Goal: Task Accomplishment & Management: Manage account settings

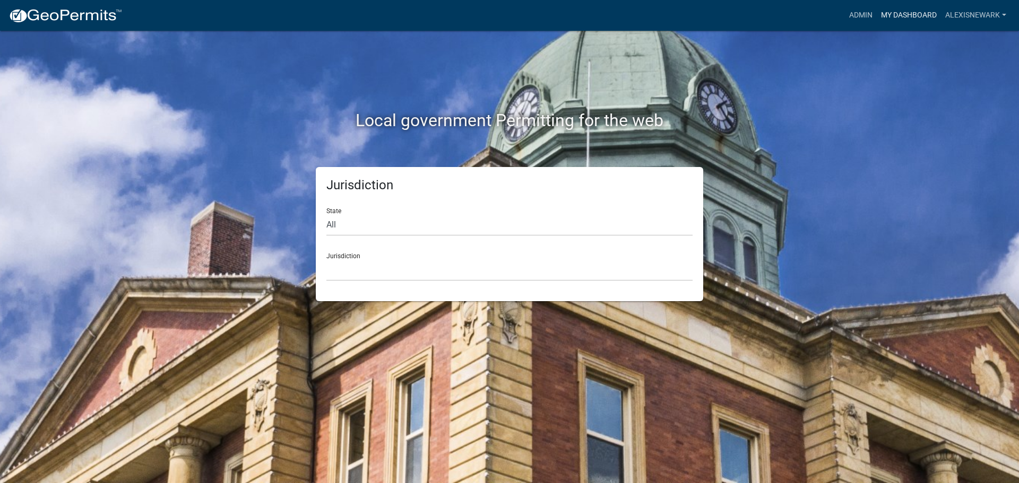
click at [815, 16] on link "My Dashboard" at bounding box center [909, 15] width 64 height 20
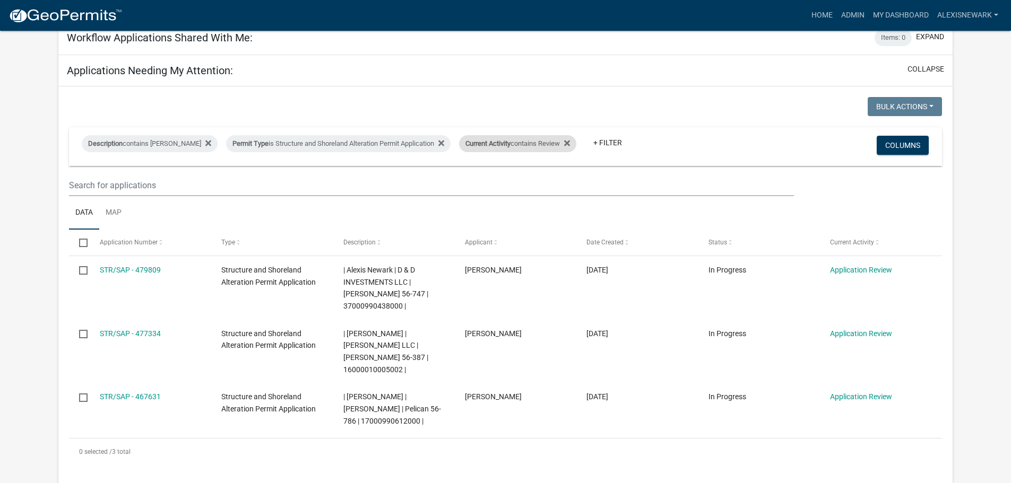
scroll to position [212, 0]
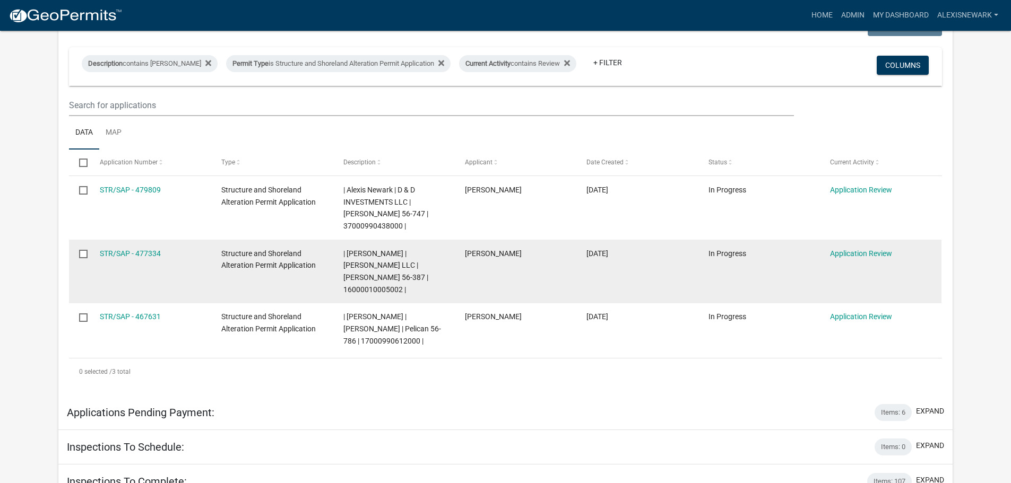
click at [378, 265] on span "| Alexis Newark | CAMP SYBIL LLC | Sybil 56-387 | 16000010005002 |" at bounding box center [385, 271] width 85 height 45
copy span "16000010005002"
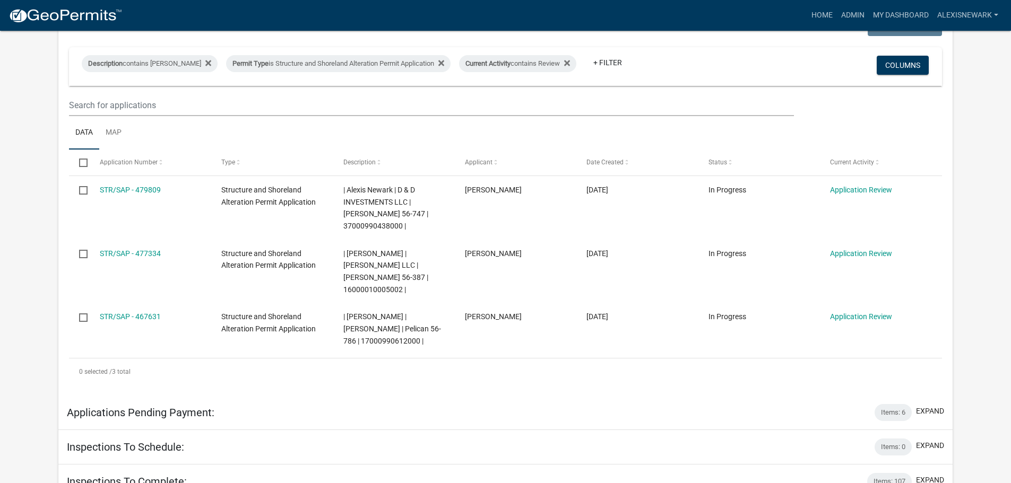
click at [815, 221] on div "My Workflow Applications: Items: 0 expand Bulk Actions Void Expire Lock Withdra…" at bounding box center [505, 255] width 910 height 766
click at [339, 59] on div "Permit Type is Structure and Shoreland Alteration Permit Application" at bounding box center [338, 63] width 224 height 17
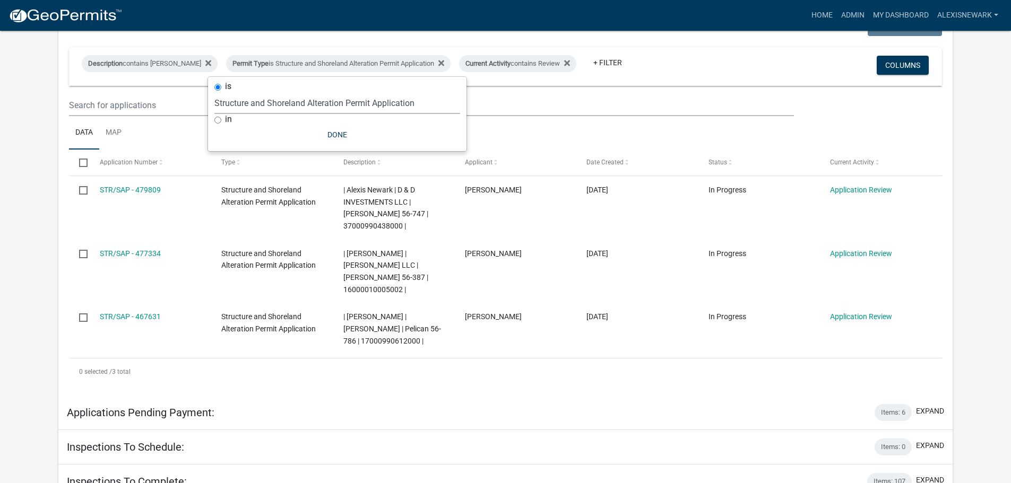
click at [331, 100] on select "Select an option Building Contractor / Excavators (Registration) Building Contr…" at bounding box center [337, 103] width 246 height 22
select select "68d28c81-f724-4f90-9ad3-bed34bf6fb80"
click at [232, 92] on select "Select an option Building Contractor / Excavators (Registration) Building Contr…" at bounding box center [337, 103] width 246 height 22
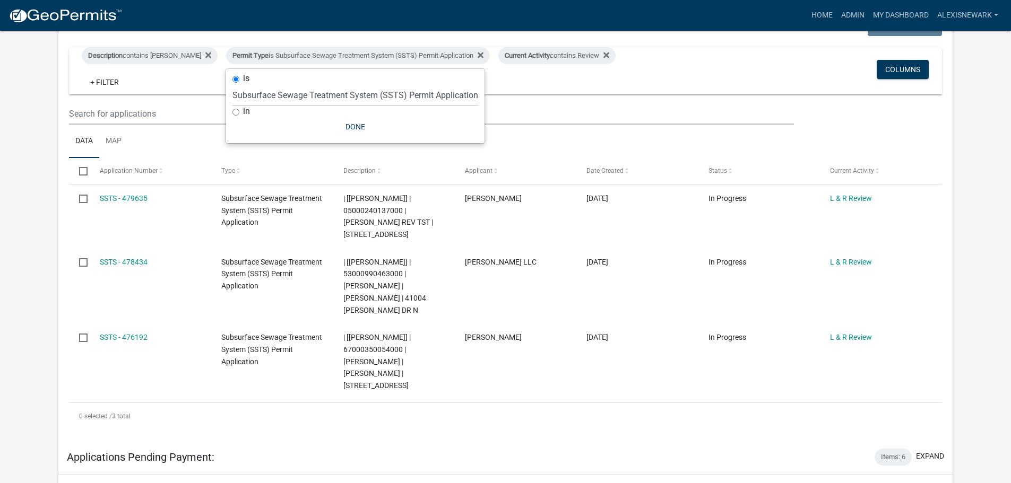
click at [26, 192] on app-user-applications "more_horiz Home Admin My Dashboard alexisnewark Admin Account Logout My Dashboa…" at bounding box center [505, 250] width 1011 height 863
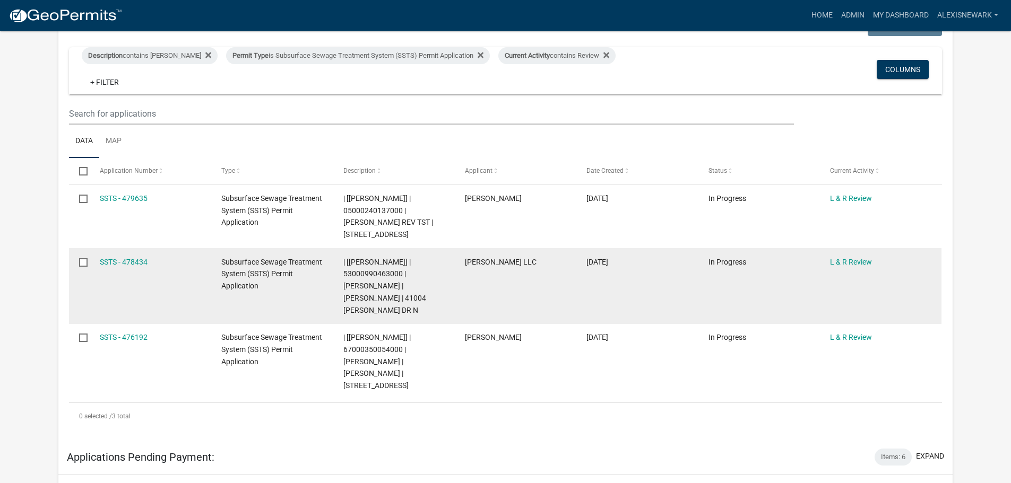
click at [373, 270] on span "| [Alexis Newark] | 53000990463000 | SCOTT CRAWFORD | LANA CRAWFORD | 41004 MAR…" at bounding box center [384, 286] width 83 height 57
click at [373, 272] on span "| [Alexis Newark] | 53000990463000 | SCOTT CRAWFORD | LANA CRAWFORD | 41004 MAR…" at bounding box center [384, 286] width 83 height 57
copy span "53000990463000"
click at [124, 265] on link "SSTS - 478434" at bounding box center [124, 262] width 48 height 8
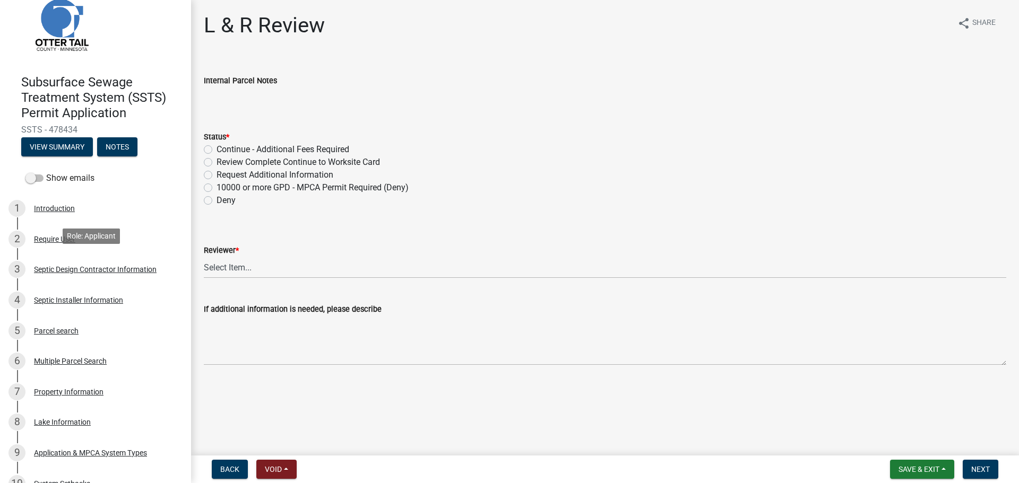
scroll to position [265, 0]
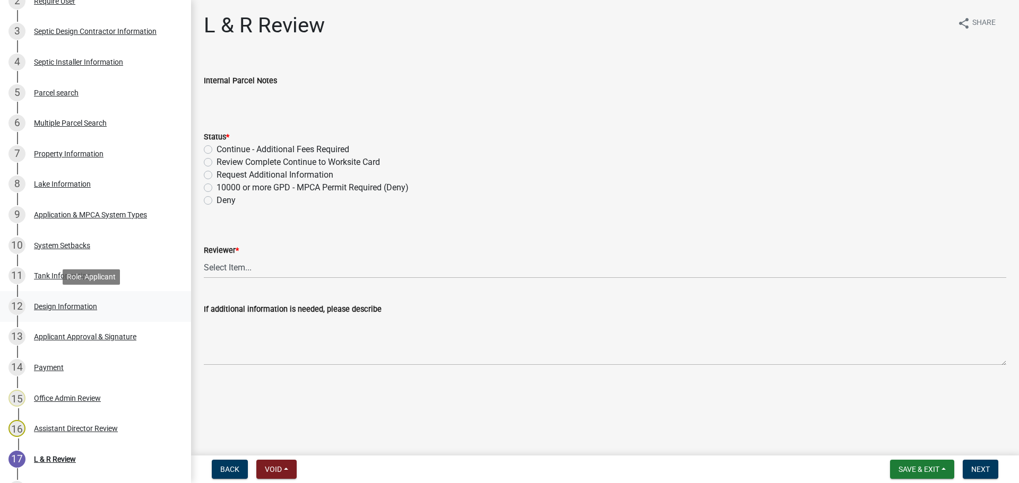
click at [115, 301] on div "12 Design Information" at bounding box center [91, 306] width 166 height 17
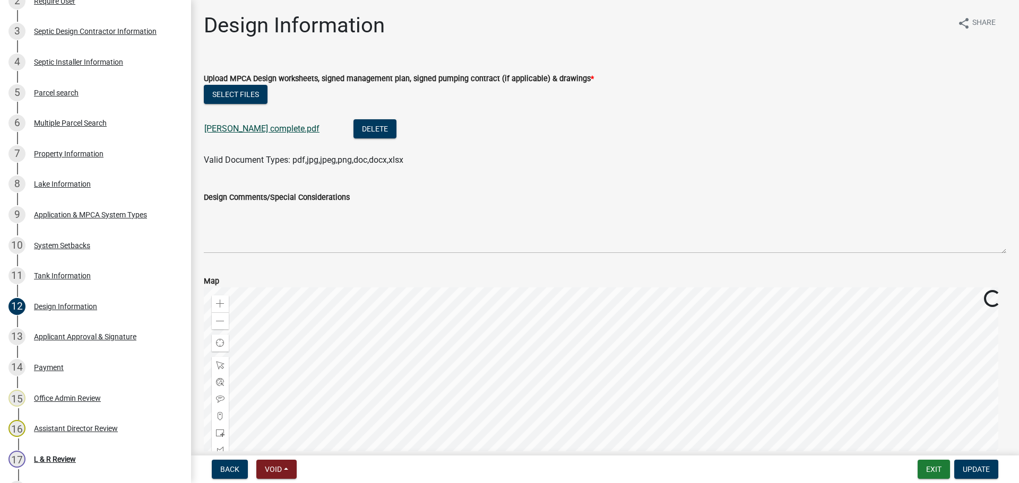
click at [252, 127] on link "Crawford complete.pdf" at bounding box center [261, 129] width 115 height 10
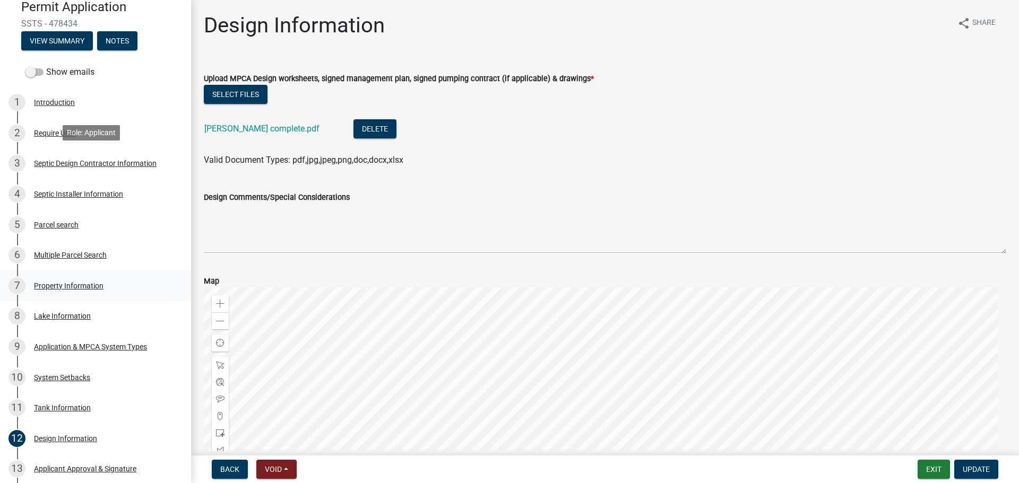
scroll to position [133, 0]
click at [158, 351] on div "9 Application & MPCA System Types" at bounding box center [91, 347] width 166 height 17
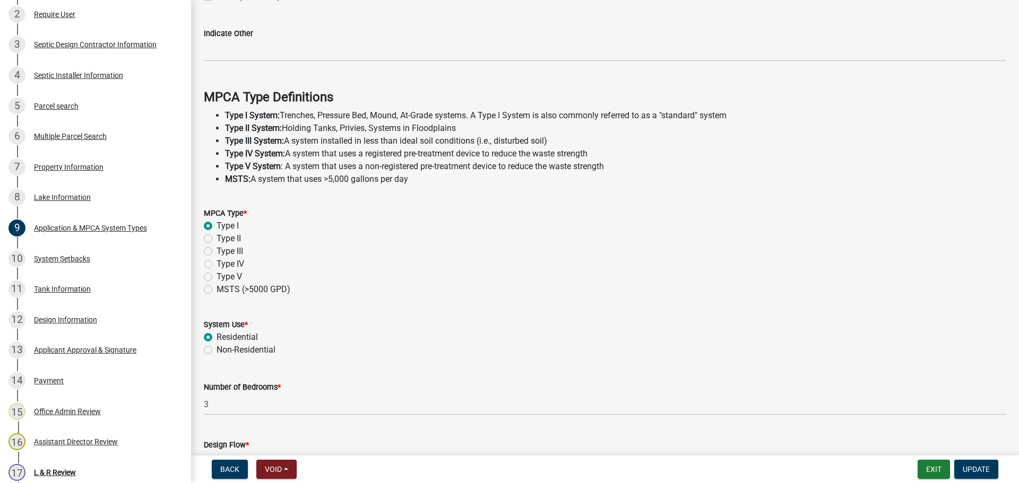
scroll to position [304, 0]
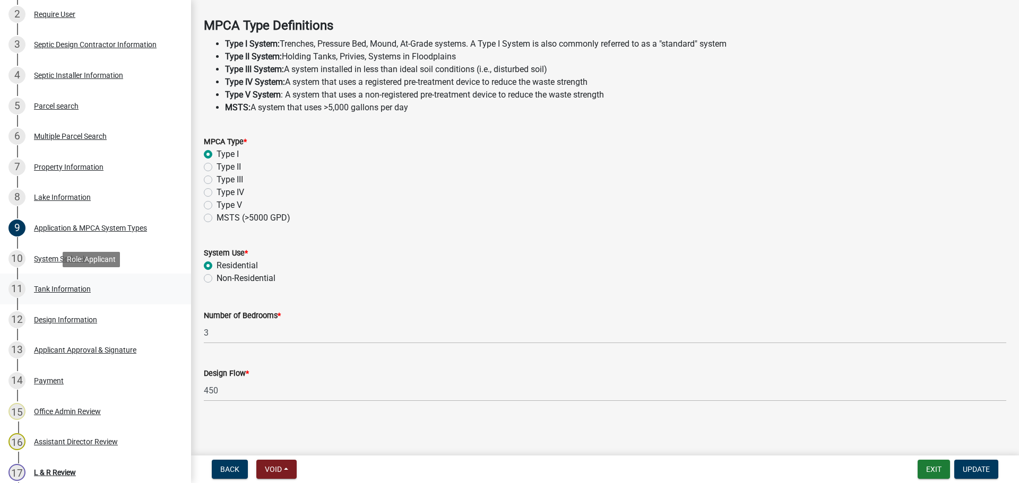
click at [134, 286] on div "11 Tank Information" at bounding box center [91, 289] width 166 height 17
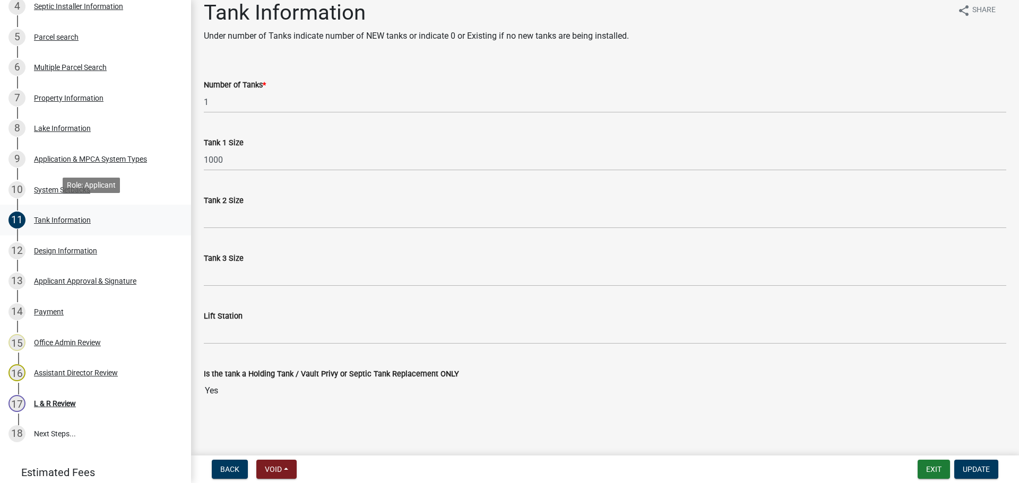
scroll to position [326, 0]
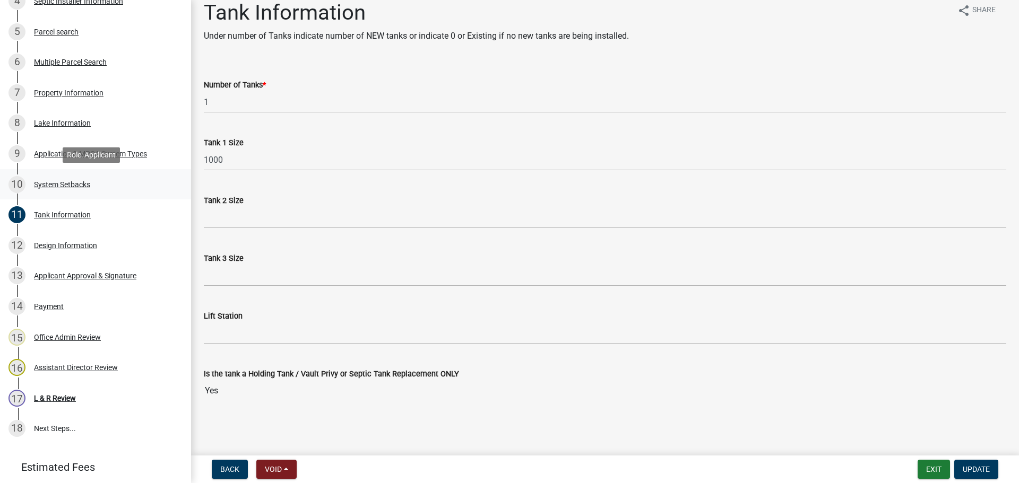
click at [152, 175] on link "10 System Setbacks" at bounding box center [95, 184] width 191 height 31
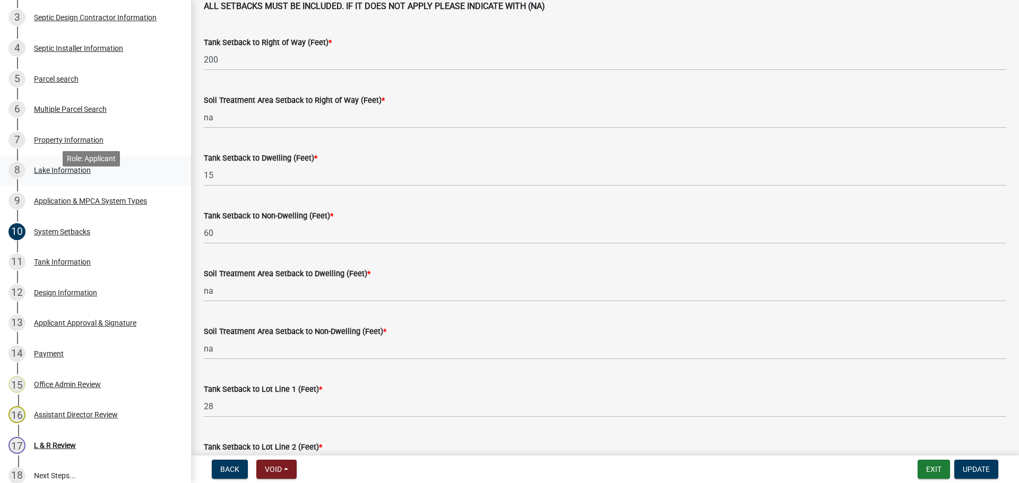
scroll to position [260, 0]
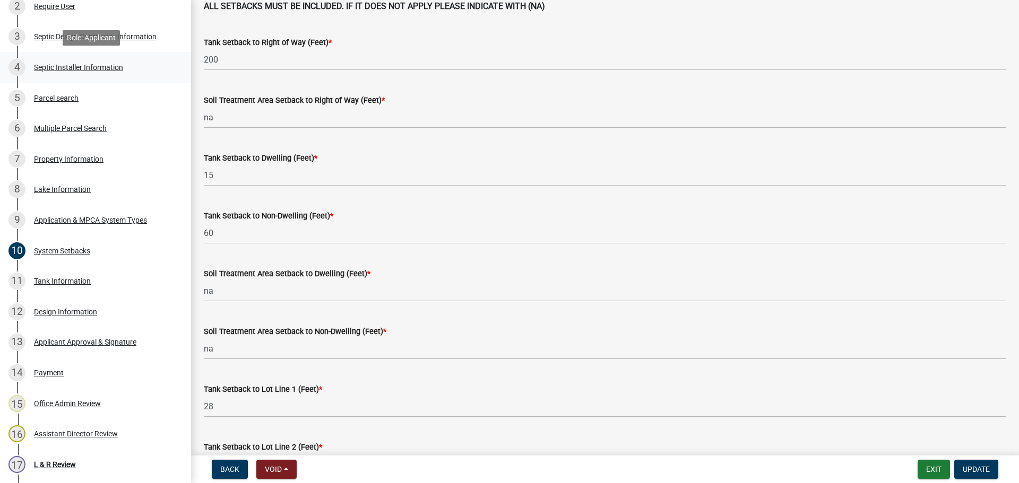
click at [107, 76] on link "4 Septic Installer Information" at bounding box center [95, 67] width 191 height 31
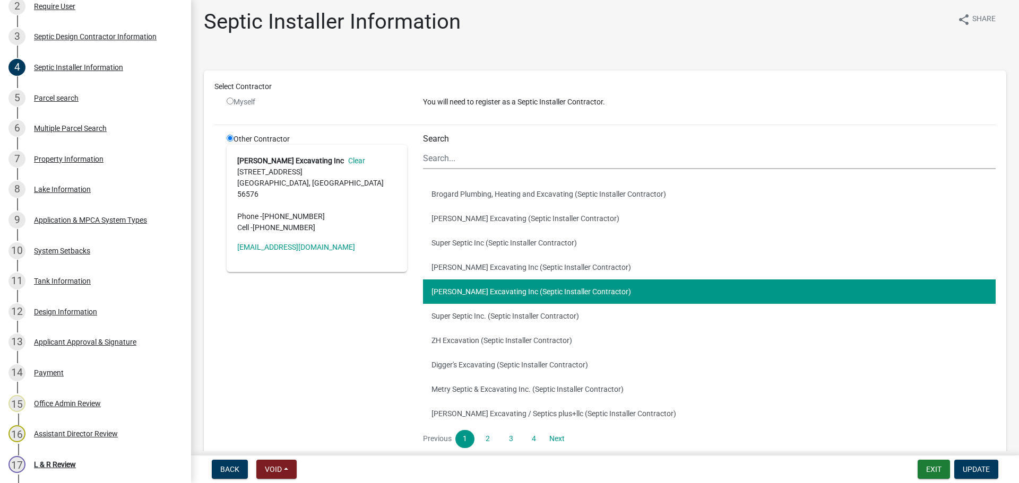
scroll to position [0, 0]
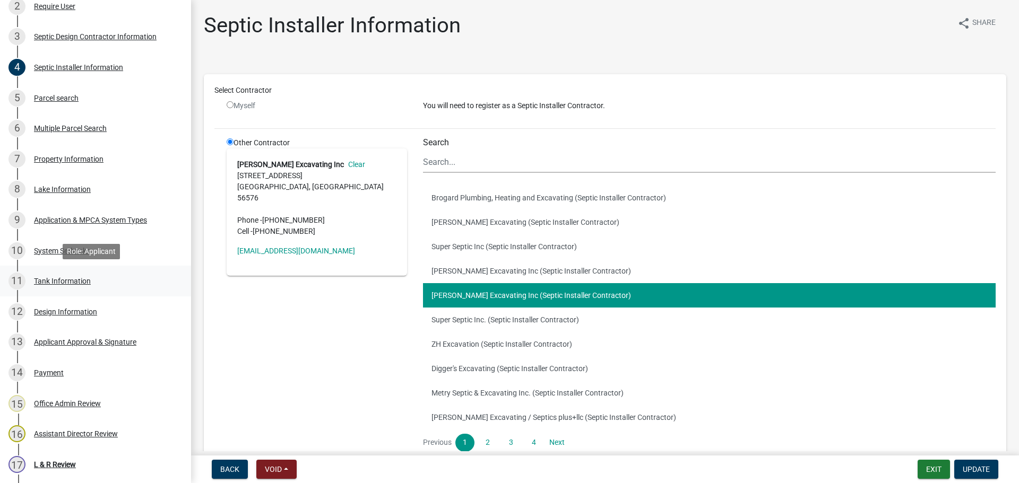
click at [142, 276] on div "11 Tank Information" at bounding box center [91, 281] width 166 height 17
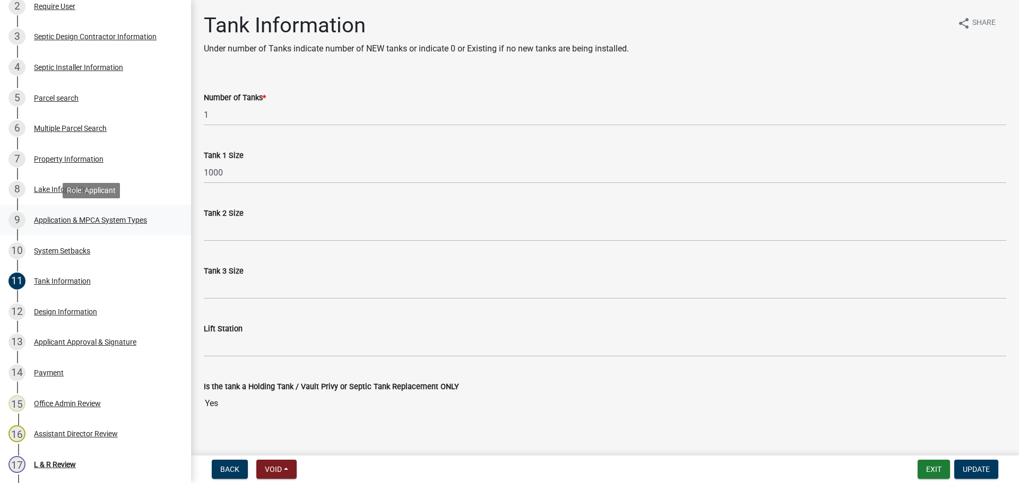
click at [147, 223] on div "Application & MPCA System Types" at bounding box center [90, 220] width 113 height 7
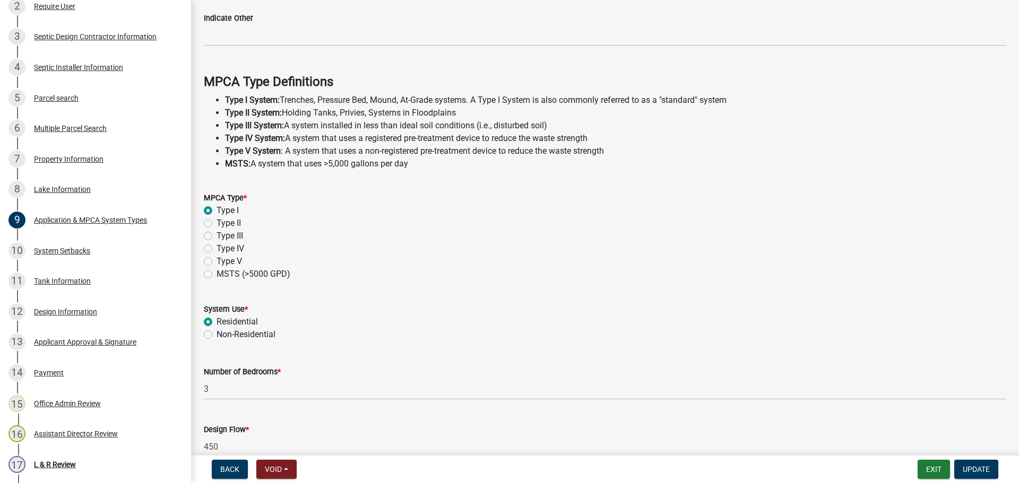
scroll to position [265, 0]
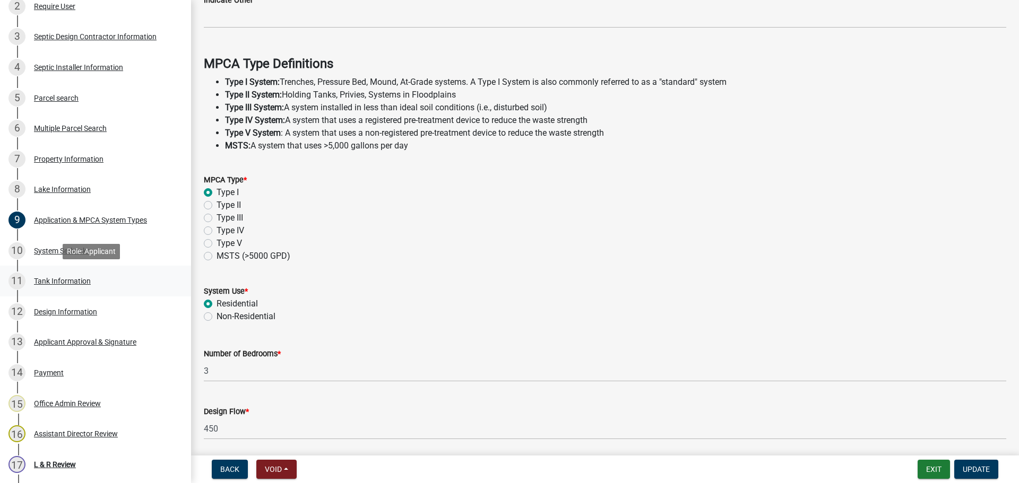
click at [109, 280] on div "11 Tank Information" at bounding box center [91, 281] width 166 height 17
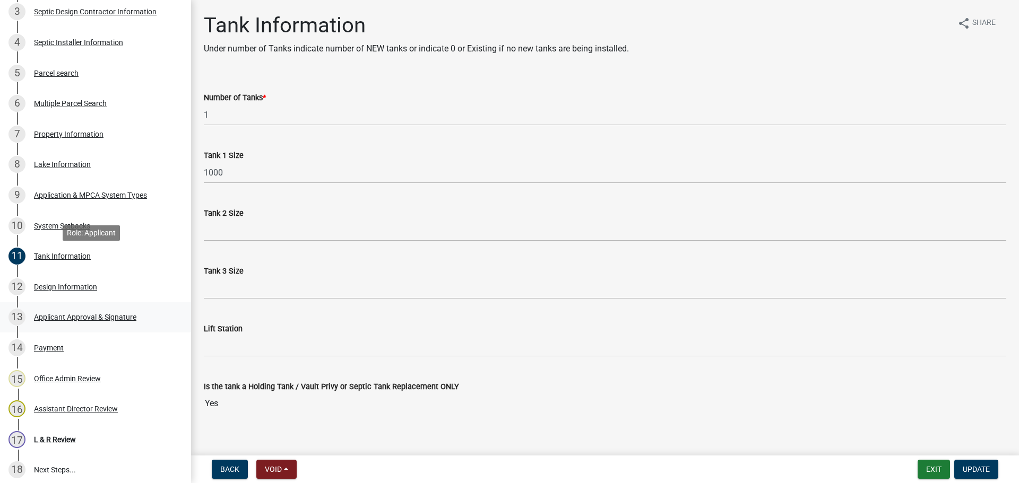
scroll to position [386, 0]
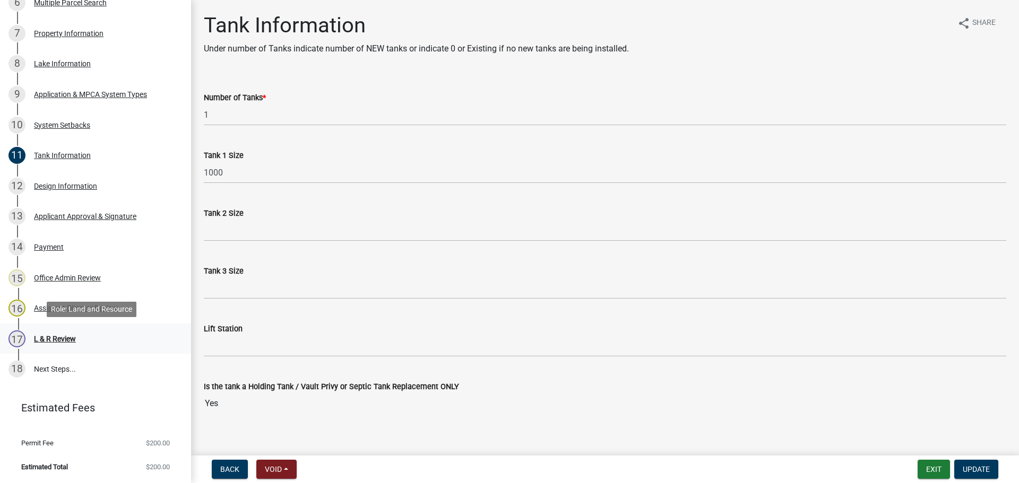
click at [94, 332] on div "17 L & R Review" at bounding box center [91, 339] width 166 height 17
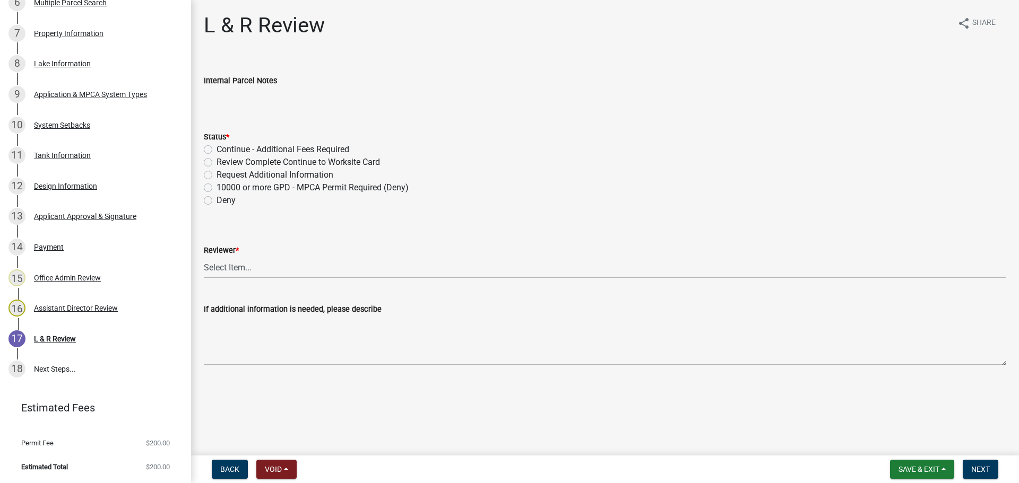
click at [233, 160] on label "Review Complete Continue to Worksite Card" at bounding box center [298, 162] width 163 height 13
click at [223, 160] on input "Review Complete Continue to Worksite Card" at bounding box center [220, 159] width 7 height 7
radio input "true"
click at [468, 272] on select "Select Item... Alexis Newark Andrea Perales Brittany Tollefson Elizabeth Plaste…" at bounding box center [605, 268] width 802 height 22
click at [204, 257] on select "Select Item... Alexis Newark Andrea Perales Brittany Tollefson Elizabeth Plaste…" at bounding box center [605, 268] width 802 height 22
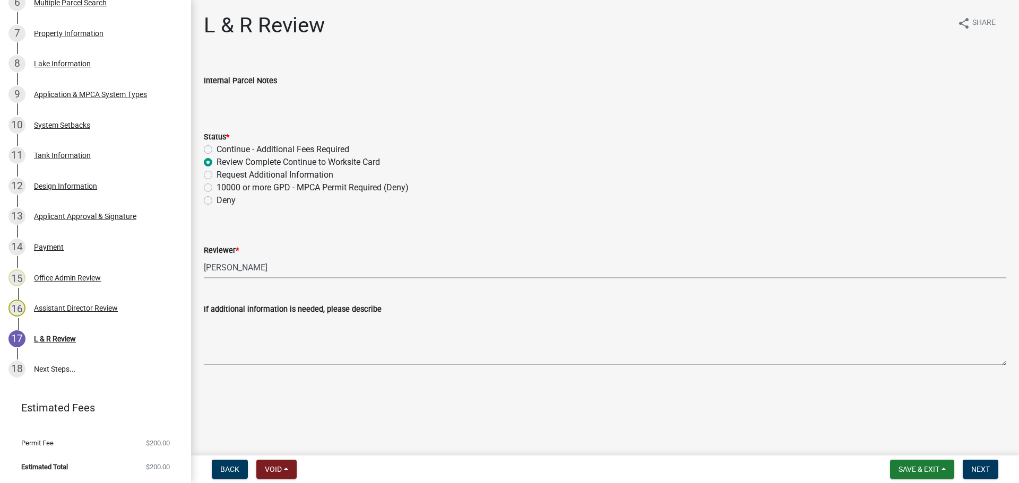
select select "05826fb5-7c18-481d-abe0-188b58e93217"
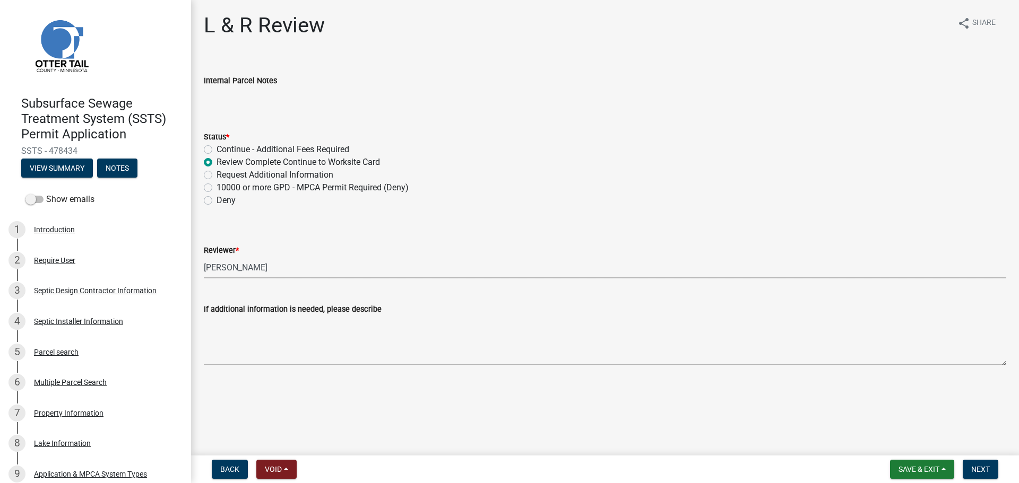
scroll to position [0, 0]
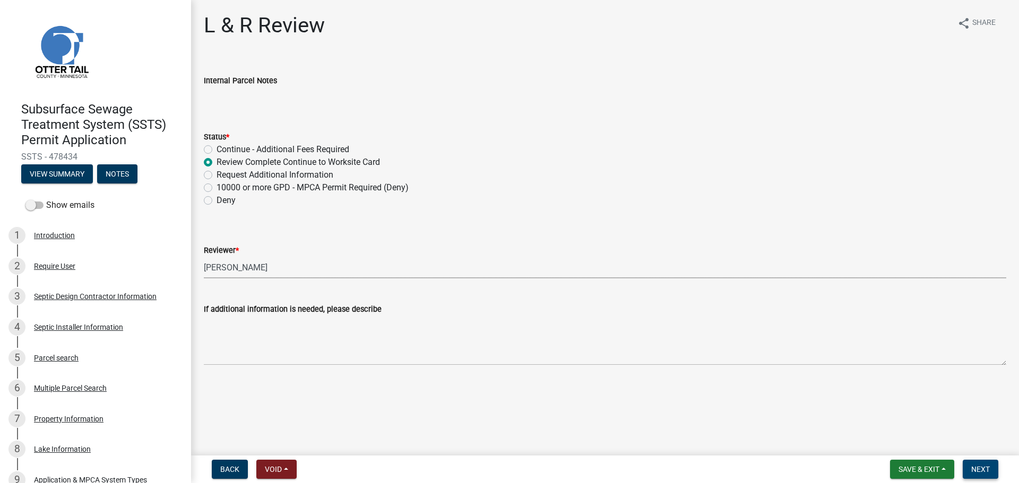
click at [815, 419] on span "Next" at bounding box center [980, 469] width 19 height 8
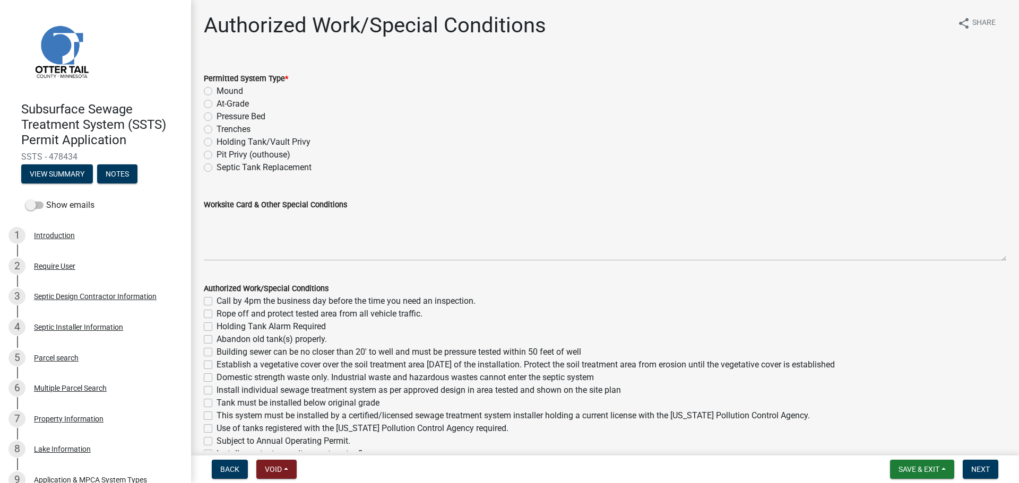
drag, startPoint x: 208, startPoint y: 170, endPoint x: 224, endPoint y: 184, distance: 21.5
click at [217, 170] on label "Septic Tank Replacement" at bounding box center [264, 167] width 95 height 13
click at [217, 168] on input "Septic Tank Replacement" at bounding box center [220, 164] width 7 height 7
radio input "true"
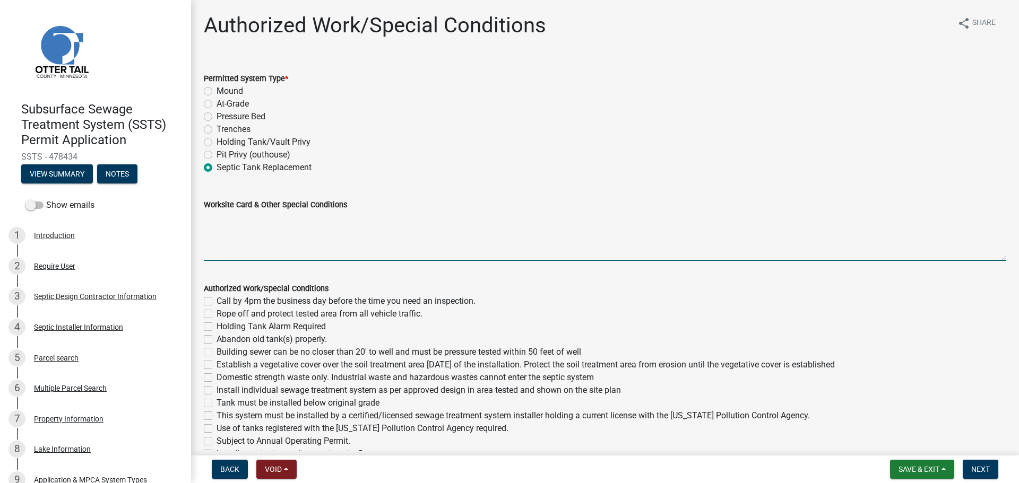
click at [279, 224] on textarea "Worksite Card & Other Special Conditions" at bounding box center [605, 236] width 802 height 50
click at [232, 227] on textarea "3 Bedroom - Type I Use exsiting 500 gallon pump tank and 750 sqft drainfield (c…" at bounding box center [605, 236] width 802 height 50
click at [379, 226] on textarea "3 Bedroom - Type I Use existing 500 gallon pump tank and 750 sqft drainfield (c…" at bounding box center [605, 236] width 802 height 50
click at [411, 229] on textarea "3 Bedroom - Type I Use existing 500 gallon pump tank and 750 sqft drainfield (c…" at bounding box center [605, 236] width 802 height 50
click at [487, 232] on textarea "3 Bedroom - Type I Use existing 500 gallon pump tank and 750 sqft drainfield (c…" at bounding box center [605, 236] width 802 height 50
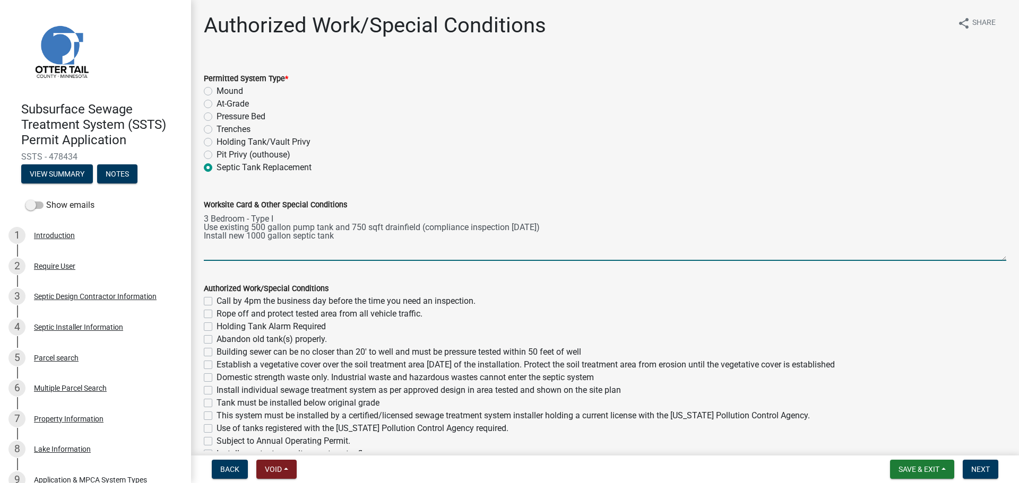
click at [374, 243] on textarea "3 Bedroom - Type I Use existing 500 gallon pump tank and 750 sqft drainfield (c…" at bounding box center [605, 236] width 802 height 50
click at [376, 233] on textarea "3 Bedroom - Type I Use existing 500 gallon pump tank and 750 sqft drainfield (c…" at bounding box center [605, 236] width 802 height 50
click at [254, 249] on textarea "3 Bedroom - Type I Use existing 500 gallon pump tank and 750 sqft drainfield (c…" at bounding box center [605, 236] width 802 height 50
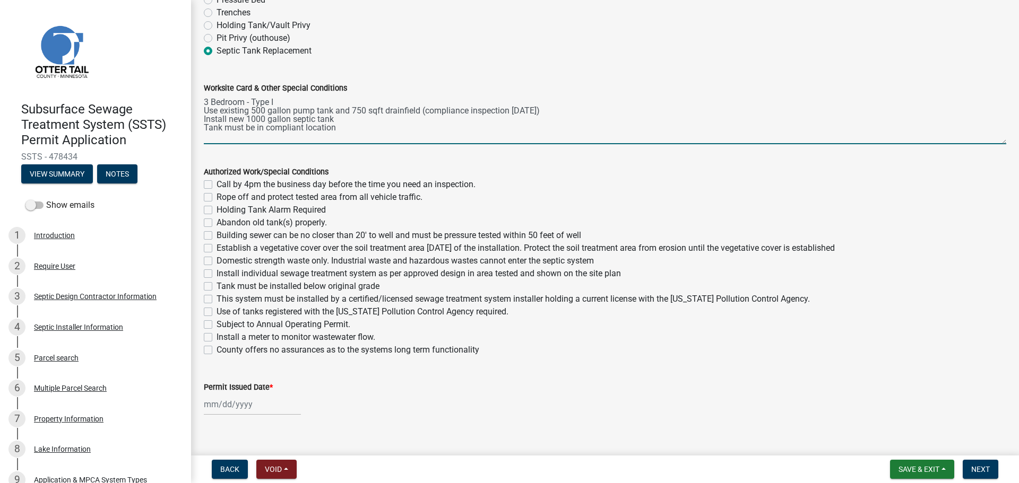
scroll to position [119, 0]
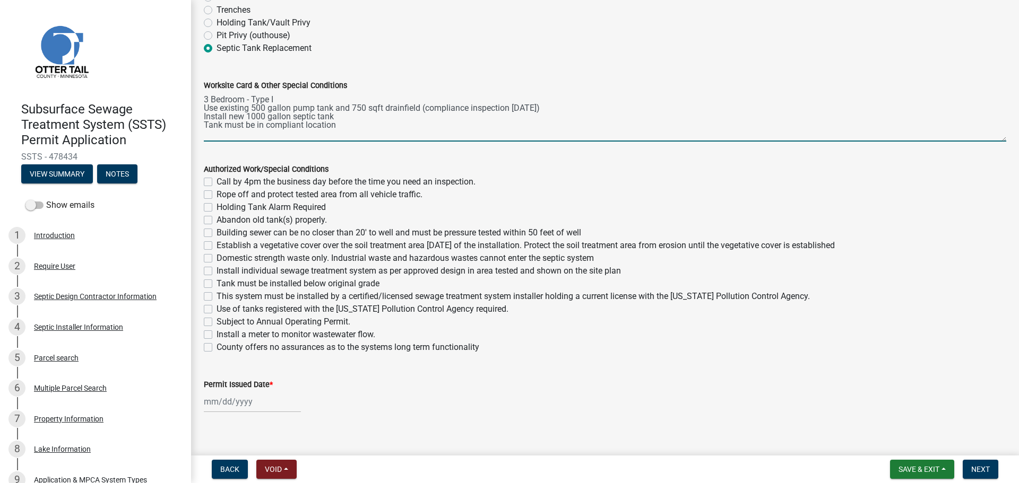
type textarea "3 Bedroom - Type I Use existing 500 gallon pump tank and 750 sqft drainfield (c…"
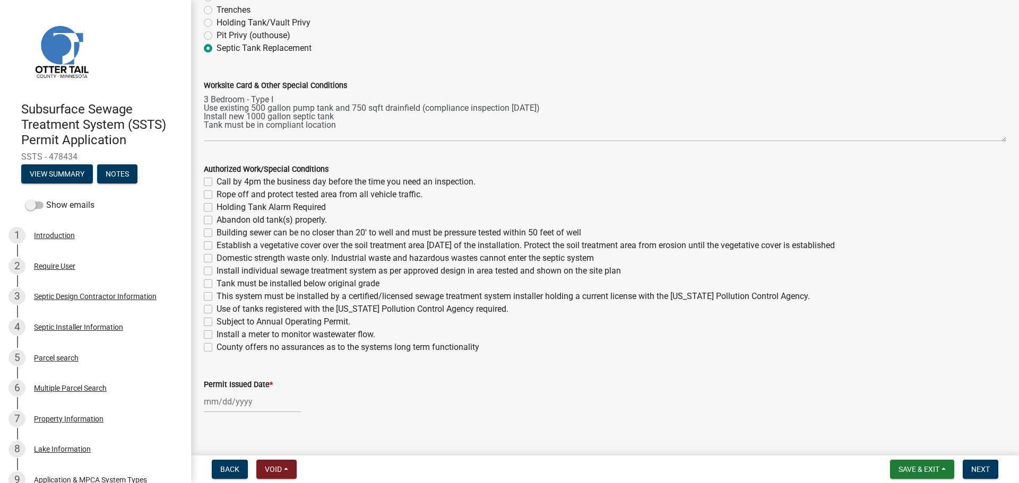
click at [217, 182] on label "Call by 4pm the business day before the time you need an inspection." at bounding box center [346, 182] width 259 height 13
click at [217, 182] on input "Call by 4pm the business day before the time you need an inspection." at bounding box center [220, 179] width 7 height 7
checkbox input "true"
checkbox input "false"
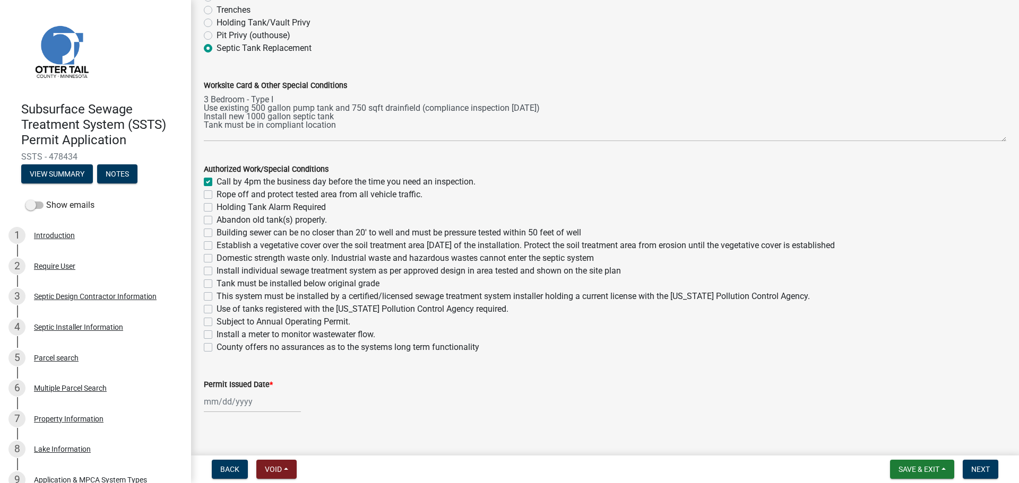
checkbox input "false"
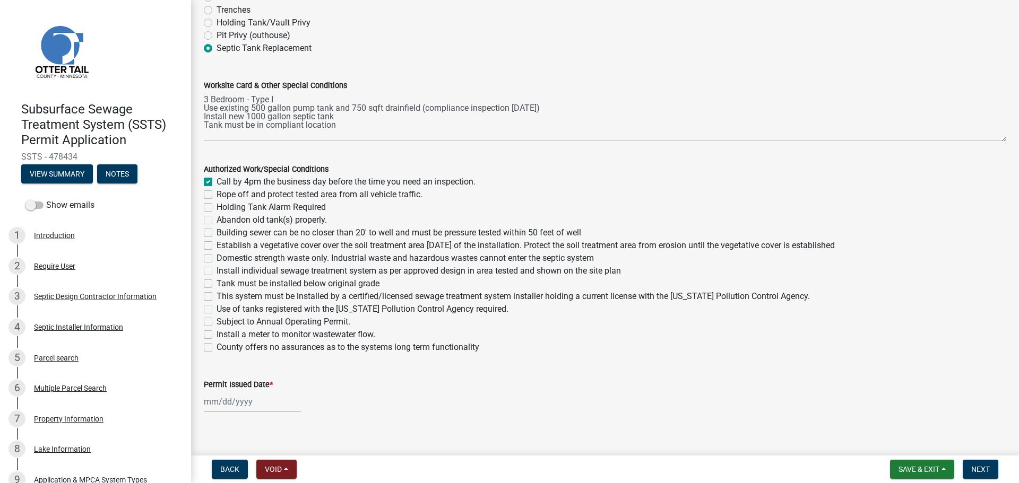
checkbox input "false"
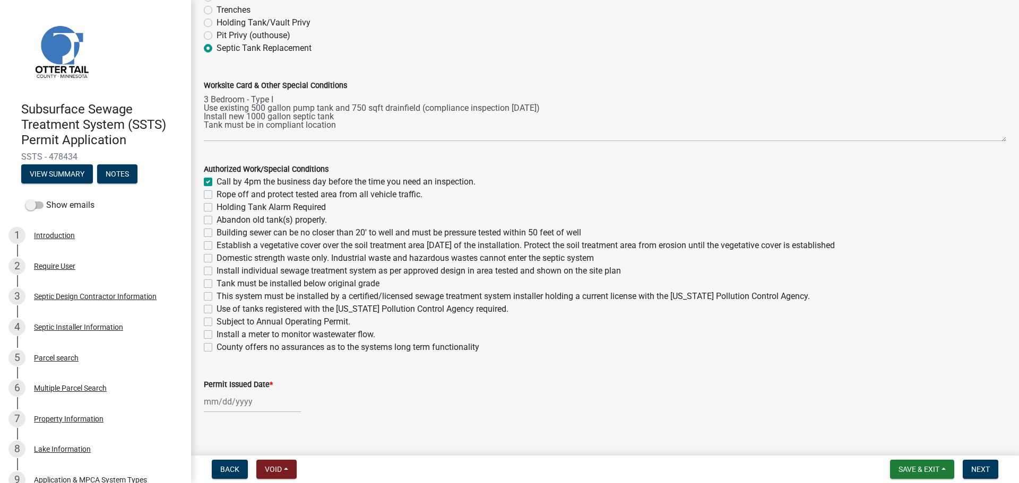
checkbox input "false"
click at [217, 219] on label "Abandon old tank(s) properly." at bounding box center [272, 220] width 110 height 13
click at [217, 219] on input "Abandon old tank(s) properly." at bounding box center [220, 217] width 7 height 7
checkbox input "true"
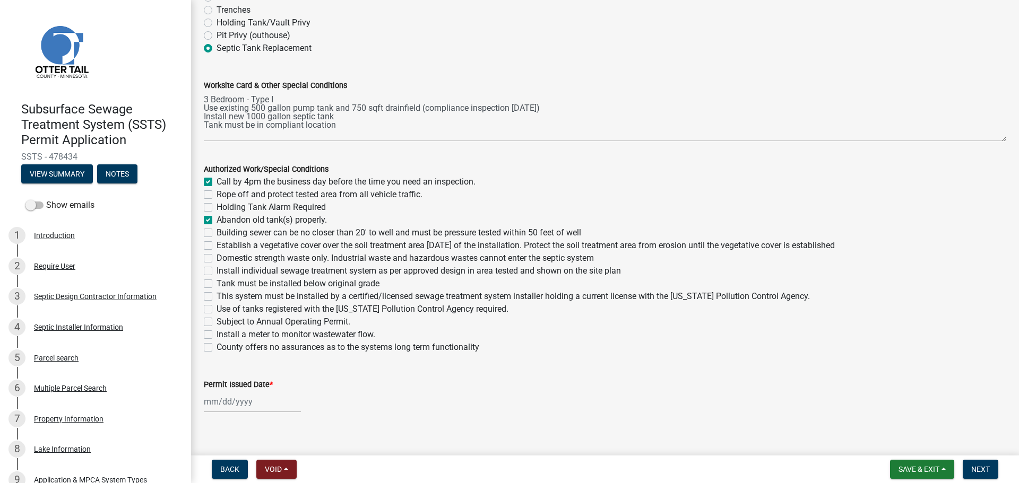
checkbox input "false"
checkbox input "true"
checkbox input "false"
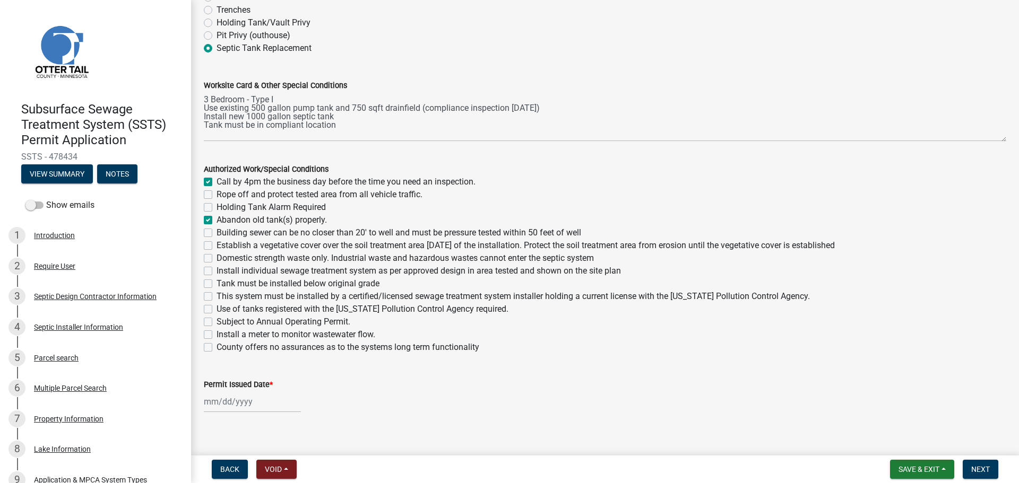
checkbox input "false"
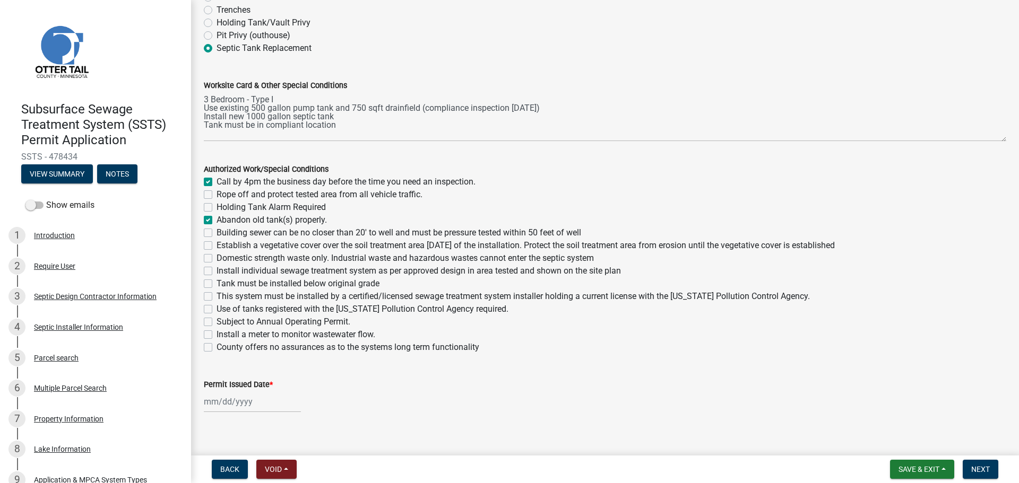
checkbox input "false"
click at [217, 232] on label "Building sewer can be no closer than 20' to well and must be pressure tested wi…" at bounding box center [399, 233] width 365 height 13
click at [217, 232] on input "Building sewer can be no closer than 20' to well and must be pressure tested wi…" at bounding box center [220, 230] width 7 height 7
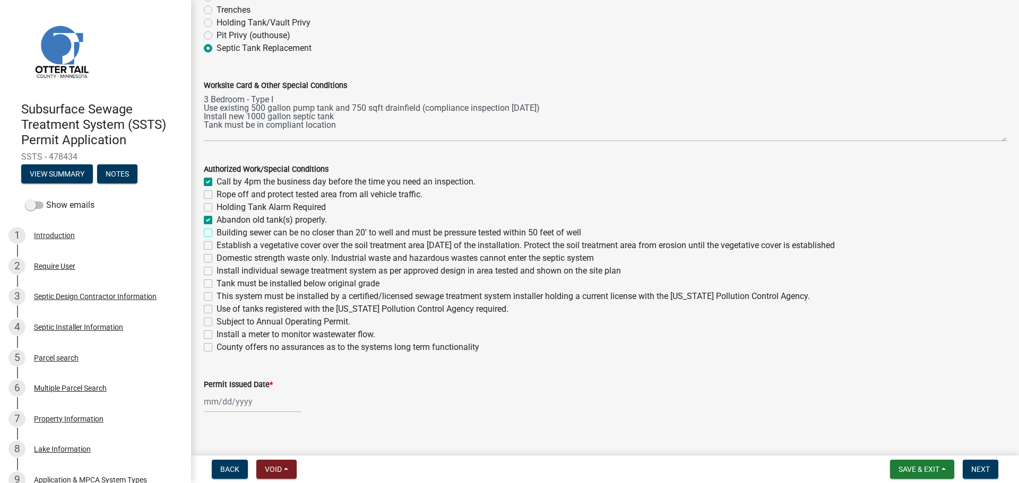
checkbox input "true"
checkbox input "false"
checkbox input "true"
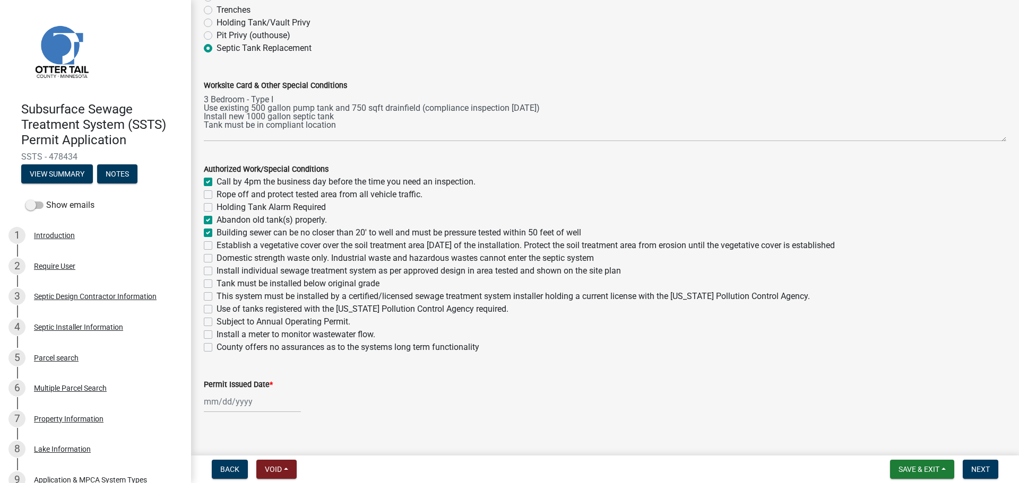
checkbox input "true"
checkbox input "false"
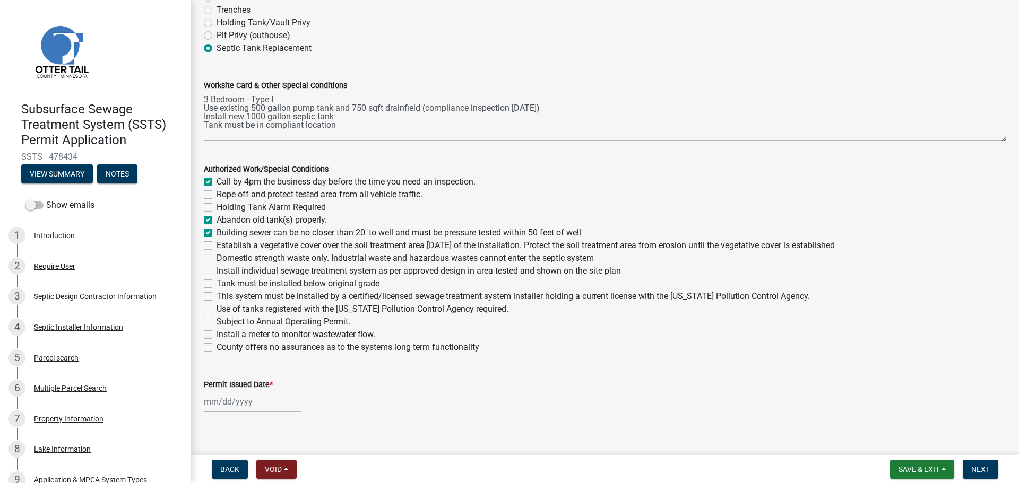
checkbox input "false"
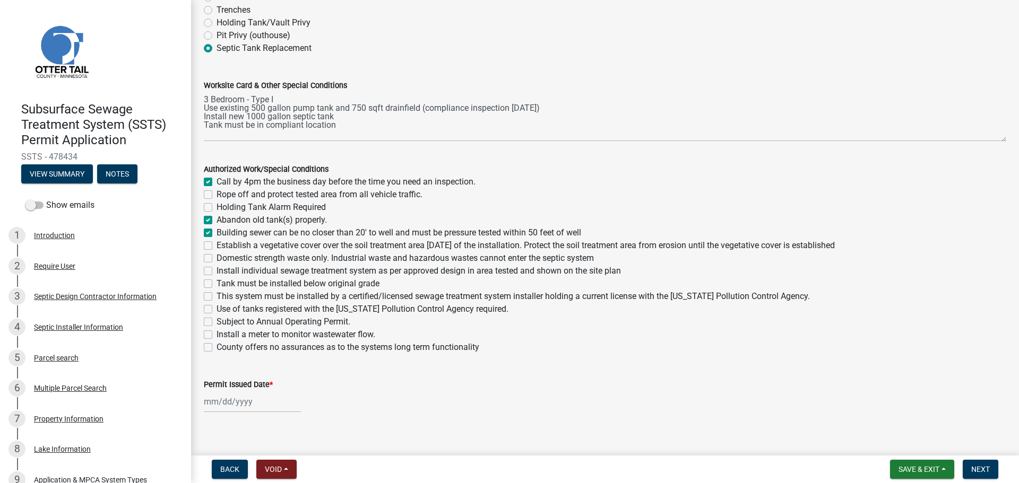
click at [217, 246] on label "Establish a vegetative cover over the soil treatment area [DATE] of the install…" at bounding box center [526, 245] width 618 height 13
click at [217, 246] on input "Establish a vegetative cover over the soil treatment area [DATE] of the install…" at bounding box center [220, 242] width 7 height 7
checkbox input "true"
checkbox input "false"
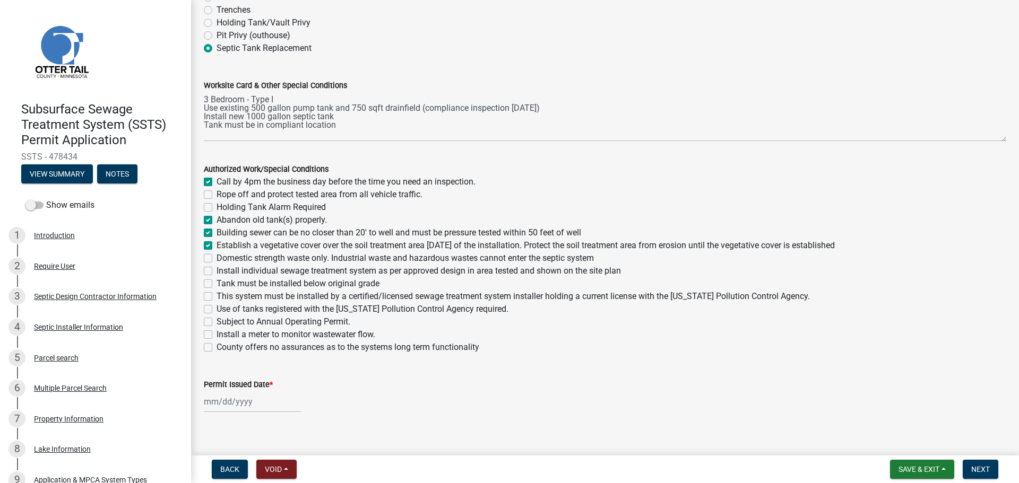
checkbox input "false"
checkbox input "true"
checkbox input "false"
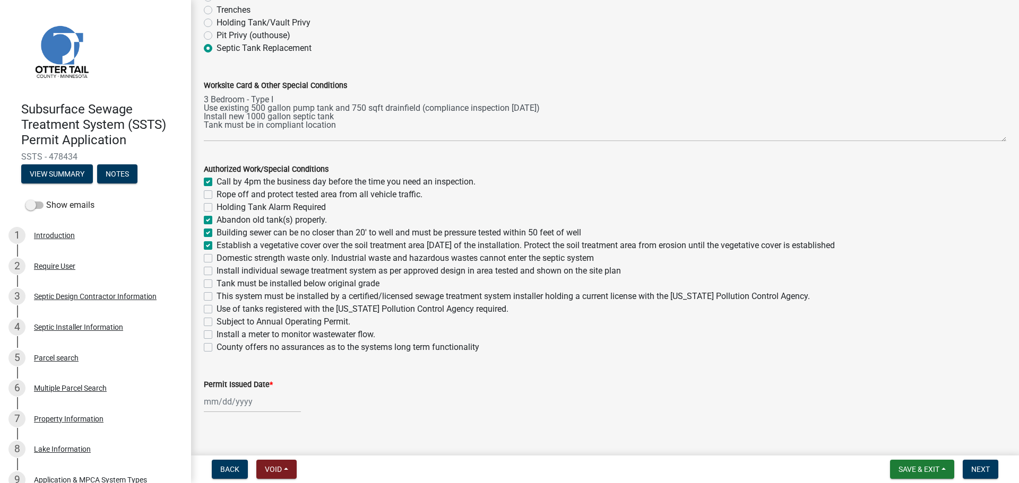
checkbox input "false"
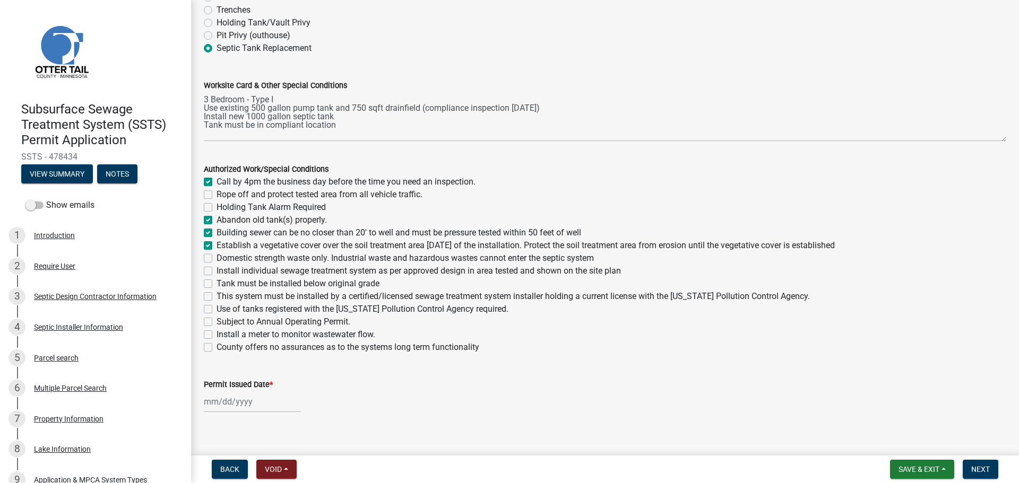
checkbox input "false"
click at [207, 263] on div "Domestic strength waste only. Industrial waste and hazardous wastes cannot ente…" at bounding box center [605, 258] width 802 height 13
click at [217, 257] on label "Domestic strength waste only. Industrial waste and hazardous wastes cannot ente…" at bounding box center [405, 258] width 377 height 13
click at [217, 257] on input "Domestic strength waste only. Industrial waste and hazardous wastes cannot ente…" at bounding box center [220, 255] width 7 height 7
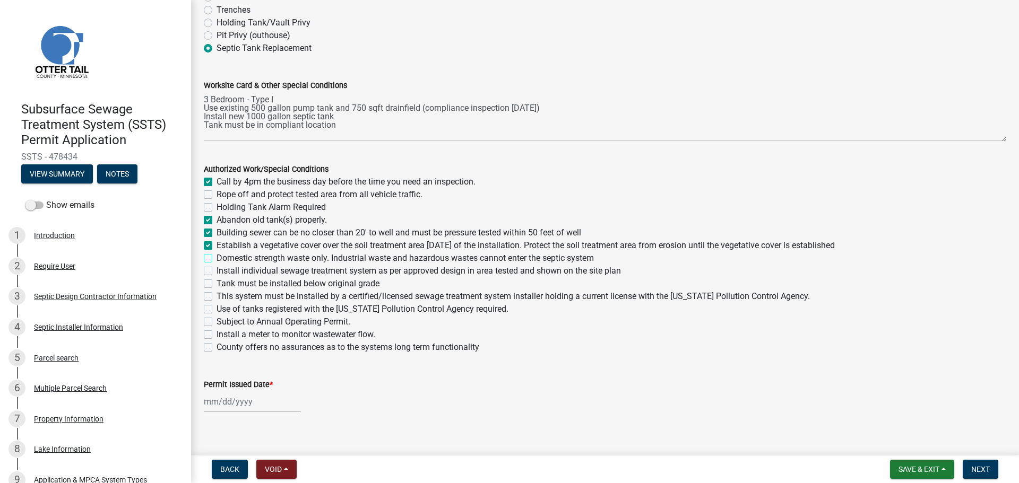
checkbox input "true"
checkbox input "false"
checkbox input "true"
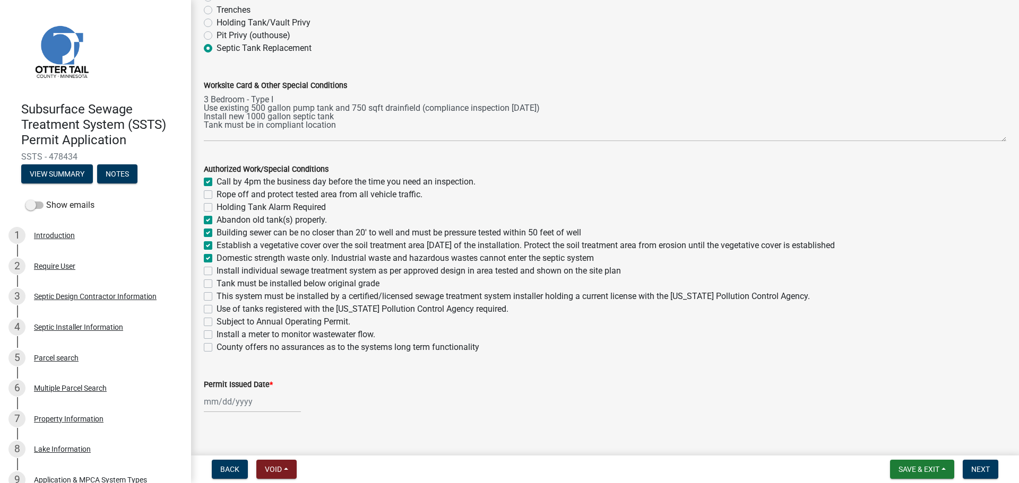
checkbox input "true"
checkbox input "false"
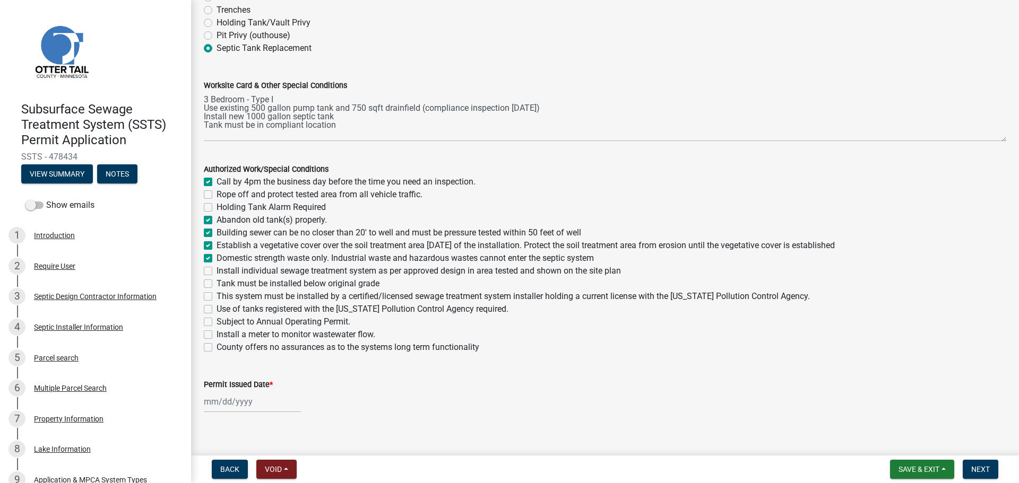
checkbox input "false"
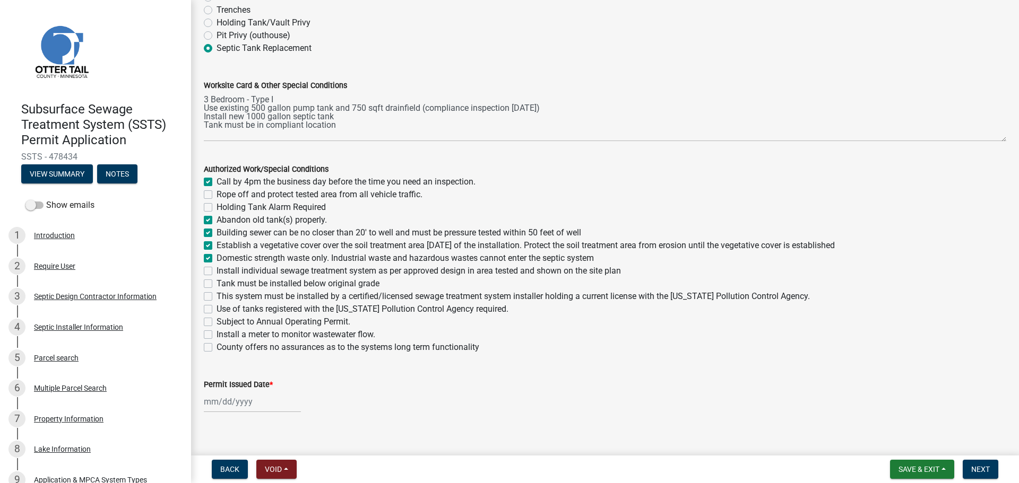
click at [217, 274] on label "Install individual sewage treatment system as per approved design in area teste…" at bounding box center [419, 271] width 404 height 13
click at [217, 272] on input "Install individual sewage treatment system as per approved design in area teste…" at bounding box center [220, 268] width 7 height 7
checkbox input "true"
checkbox input "false"
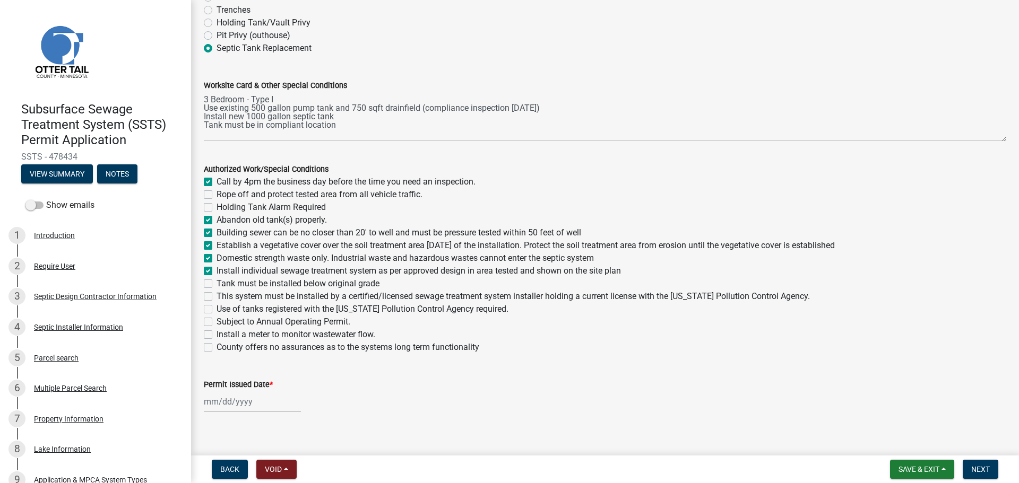
checkbox input "false"
checkbox input "true"
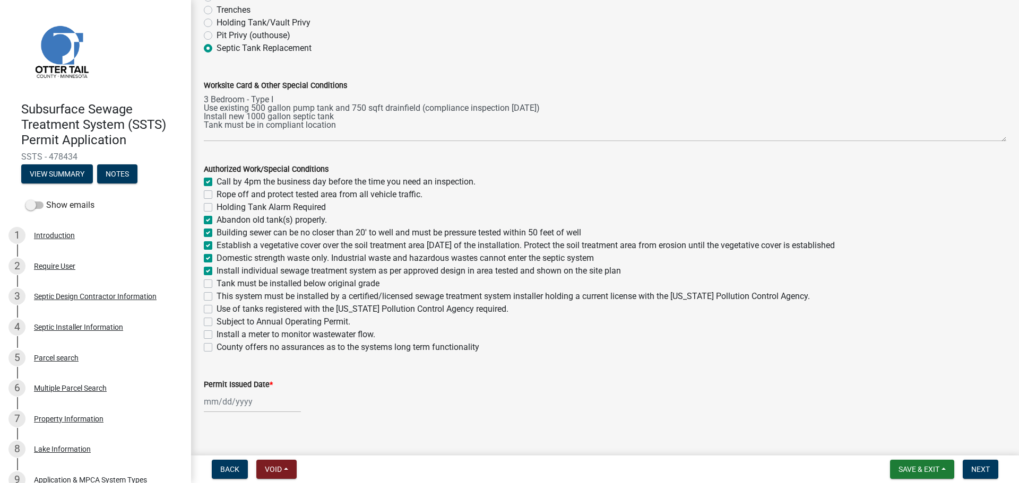
checkbox input "true"
checkbox input "false"
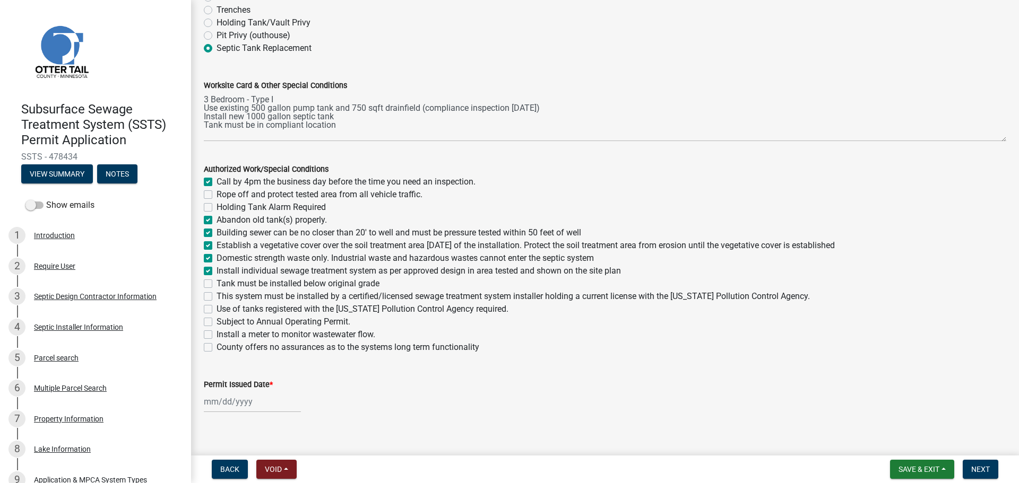
checkbox input "false"
click at [217, 282] on label "Tank must be installed below original grade" at bounding box center [298, 284] width 163 height 13
click at [217, 282] on input "Tank must be installed below original grade" at bounding box center [220, 281] width 7 height 7
checkbox input "true"
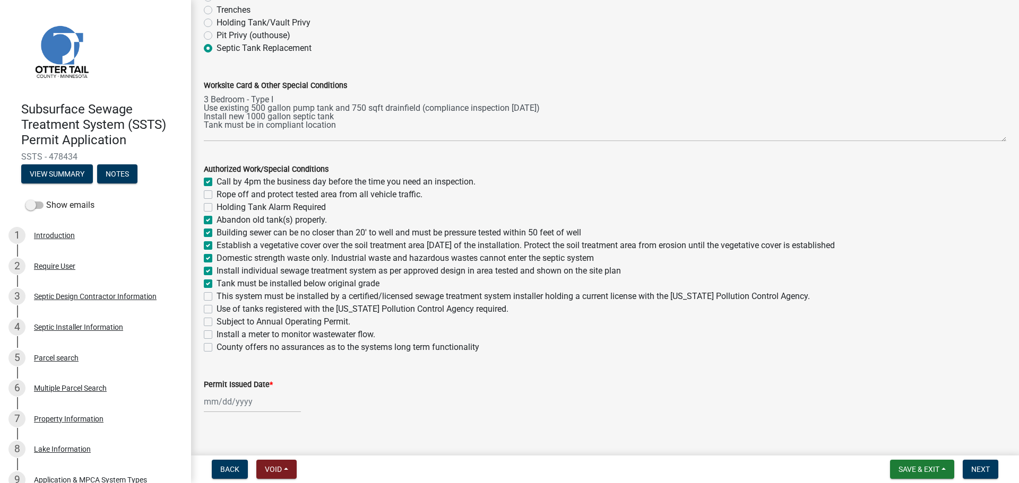
checkbox input "true"
checkbox input "false"
checkbox input "true"
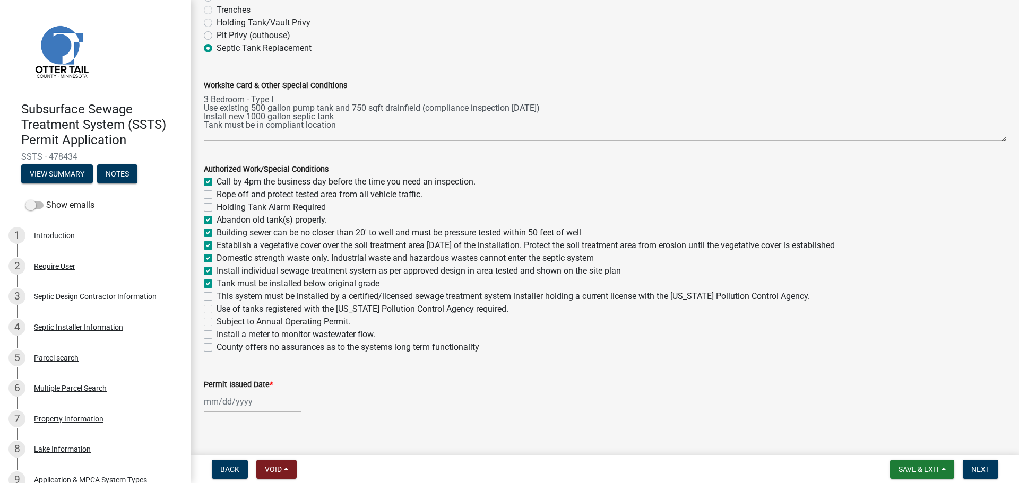
checkbox input "true"
checkbox input "false"
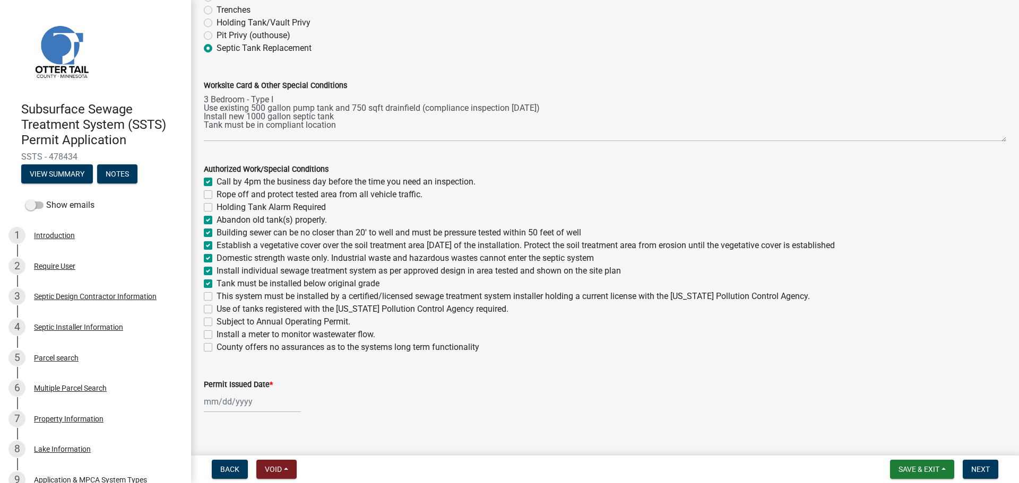
checkbox input "false"
click at [217, 296] on label "This system must be installed by a certified/licensed sewage treatment system i…" at bounding box center [513, 296] width 593 height 13
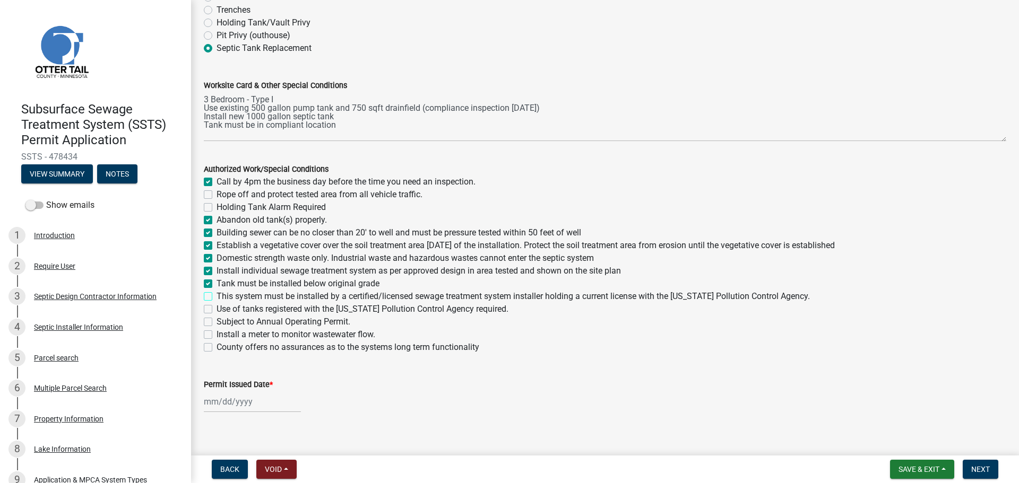
click at [217, 296] on input "This system must be installed by a certified/licensed sewage treatment system i…" at bounding box center [220, 293] width 7 height 7
checkbox input "true"
checkbox input "false"
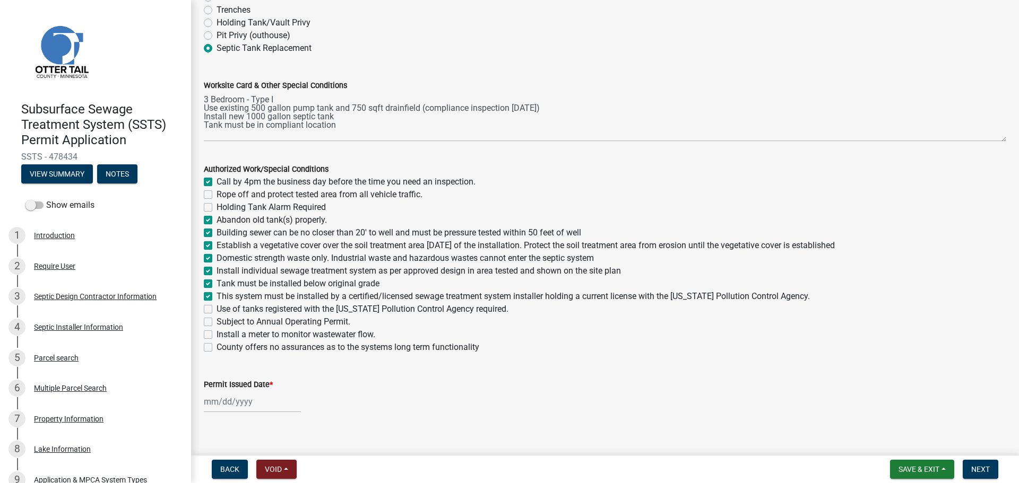
checkbox input "true"
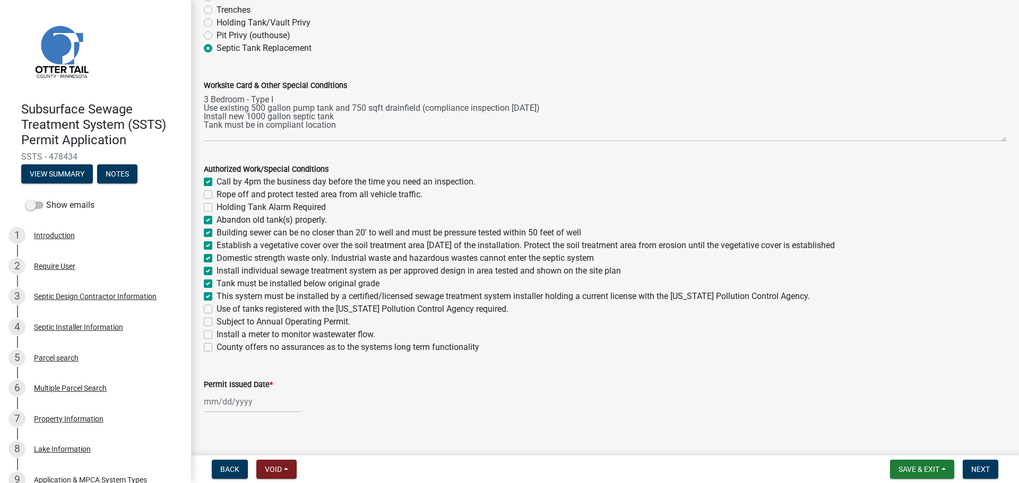
checkbox input "true"
checkbox input "false"
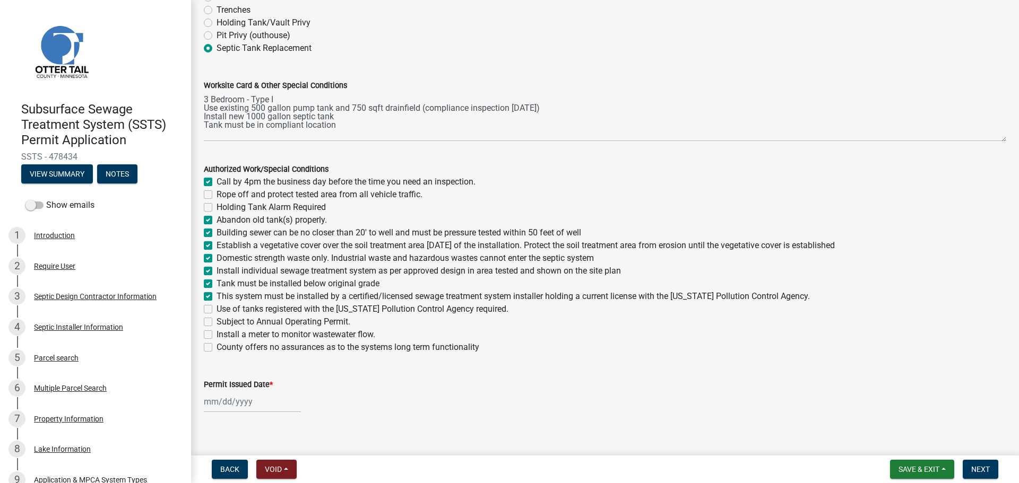
checkbox input "false"
click at [217, 306] on label "Use of tanks registered with the Minnesota Pollution Control Agency required." at bounding box center [363, 309] width 292 height 13
click at [217, 306] on input "Use of tanks registered with the Minnesota Pollution Control Agency required." at bounding box center [220, 306] width 7 height 7
checkbox input "true"
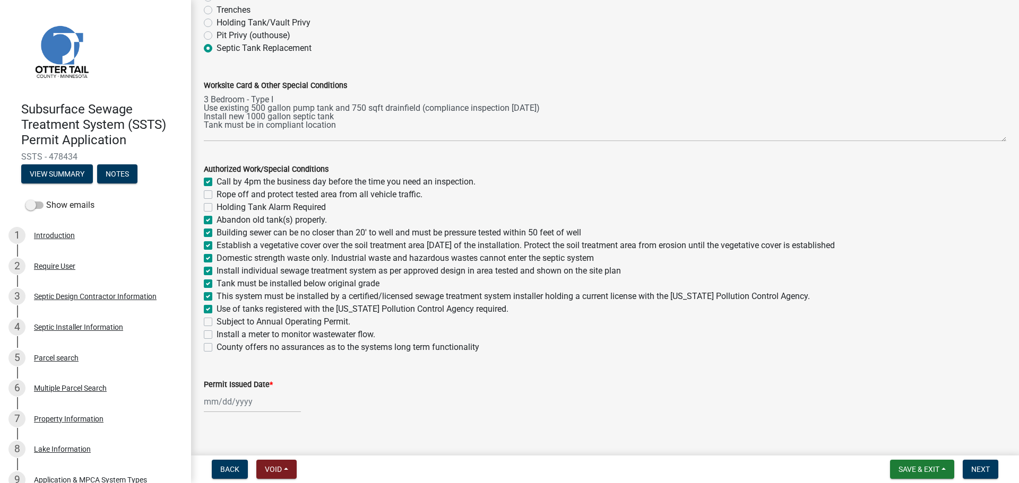
checkbox input "false"
checkbox input "true"
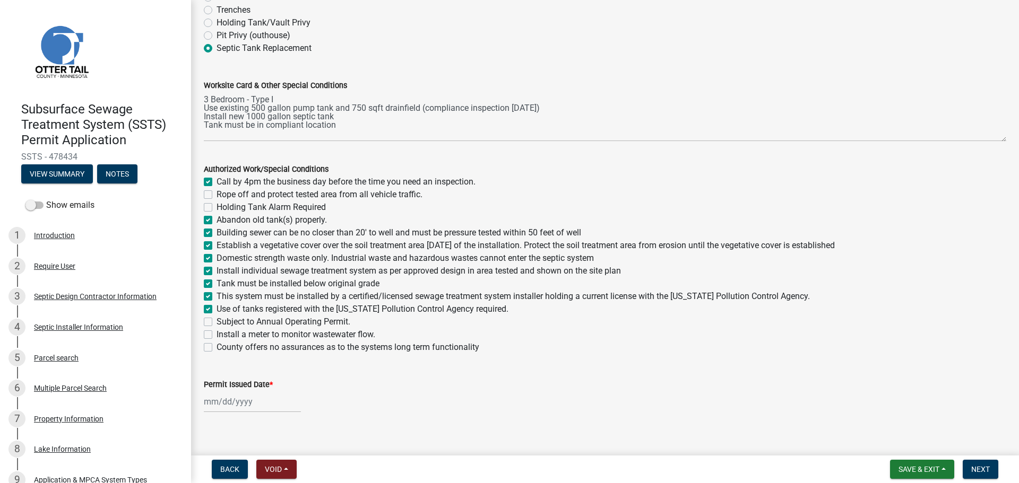
checkbox input "true"
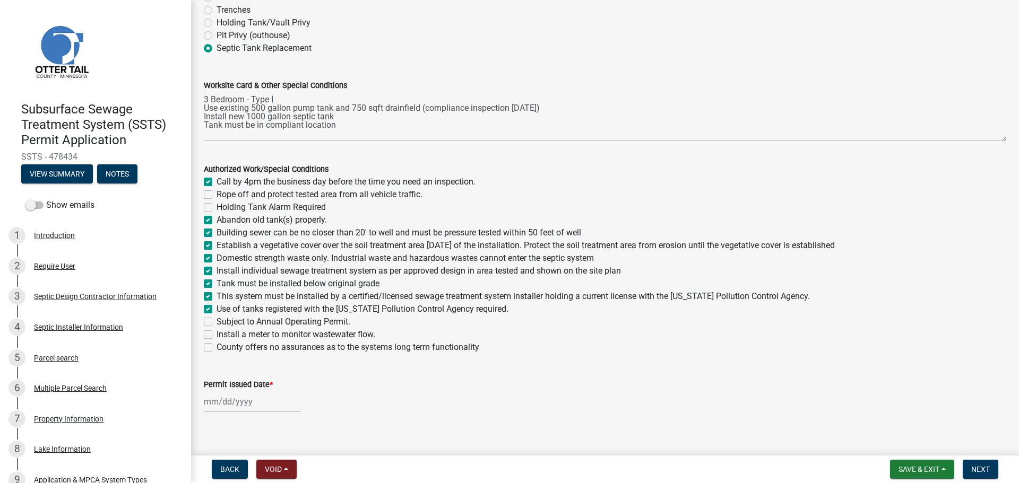
checkbox input "false"
click at [217, 244] on label "Establish a vegetative cover over the soil treatment area within 30 days of the…" at bounding box center [526, 245] width 618 height 13
click at [217, 244] on input "Establish a vegetative cover over the soil treatment area within 30 days of the…" at bounding box center [220, 242] width 7 height 7
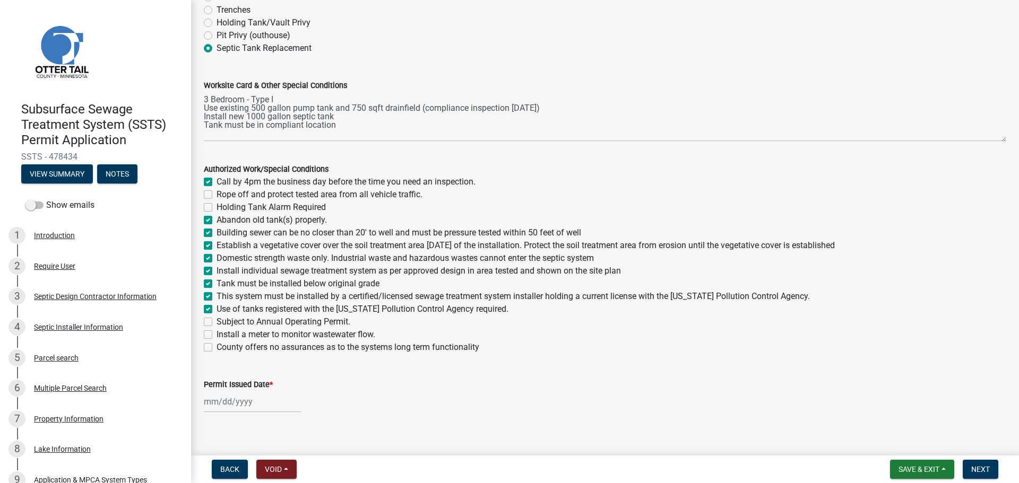
checkbox input "false"
checkbox input "true"
checkbox input "false"
checkbox input "true"
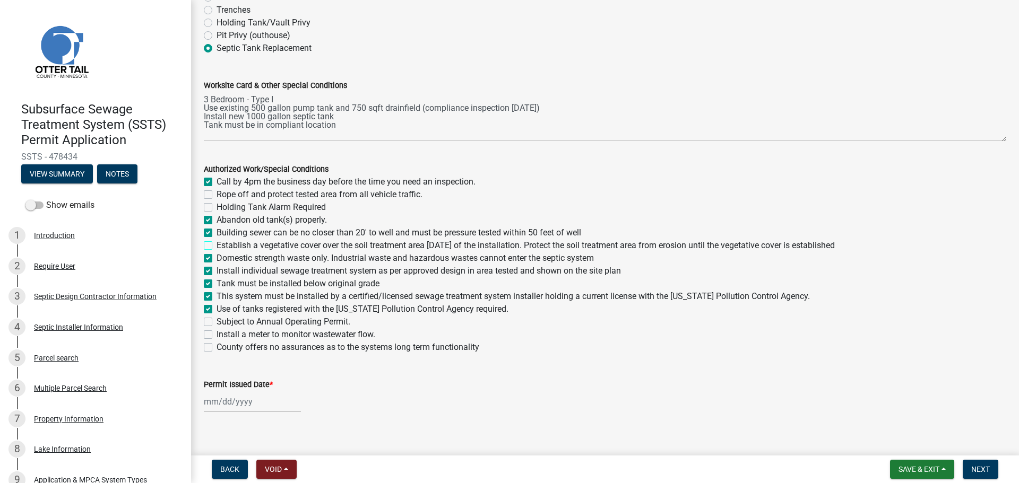
checkbox input "true"
checkbox input "false"
checkbox input "true"
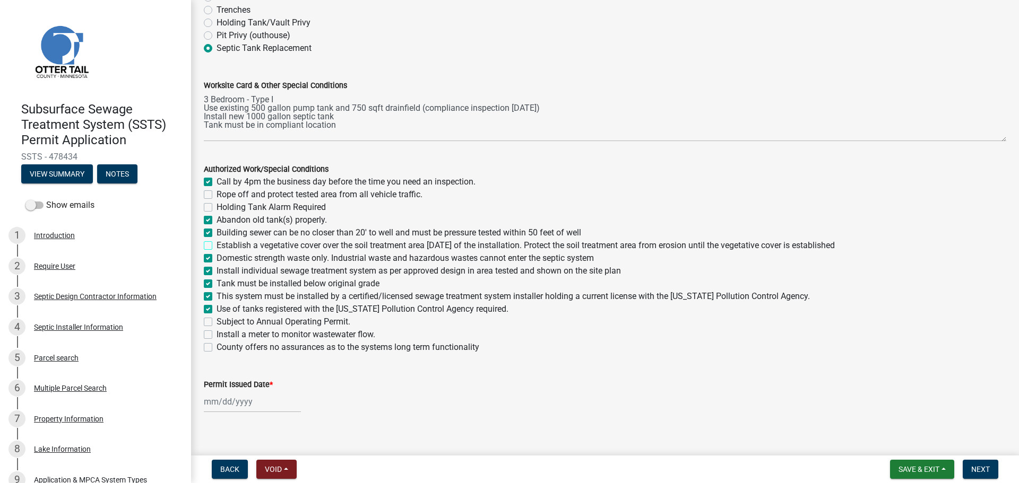
checkbox input "true"
checkbox input "false"
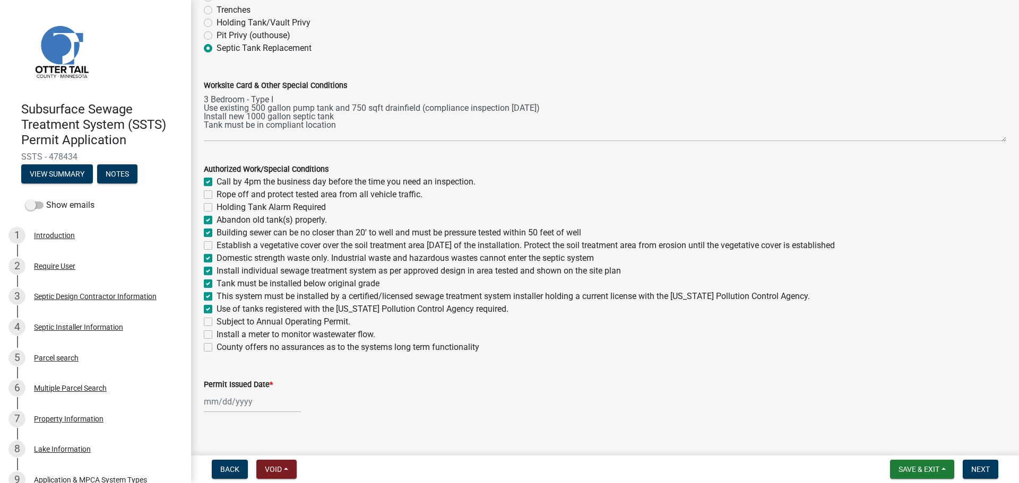
click at [228, 405] on div at bounding box center [252, 402] width 97 height 22
select select "9"
select select "2025"
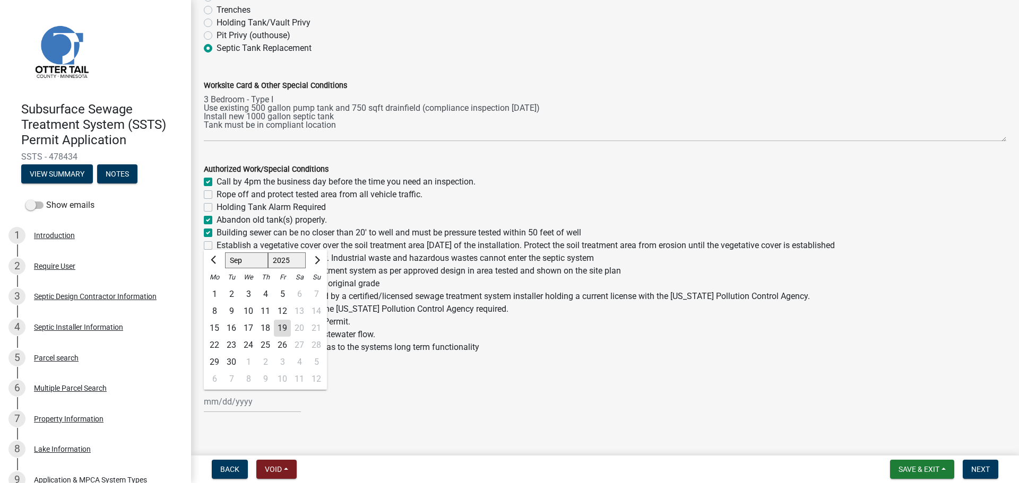
click at [280, 330] on div "19" at bounding box center [282, 328] width 17 height 17
type input "[DATE]"
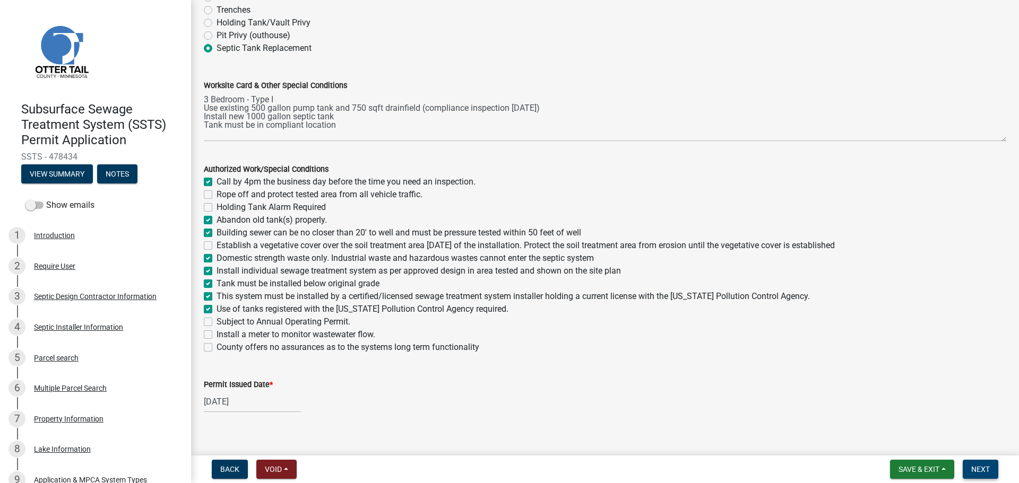
click at [815, 419] on span "Next" at bounding box center [980, 469] width 19 height 8
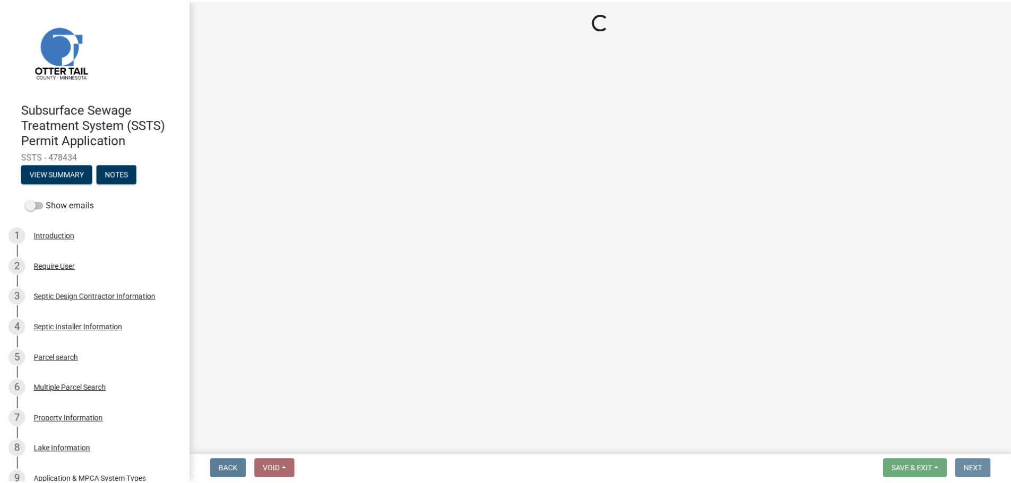
scroll to position [0, 0]
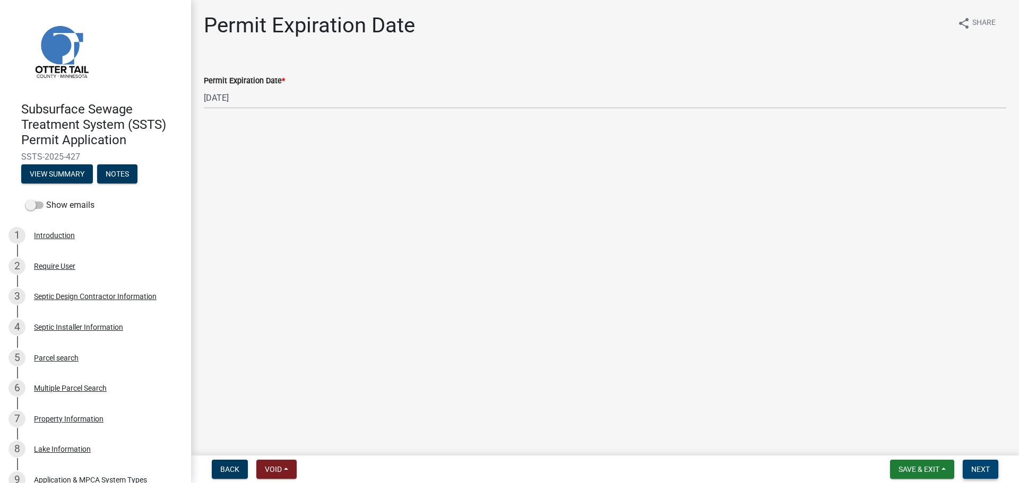
click at [815, 419] on span "Next" at bounding box center [980, 469] width 19 height 8
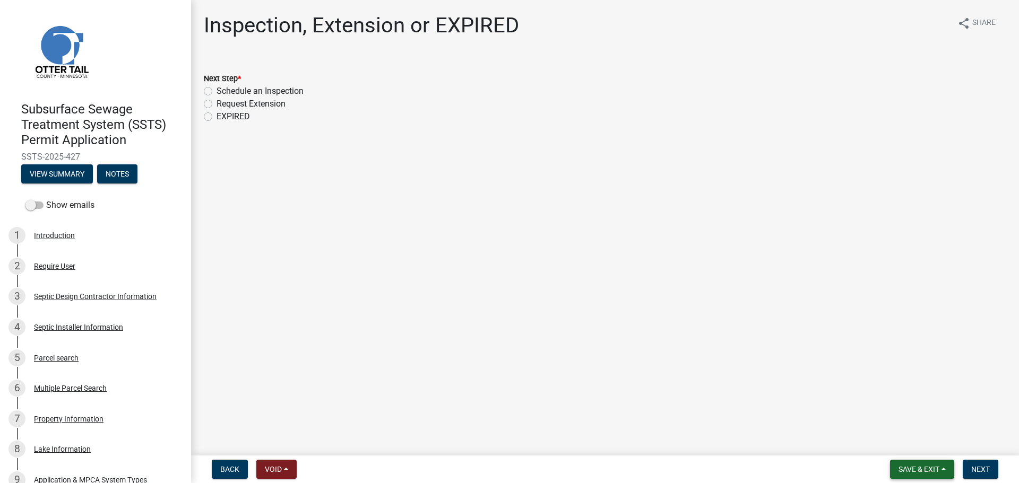
click at [815, 419] on span "Save & Exit" at bounding box center [918, 469] width 41 height 8
click at [815, 419] on button "Save & Exit" at bounding box center [911, 441] width 85 height 25
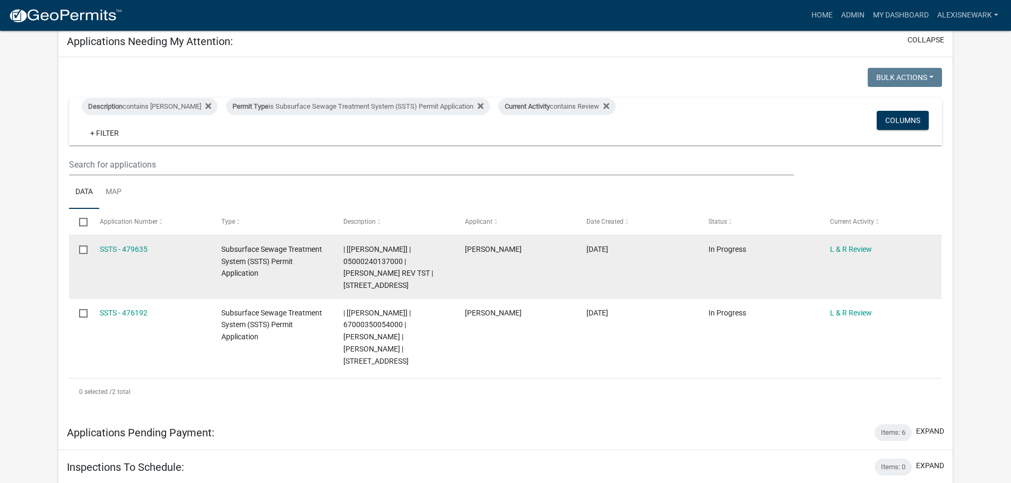
scroll to position [226, 0]
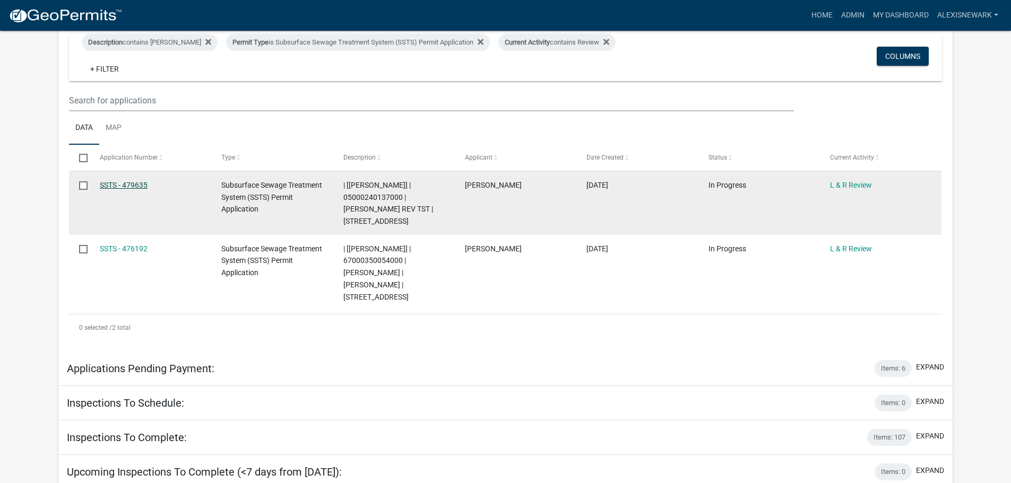
click at [115, 184] on link "SSTS - 479635" at bounding box center [124, 185] width 48 height 8
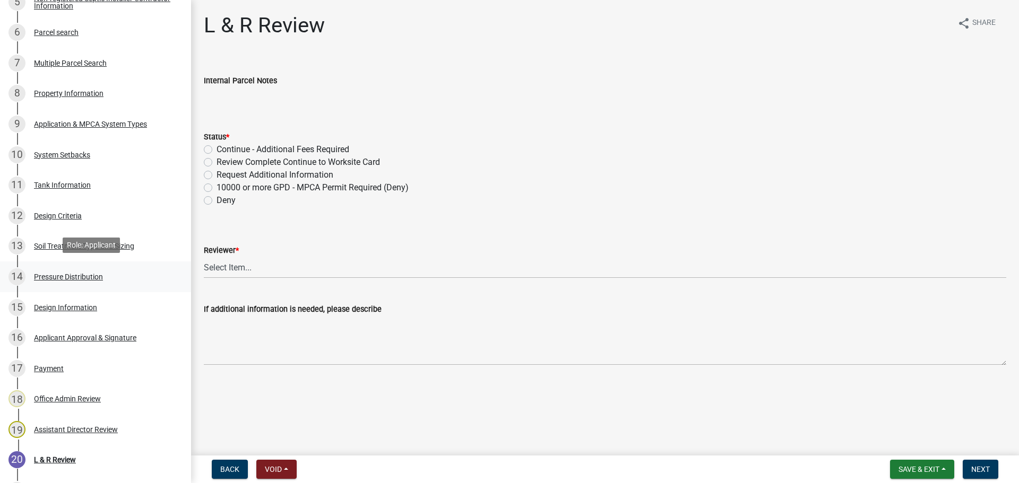
scroll to position [358, 0]
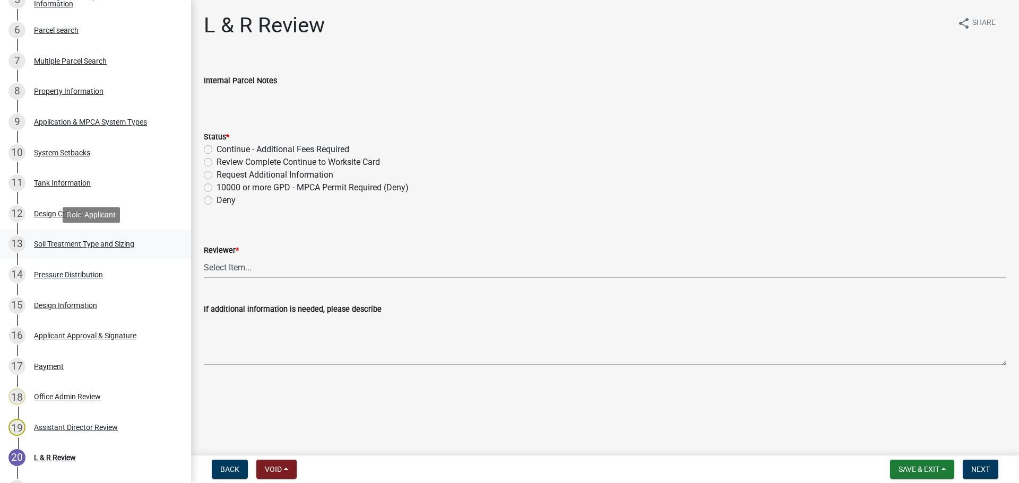
click at [128, 251] on div "13 Soil Treatment Type and Sizing" at bounding box center [91, 244] width 166 height 17
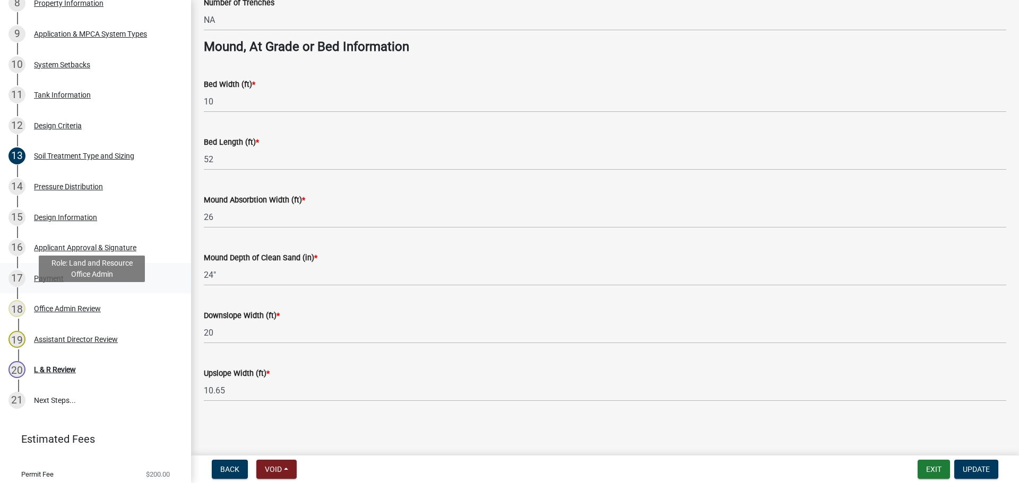
scroll to position [451, 0]
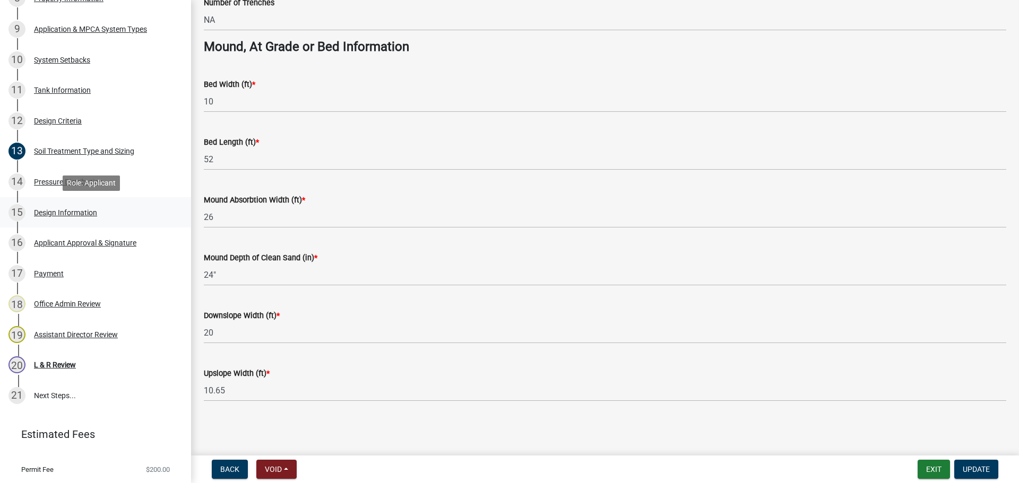
click at [108, 210] on div "15 Design Information" at bounding box center [91, 212] width 166 height 17
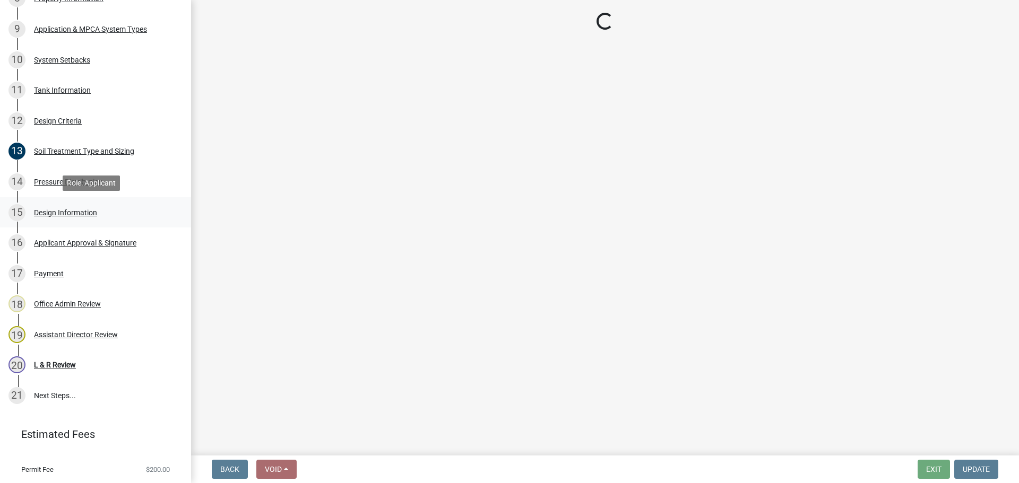
scroll to position [0, 0]
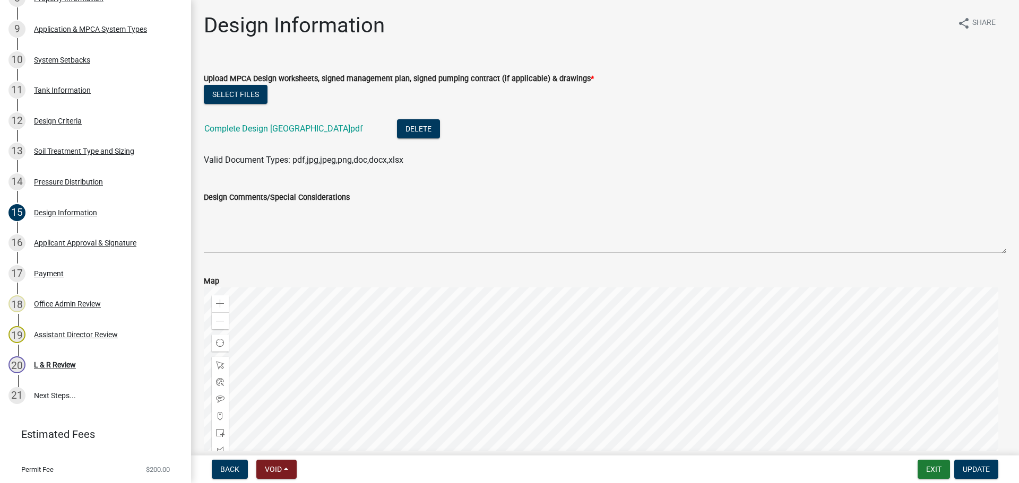
click at [266, 140] on div "Complete Design Stone Mound.pdf" at bounding box center [292, 130] width 176 height 22
click at [264, 133] on link "Complete Design Stone Mound.pdf" at bounding box center [283, 129] width 159 height 10
click at [95, 33] on div "9 Application & MPCA System Types" at bounding box center [91, 29] width 166 height 17
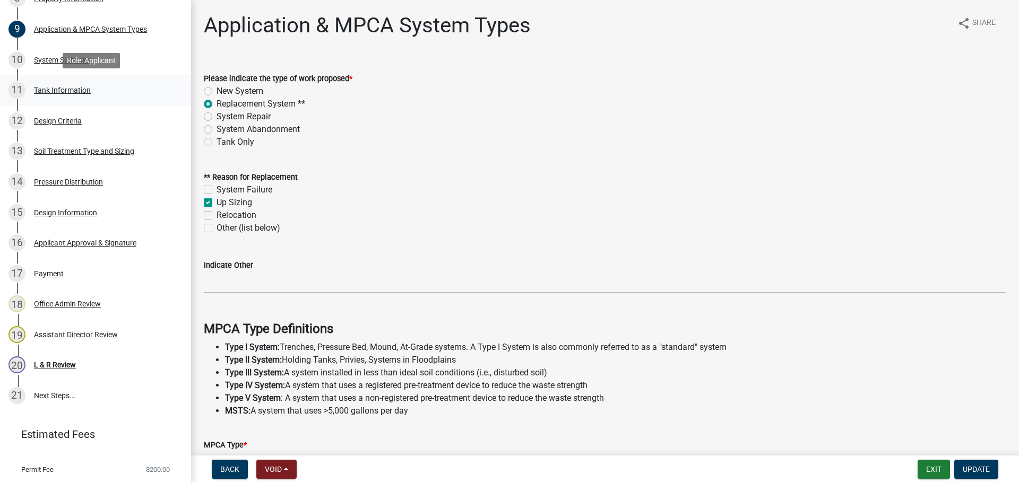
click at [172, 86] on link "11 Tank Information" at bounding box center [95, 90] width 191 height 31
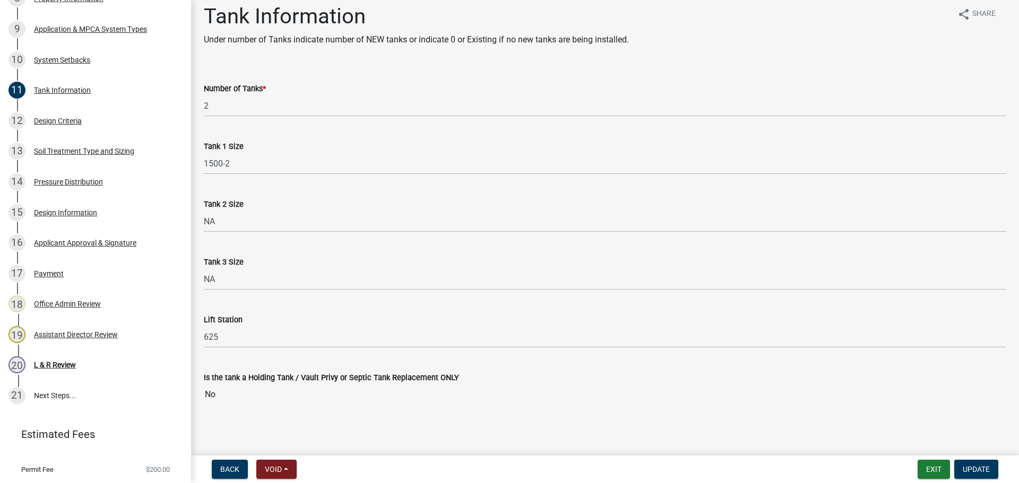
scroll to position [13, 0]
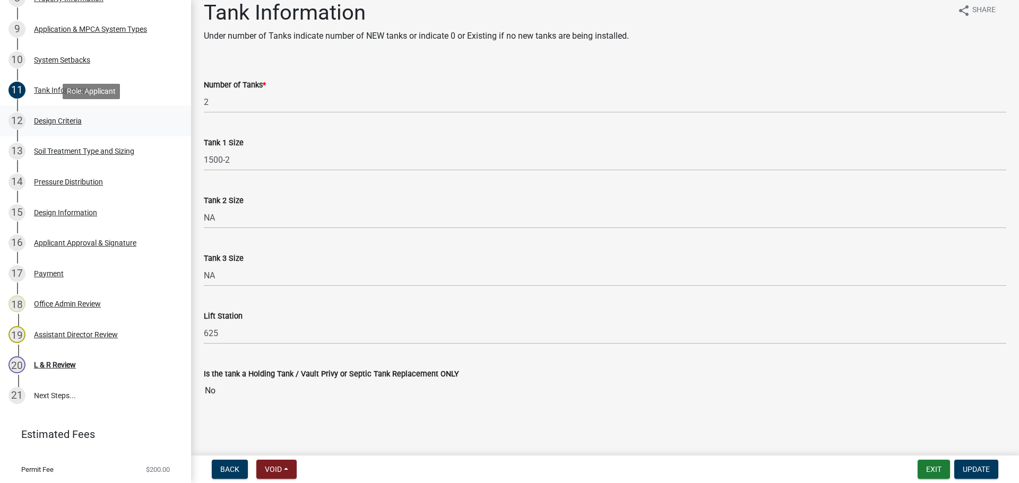
click at [100, 117] on div "12 Design Criteria" at bounding box center [91, 121] width 166 height 17
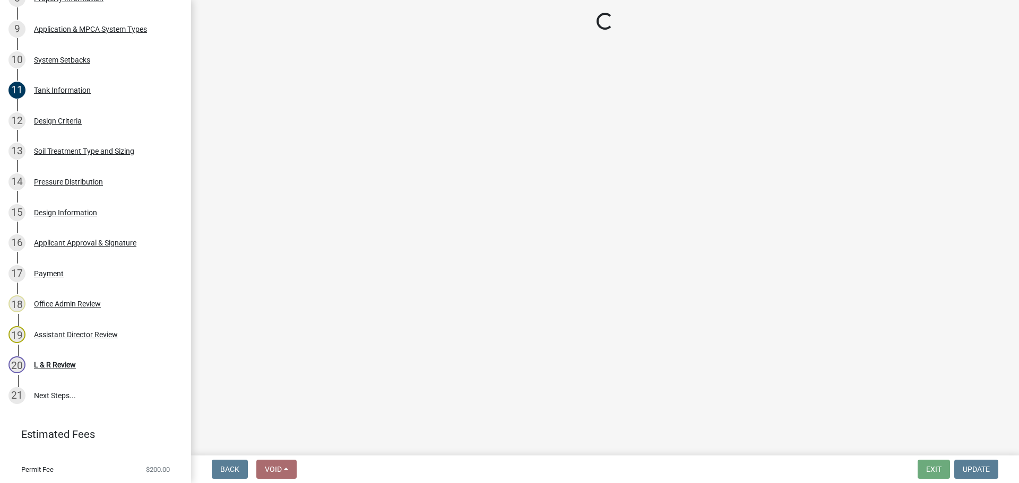
select select "161dc003-2926-44f5-9717-bc9d566eecc1"
select select "3153871a-0646-45c0-8d36-98762e1aaded"
select select "14354fbd-e666-4c9c-b77c-8c181d233a28"
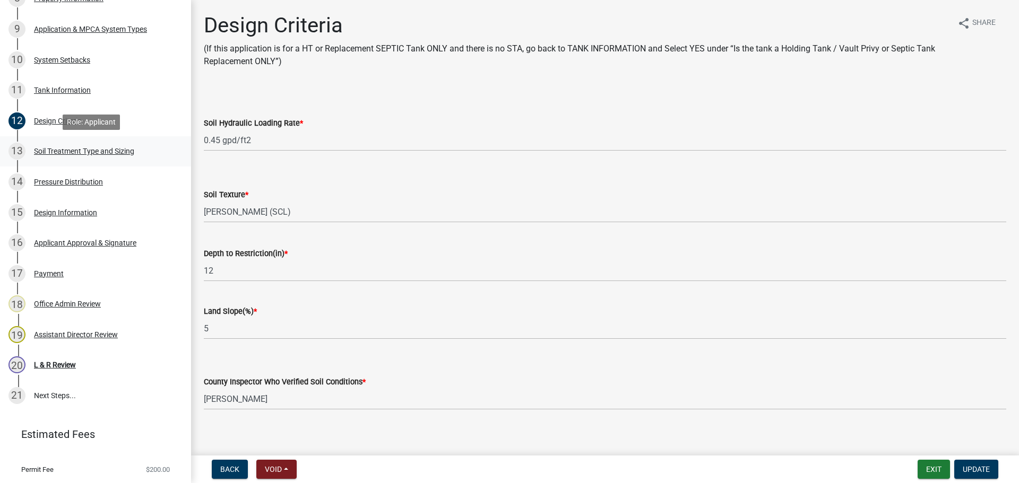
click at [76, 148] on div "Soil Treatment Type and Sizing" at bounding box center [84, 151] width 100 height 7
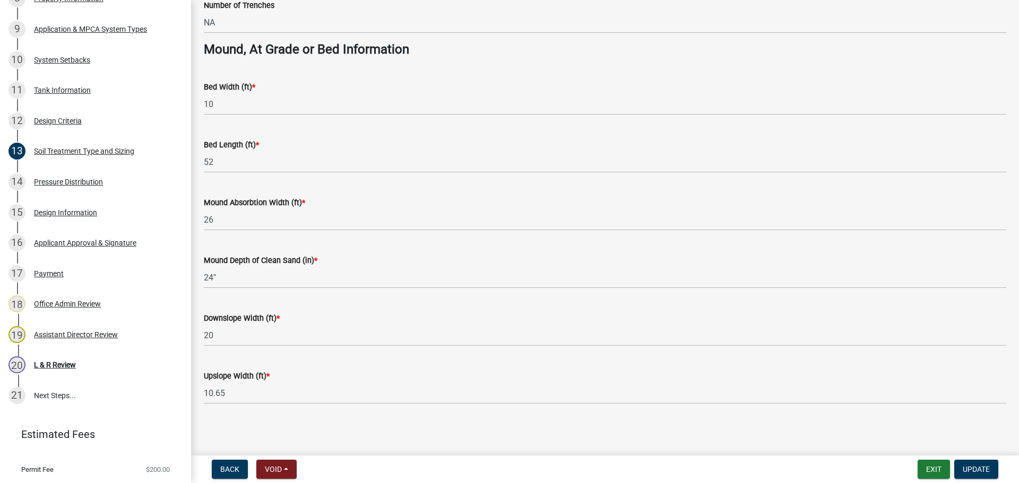
scroll to position [769, 0]
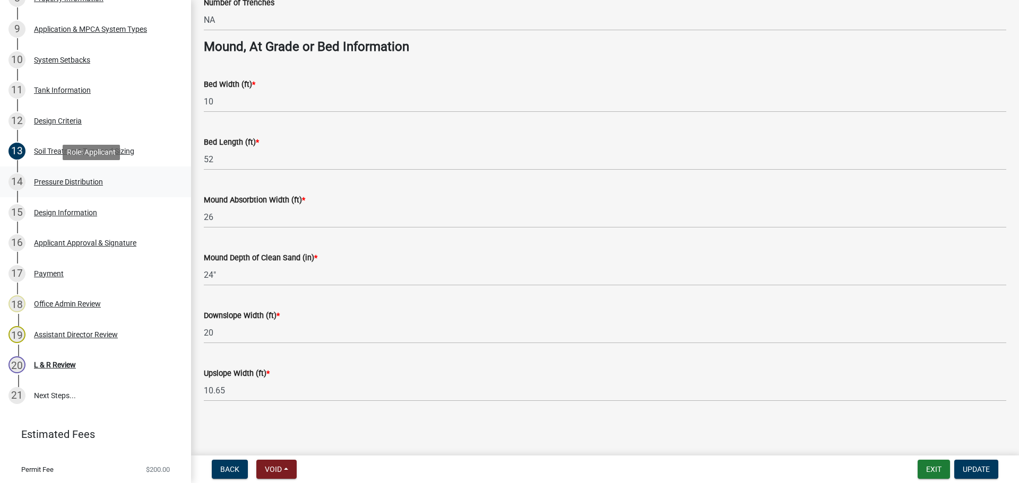
click at [95, 186] on div "14 Pressure Distribution" at bounding box center [91, 182] width 166 height 17
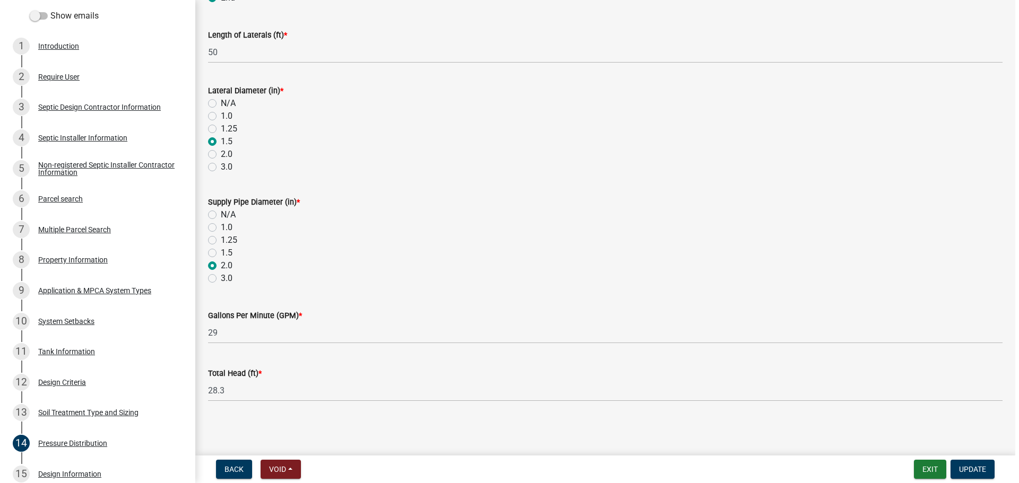
scroll to position [199, 0]
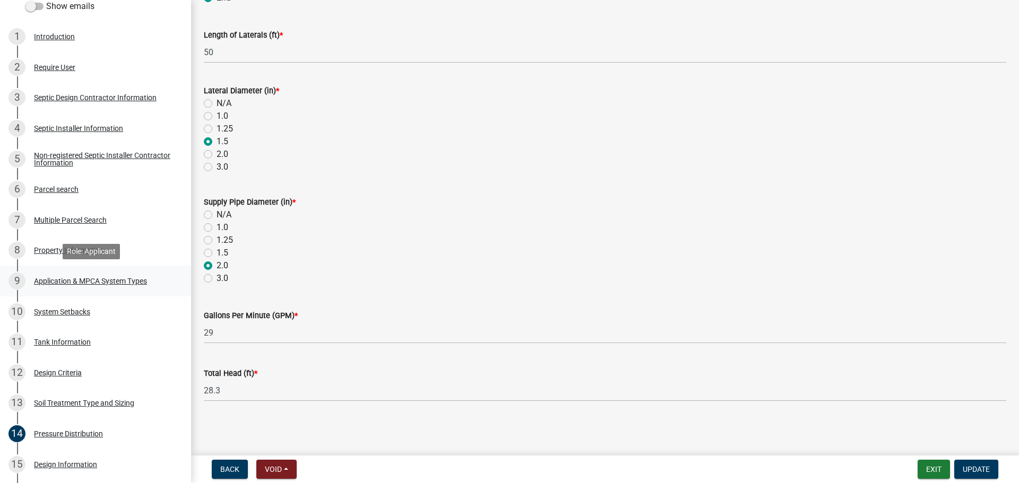
click at [150, 283] on div "9 Application & MPCA System Types" at bounding box center [91, 281] width 166 height 17
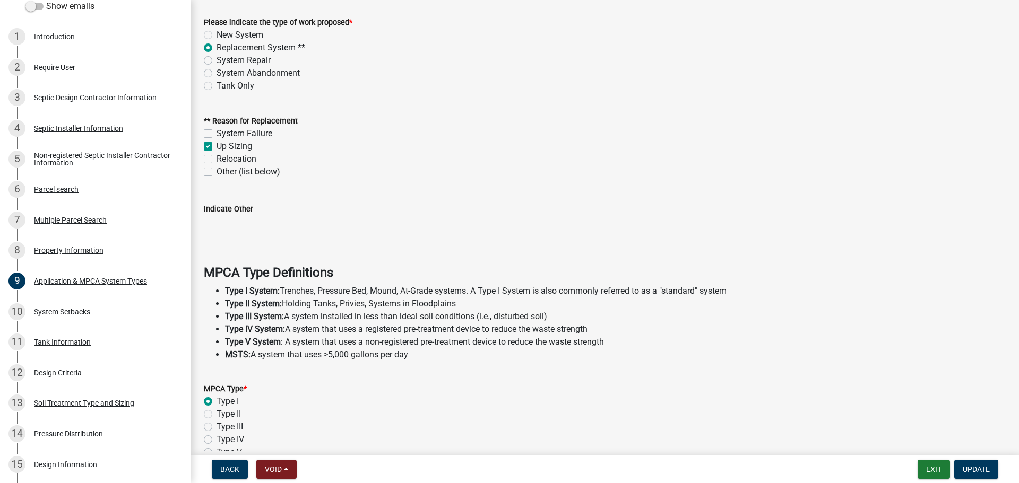
scroll to position [304, 0]
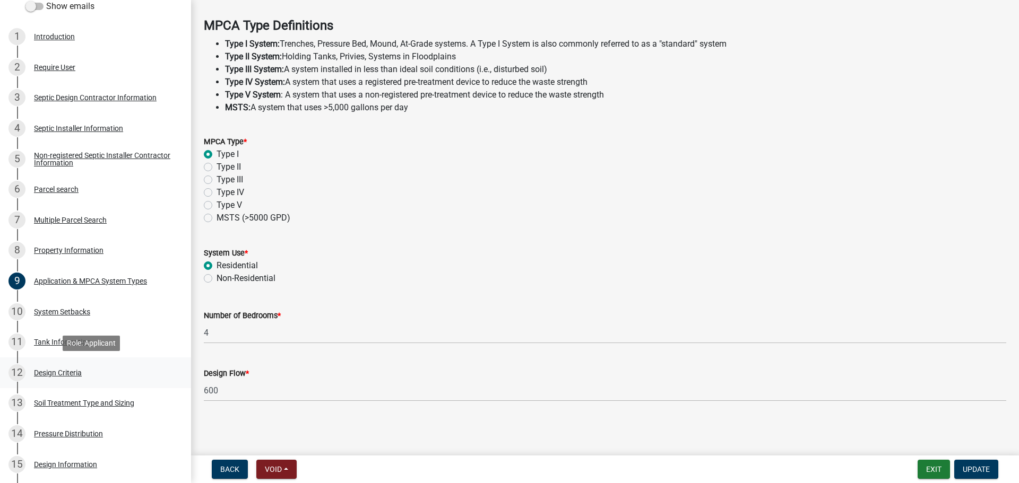
click at [100, 365] on div "12 Design Criteria" at bounding box center [91, 373] width 166 height 17
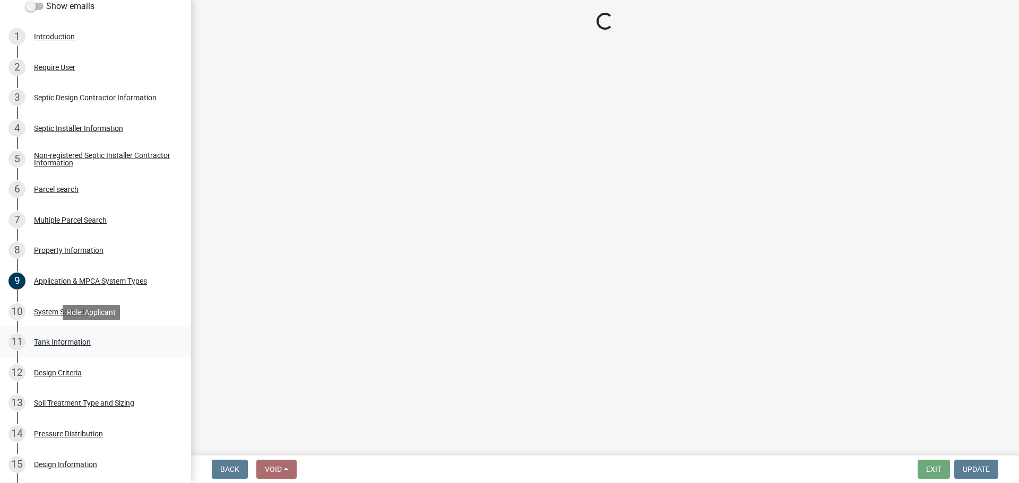
select select "161dc003-2926-44f5-9717-bc9d566eecc1"
select select "3153871a-0646-45c0-8d36-98762e1aaded"
select select "14354fbd-e666-4c9c-b77c-8c181d233a28"
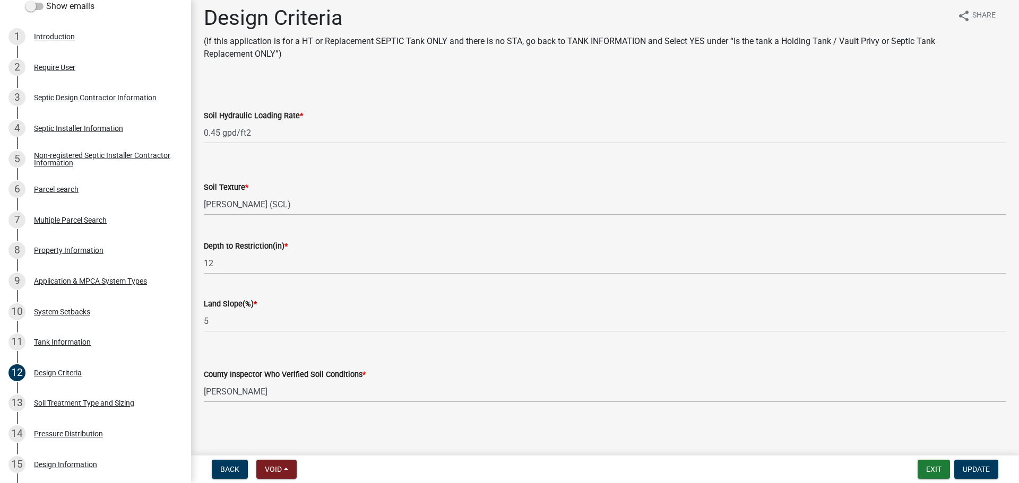
scroll to position [10, 0]
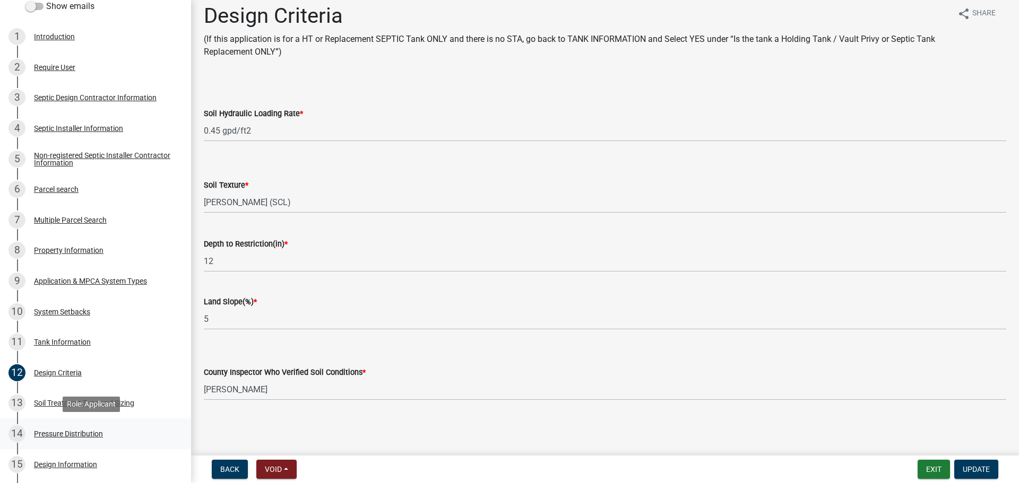
click at [172, 419] on link "14 Pressure Distribution" at bounding box center [95, 434] width 191 height 31
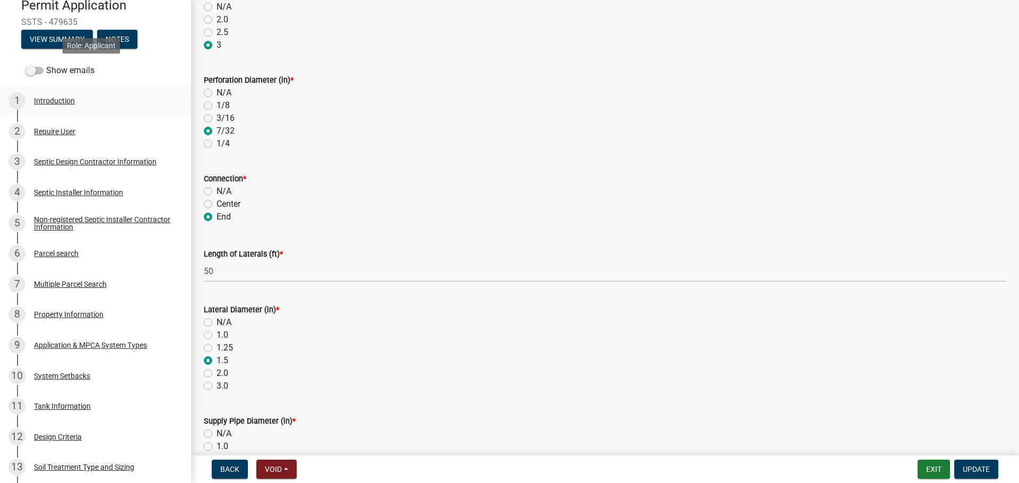
scroll to position [0, 0]
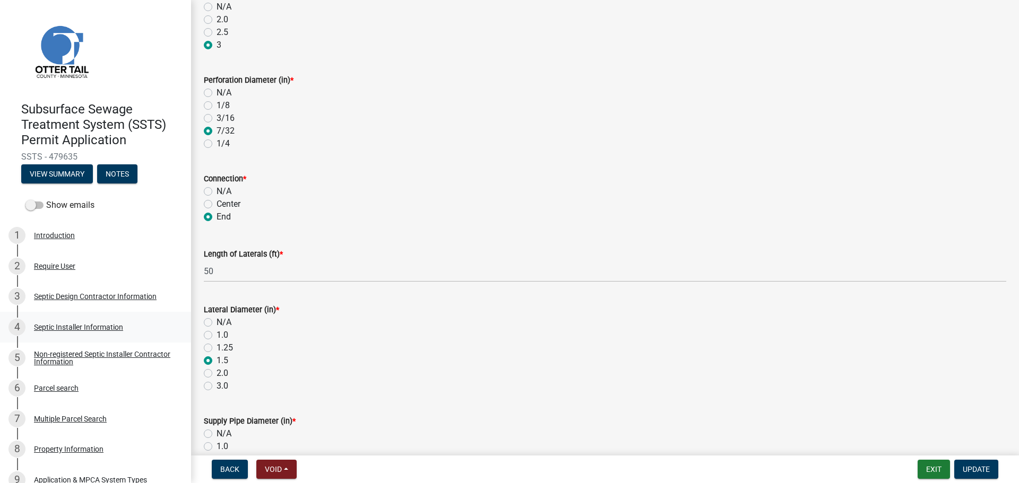
click at [66, 335] on div "4 Septic Installer Information" at bounding box center [91, 327] width 166 height 17
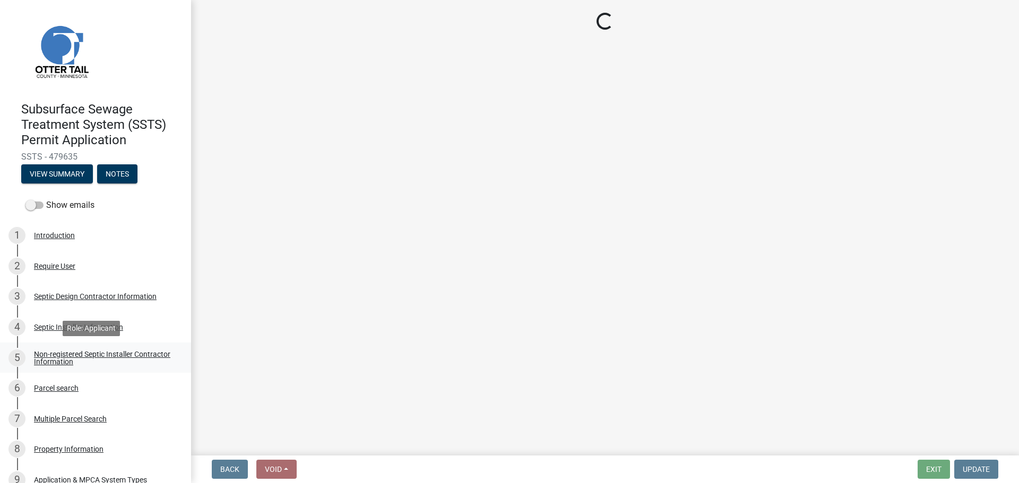
click at [75, 358] on div "Non-registered Septic Installer Contractor Information" at bounding box center [104, 358] width 140 height 15
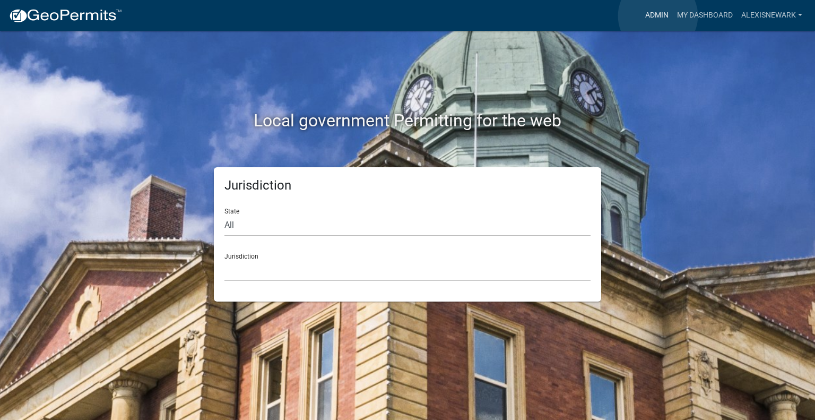
click at [658, 16] on link "Admin" at bounding box center [657, 15] width 32 height 20
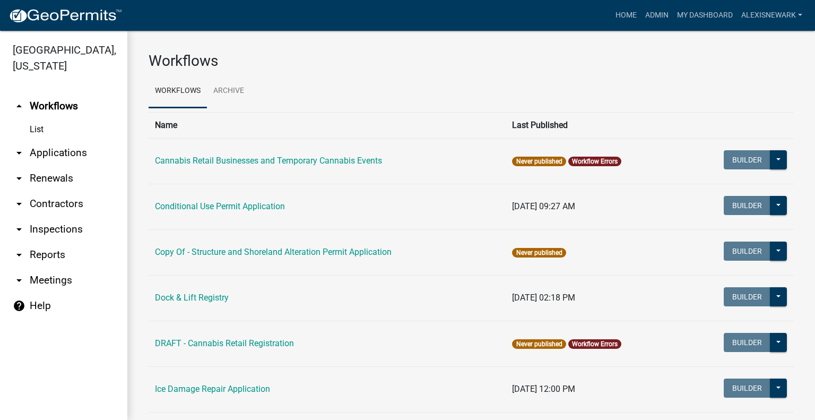
click at [81, 168] on link "arrow_drop_down Renewals" at bounding box center [63, 178] width 127 height 25
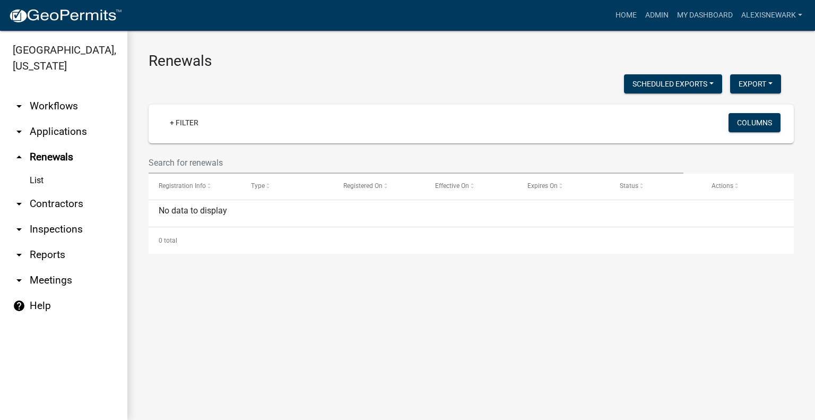
click at [53, 125] on link "arrow_drop_down Applications" at bounding box center [63, 131] width 127 height 25
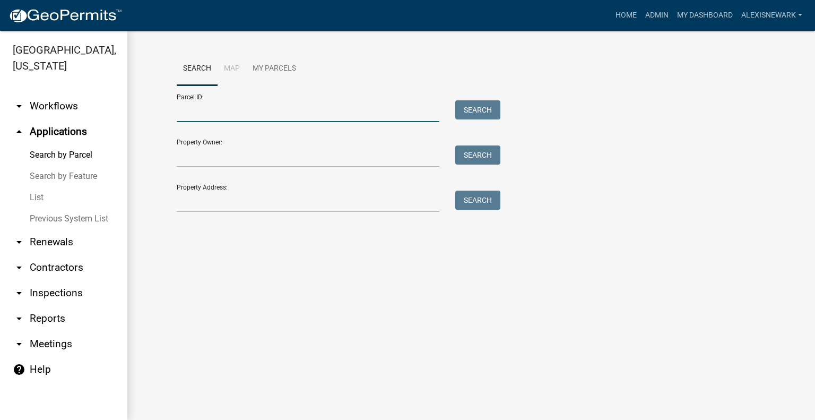
click at [225, 114] on input "Parcel ID:" at bounding box center [308, 111] width 263 height 22
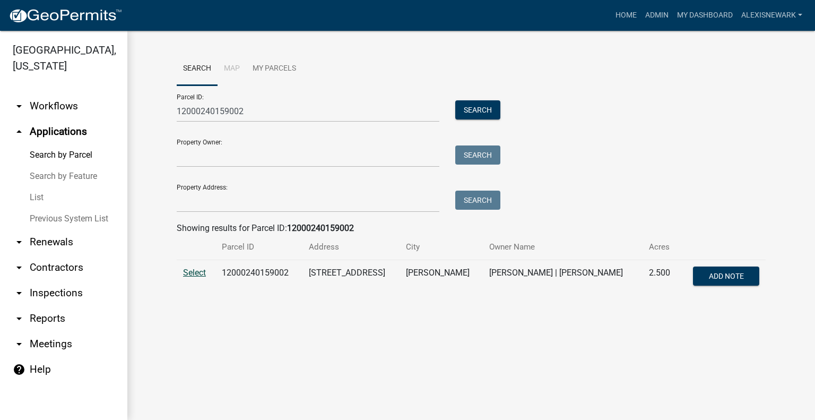
click at [189, 272] on span "Select" at bounding box center [194, 272] width 23 height 10
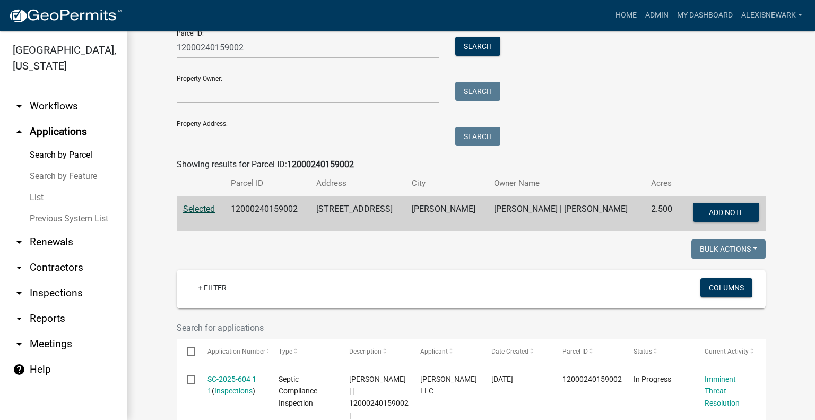
scroll to position [27, 0]
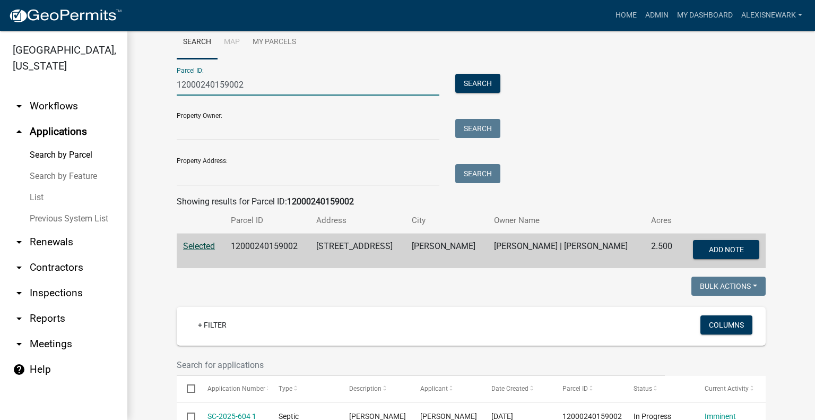
click at [217, 84] on input "12000240159002" at bounding box center [308, 85] width 263 height 22
paste input "53000990463000"
click at [469, 83] on button "Search" at bounding box center [477, 83] width 45 height 19
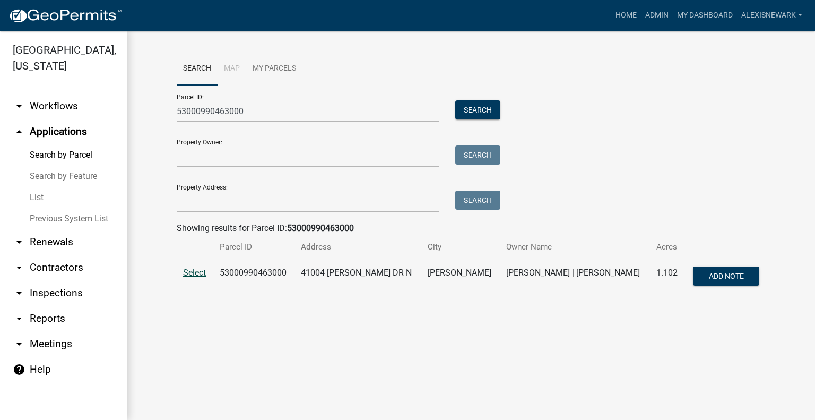
click at [185, 270] on span "Select" at bounding box center [194, 272] width 23 height 10
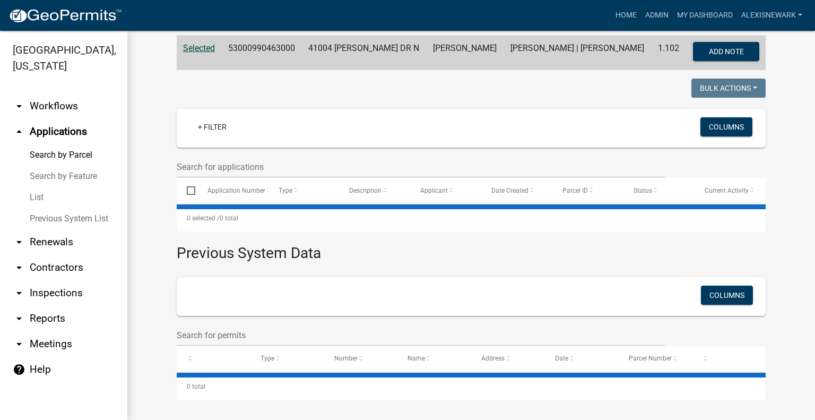
scroll to position [225, 0]
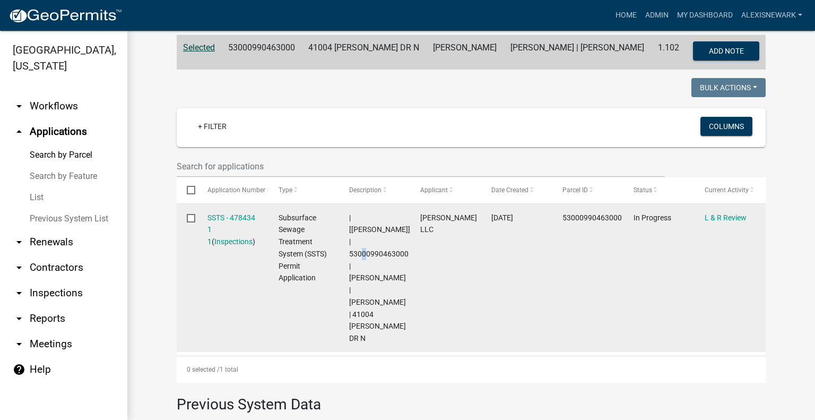
click at [356, 240] on span "| [Alexis Newark] | 53000990463000 | SCOTT CRAWFORD | LANA CRAWFORD | 41004 MAR…" at bounding box center [379, 277] width 61 height 129
click at [357, 240] on span "| [Alexis Newark] | 53000990463000 | SCOTT CRAWFORD | LANA CRAWFORD | 41004 MAR…" at bounding box center [379, 277] width 61 height 129
click at [352, 238] on span "| [Alexis Newark] | 53000990463000 | SCOTT CRAWFORD | LANA CRAWFORD | 41004 MAR…" at bounding box center [379, 277] width 61 height 129
copy span "53000990463000"
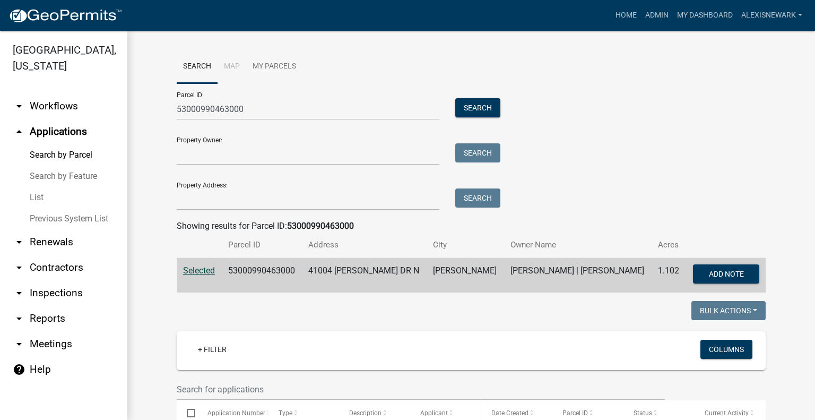
scroll to position [0, 0]
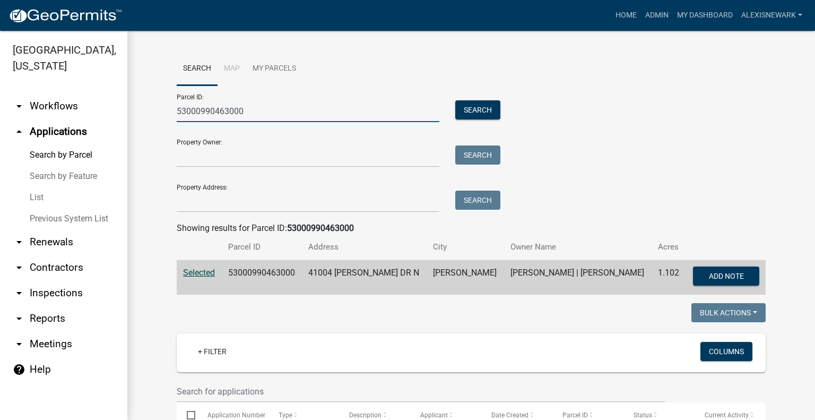
click at [244, 114] on input "53000990463000" at bounding box center [308, 111] width 263 height 22
click at [244, 115] on input "53000990463000" at bounding box center [308, 111] width 263 height 22
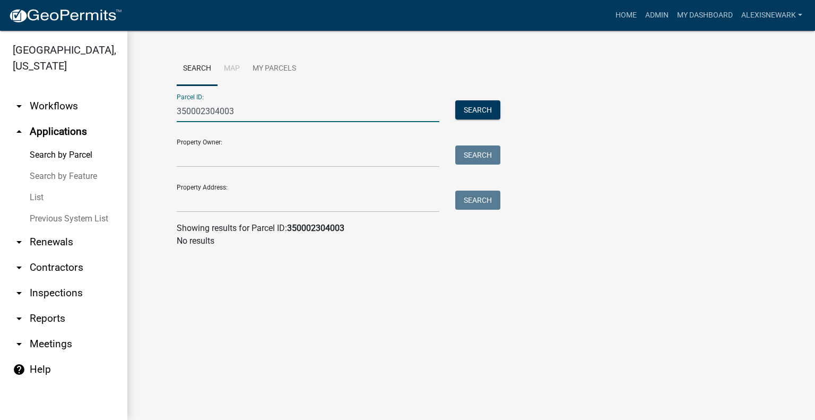
click at [219, 109] on input "350002304003" at bounding box center [308, 111] width 263 height 22
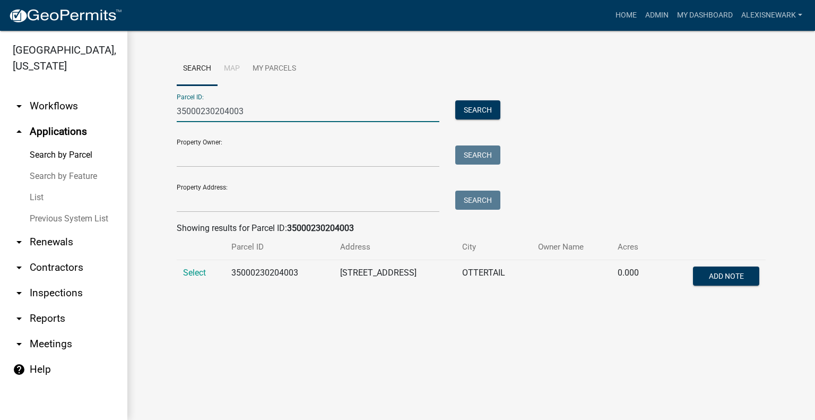
type input "35000230204003"
click at [183, 275] on span "Select" at bounding box center [194, 272] width 23 height 10
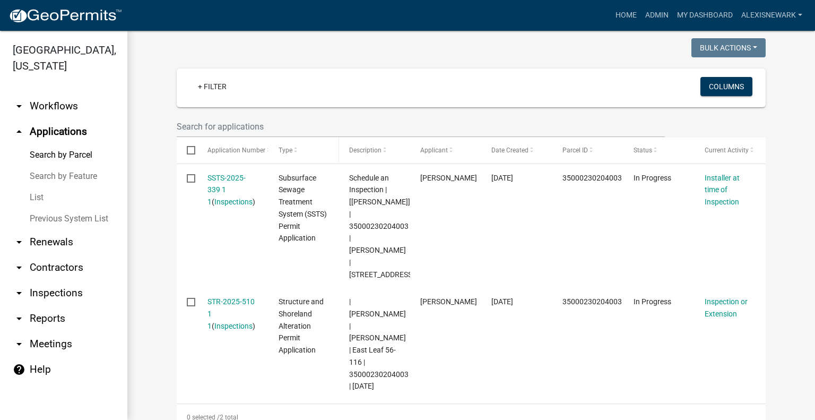
scroll to position [265, 0]
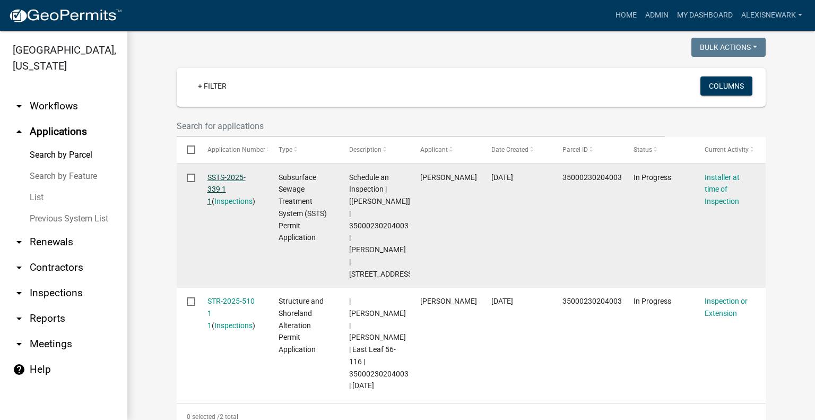
click at [236, 178] on link "SSTS-2025-339 1 1" at bounding box center [226, 189] width 38 height 33
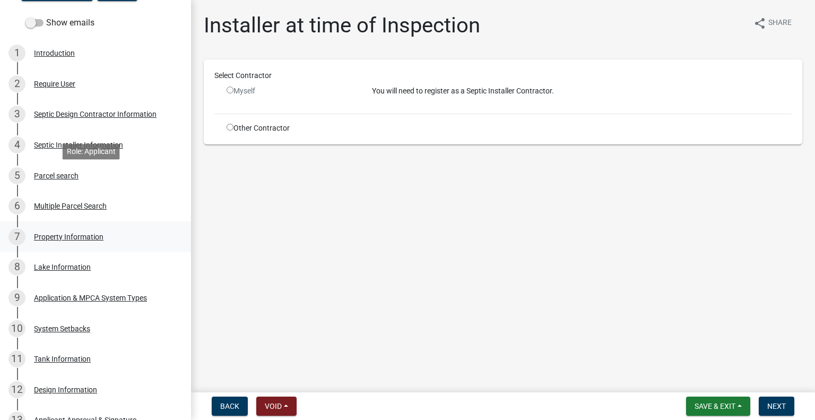
scroll to position [225, 0]
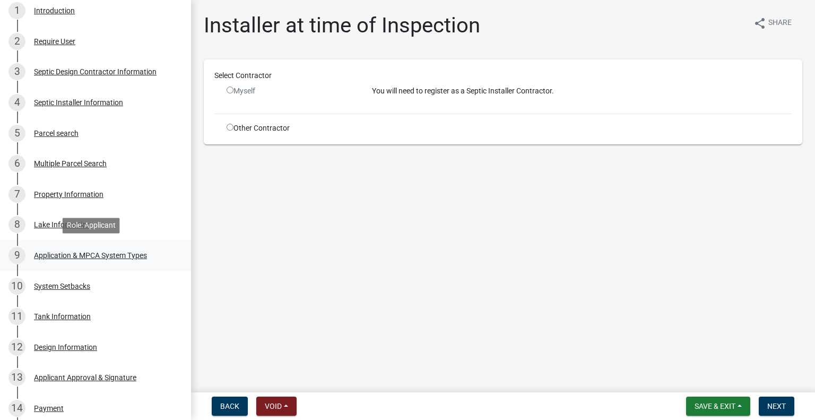
click at [140, 267] on link "9 Application & MPCA System Types" at bounding box center [95, 255] width 191 height 31
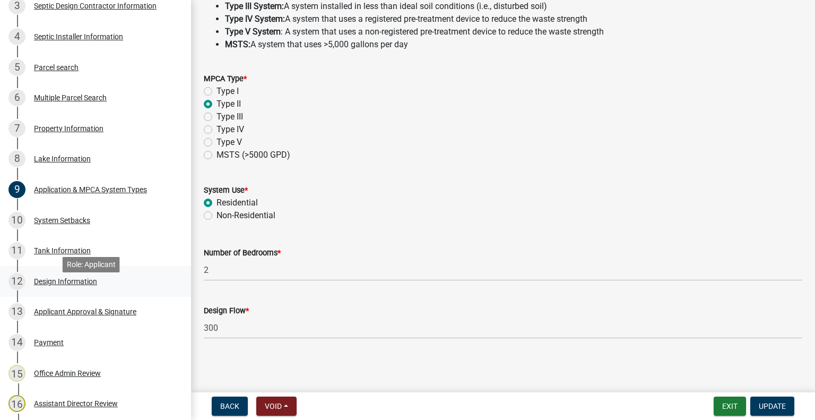
scroll to position [305, 0]
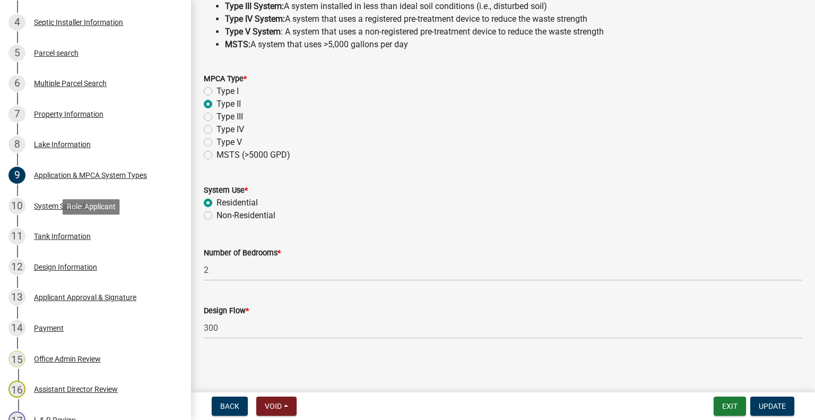
click at [119, 231] on div "11 Tank Information" at bounding box center [91, 236] width 166 height 17
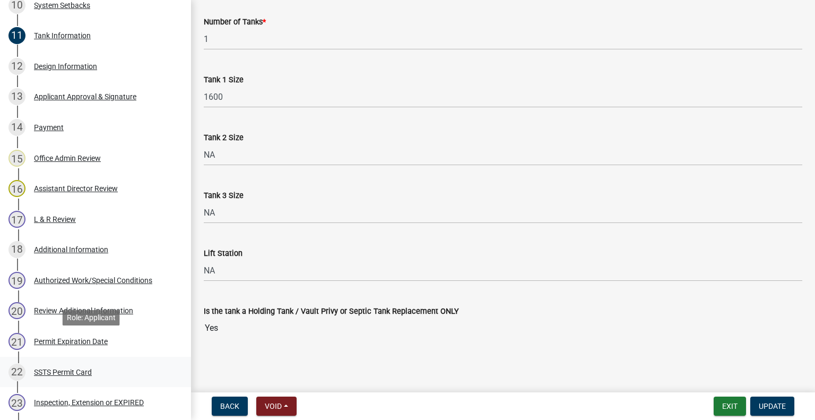
scroll to position [531, 0]
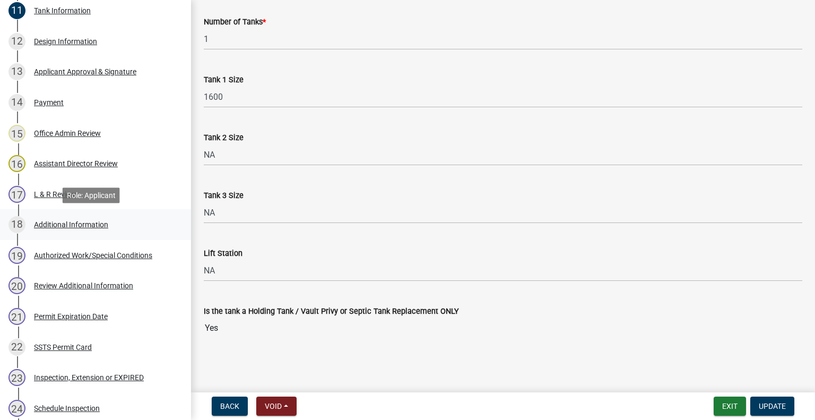
drag, startPoint x: 115, startPoint y: 235, endPoint x: 115, endPoint y: 226, distance: 8.5
click at [115, 226] on div "18 Additional Information" at bounding box center [91, 224] width 166 height 17
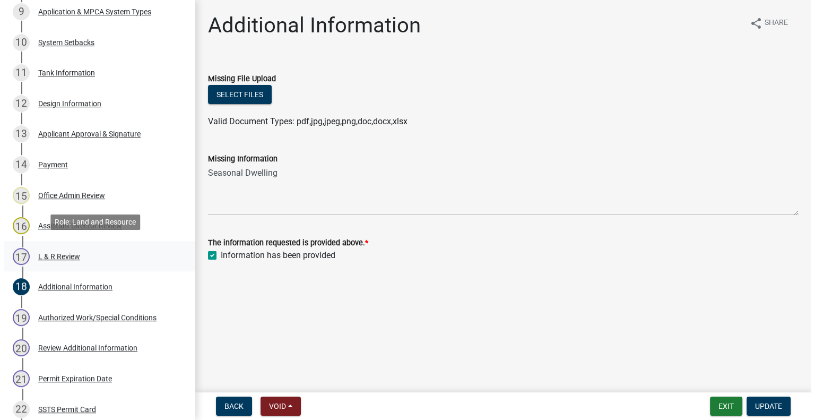
scroll to position [464, 0]
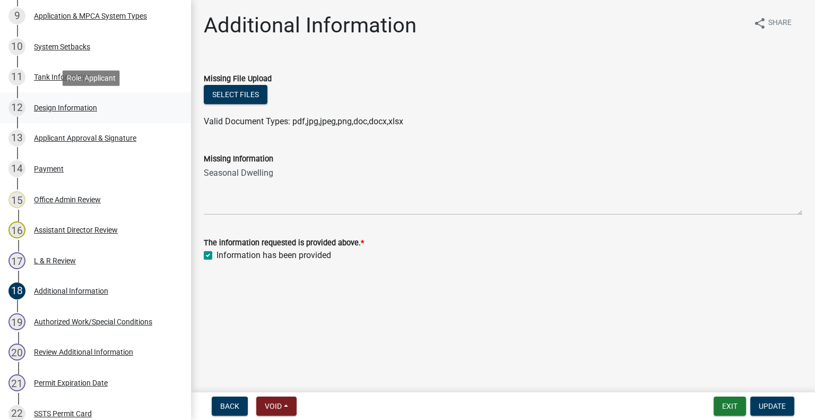
click at [83, 117] on link "12 Design Information" at bounding box center [95, 107] width 191 height 31
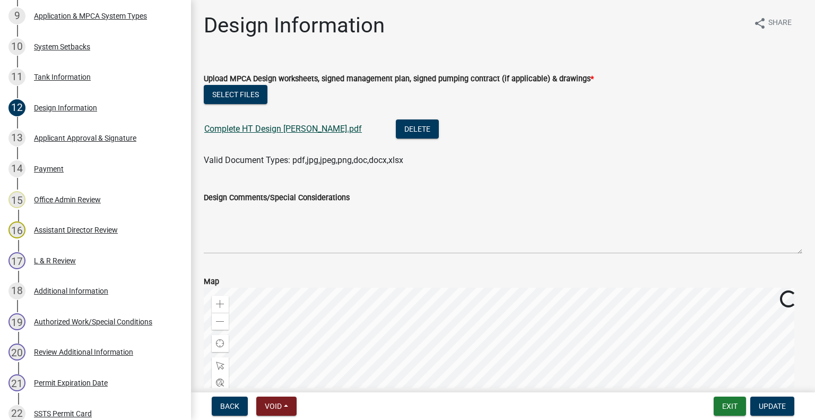
click at [275, 131] on link "Complete HT Design Mccollough.pdf" at bounding box center [283, 129] width 158 height 10
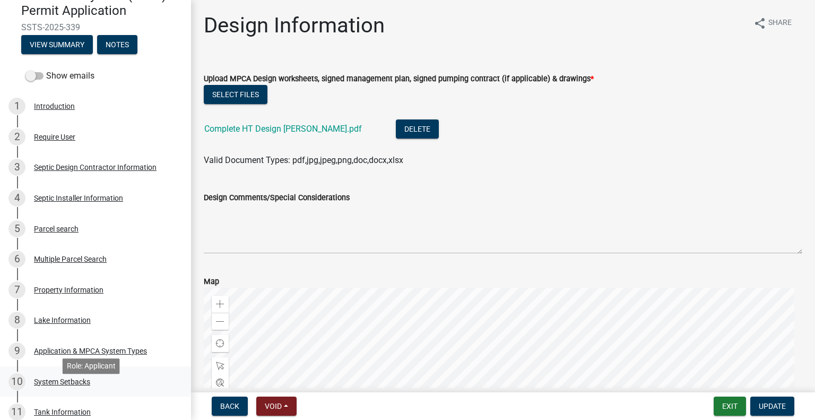
scroll to position [133, 0]
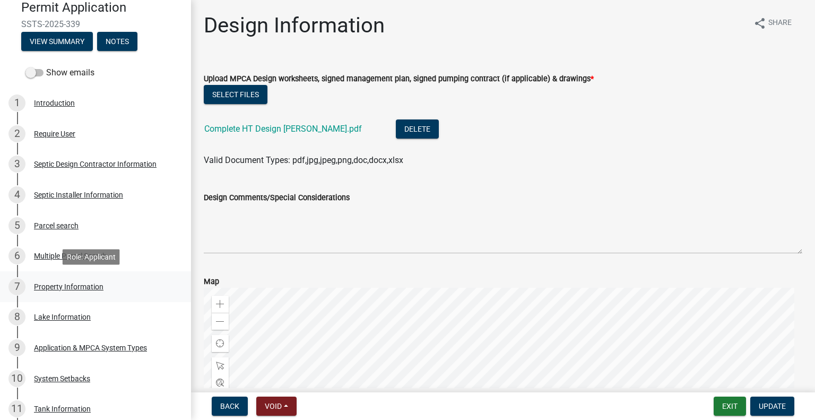
click at [86, 292] on div "7 Property Information" at bounding box center [91, 286] width 166 height 17
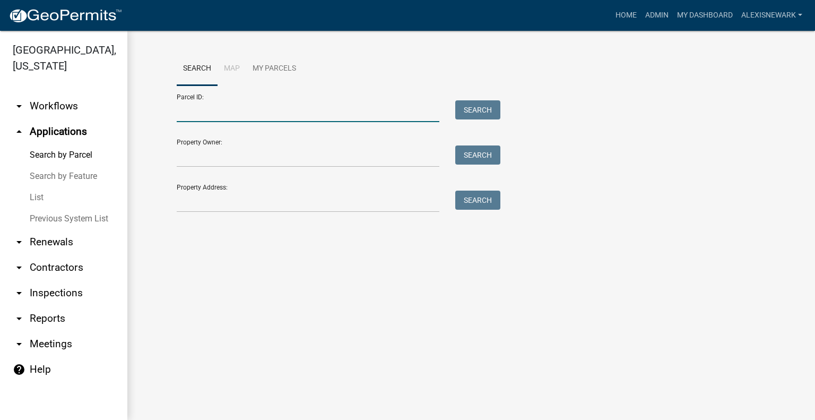
click at [265, 118] on input "Parcel ID:" at bounding box center [308, 111] width 263 height 22
paste input "17000991186000"
click at [465, 107] on button "Search" at bounding box center [477, 109] width 45 height 19
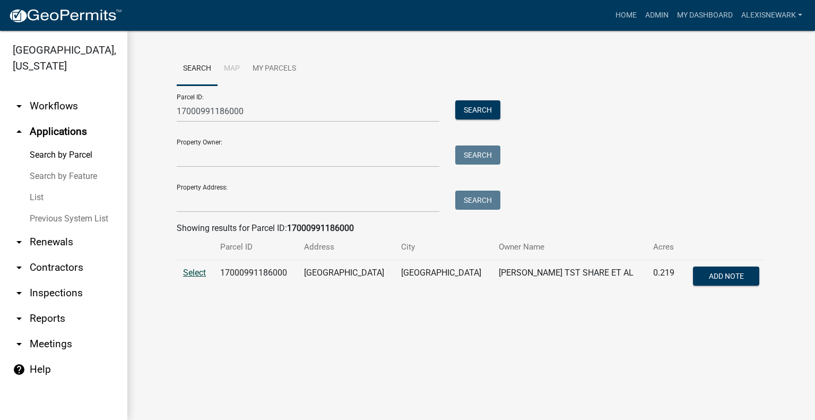
click at [195, 272] on span "Select" at bounding box center [194, 272] width 23 height 10
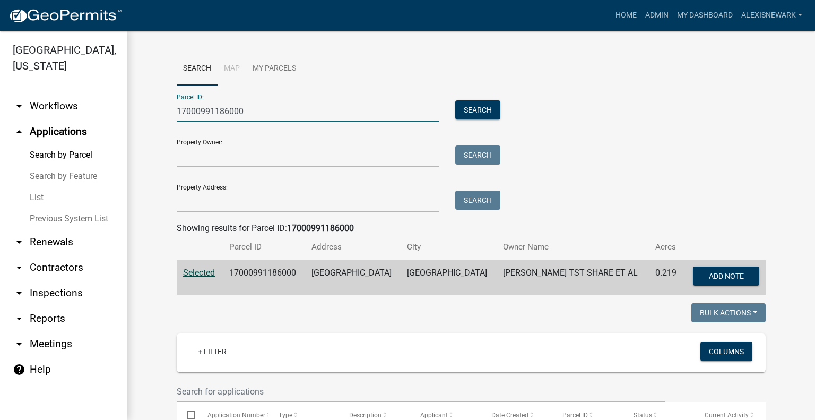
click at [239, 103] on input "17000991186000" at bounding box center [308, 111] width 263 height 22
click at [241, 103] on input "17000991186000" at bounding box center [308, 111] width 263 height 22
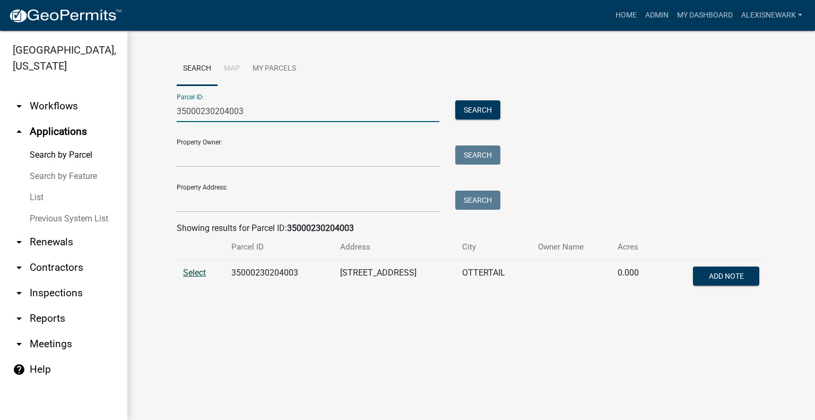
type input "35000230204003"
click at [193, 273] on span "Select" at bounding box center [194, 272] width 23 height 10
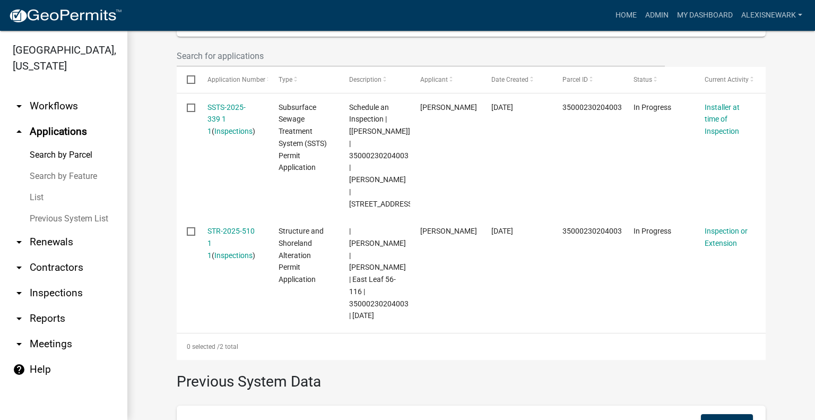
scroll to position [333, 0]
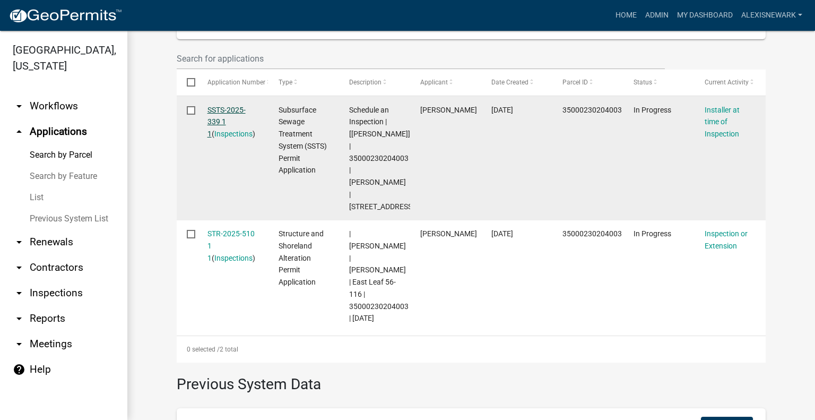
click at [219, 113] on link "SSTS-2025-339 1 1" at bounding box center [226, 122] width 38 height 33
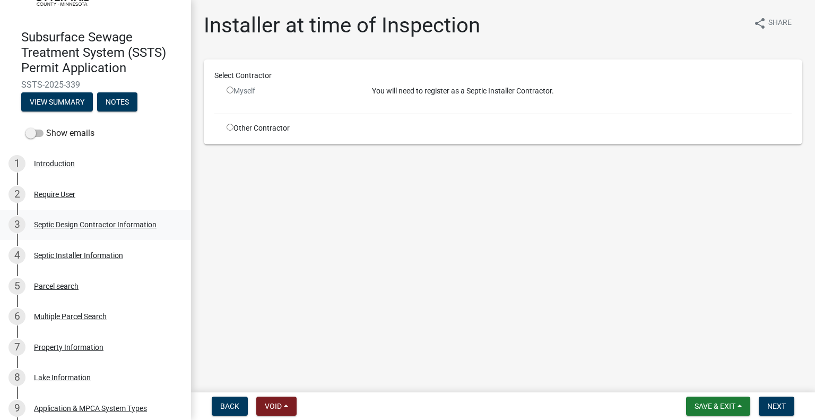
scroll to position [80, 0]
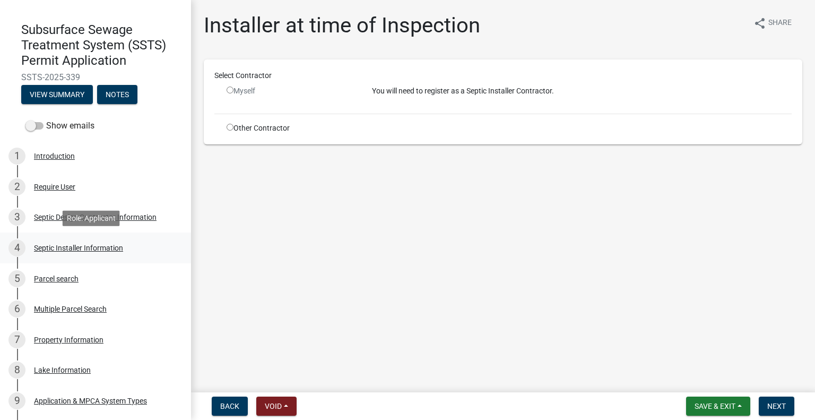
click at [148, 244] on div "4 Septic Installer Information" at bounding box center [91, 247] width 166 height 17
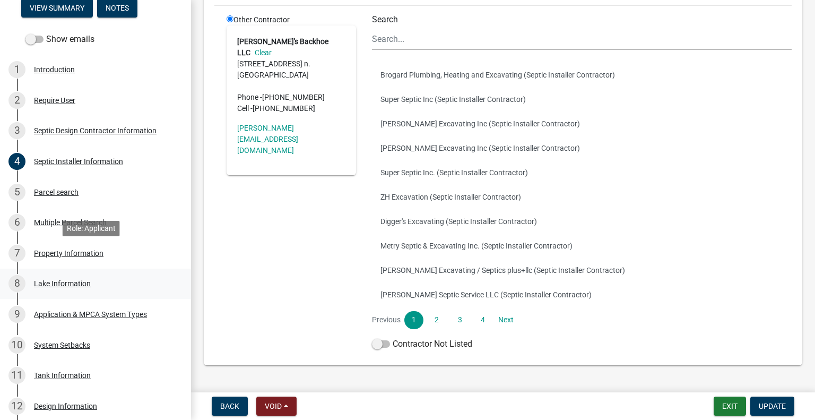
scroll to position [172, 0]
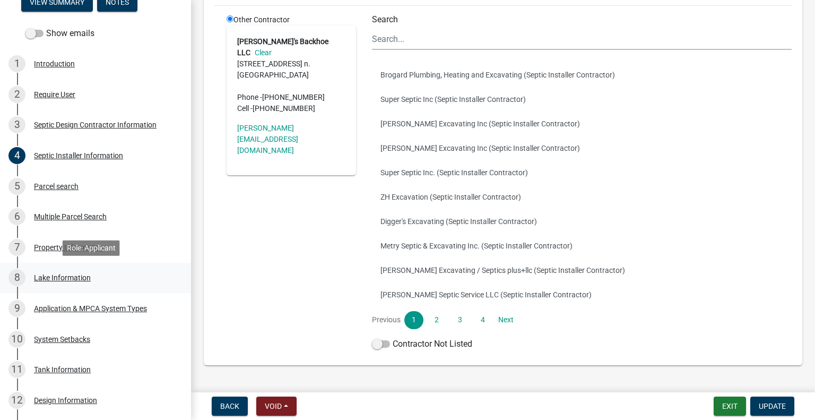
click at [51, 280] on div "Lake Information" at bounding box center [62, 277] width 57 height 7
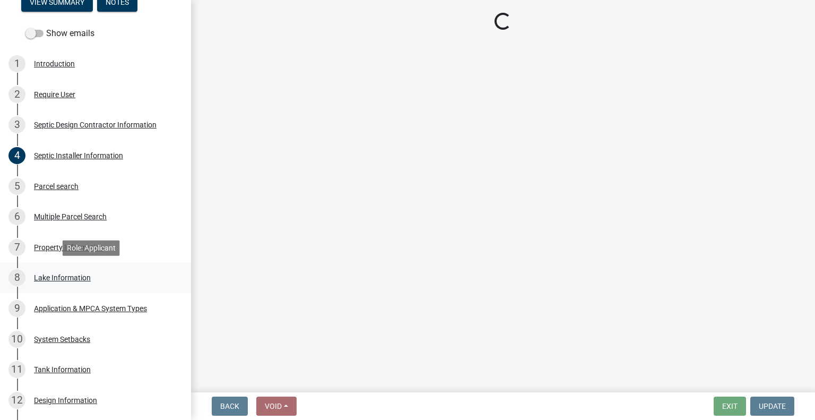
scroll to position [0, 0]
select select "30be7144-c1db-40f2-b333-35001147d61f"
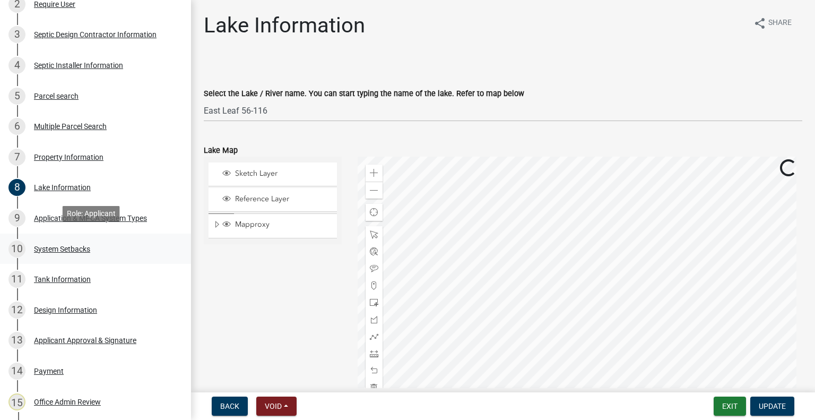
scroll to position [345, 0]
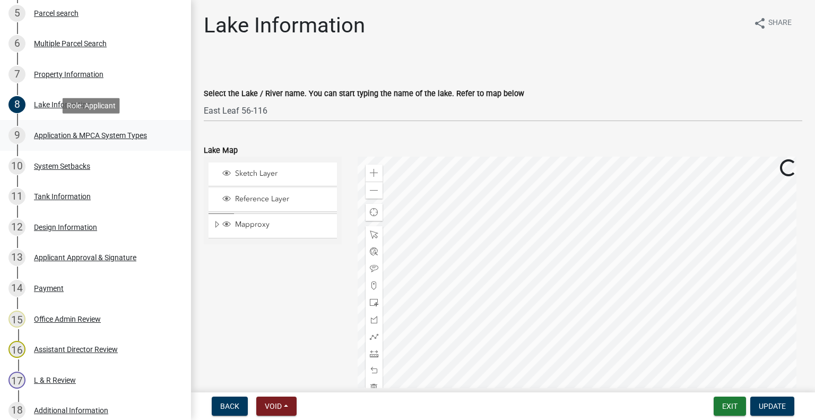
click at [81, 144] on link "9 Application & MPCA System Types" at bounding box center [95, 135] width 191 height 31
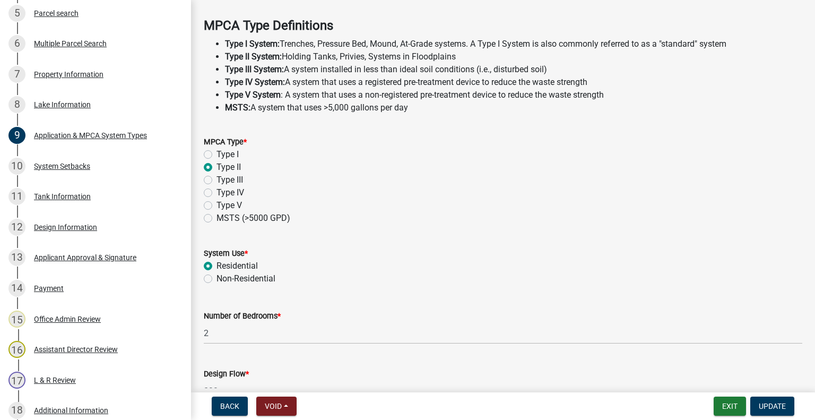
scroll to position [305, 0]
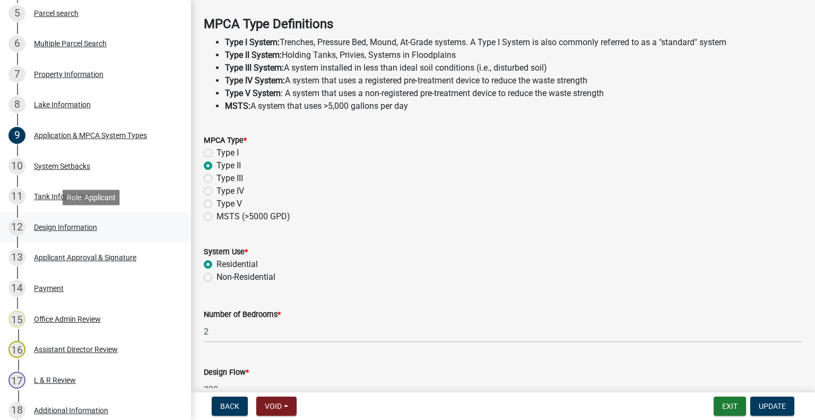
click at [115, 237] on link "12 Design Information" at bounding box center [95, 227] width 191 height 31
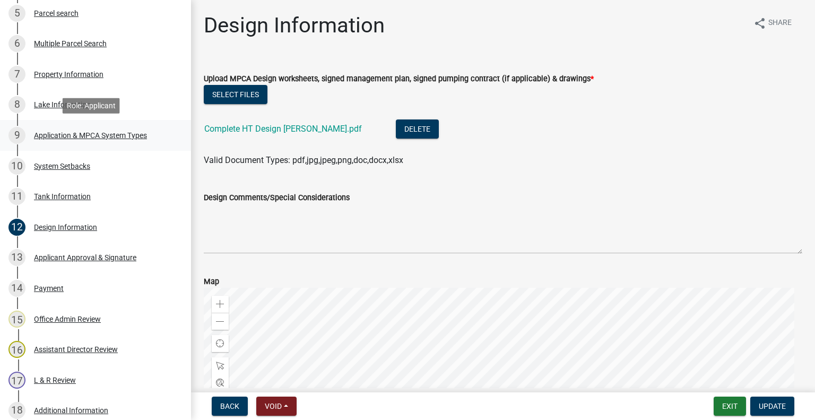
click at [93, 148] on link "9 Application & MPCA System Types" at bounding box center [95, 135] width 191 height 31
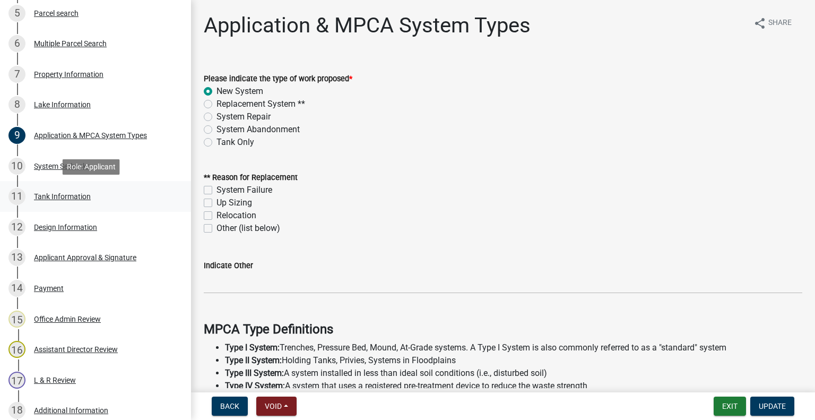
click at [128, 183] on link "11 Tank Information" at bounding box center [95, 196] width 191 height 31
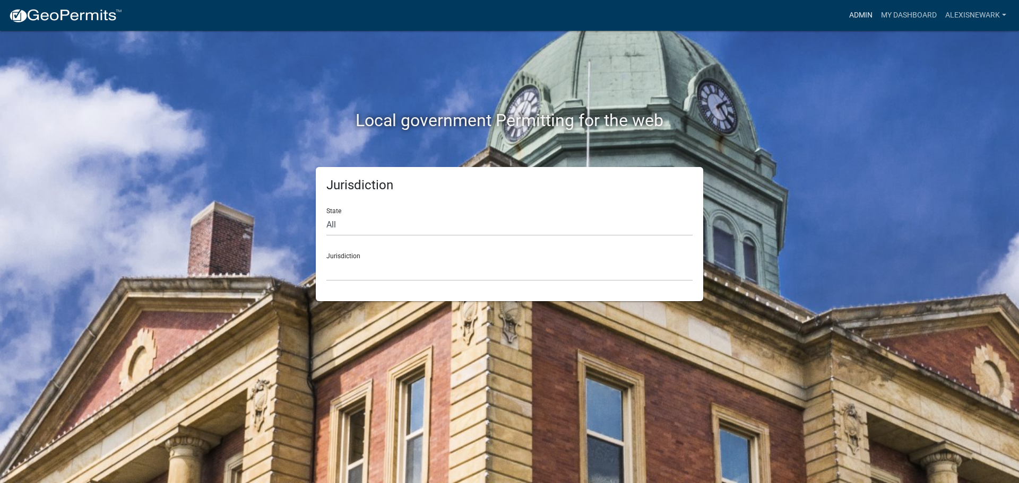
click at [870, 12] on link "Admin" at bounding box center [861, 15] width 32 height 20
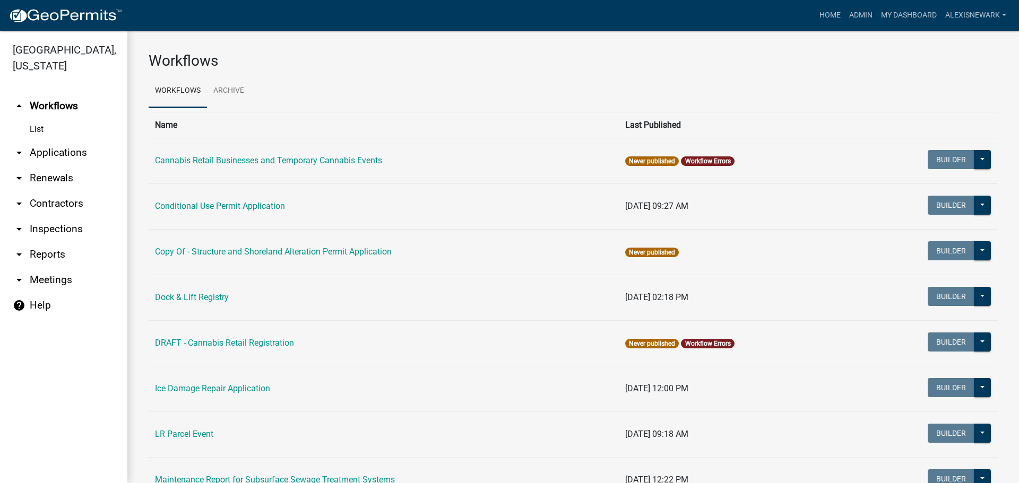
click at [91, 152] on link "arrow_drop_down Applications" at bounding box center [63, 152] width 127 height 25
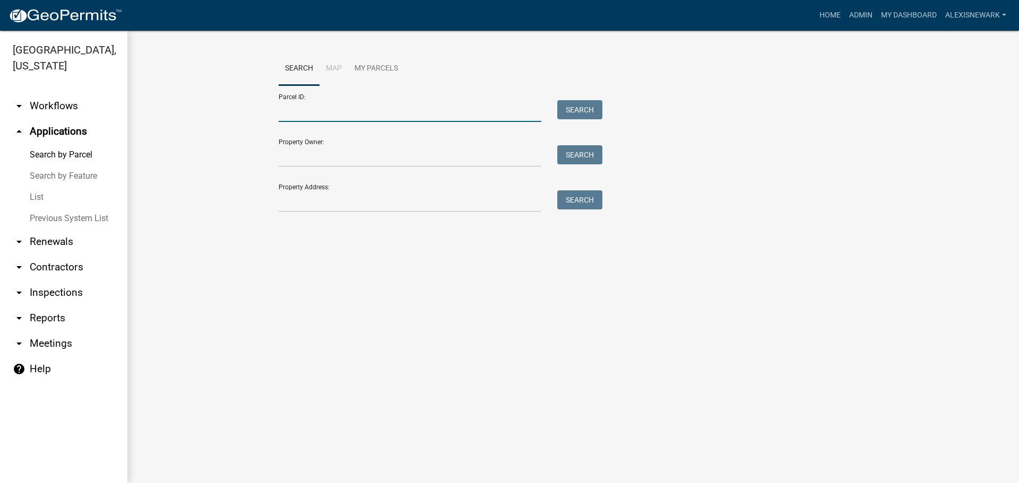
click at [325, 109] on input "Parcel ID:" at bounding box center [410, 111] width 263 height 22
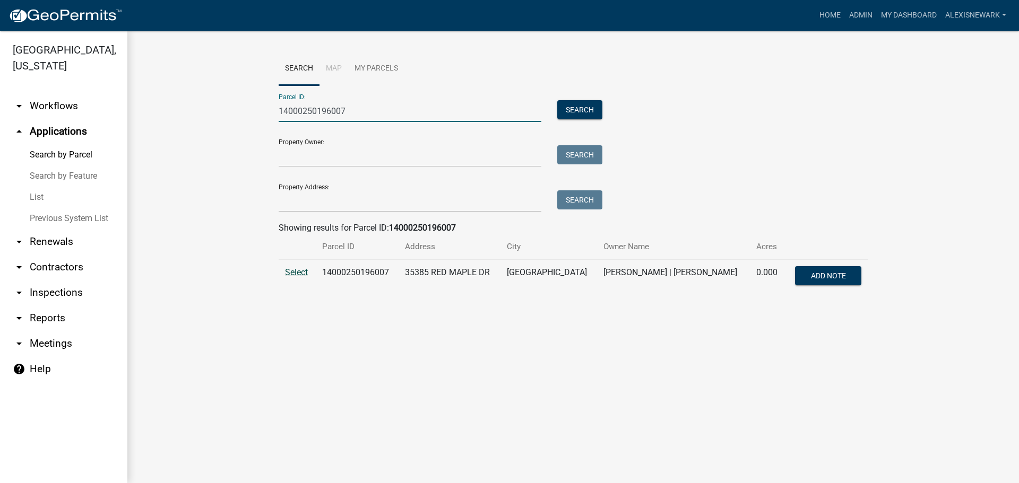
type input "14000250196007"
click at [297, 269] on span "Select" at bounding box center [296, 272] width 23 height 10
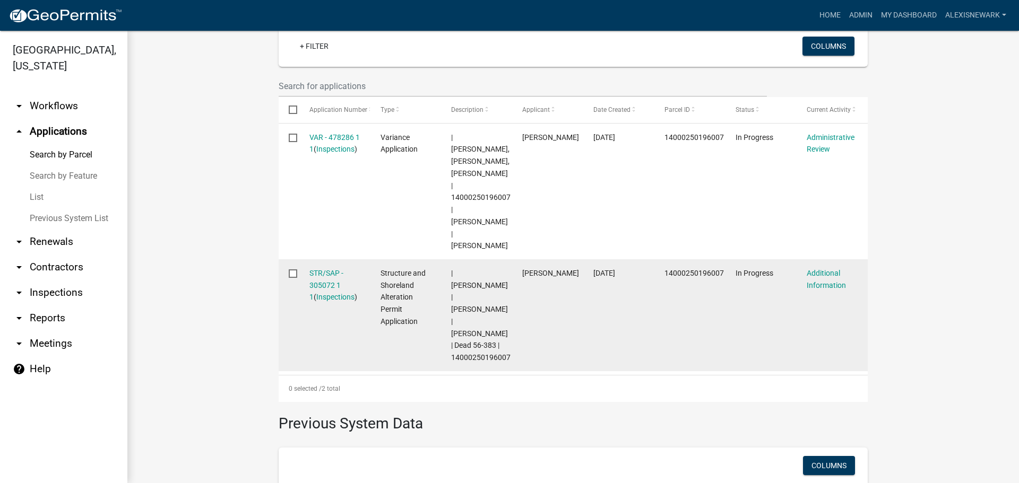
scroll to position [318, 0]
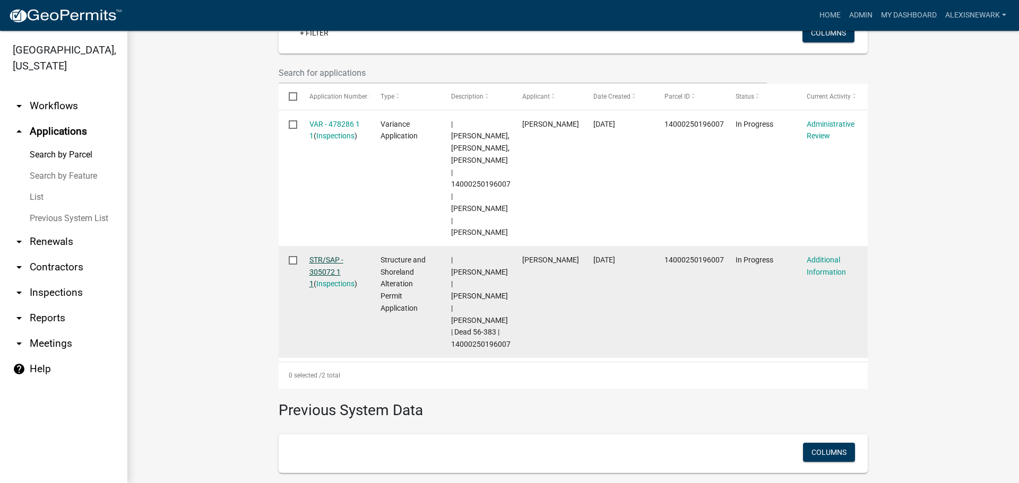
click at [327, 256] on link "STR/SAP - 305072 1 1" at bounding box center [326, 272] width 34 height 33
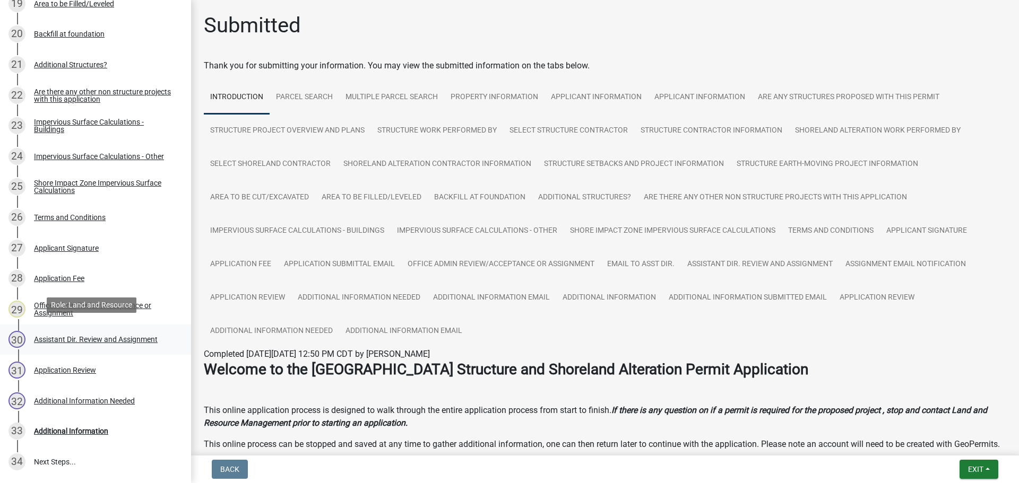
scroll to position [875, 0]
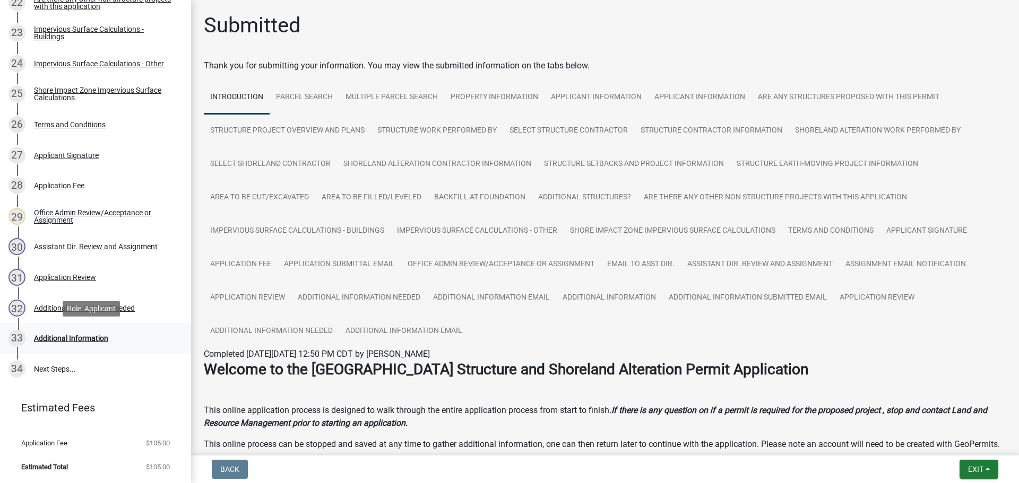
click at [134, 338] on div "33 Additional Information" at bounding box center [91, 338] width 166 height 17
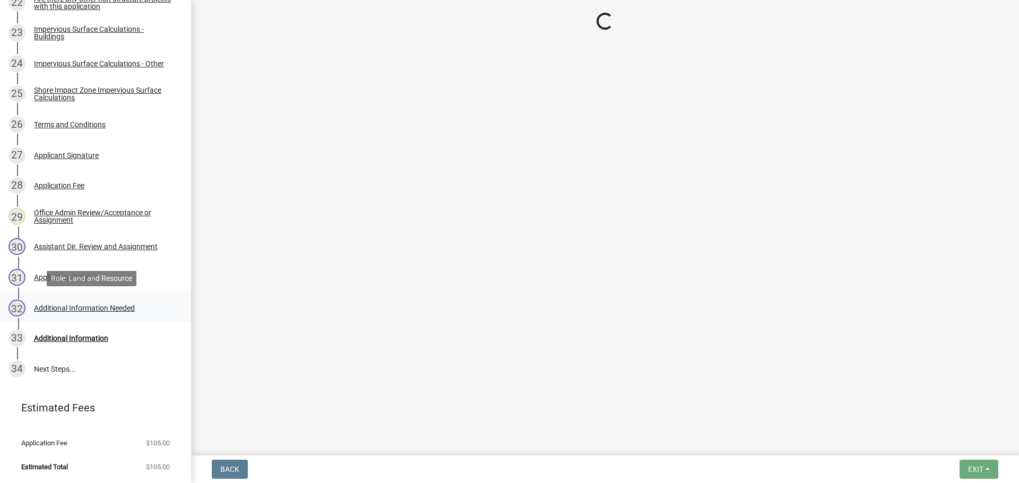
click at [134, 308] on div "Additional Information Needed" at bounding box center [84, 308] width 101 height 7
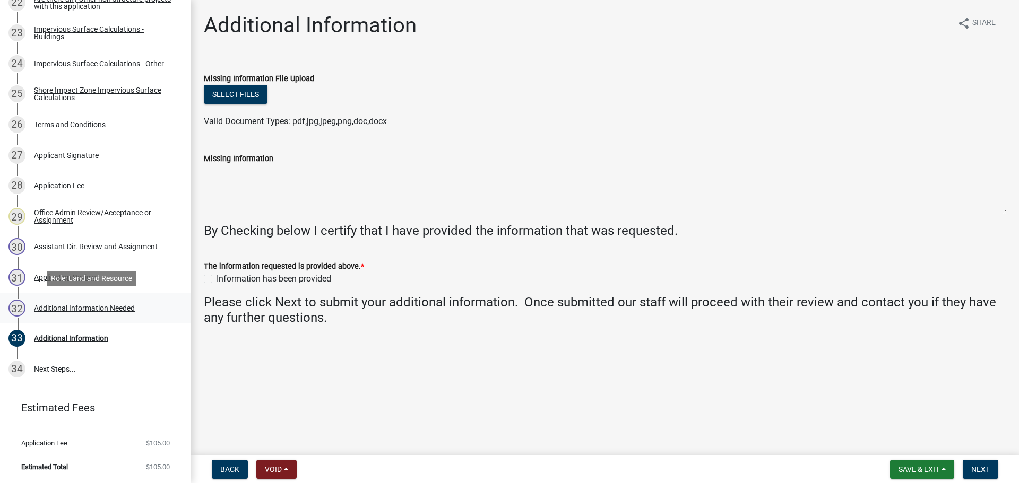
click at [135, 305] on div "32 Additional Information Needed" at bounding box center [91, 308] width 166 height 17
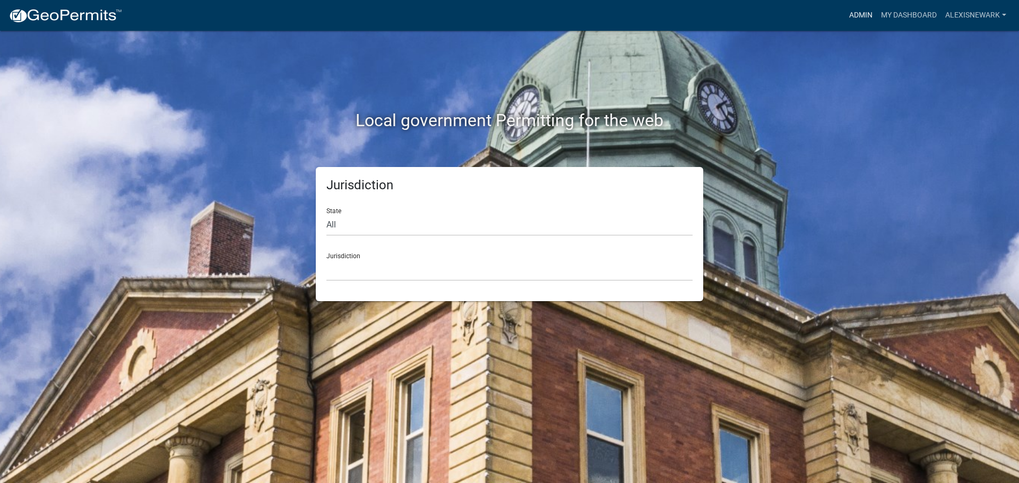
click at [863, 16] on link "Admin" at bounding box center [861, 15] width 32 height 20
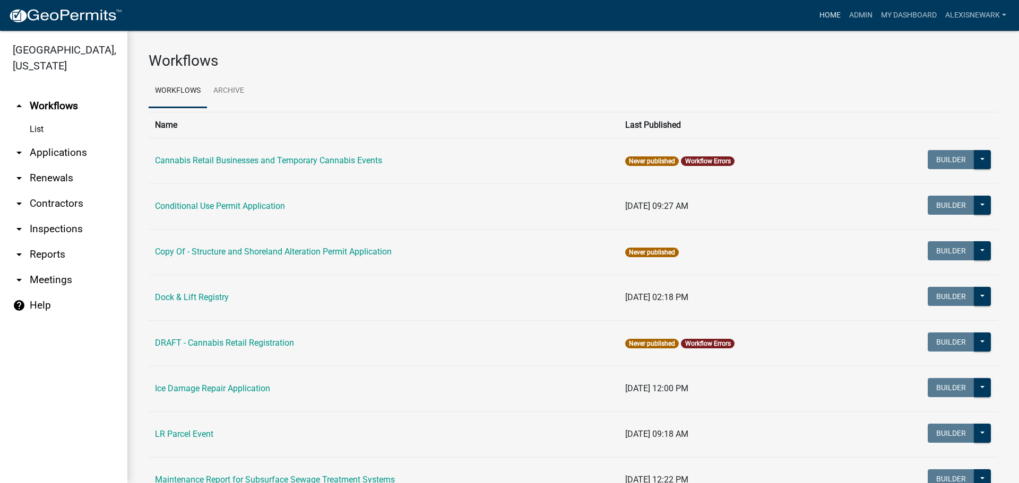
click at [832, 20] on link "Home" at bounding box center [830, 15] width 30 height 20
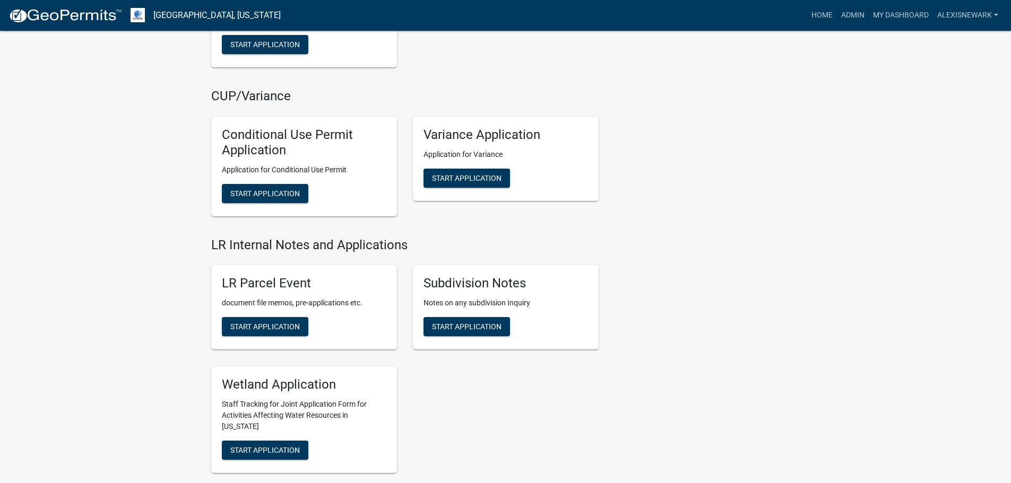
scroll to position [1181, 0]
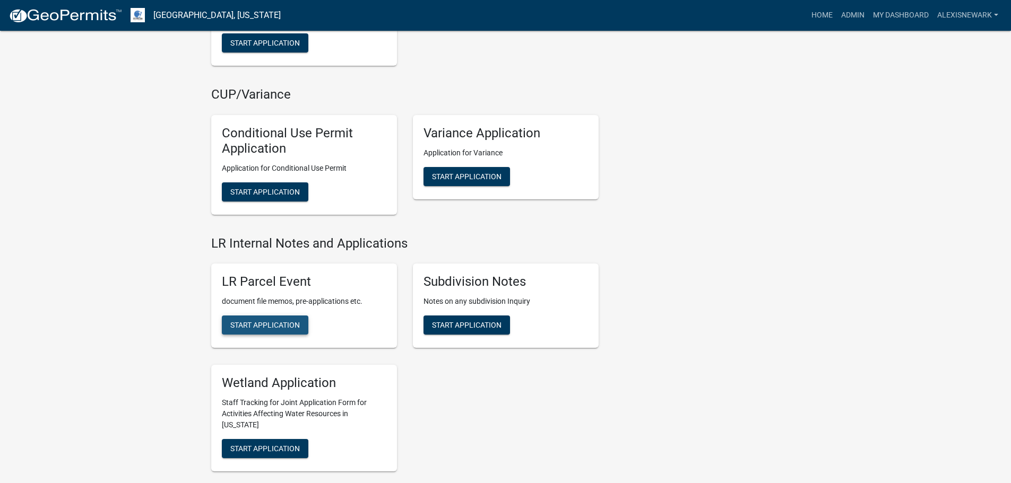
click at [294, 328] on span "Start Application" at bounding box center [265, 325] width 70 height 8
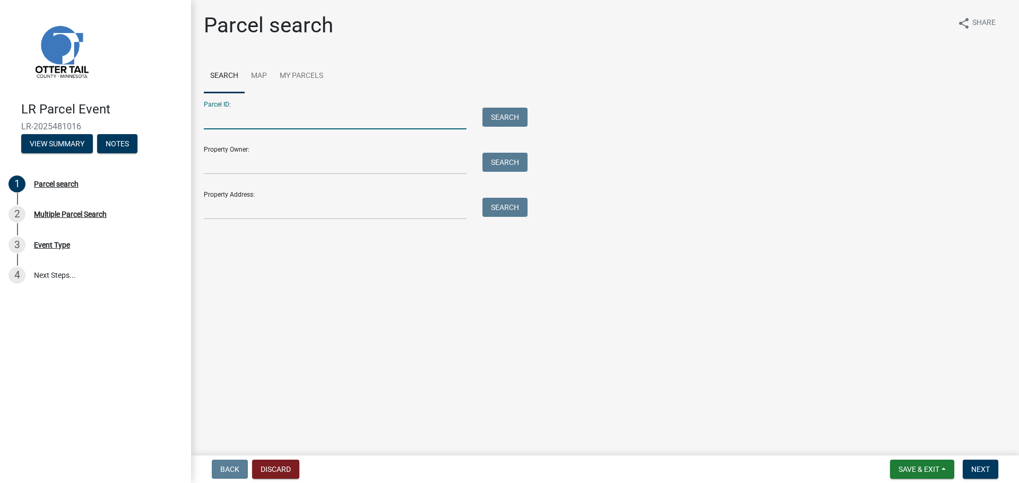
click at [256, 113] on input "Parcel ID:" at bounding box center [335, 119] width 263 height 22
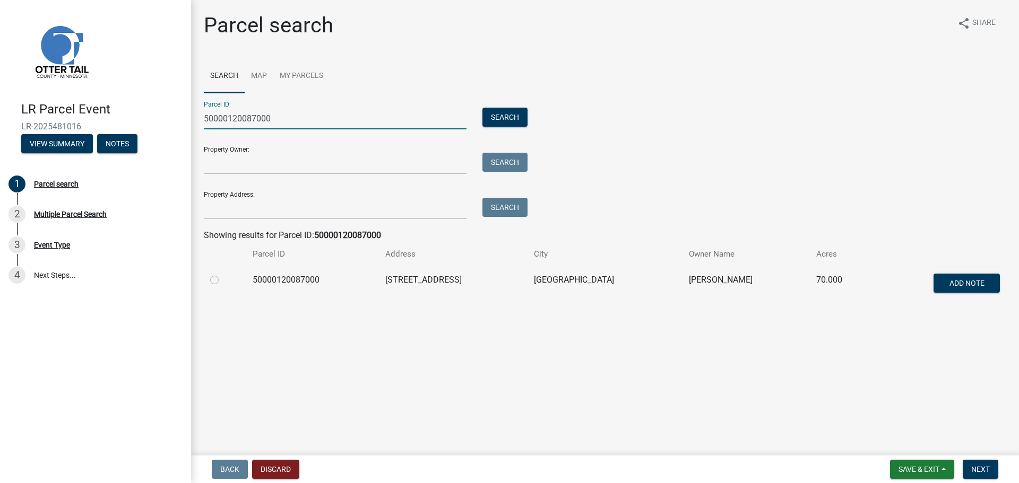
type input "50000120087000"
click at [223, 274] on label at bounding box center [223, 274] width 0 height 0
click at [223, 281] on input "radio" at bounding box center [226, 277] width 7 height 7
radio input "true"
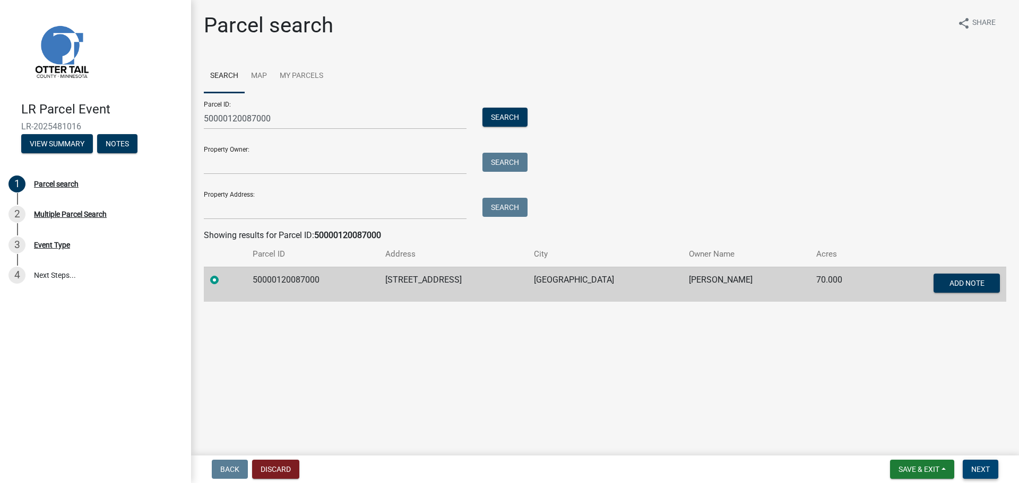
click at [978, 471] on span "Next" at bounding box center [980, 469] width 19 height 8
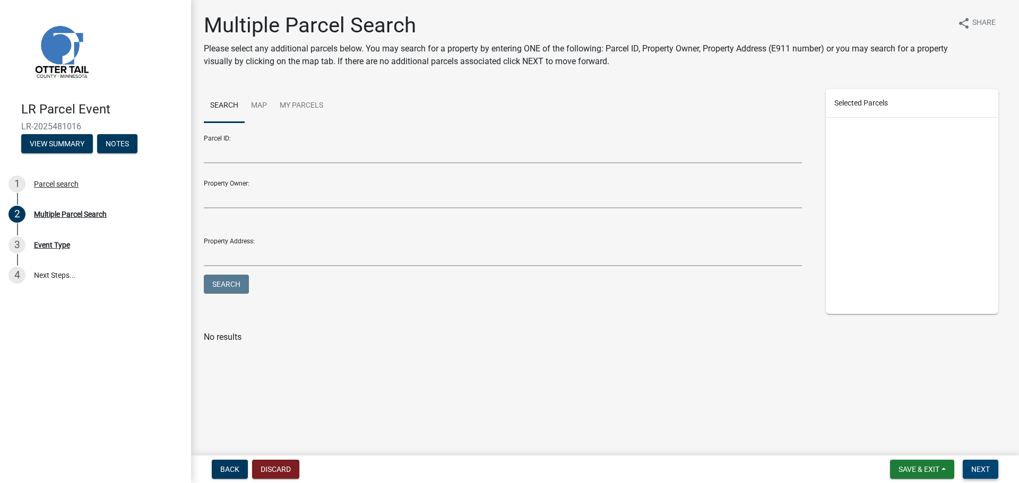
click at [985, 467] on span "Next" at bounding box center [980, 469] width 19 height 8
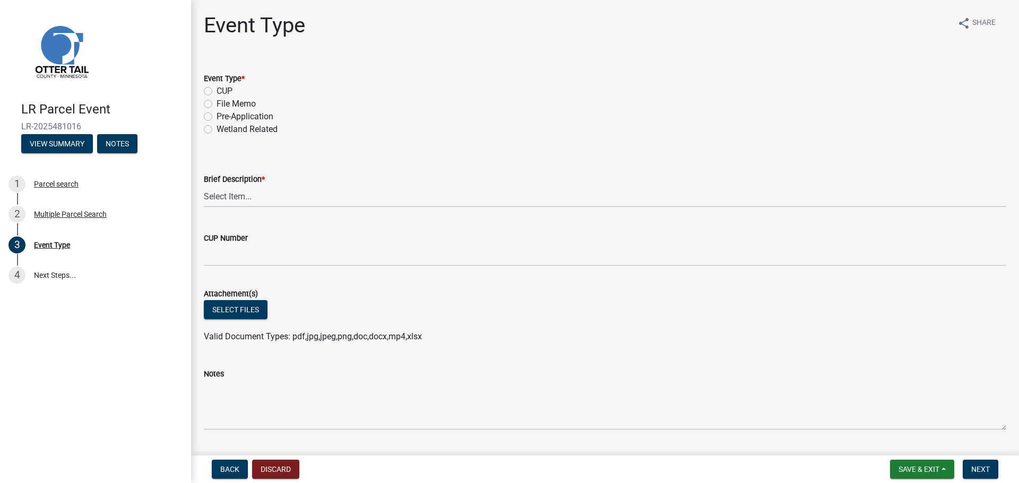
click at [236, 118] on label "Pre-Application" at bounding box center [245, 116] width 57 height 13
click at [223, 117] on input "Pre-Application" at bounding box center [220, 113] width 7 height 7
radio input "true"
click at [257, 197] on select "Select Item... Bluff Determination Building or Site line Complaint Corresponden…" at bounding box center [605, 197] width 802 height 22
click at [204, 186] on select "Select Item... Bluff Determination Building or Site line Complaint Corresponden…" at bounding box center [605, 197] width 802 height 22
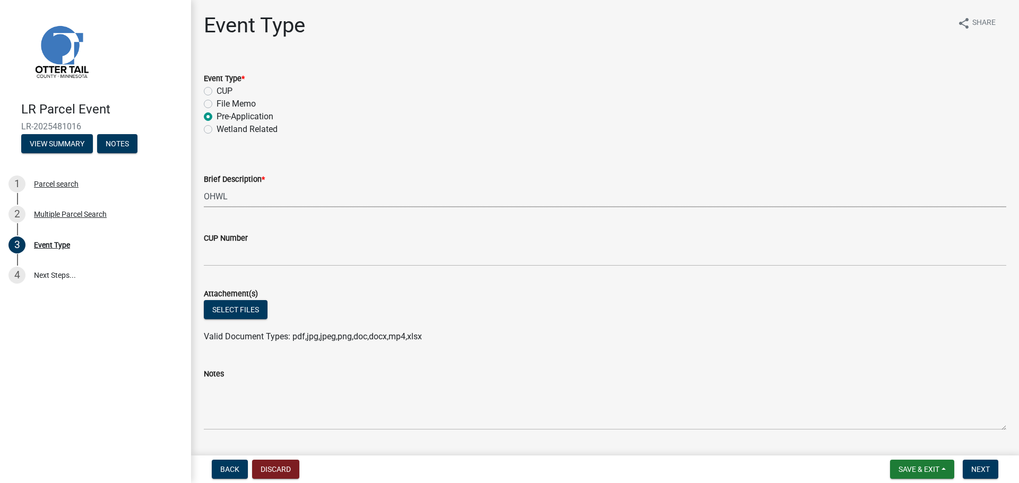
select select "7feaca17-71a6-49ea-9e9f-7c3325c2ae8c"
click at [248, 307] on button "Select files" at bounding box center [236, 309] width 64 height 19
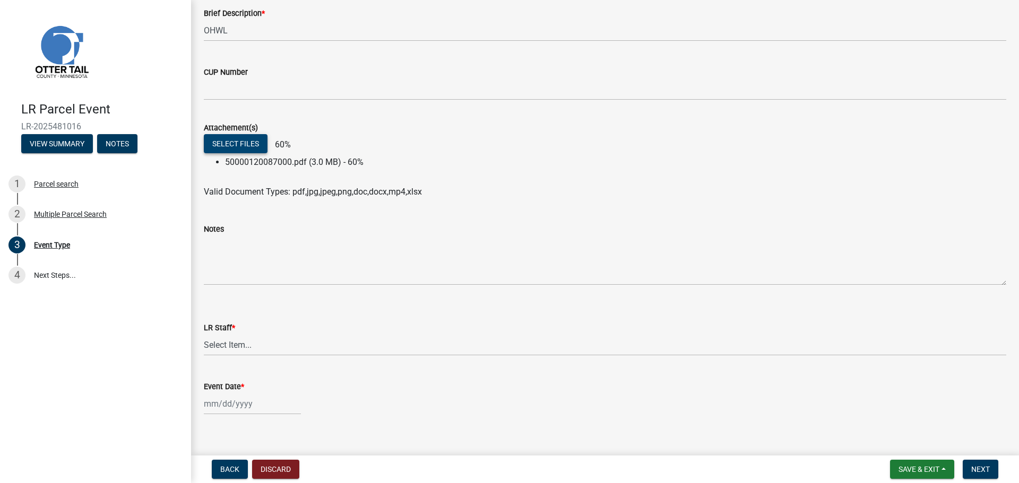
scroll to position [180, 0]
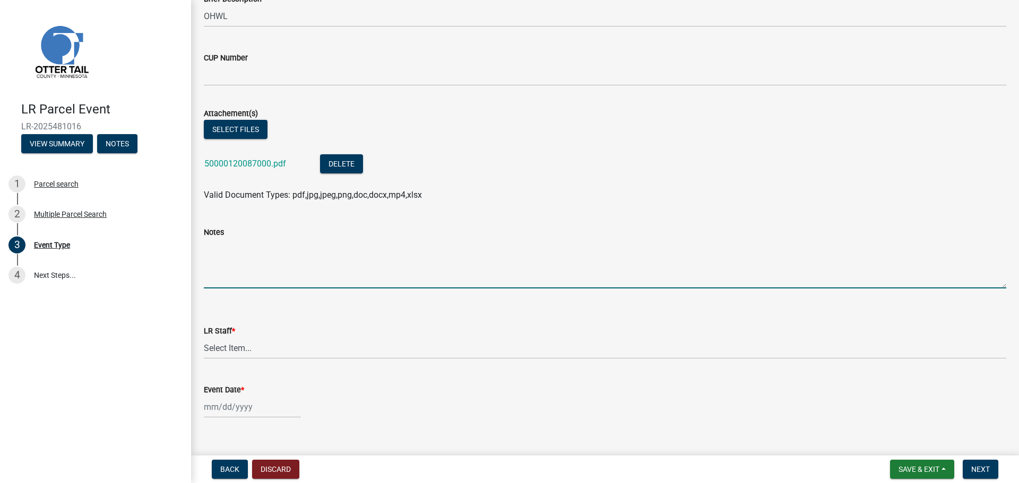
click at [311, 262] on textarea "Notes" at bounding box center [605, 264] width 802 height 50
type textarea "Staked the 200 ft OHWL setback."
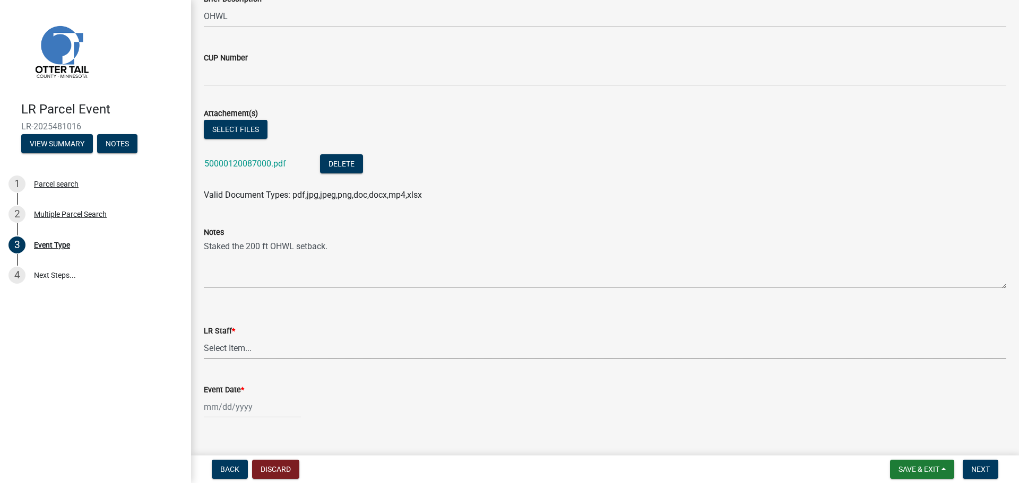
click at [226, 353] on select "Select Item... Alexis Newark Amy Busko Andrea Perales Brittany Tollefson Christ…" at bounding box center [605, 349] width 802 height 22
click at [204, 338] on select "Select Item... Alexis Newark Amy Busko Andrea Perales Brittany Tollefson Christ…" at bounding box center [605, 349] width 802 height 22
select select "f6a741f6-6d10-4601-9562-2e8ce244b7e0"
select select "9"
select select "2025"
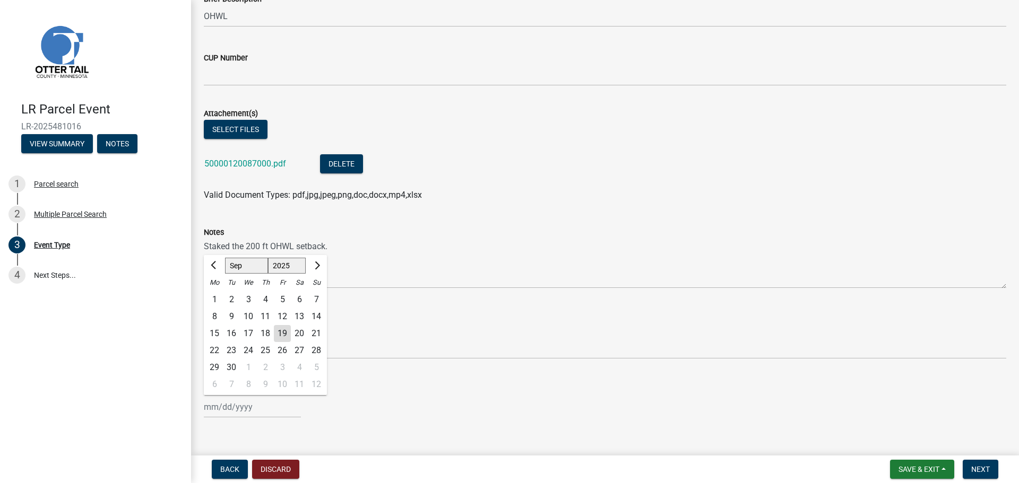
drag, startPoint x: 244, startPoint y: 409, endPoint x: 251, endPoint y: 399, distance: 12.5
click at [244, 409] on div "Jan Feb Mar Apr May Jun Jul Aug Sep Oct Nov Dec 1525 1526 1527 1528 1529 1530 1…" at bounding box center [252, 407] width 97 height 22
click at [266, 337] on div "18" at bounding box center [265, 333] width 17 height 17
type input "09/18/2025"
click at [973, 464] on button "Next" at bounding box center [981, 469] width 36 height 19
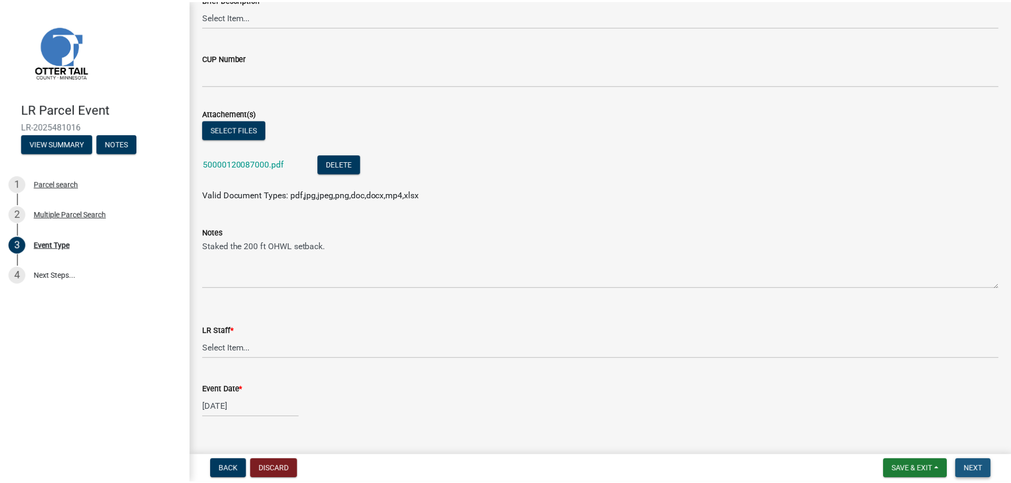
scroll to position [0, 0]
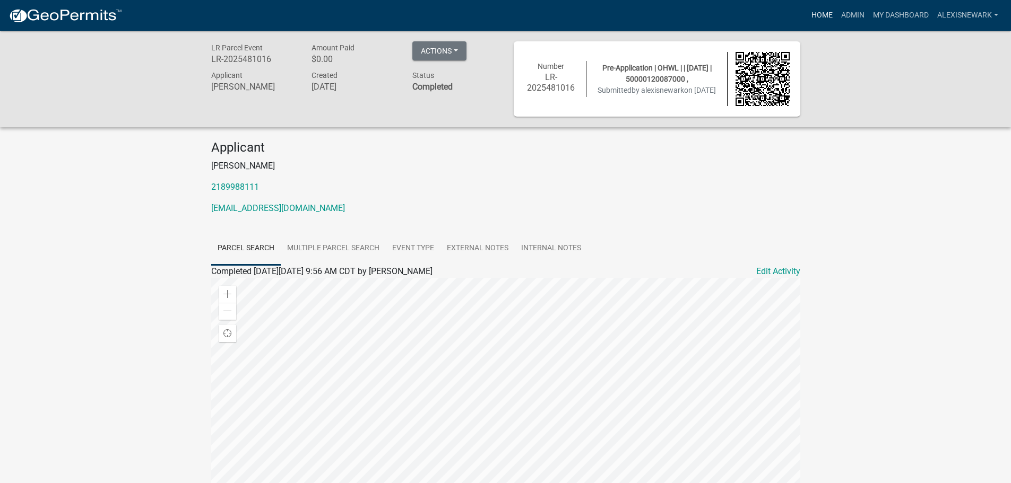
click at [818, 15] on link "Home" at bounding box center [822, 15] width 30 height 20
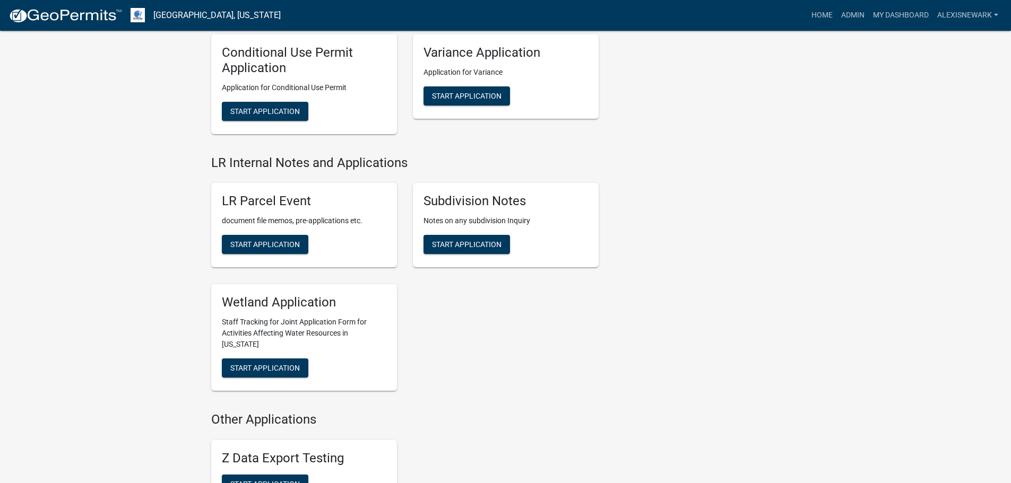
scroll to position [1257, 0]
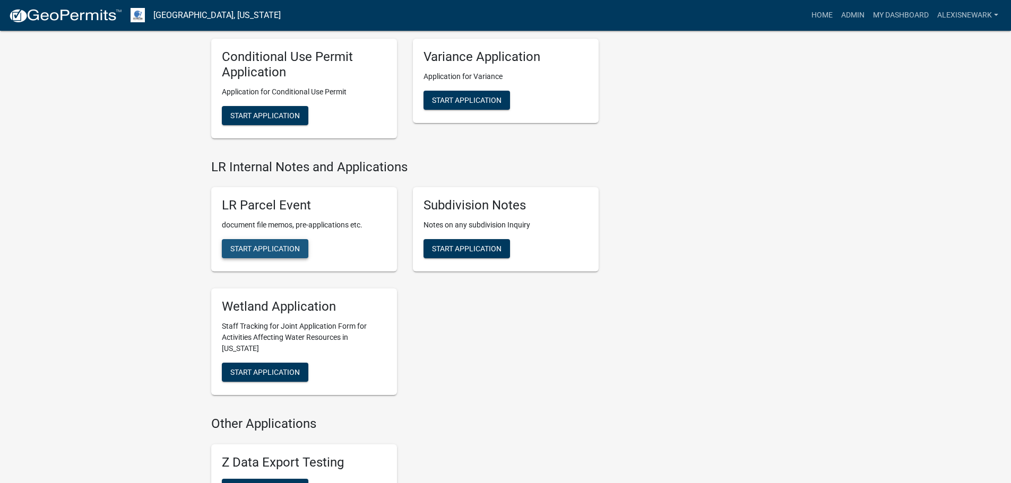
click at [278, 256] on button "Start Application" at bounding box center [265, 248] width 86 height 19
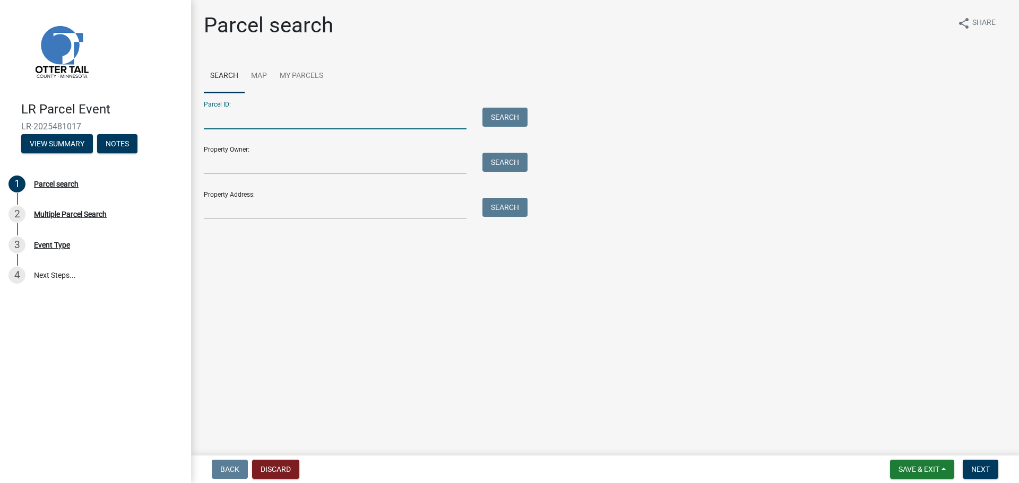
drag, startPoint x: 312, startPoint y: 124, endPoint x: 318, endPoint y: 126, distance: 6.7
click at [312, 124] on input "Parcel ID:" at bounding box center [335, 119] width 263 height 22
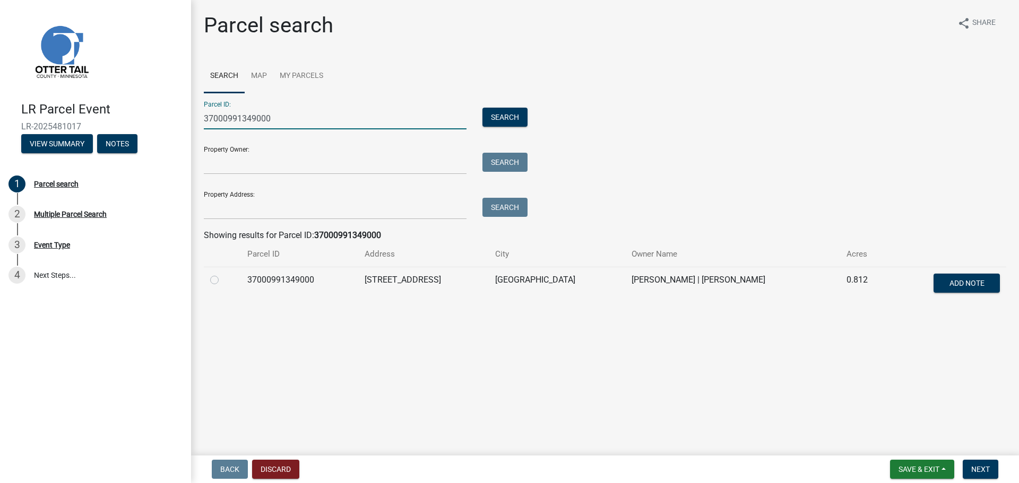
type input "37000991349000"
click at [608, 272] on td "PELICAN RAPIDS" at bounding box center [557, 284] width 136 height 35
click at [223, 274] on label at bounding box center [223, 274] width 0 height 0
click at [223, 279] on input "radio" at bounding box center [226, 277] width 7 height 7
radio input "true"
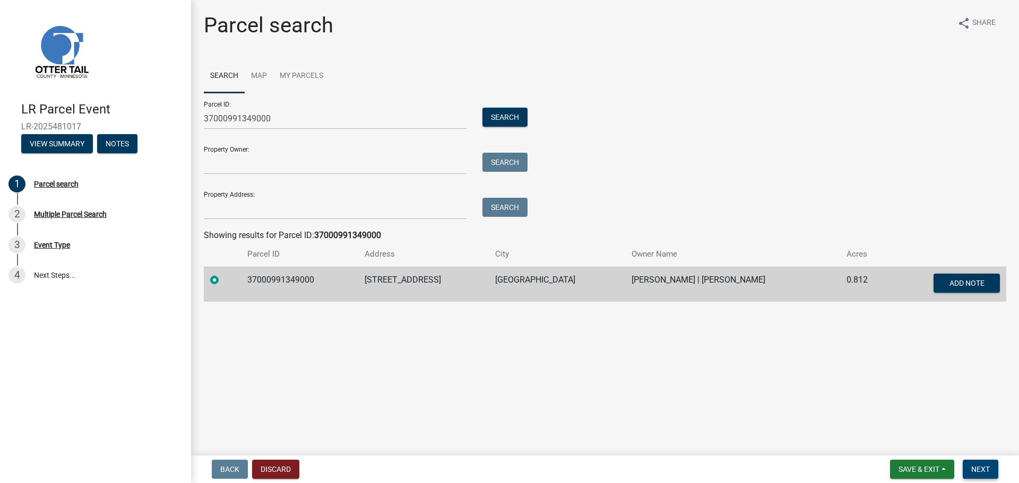
click at [976, 466] on span "Next" at bounding box center [980, 469] width 19 height 8
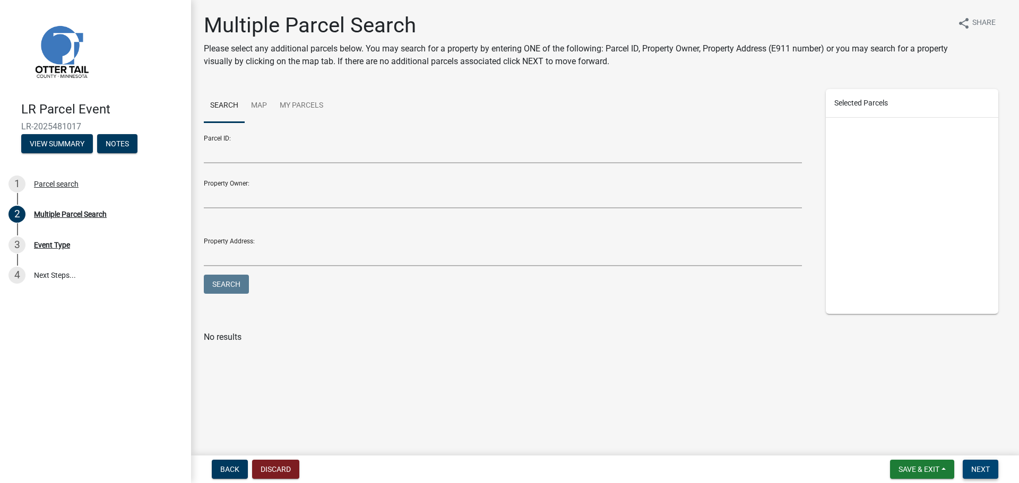
click at [993, 473] on button "Next" at bounding box center [981, 469] width 36 height 19
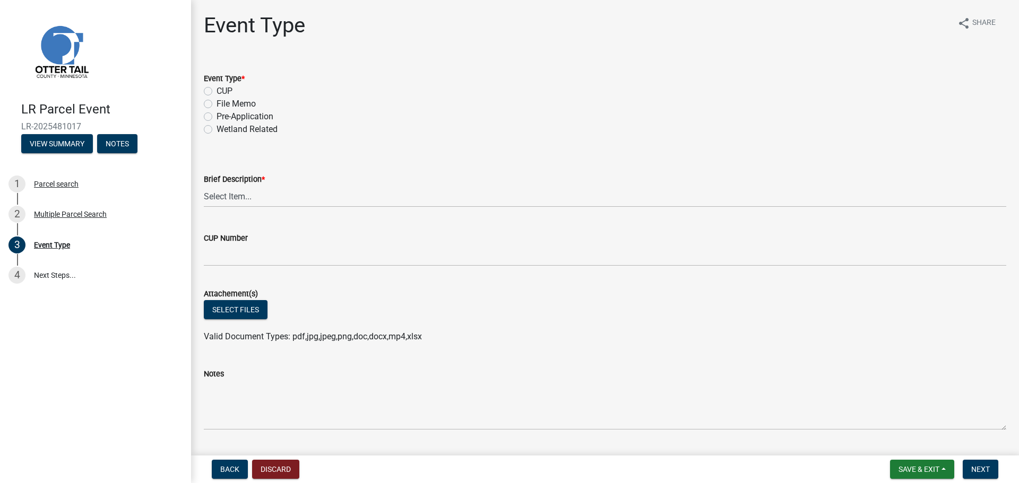
click at [217, 118] on label "Pre-Application" at bounding box center [245, 116] width 57 height 13
click at [217, 117] on input "Pre-Application" at bounding box center [220, 113] width 7 height 7
radio input "true"
click at [246, 196] on select "Select Item... Bluff Determination Building or Site line Complaint Corresponden…" at bounding box center [605, 197] width 802 height 22
click at [204, 186] on select "Select Item... Bluff Determination Building or Site line Complaint Corresponden…" at bounding box center [605, 197] width 802 height 22
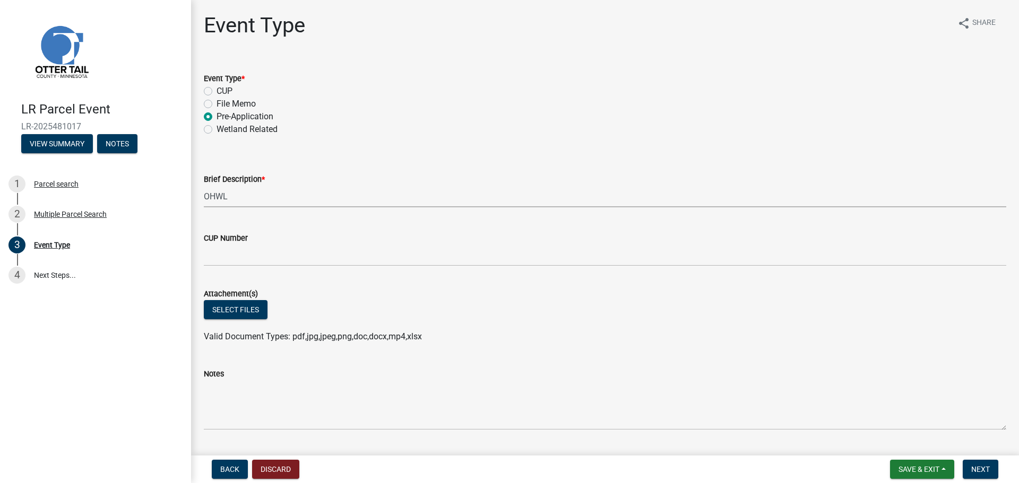
select select "7feaca17-71a6-49ea-9e9f-7c3325c2ae8c"
click at [263, 310] on button "Select files" at bounding box center [236, 309] width 64 height 19
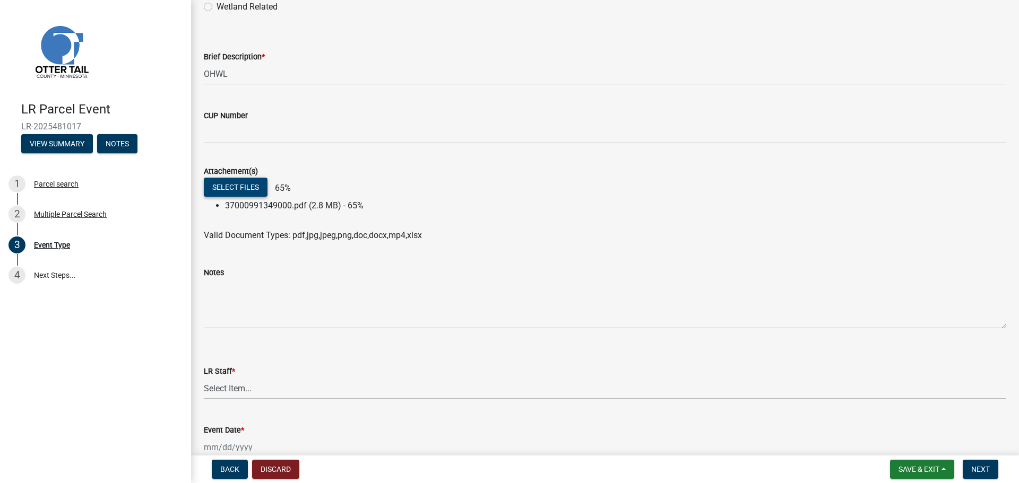
scroll to position [180, 0]
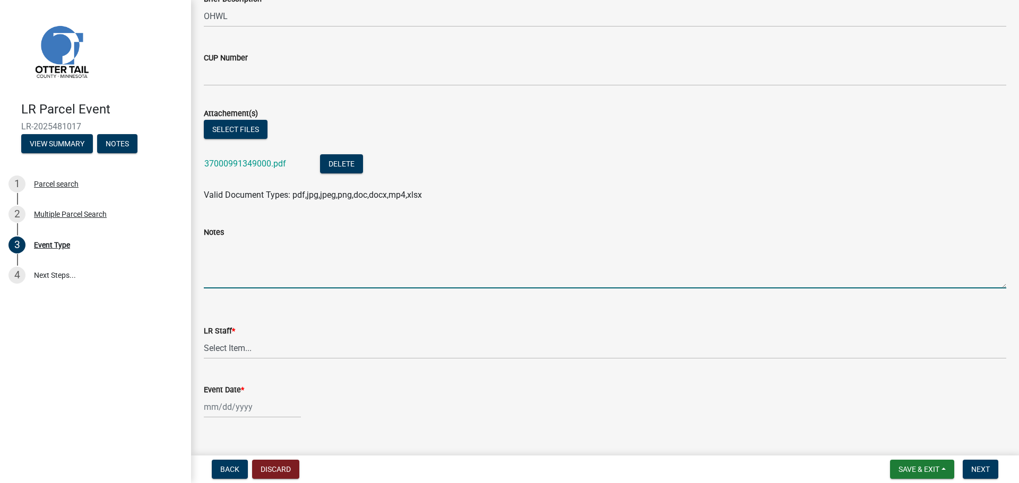
click at [262, 263] on textarea "Notes" at bounding box center [605, 264] width 802 height 50
type textarea "Staked the 20 ft OHWL setback."
click at [313, 348] on select "Select Item... Alexis Newark Amy Busko Andrea Perales Brittany Tollefson Christ…" at bounding box center [605, 349] width 802 height 22
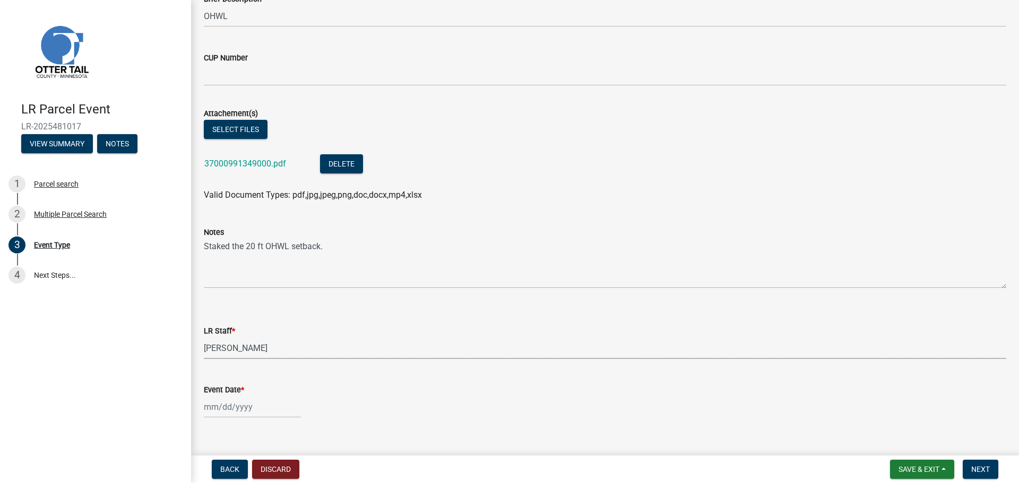
click at [204, 338] on select "Select Item... Alexis Newark Amy Busko Andrea Perales Brittany Tollefson Christ…" at bounding box center [605, 349] width 802 height 22
select select "f6a741f6-6d10-4601-9562-2e8ce244b7e0"
click at [253, 419] on wm-data-entity-input "Event Date *" at bounding box center [605, 398] width 802 height 59
select select "9"
select select "2025"
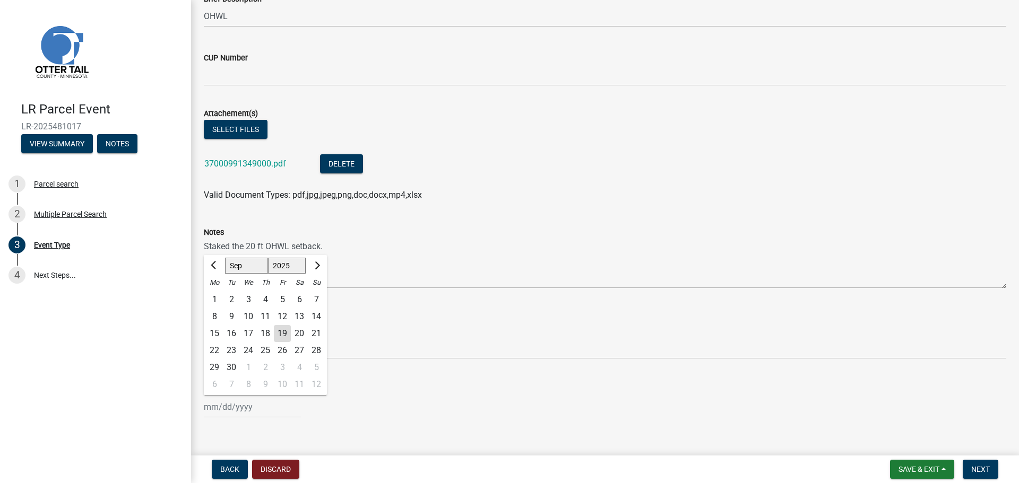
click at [253, 416] on div "Jan Feb Mar Apr May Jun Jul Aug Sep Oct Nov Dec 1525 1526 1527 1528 1529 1530 1…" at bounding box center [252, 407] width 97 height 22
click at [269, 328] on div "18" at bounding box center [265, 333] width 17 height 17
type input "09/18/2025"
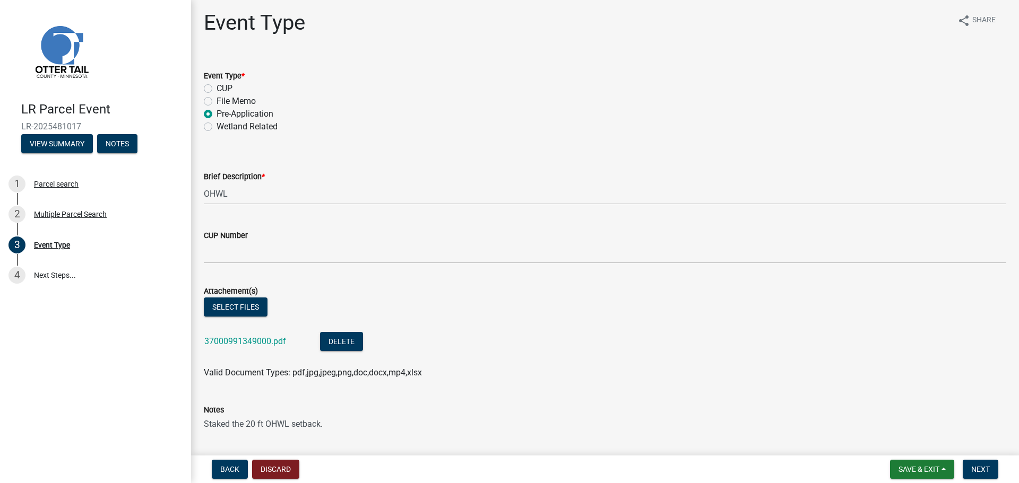
scroll to position [0, 0]
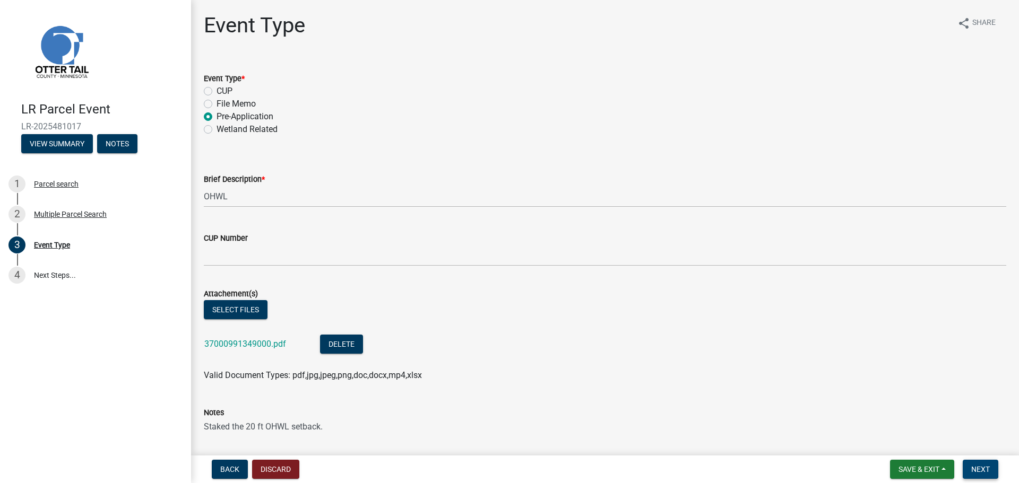
click at [973, 474] on span "Next" at bounding box center [980, 469] width 19 height 8
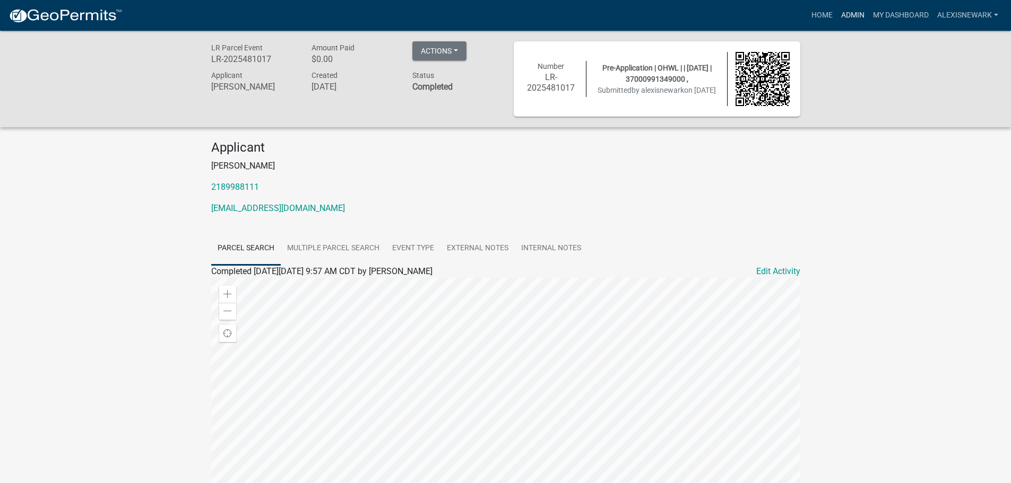
click at [849, 13] on link "Admin" at bounding box center [853, 15] width 32 height 20
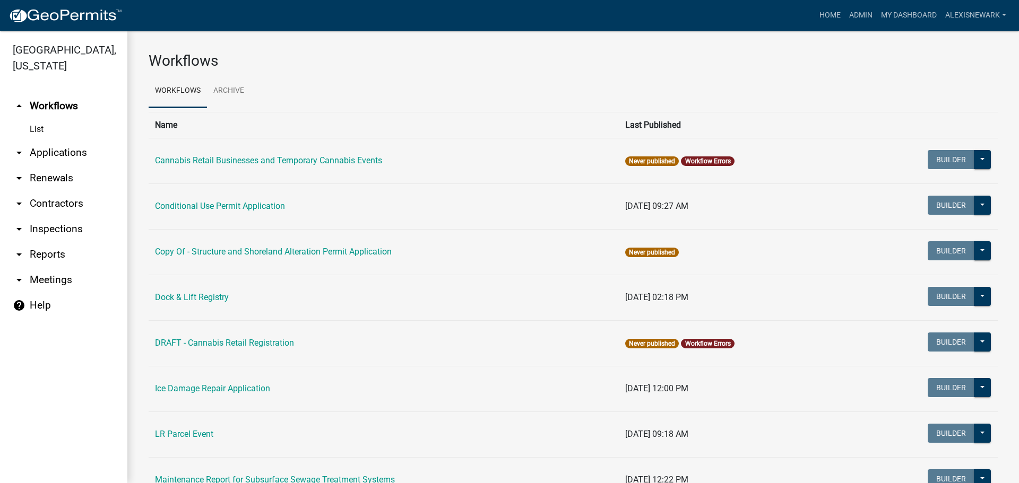
click at [87, 149] on link "arrow_drop_down Applications" at bounding box center [63, 152] width 127 height 25
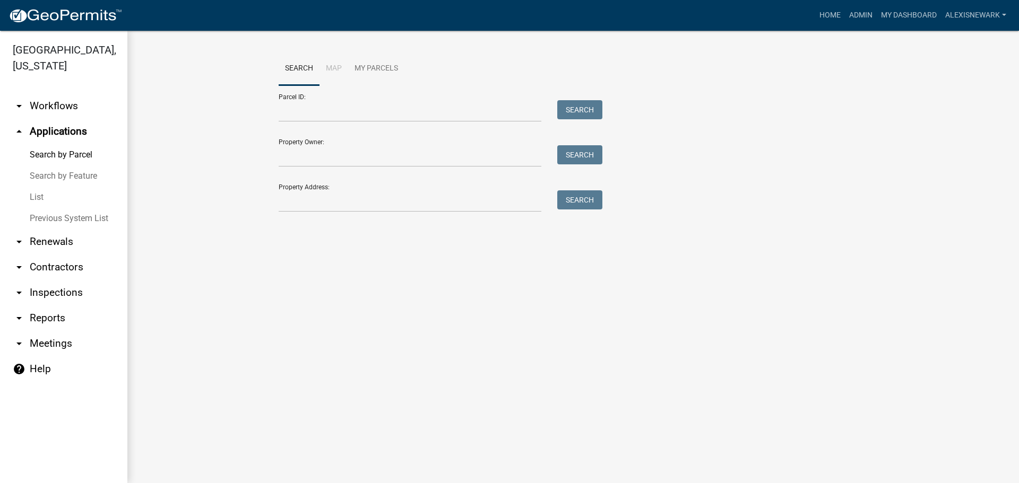
click at [335, 99] on div "Parcel ID: Search" at bounding box center [438, 103] width 318 height 37
click at [347, 109] on input "Parcel ID:" at bounding box center [410, 111] width 263 height 22
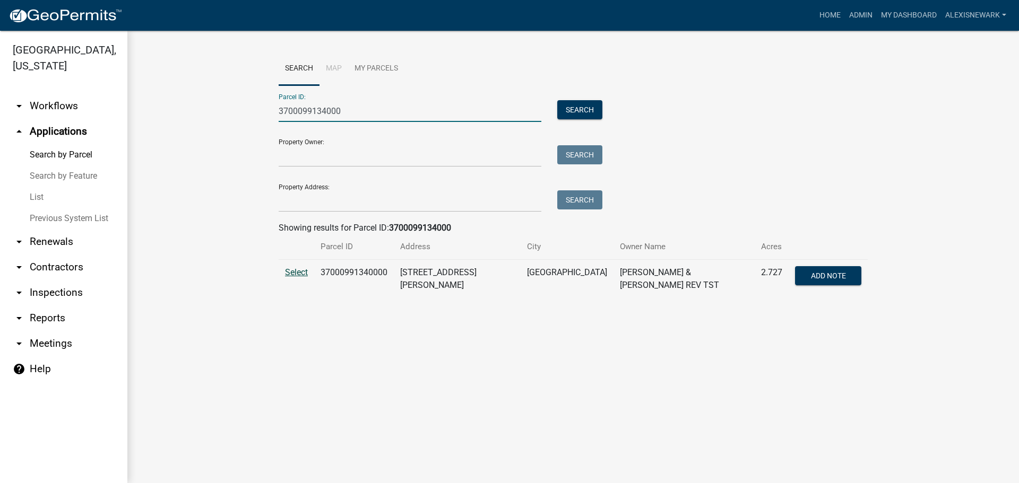
click at [298, 278] on span "Select" at bounding box center [296, 272] width 23 height 10
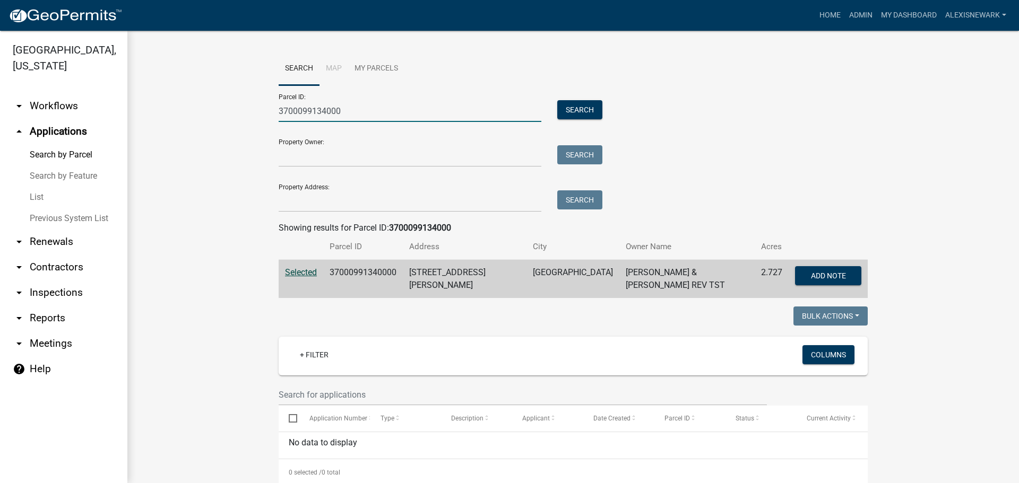
click at [322, 112] on input "3700099134000" at bounding box center [410, 111] width 263 height 22
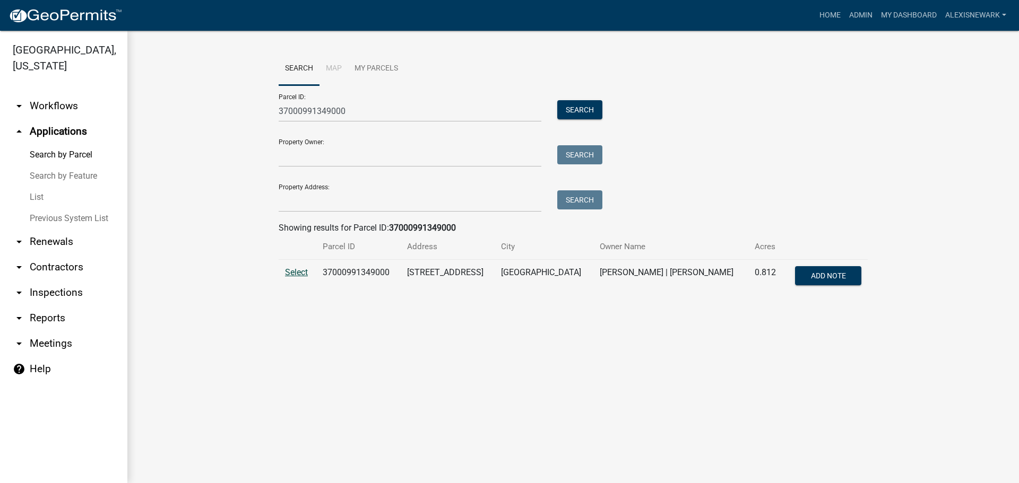
click at [307, 272] on span "Select" at bounding box center [296, 272] width 23 height 10
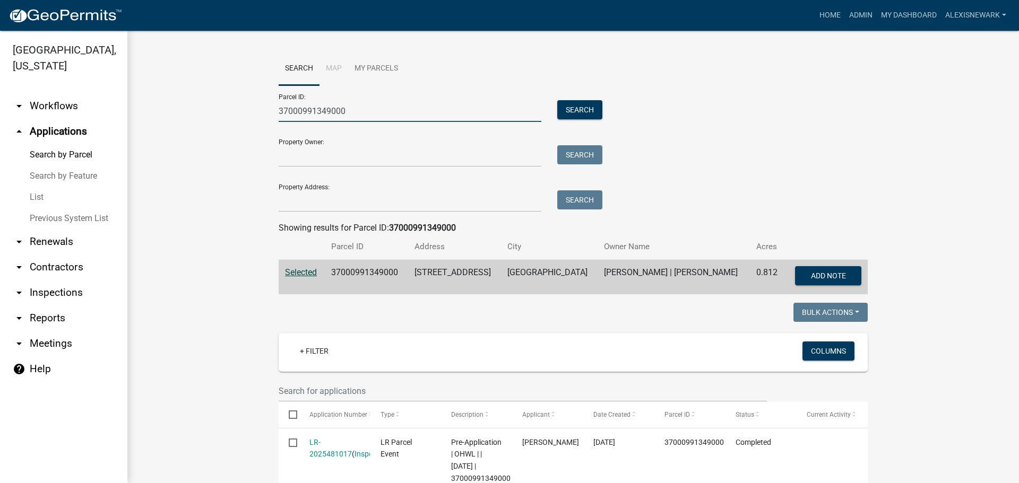
click at [337, 114] on input "37000991349000" at bounding box center [410, 111] width 263 height 22
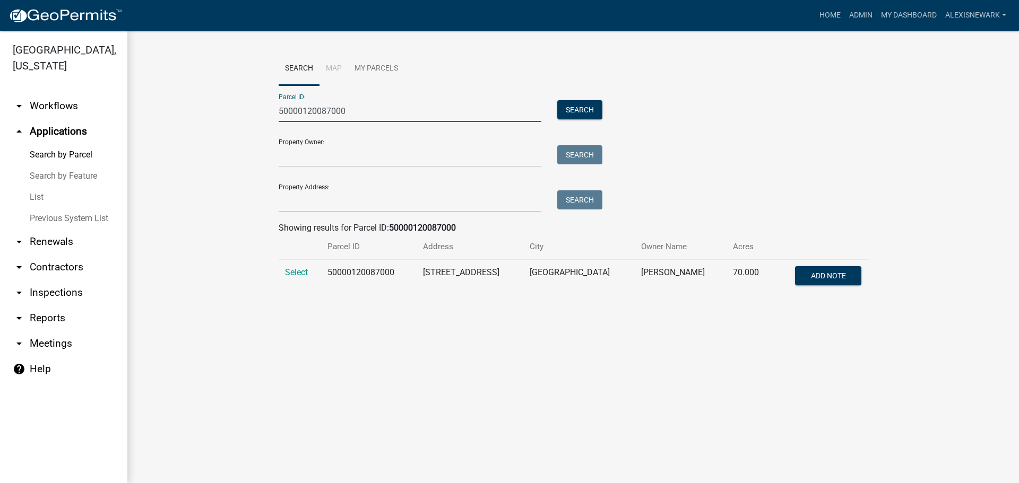
type input "50000120087000"
click at [281, 261] on td "Select" at bounding box center [300, 277] width 42 height 35
click at [292, 274] on span "Select" at bounding box center [296, 272] width 23 height 10
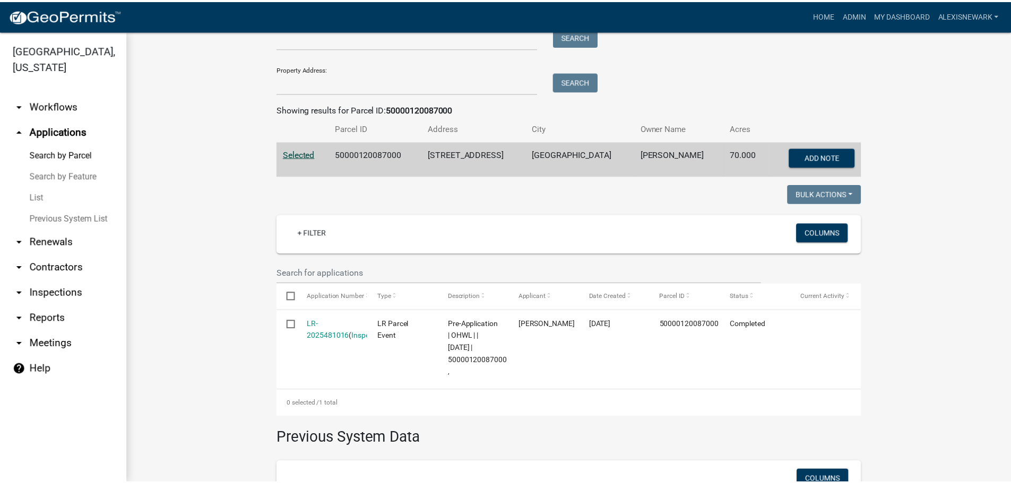
scroll to position [133, 0]
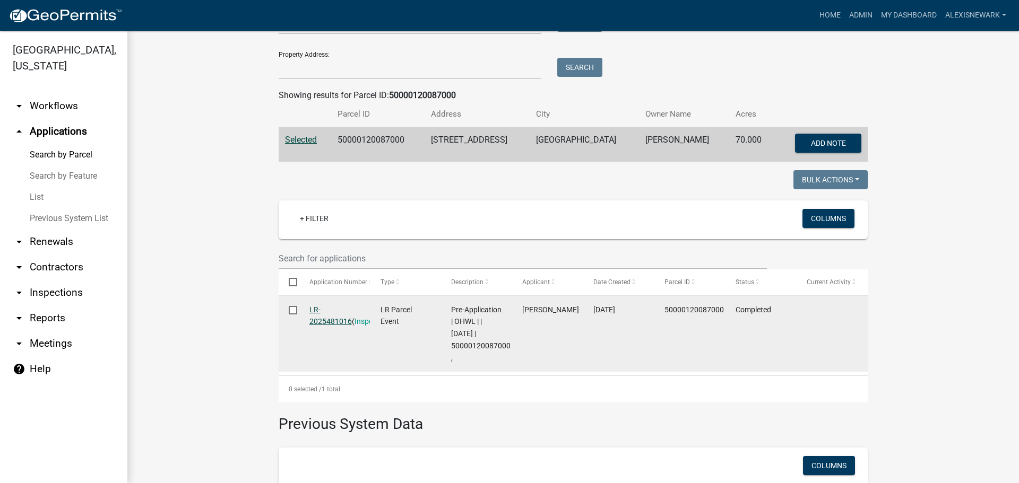
click at [317, 317] on link "LR-2025481016" at bounding box center [330, 316] width 42 height 21
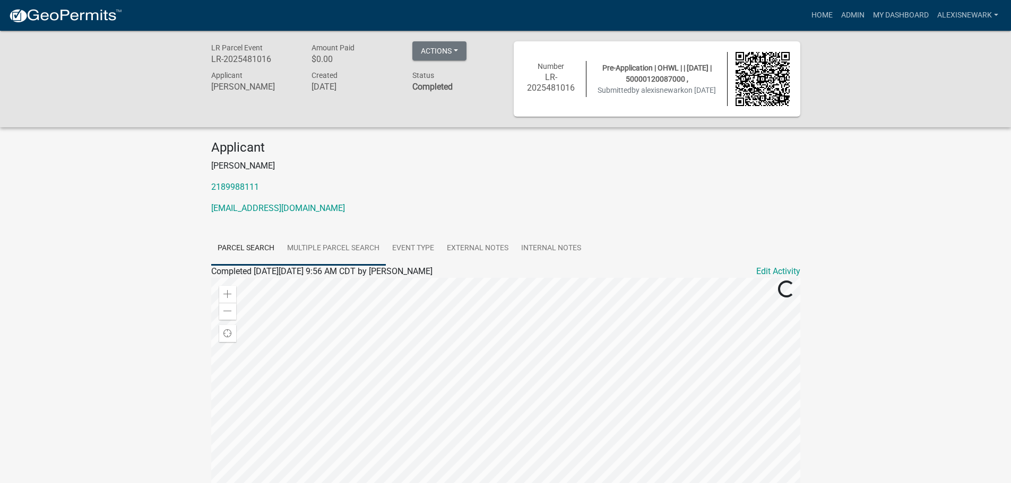
click at [360, 243] on link "Multiple Parcel Search" at bounding box center [333, 249] width 105 height 34
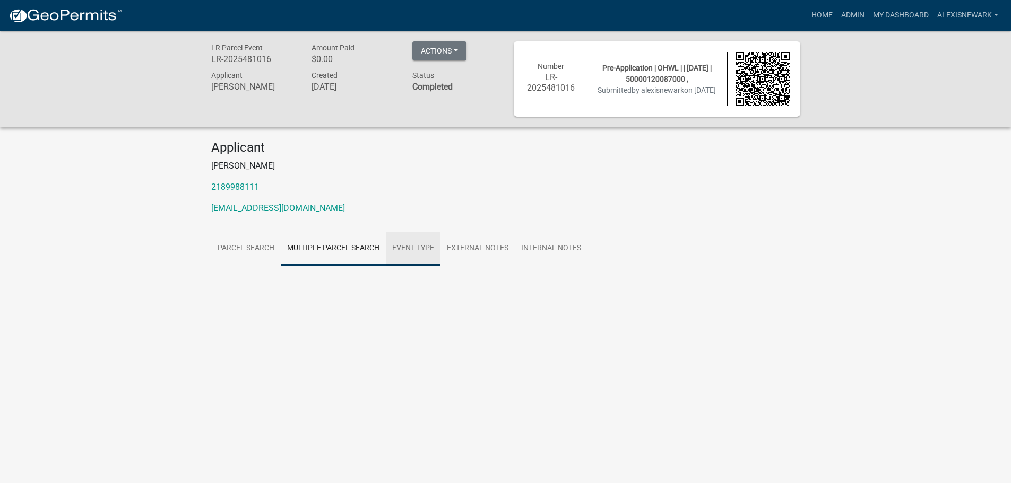
click at [400, 247] on link "Event Type" at bounding box center [413, 249] width 55 height 34
click at [263, 236] on link "Parcel search" at bounding box center [246, 249] width 70 height 34
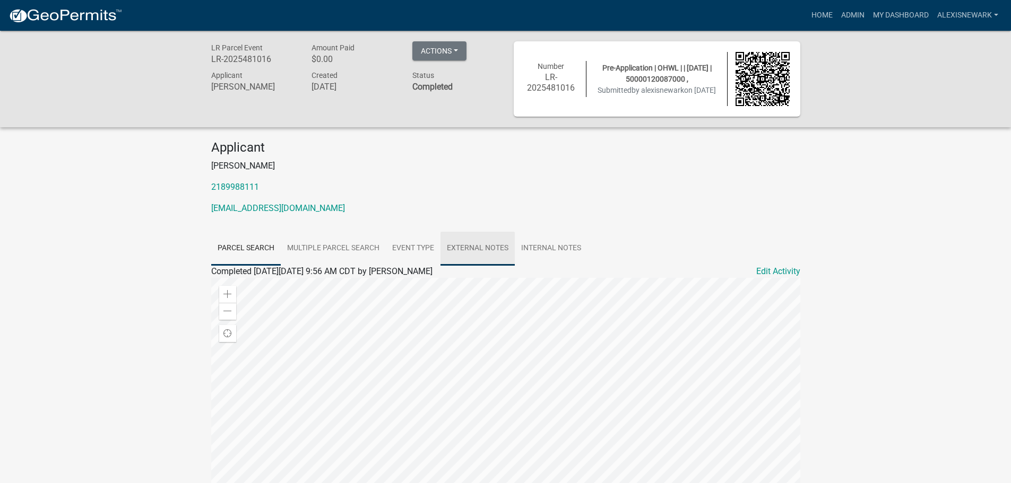
click at [474, 250] on link "External Notes" at bounding box center [477, 249] width 74 height 34
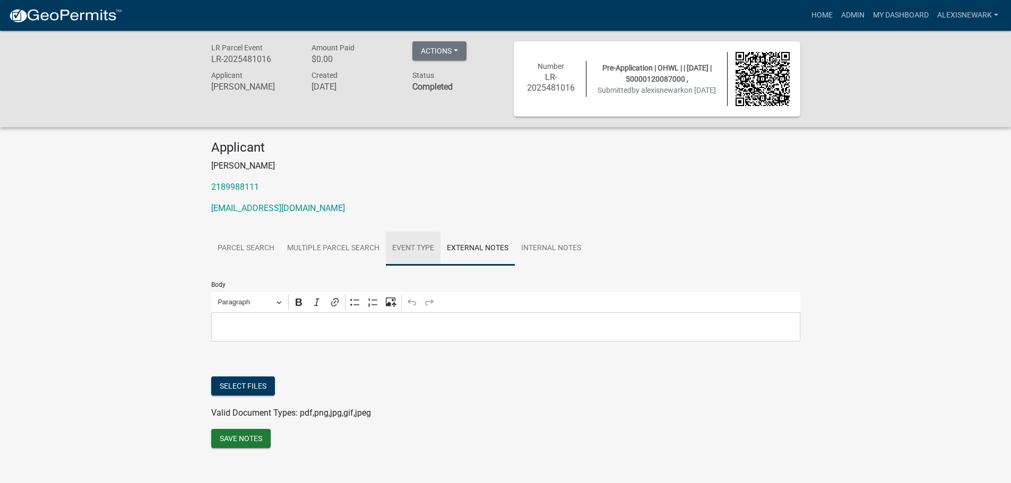
click at [428, 246] on link "Event Type" at bounding box center [413, 249] width 55 height 34
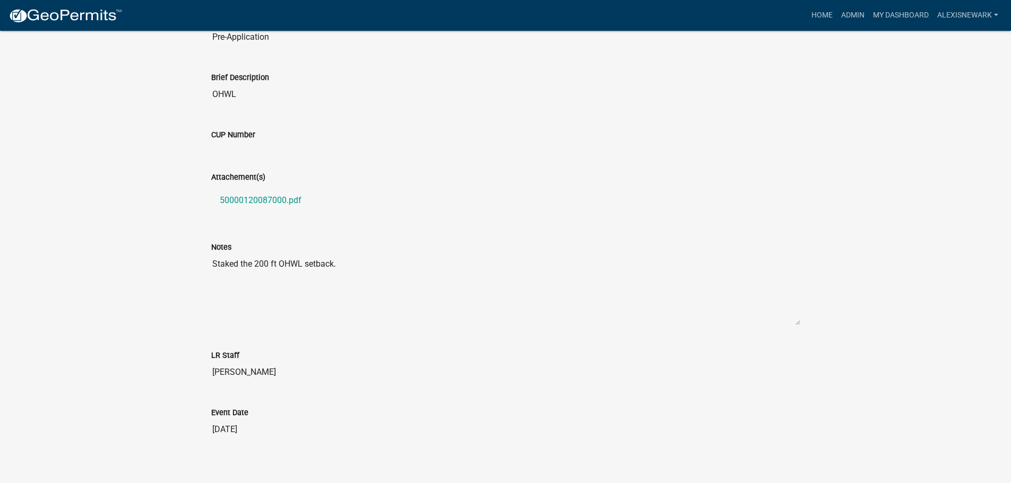
scroll to position [289, 0]
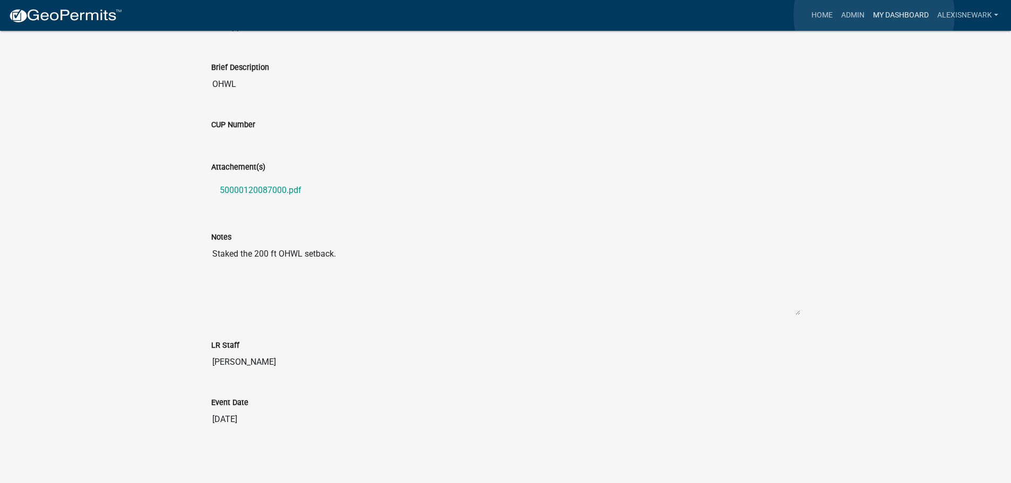
click at [875, 14] on link "My Dashboard" at bounding box center [901, 15] width 64 height 20
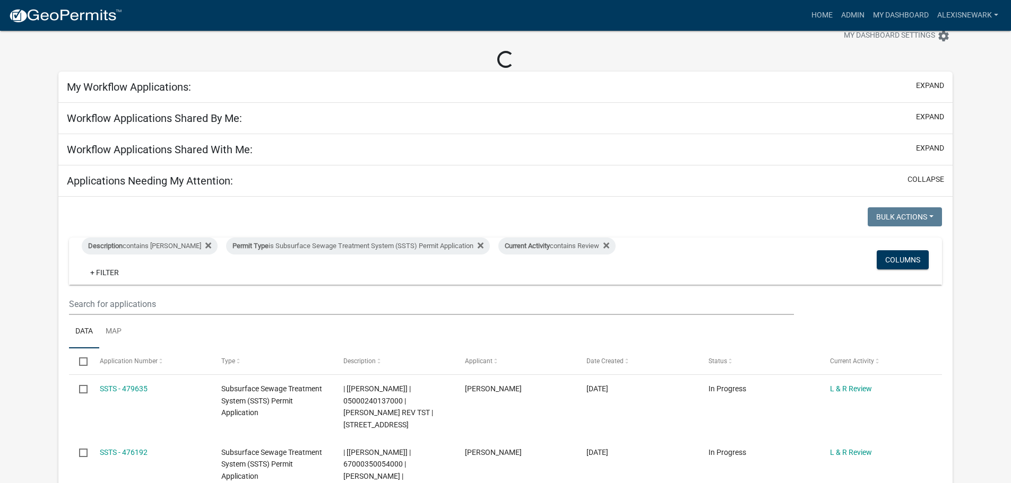
scroll to position [289, 0]
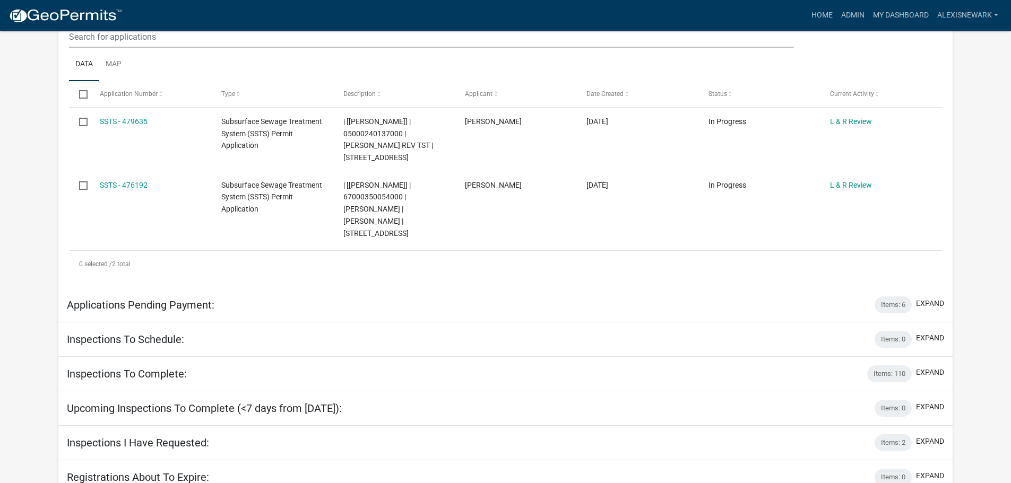
click at [34, 135] on app-user-applications "more_horiz Home Admin My Dashboard alexisnewark Admin Account Logout My Dashboa…" at bounding box center [505, 136] width 1011 height 788
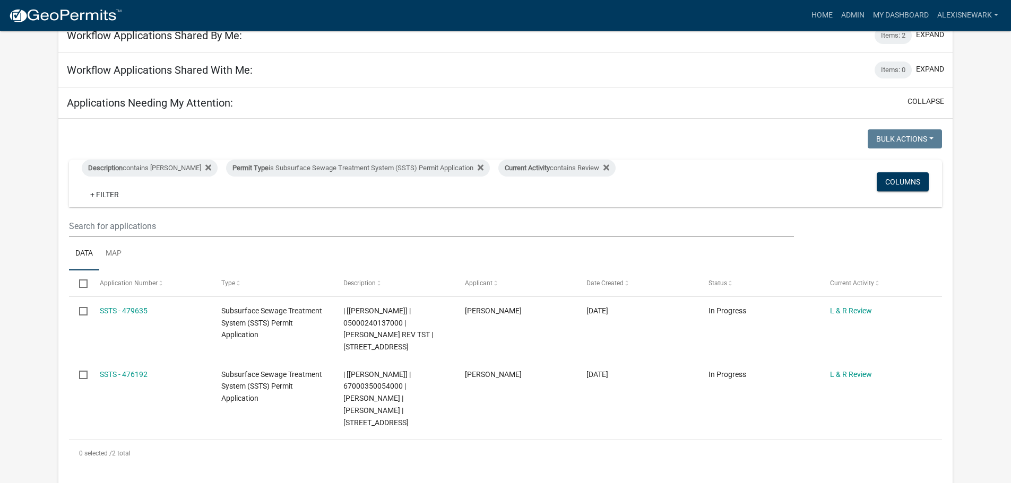
scroll to position [40, 0]
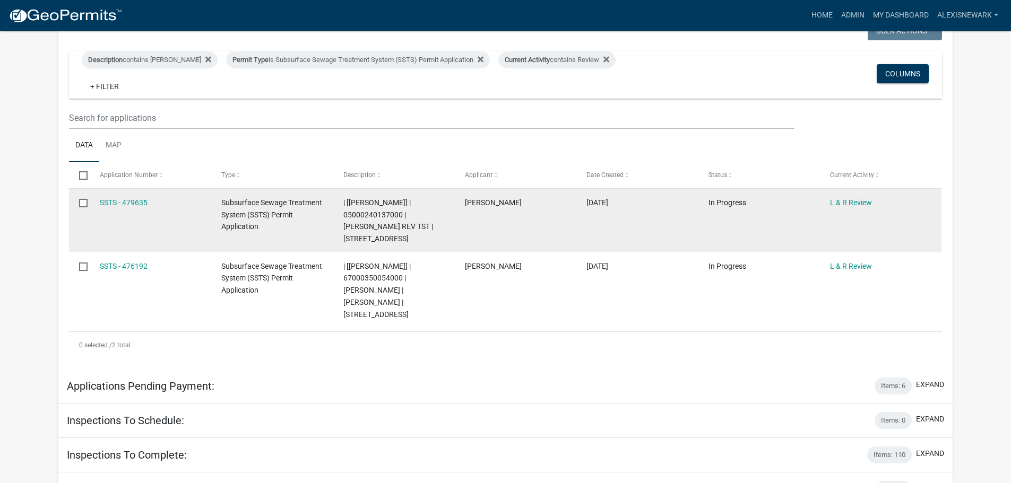
scroll to position [212, 0]
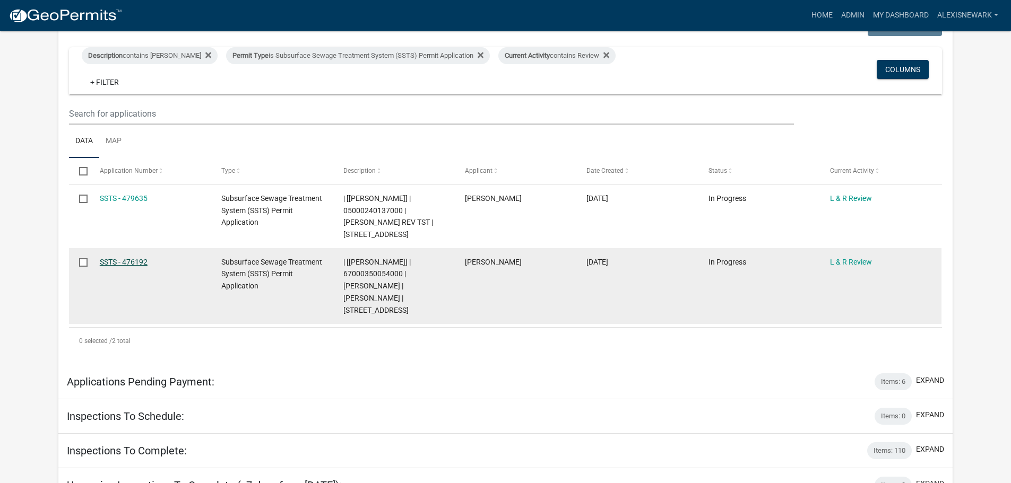
click at [136, 263] on link "SSTS - 476192" at bounding box center [124, 262] width 48 height 8
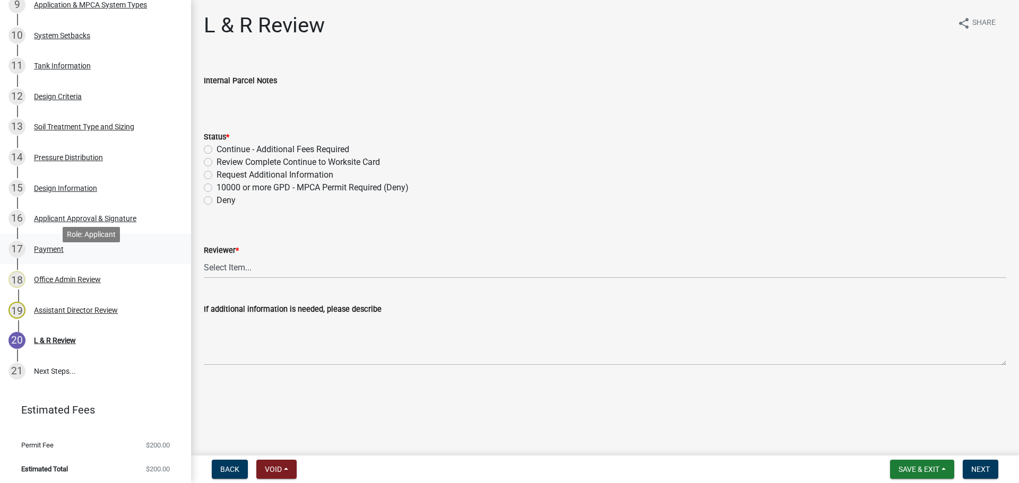
scroll to position [478, 0]
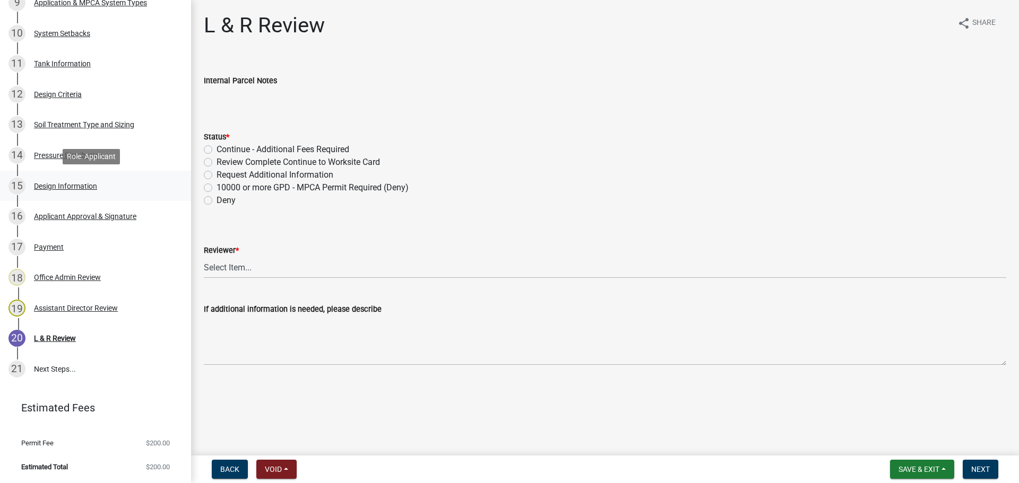
click at [117, 189] on div "15 Design Information" at bounding box center [91, 186] width 166 height 17
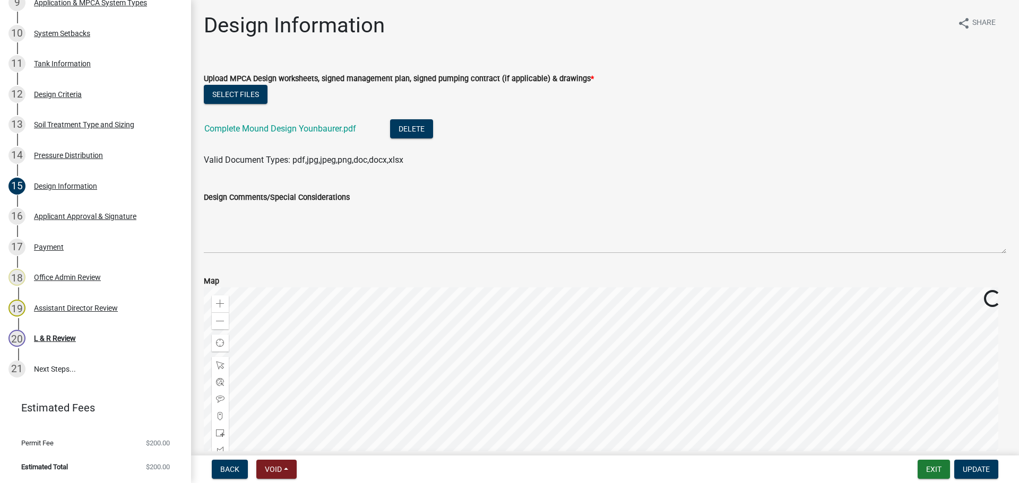
click at [335, 134] on div "Complete Mound Design Younbaurer.pdf" at bounding box center [288, 130] width 169 height 22
click at [334, 131] on link "Complete Mound Design Younbaurer.pdf" at bounding box center [280, 129] width 152 height 10
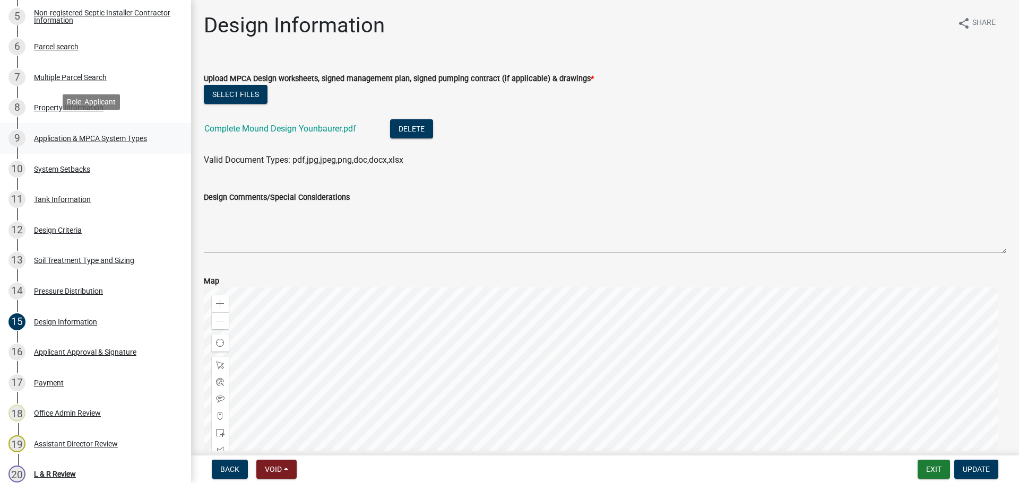
scroll to position [318, 0]
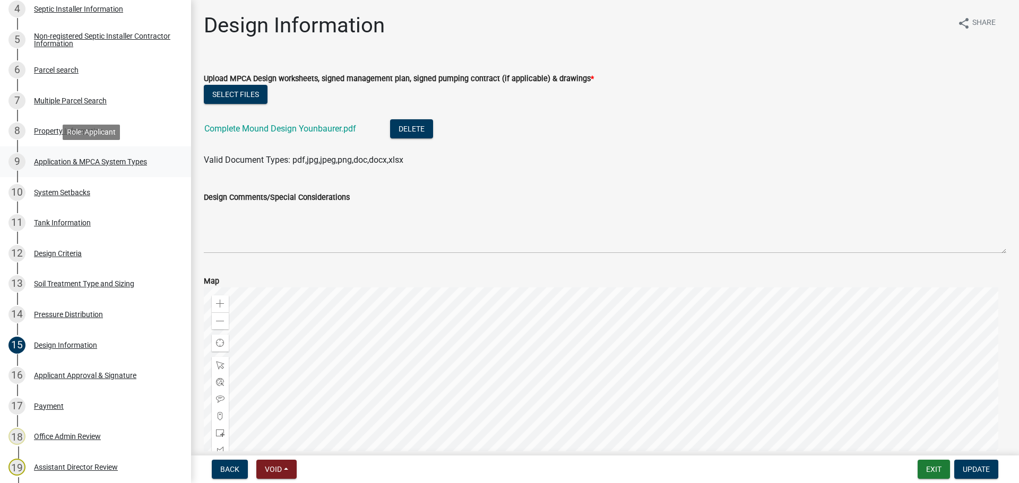
click at [108, 165] on div "Application & MPCA System Types" at bounding box center [90, 161] width 113 height 7
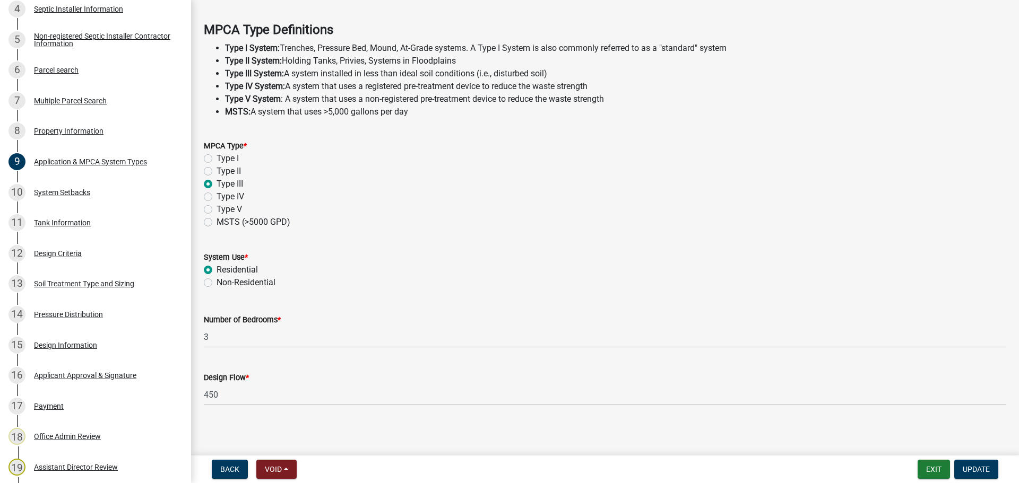
scroll to position [304, 0]
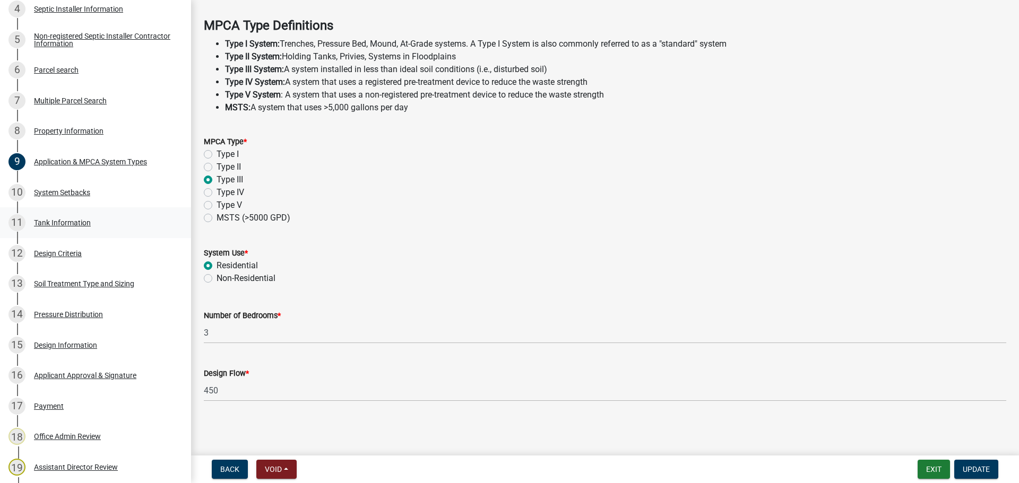
click at [114, 221] on div "11 Tank Information" at bounding box center [91, 222] width 166 height 17
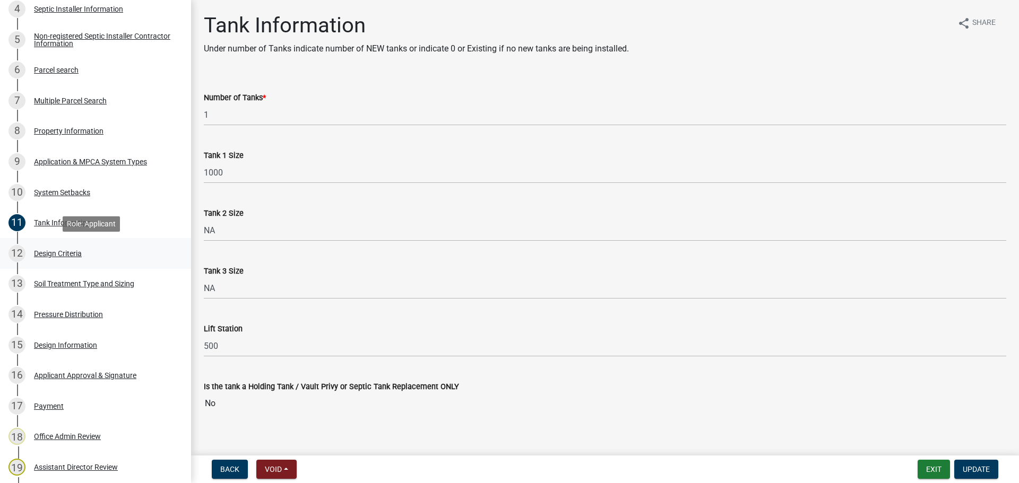
click at [110, 245] on div "12 Design Criteria" at bounding box center [91, 253] width 166 height 17
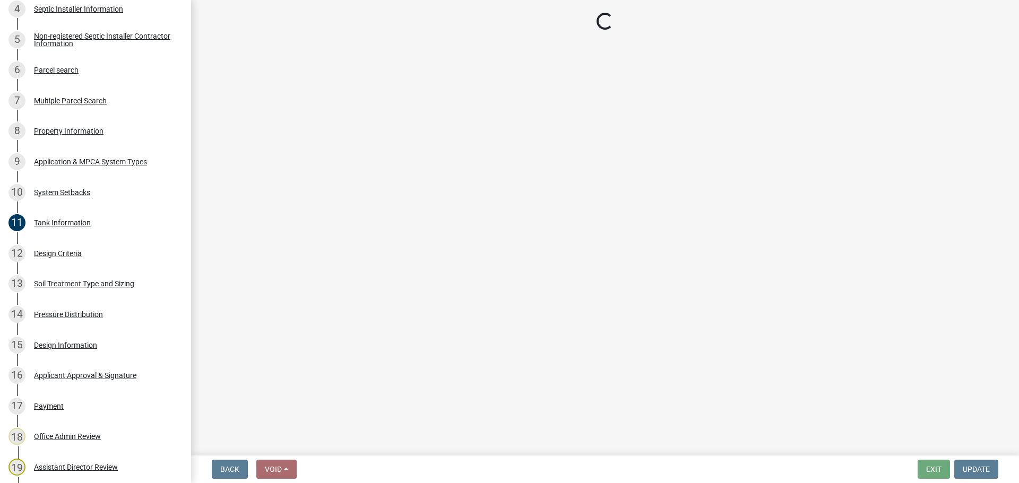
select select "b8a1b220-aca7-4670-a1f5-0f0b15eabd52"
select select "70eb23f8-102f-4072-81d7-b3b0dd1c94c8"
select select "14354fbd-e666-4c9c-b77c-8c181d233a28"
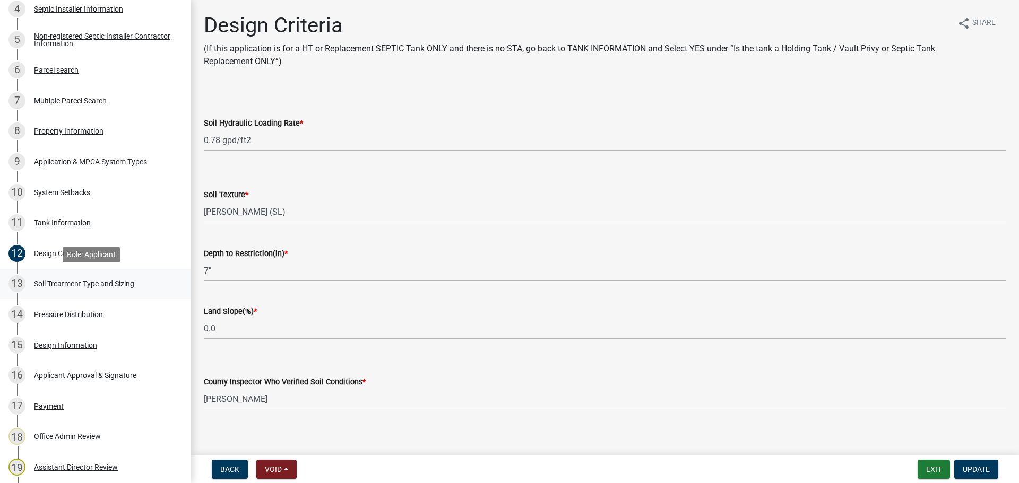
click at [161, 287] on div "13 Soil Treatment Type and Sizing" at bounding box center [91, 283] width 166 height 17
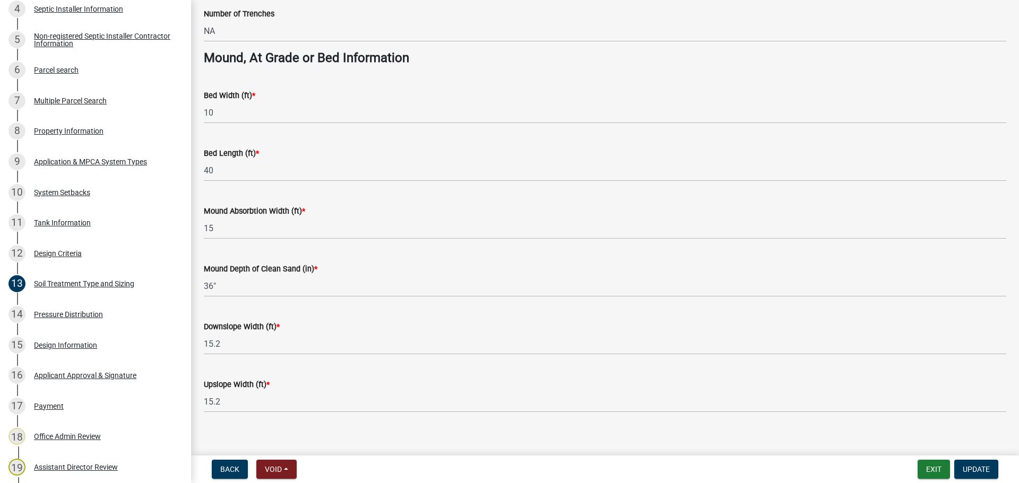
scroll to position [756, 0]
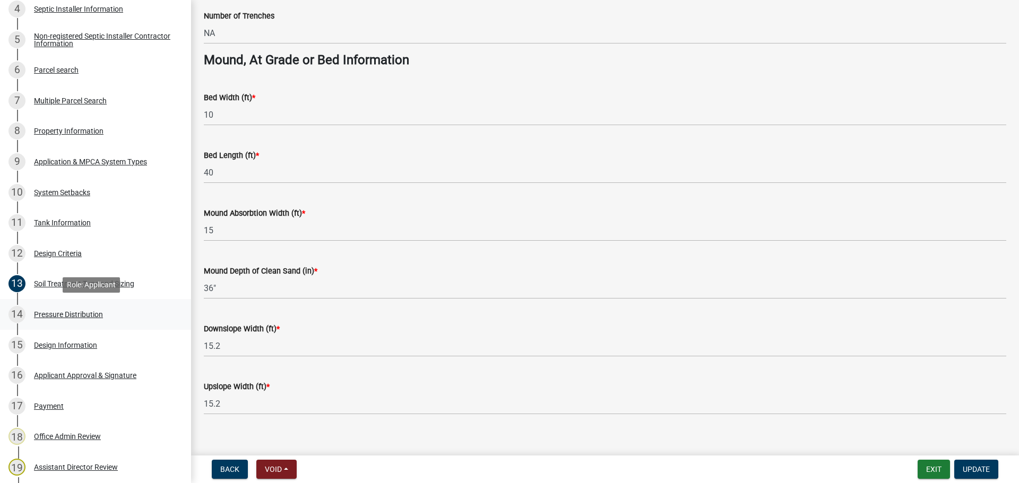
click at [126, 320] on div "14 Pressure Distribution" at bounding box center [91, 314] width 166 height 17
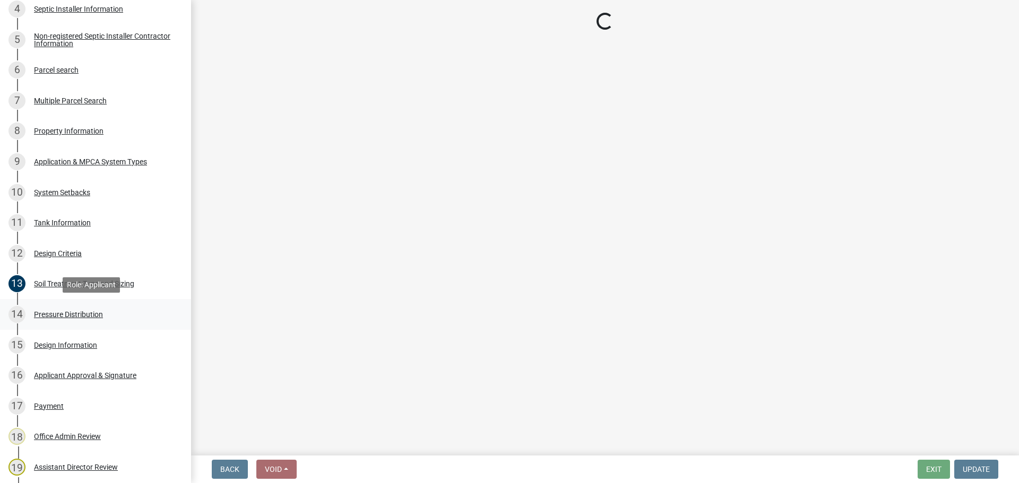
scroll to position [0, 0]
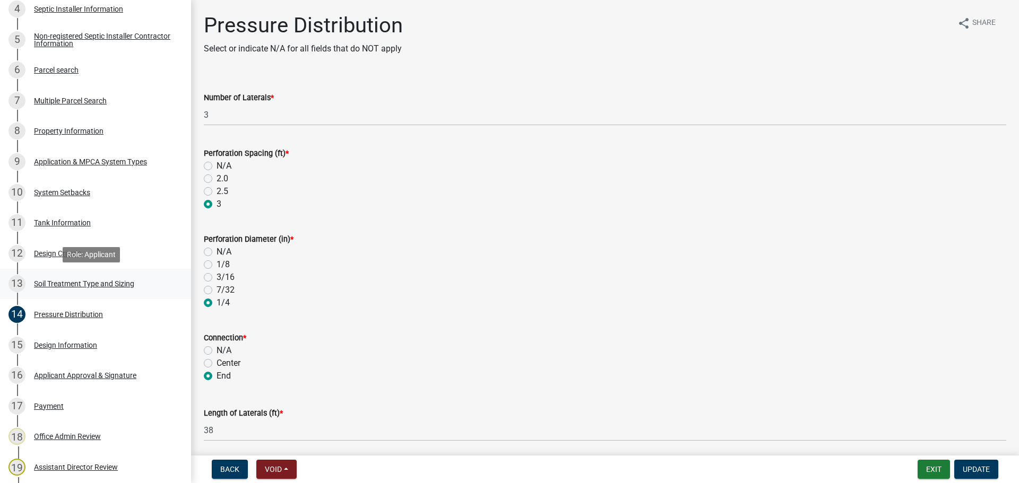
click at [110, 281] on div "Soil Treatment Type and Sizing" at bounding box center [84, 283] width 100 height 7
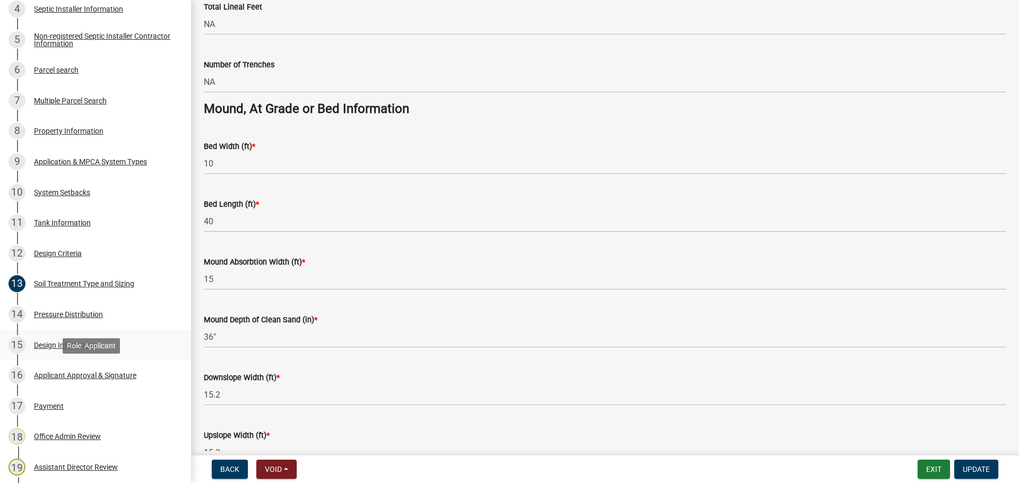
scroll to position [703, 0]
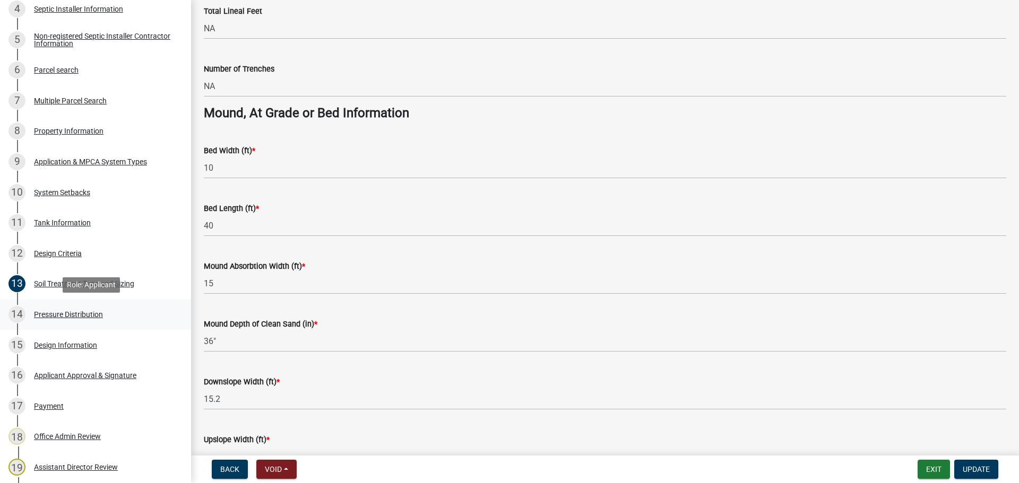
click at [109, 325] on link "14 Pressure Distribution" at bounding box center [95, 314] width 191 height 31
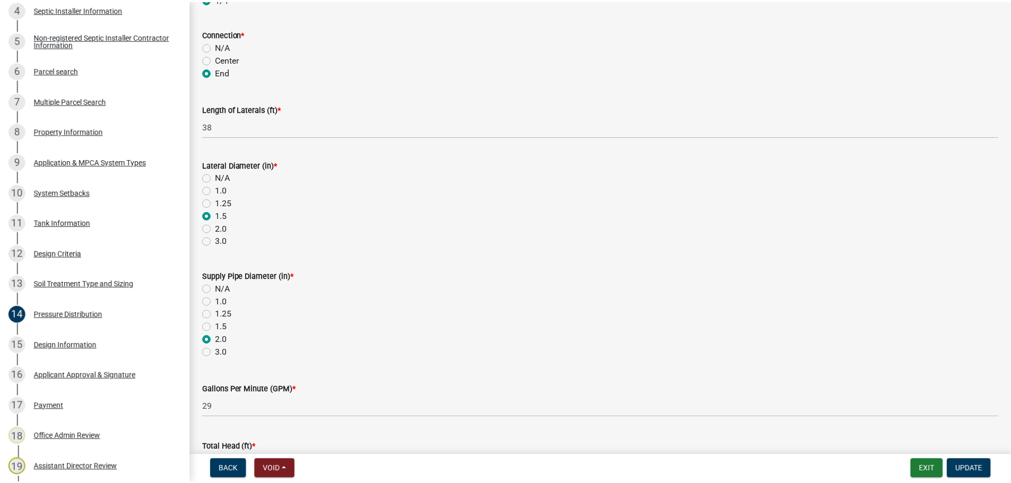
scroll to position [318, 0]
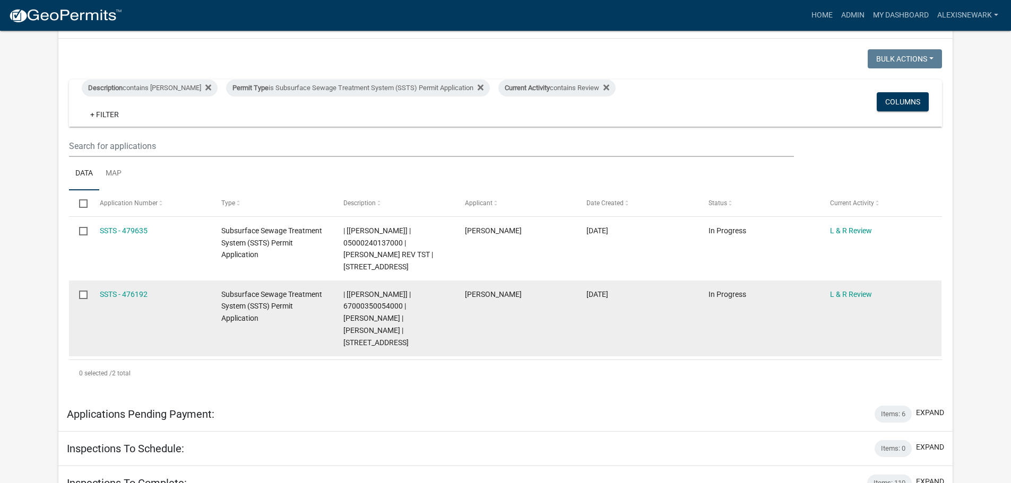
scroll to position [239, 0]
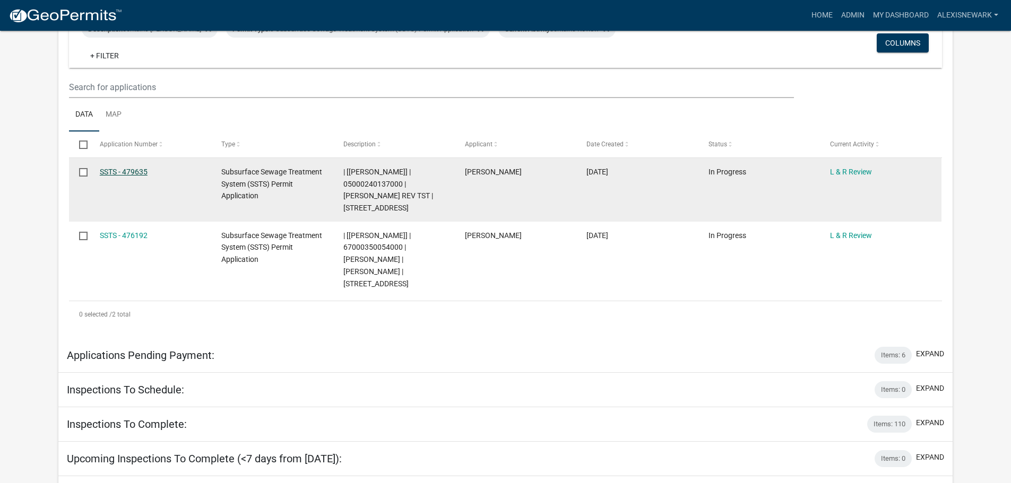
click at [126, 169] on link "SSTS - 479635" at bounding box center [124, 172] width 48 height 8
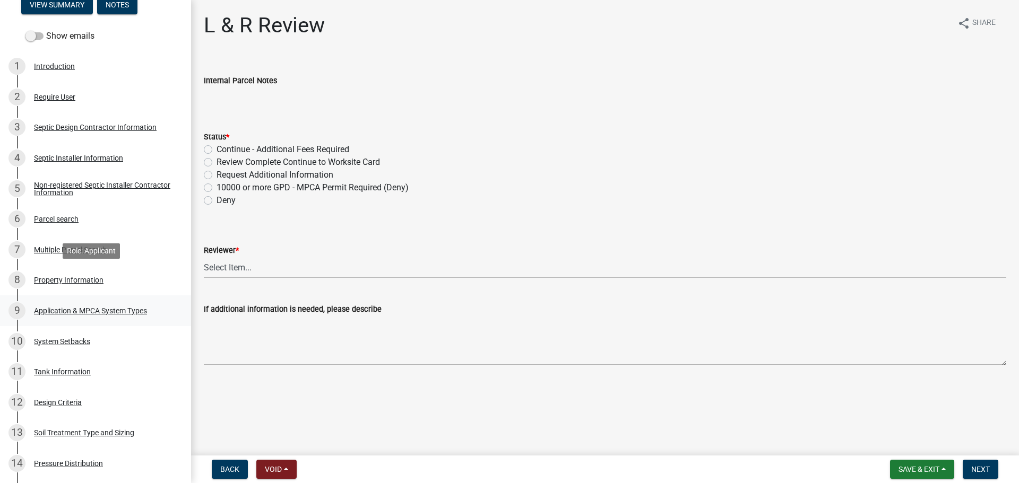
scroll to position [172, 0]
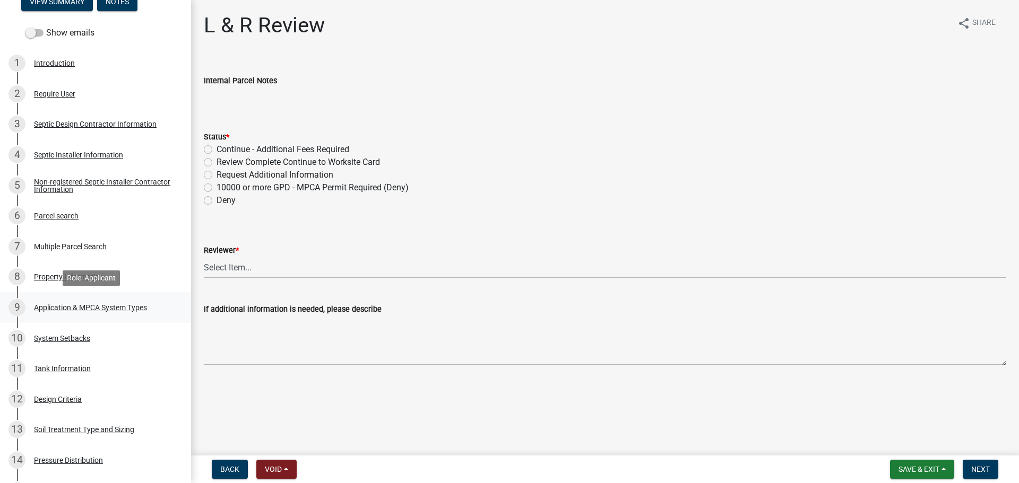
click at [115, 298] on link "9 Application & MPCA System Types" at bounding box center [95, 307] width 191 height 31
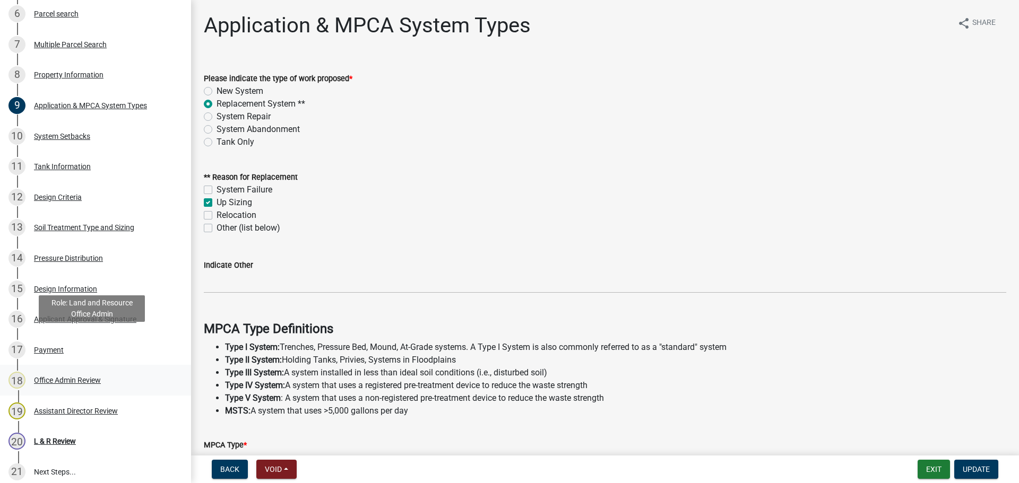
scroll to position [411, 0]
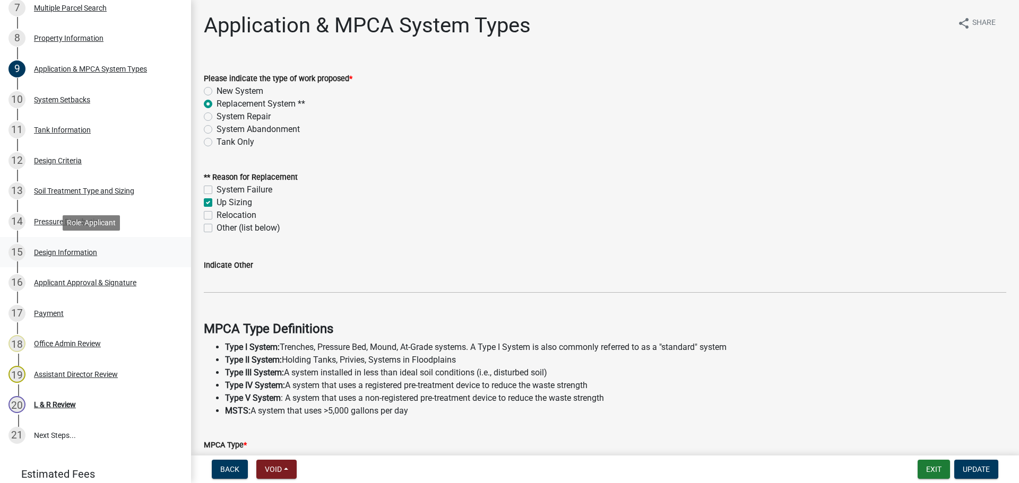
click at [100, 256] on div "15 Design Information" at bounding box center [91, 252] width 166 height 17
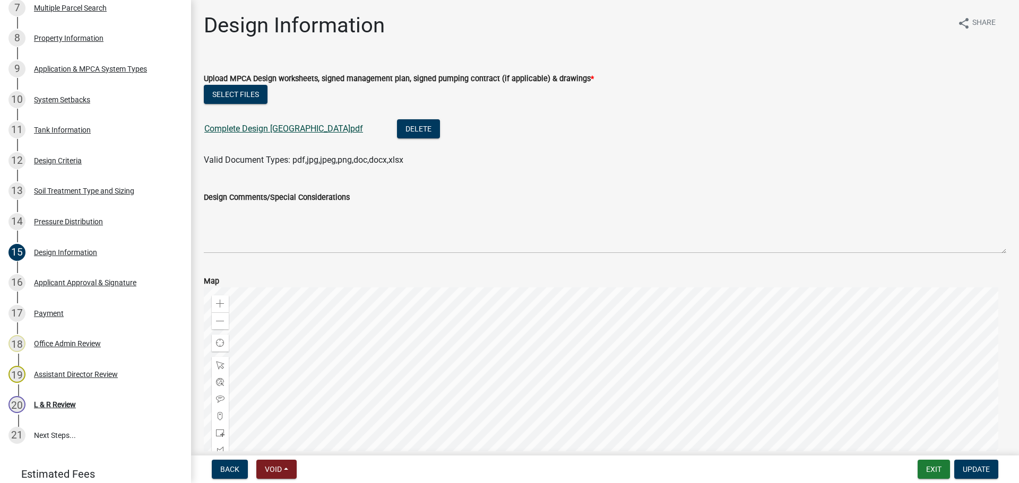
click at [310, 124] on link "Complete Design Stone Mound.pdf" at bounding box center [283, 129] width 159 height 10
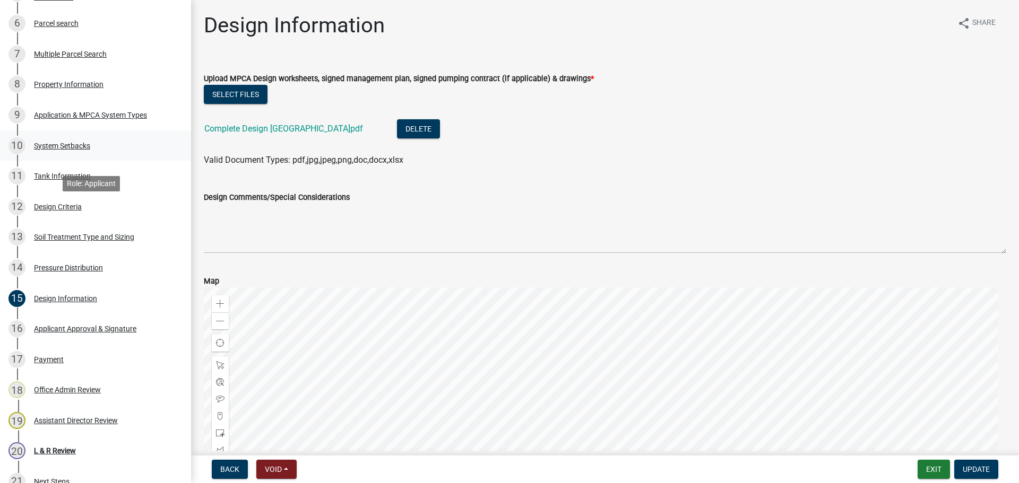
scroll to position [358, 0]
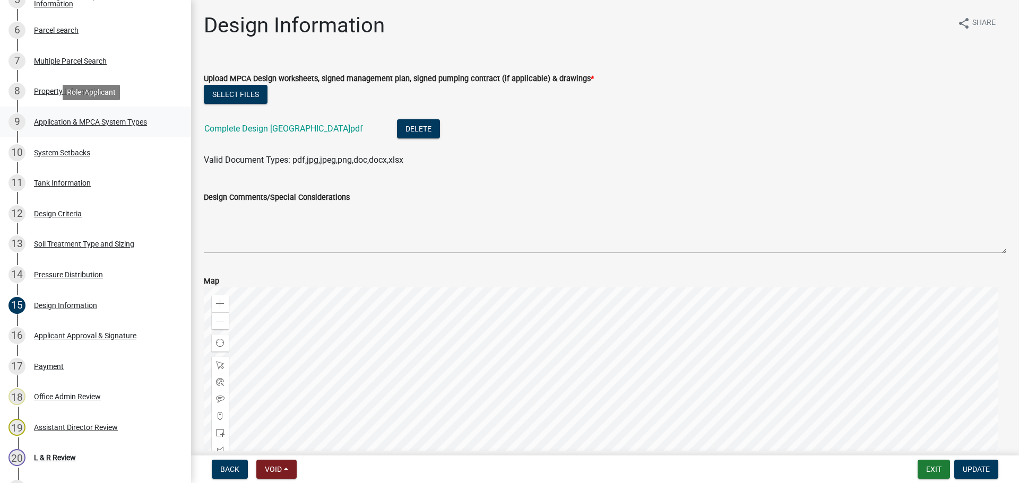
click at [115, 118] on div "Application & MPCA System Types" at bounding box center [90, 121] width 113 height 7
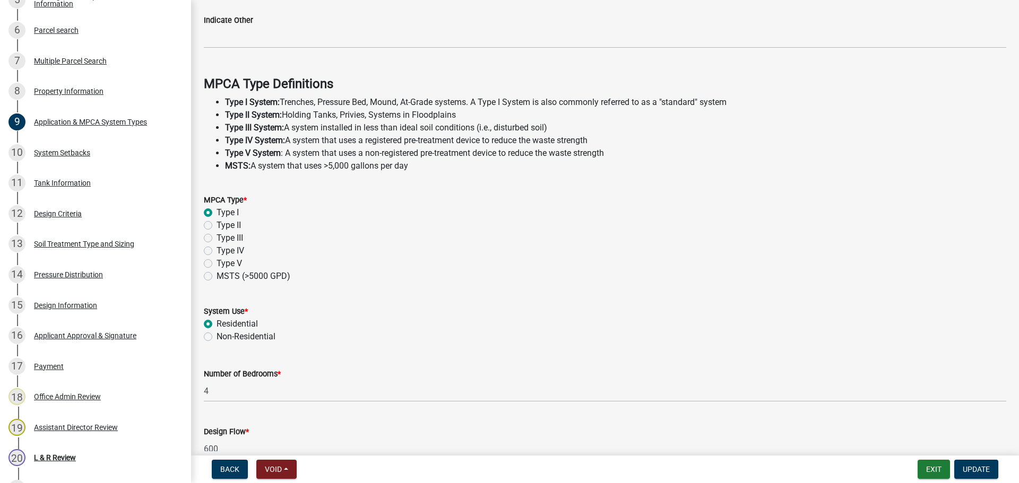
scroll to position [304, 0]
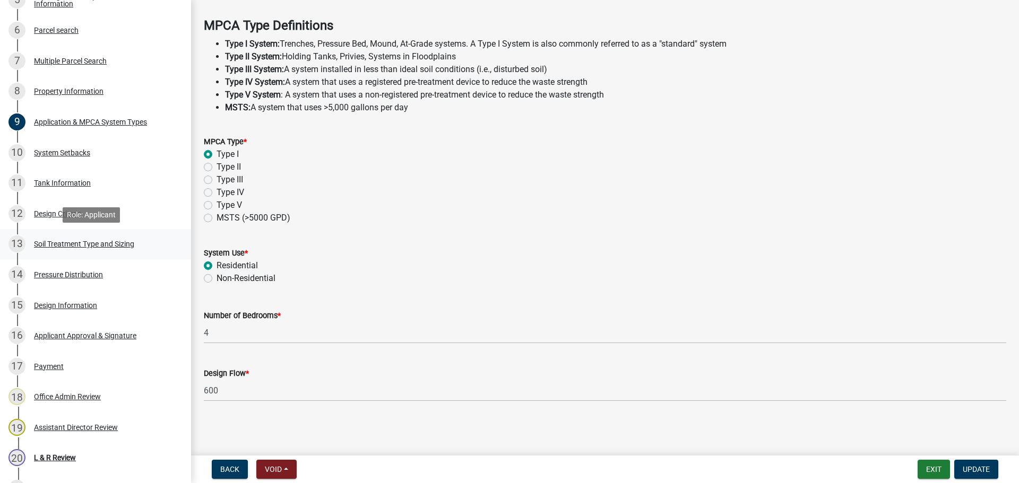
click at [111, 236] on div "13 Soil Treatment Type and Sizing" at bounding box center [91, 244] width 166 height 17
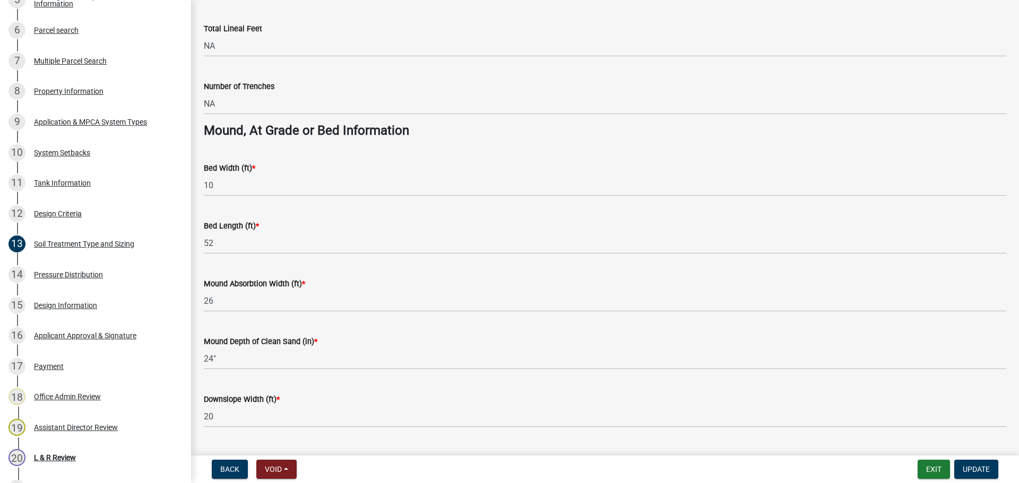
scroll to position [690, 0]
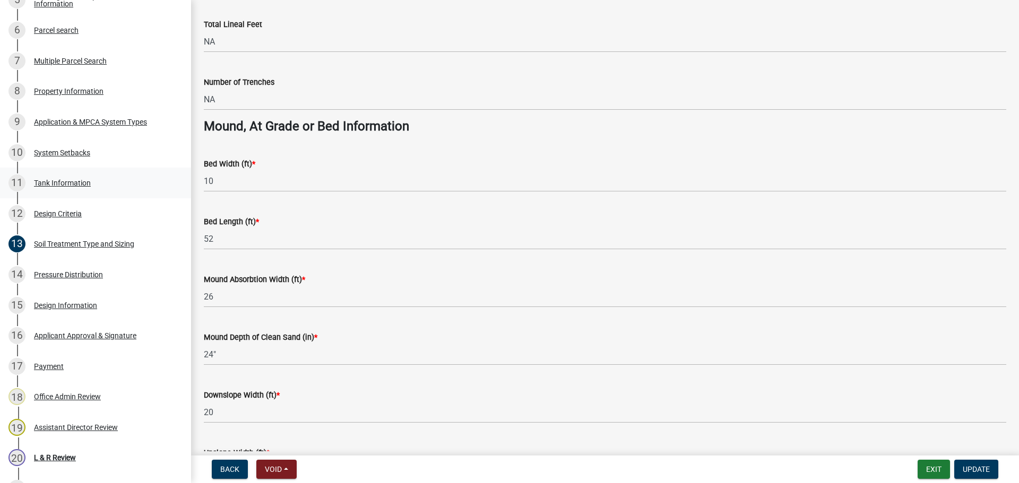
click at [141, 192] on link "11 Tank Information" at bounding box center [95, 183] width 191 height 31
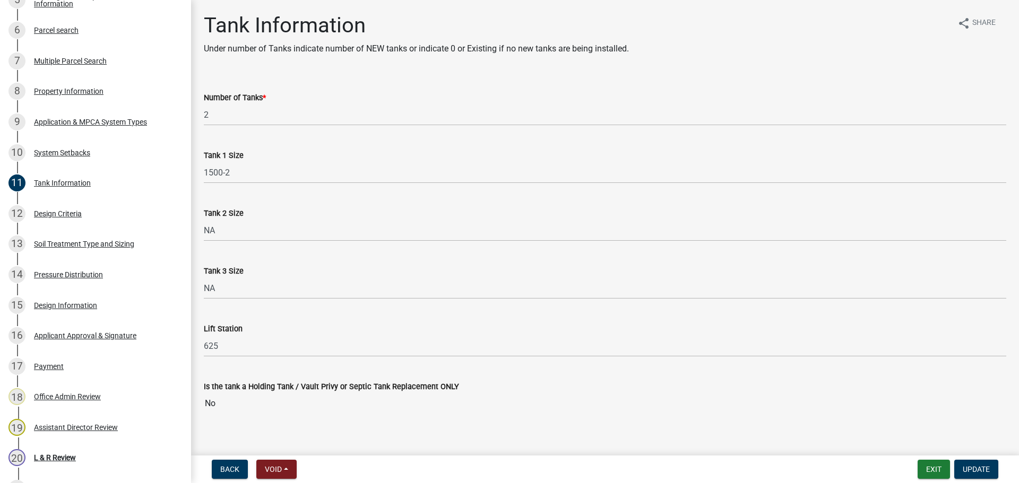
scroll to position [13, 0]
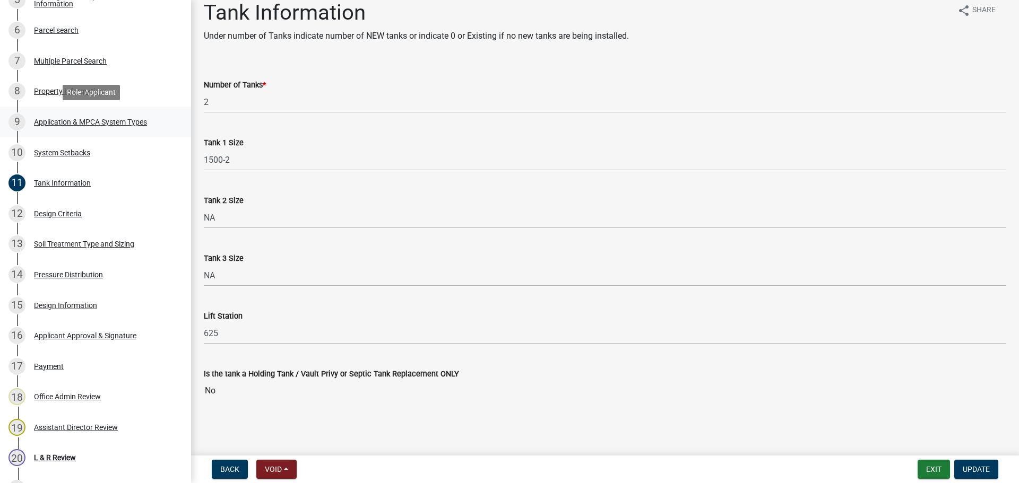
click at [159, 117] on div "9 Application & MPCA System Types" at bounding box center [91, 122] width 166 height 17
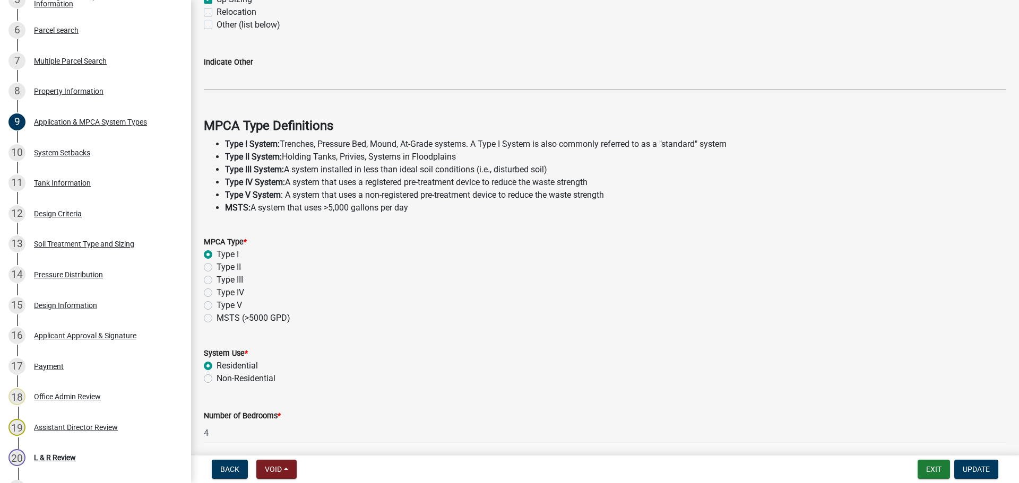
scroll to position [279, 0]
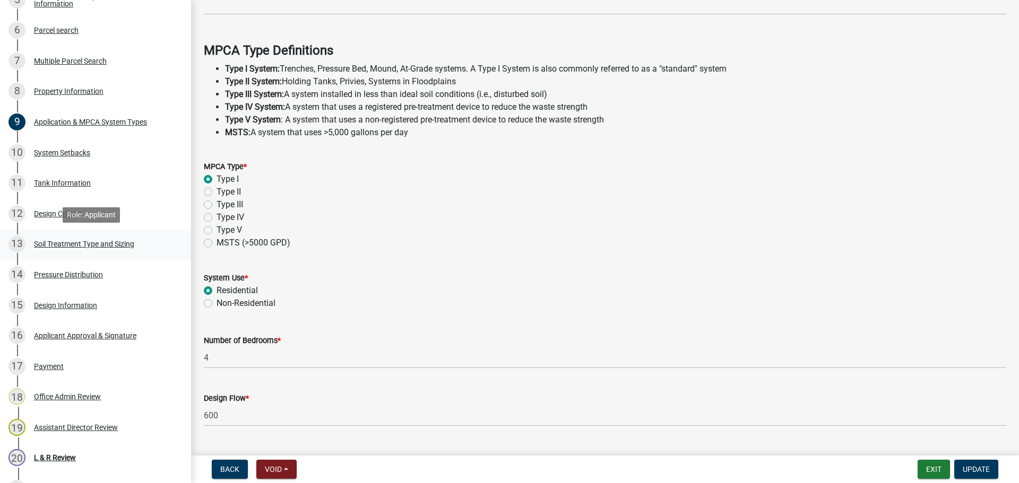
click at [144, 247] on div "13 Soil Treatment Type and Sizing" at bounding box center [91, 244] width 166 height 17
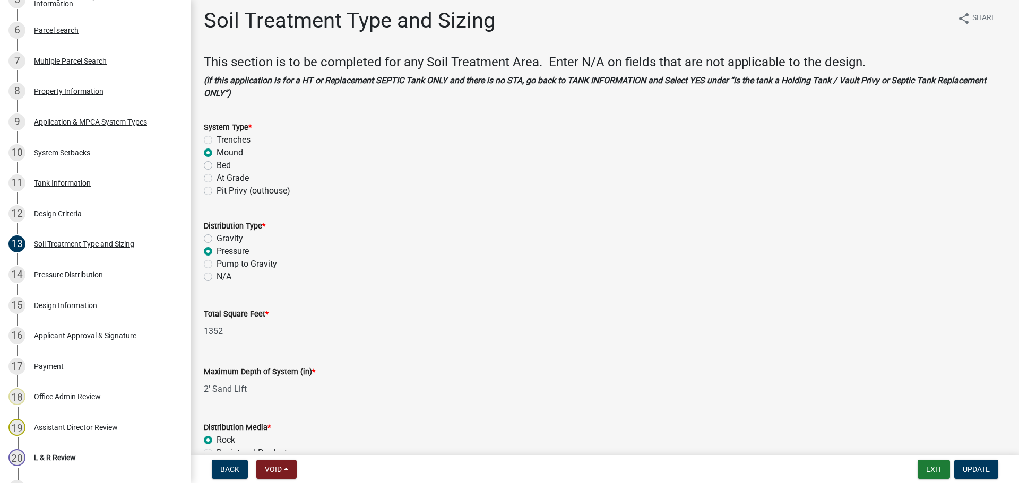
scroll to position [0, 0]
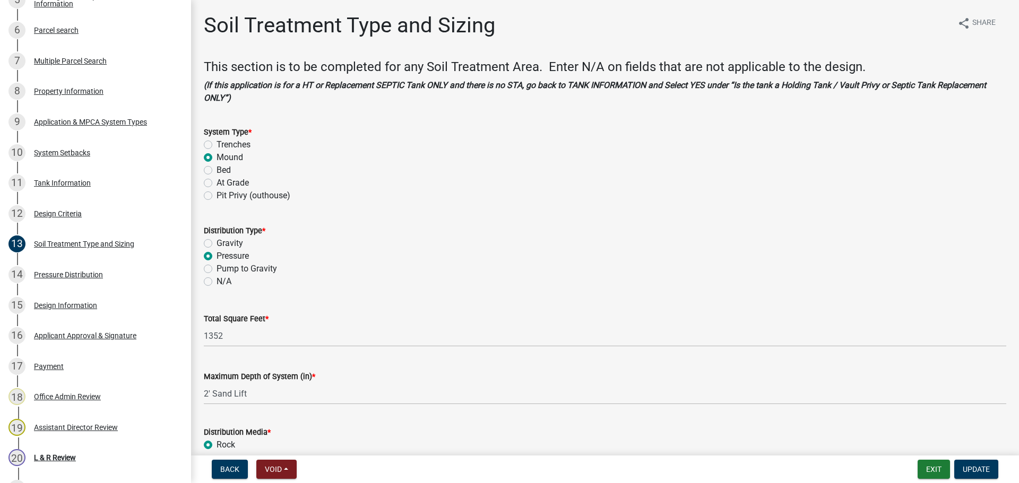
click at [103, 181] on div "11 Tank Information" at bounding box center [91, 183] width 166 height 17
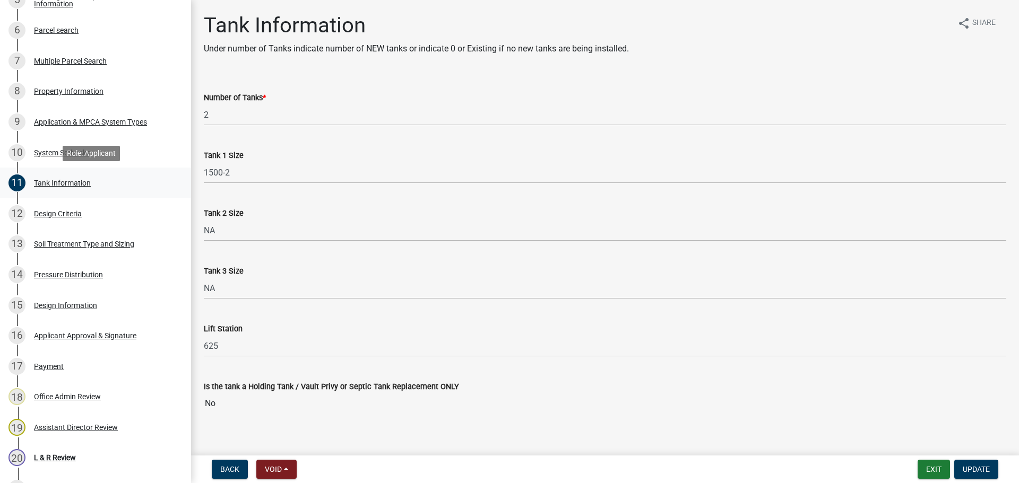
click at [89, 198] on link "11 Tank Information" at bounding box center [95, 183] width 191 height 31
click at [143, 213] on div "12 Design Criteria" at bounding box center [91, 213] width 166 height 17
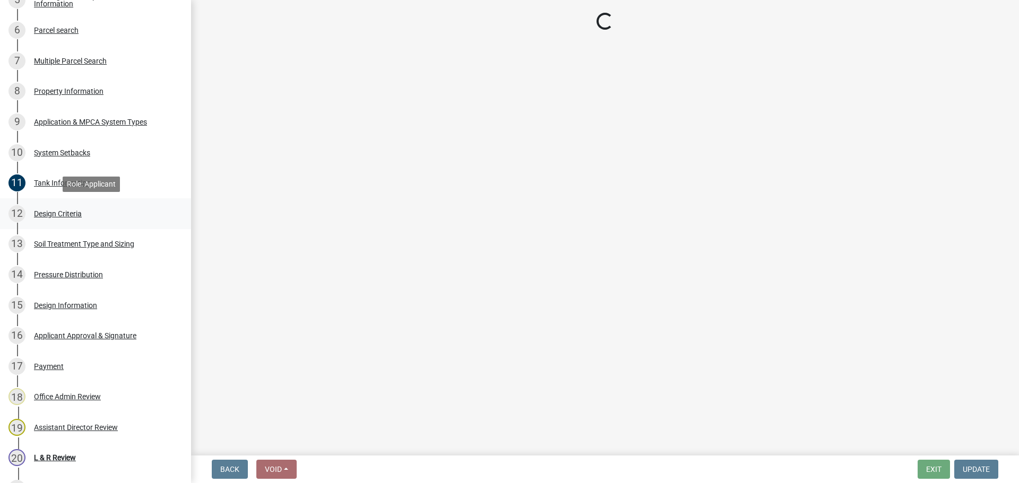
select select "161dc003-2926-44f5-9717-bc9d566eecc1"
select select "3153871a-0646-45c0-8d36-98762e1aaded"
select select "14354fbd-e666-4c9c-b77c-8c181d233a28"
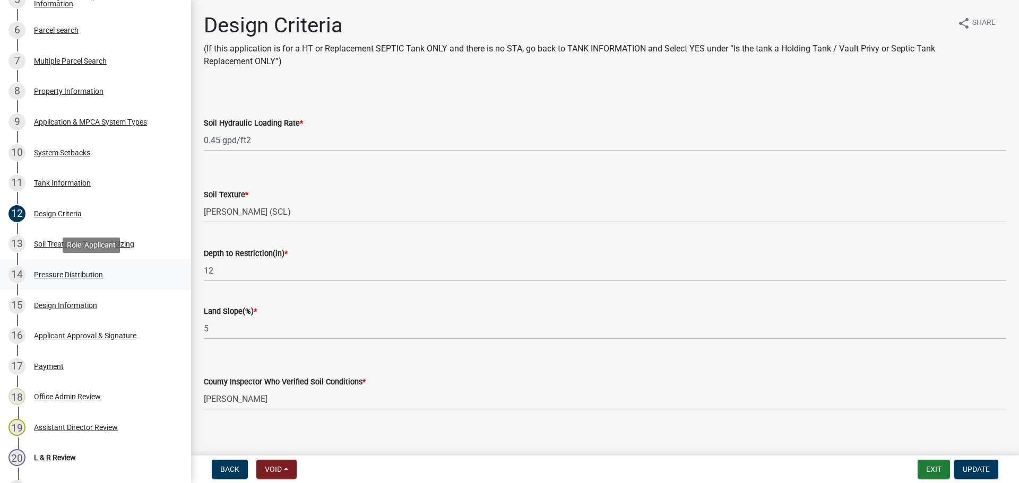
click at [151, 263] on link "14 Pressure Distribution" at bounding box center [95, 274] width 191 height 31
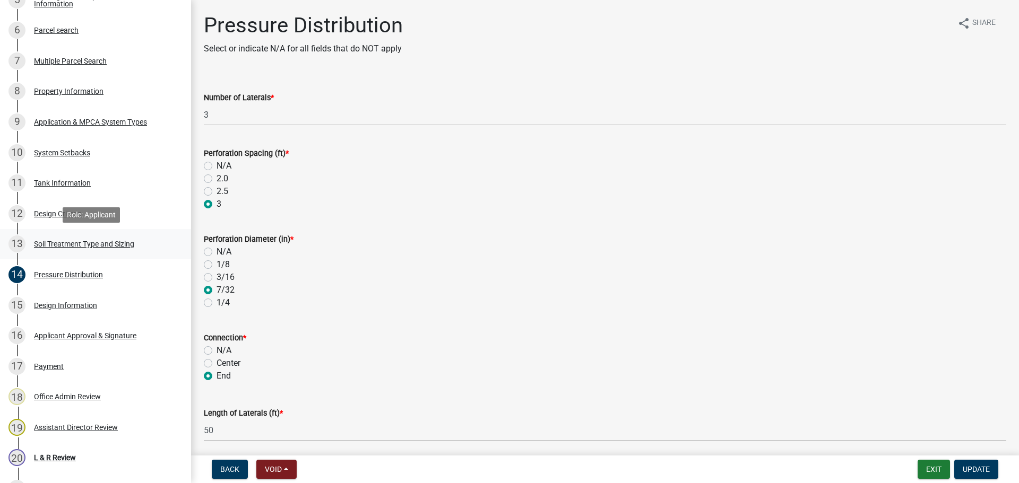
click at [143, 247] on div "13 Soil Treatment Type and Sizing" at bounding box center [91, 244] width 166 height 17
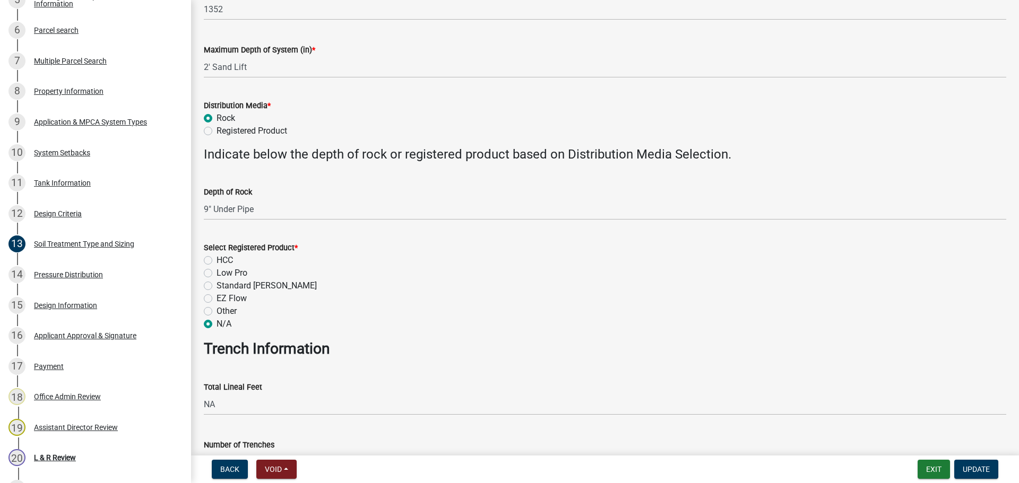
scroll to position [411, 0]
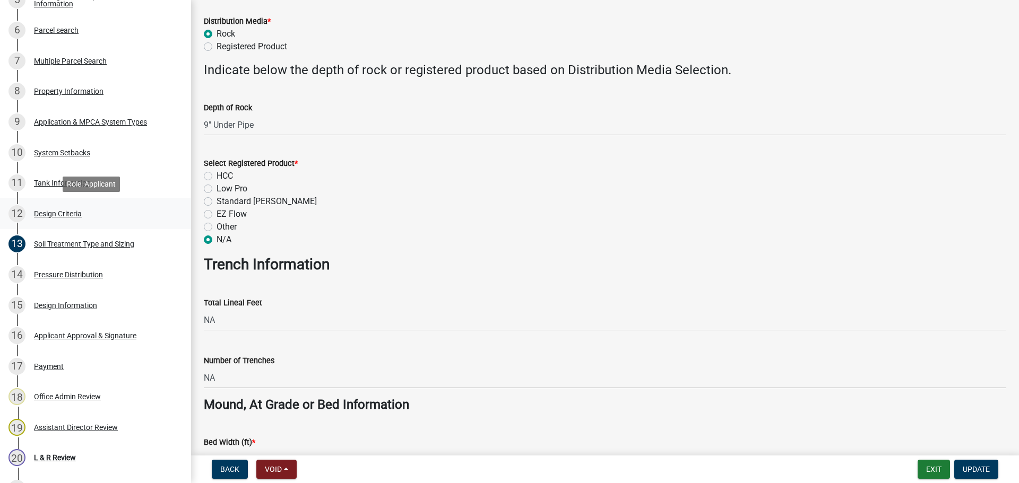
click at [132, 226] on link "12 Design Criteria" at bounding box center [95, 213] width 191 height 31
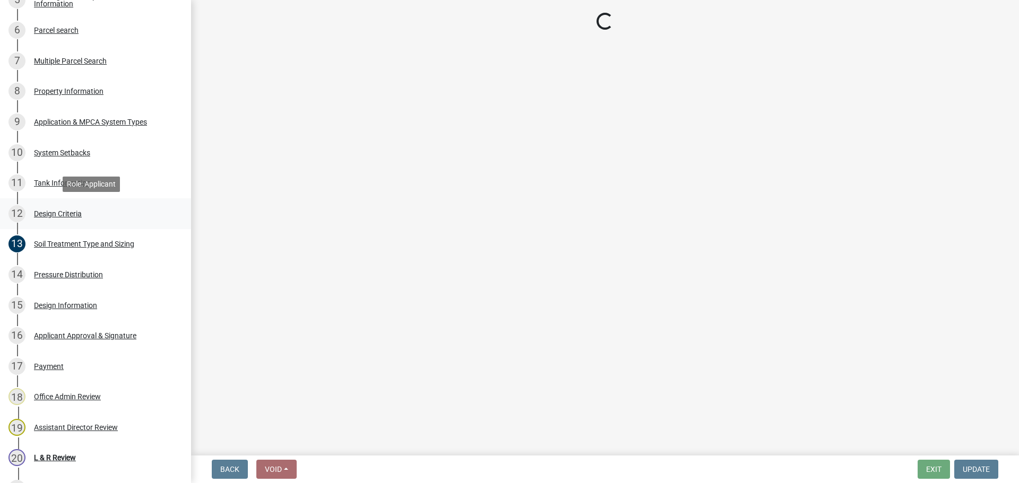
scroll to position [0, 0]
select select "161dc003-2926-44f5-9717-bc9d566eecc1"
select select "3153871a-0646-45c0-8d36-98762e1aaded"
select select "14354fbd-e666-4c9c-b77c-8c181d233a28"
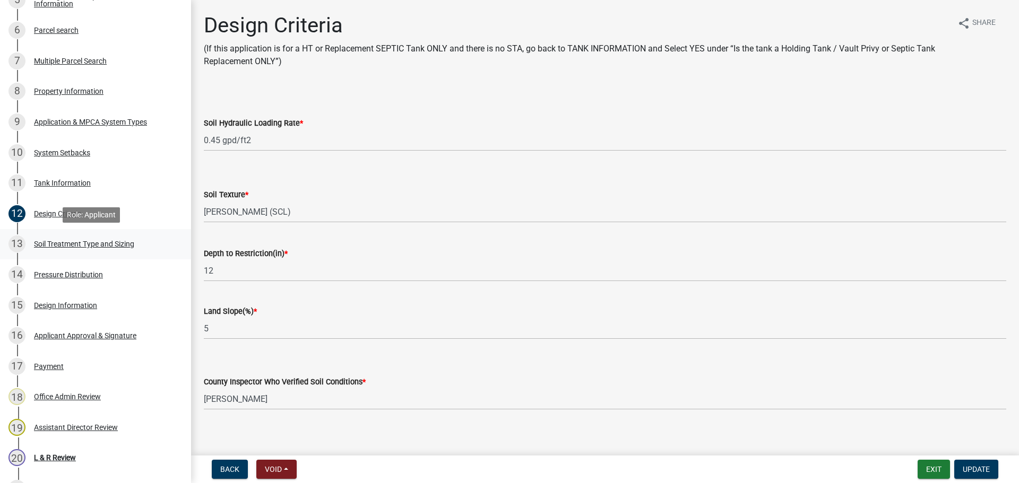
click at [132, 249] on div "13 Soil Treatment Type and Sizing" at bounding box center [91, 244] width 166 height 17
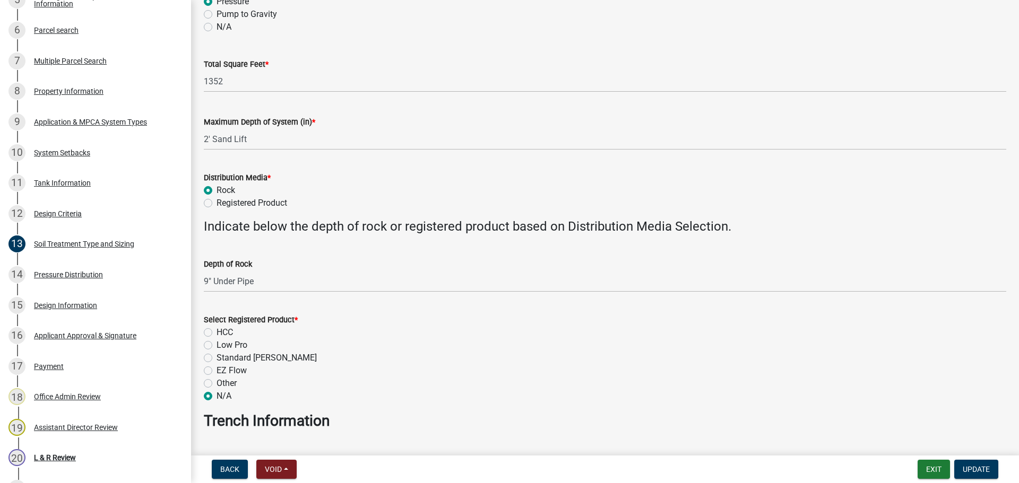
scroll to position [252, 0]
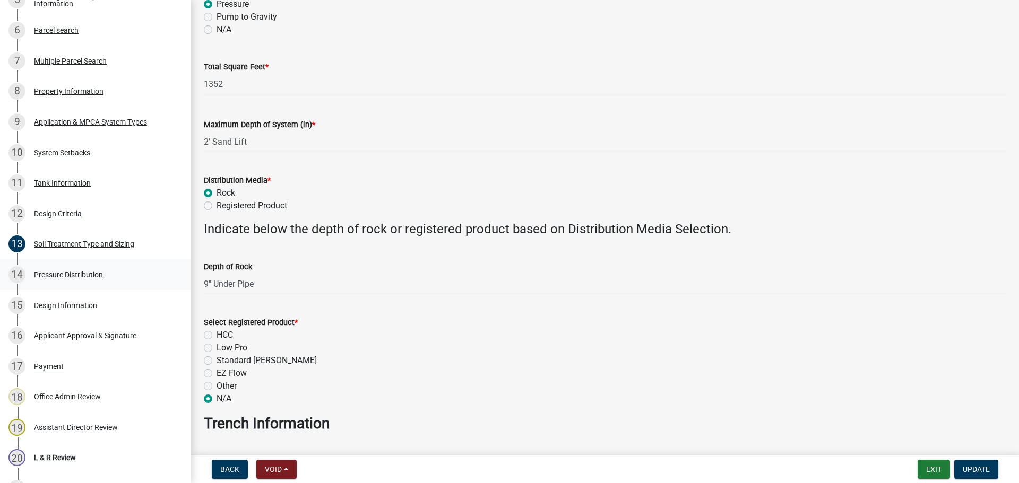
click at [100, 280] on div "14 Pressure Distribution" at bounding box center [91, 274] width 166 height 17
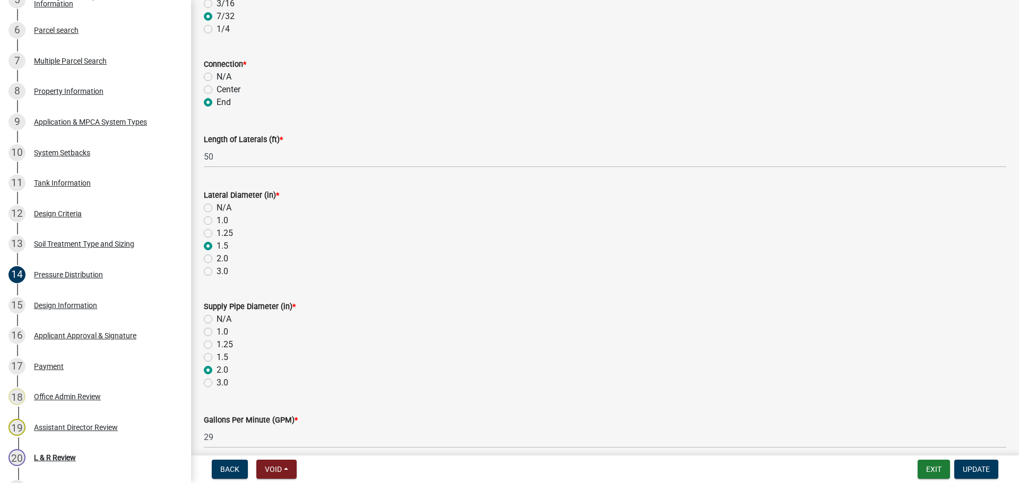
scroll to position [279, 0]
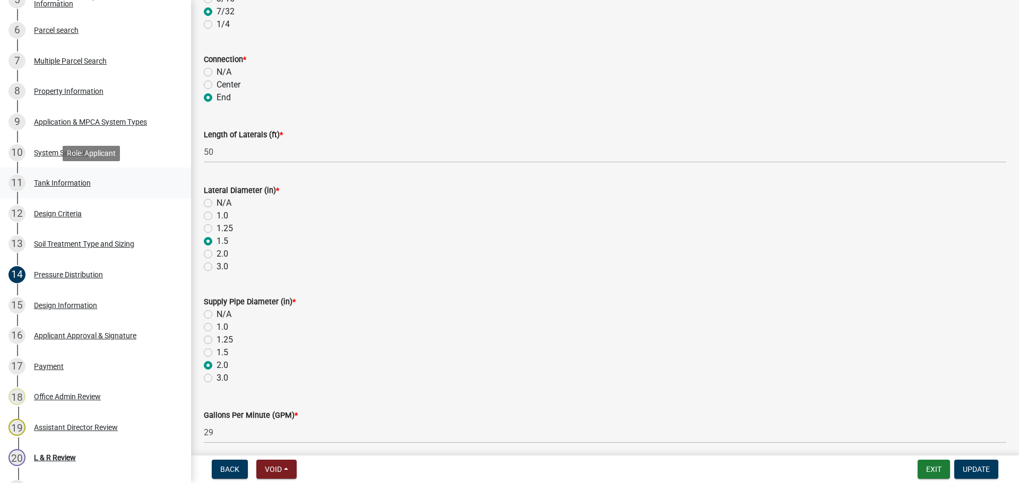
click at [80, 185] on div "Tank Information" at bounding box center [62, 182] width 57 height 7
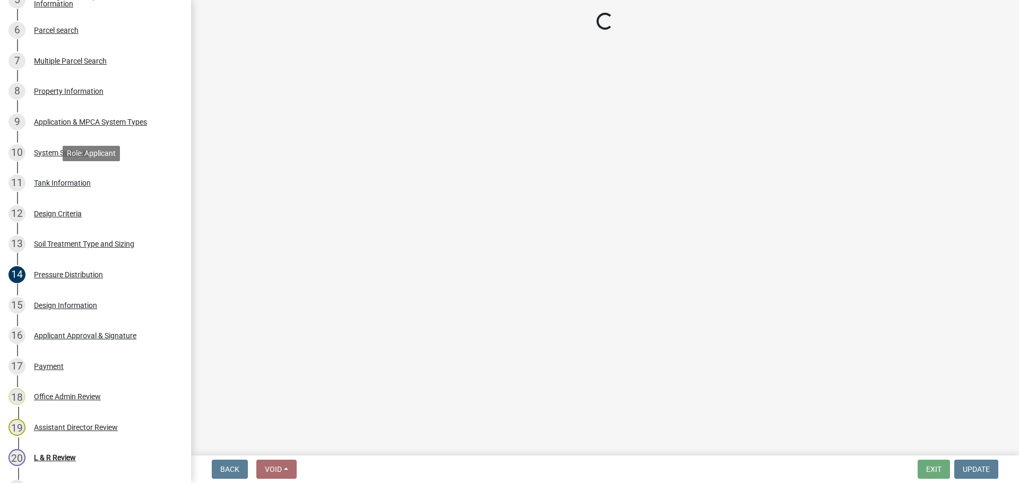
scroll to position [0, 0]
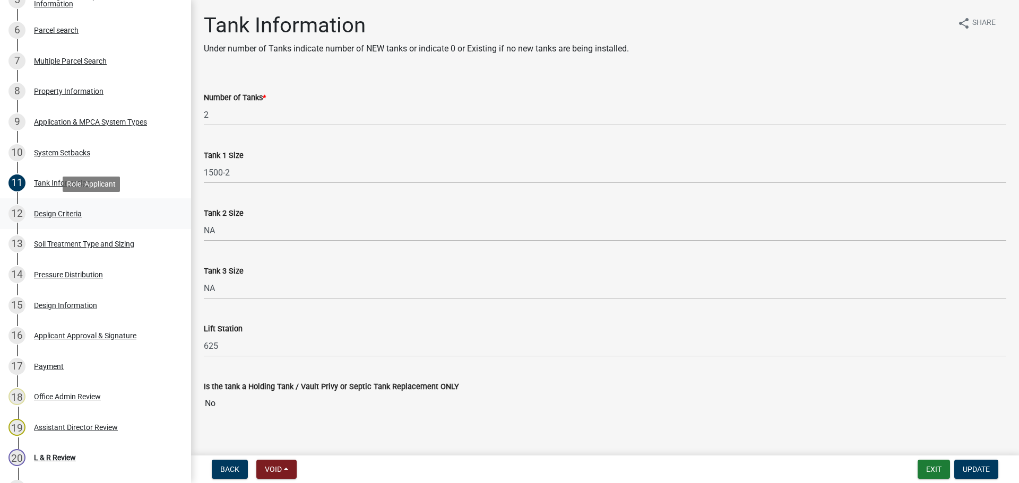
click at [150, 218] on div "12 Design Criteria" at bounding box center [91, 213] width 166 height 17
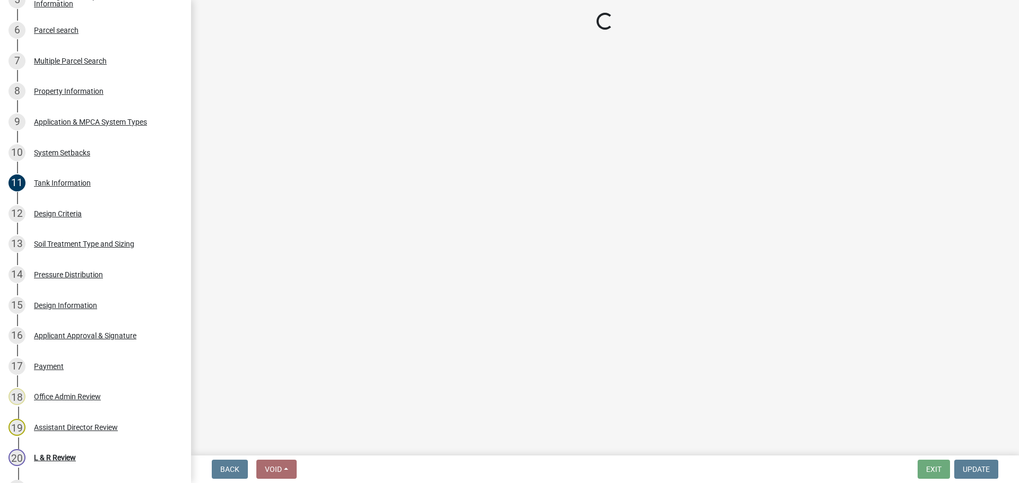
select select "161dc003-2926-44f5-9717-bc9d566eecc1"
select select "3153871a-0646-45c0-8d36-98762e1aaded"
select select "14354fbd-e666-4c9c-b77c-8c181d233a28"
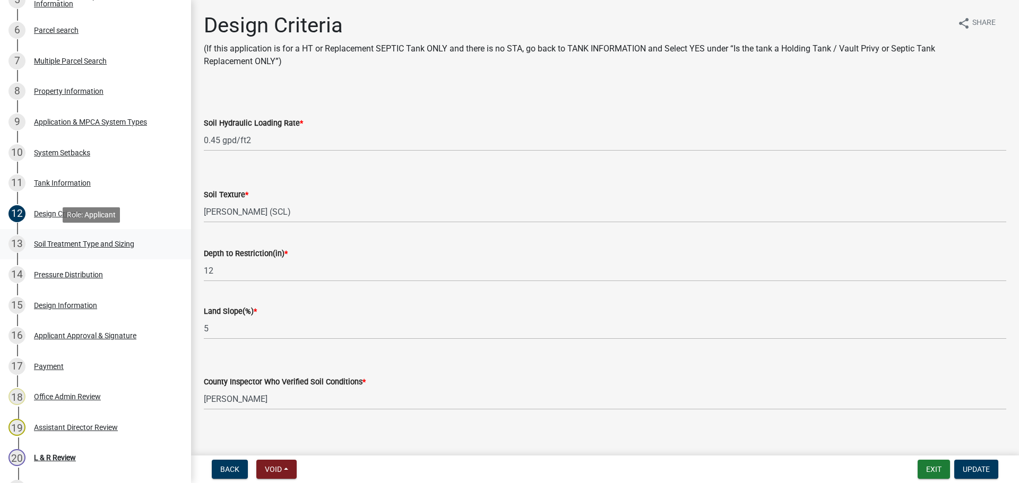
click at [134, 245] on div "Soil Treatment Type and Sizing" at bounding box center [84, 243] width 100 height 7
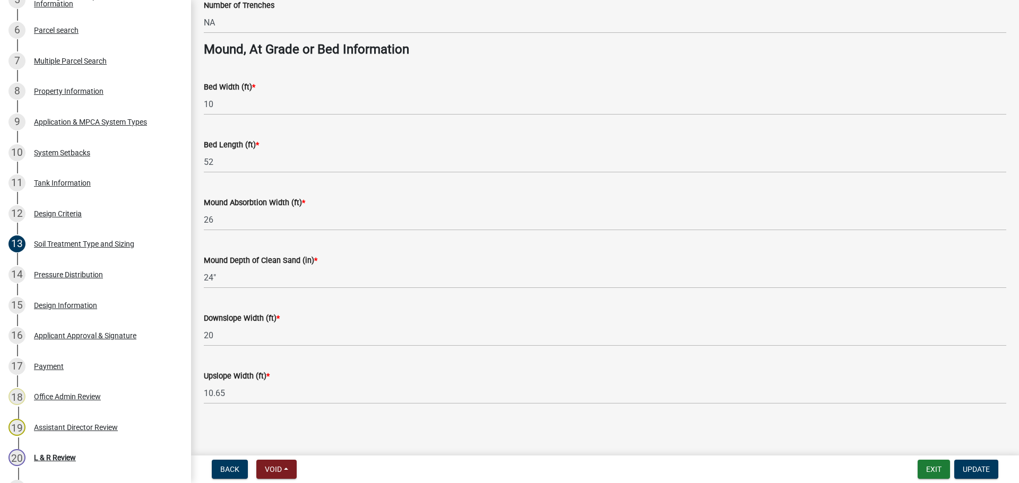
scroll to position [769, 0]
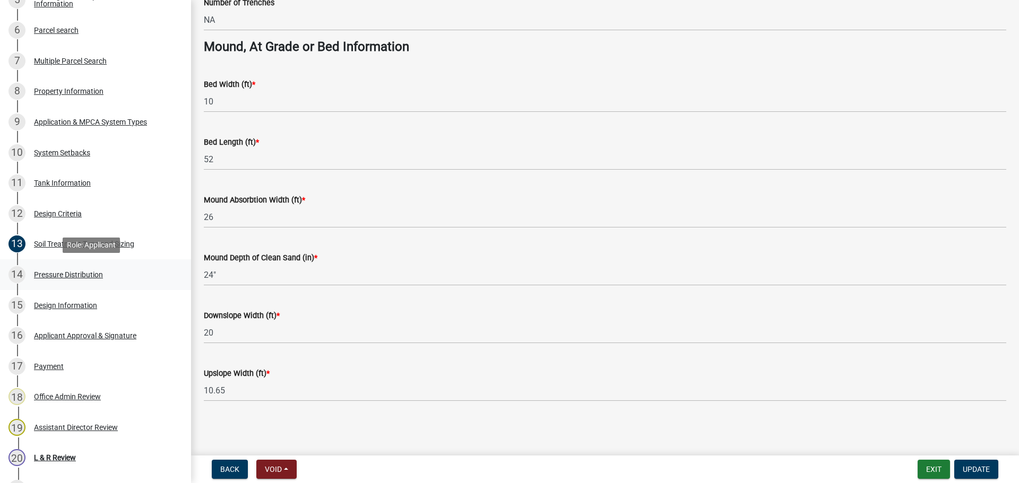
click at [145, 265] on link "14 Pressure Distribution" at bounding box center [95, 274] width 191 height 31
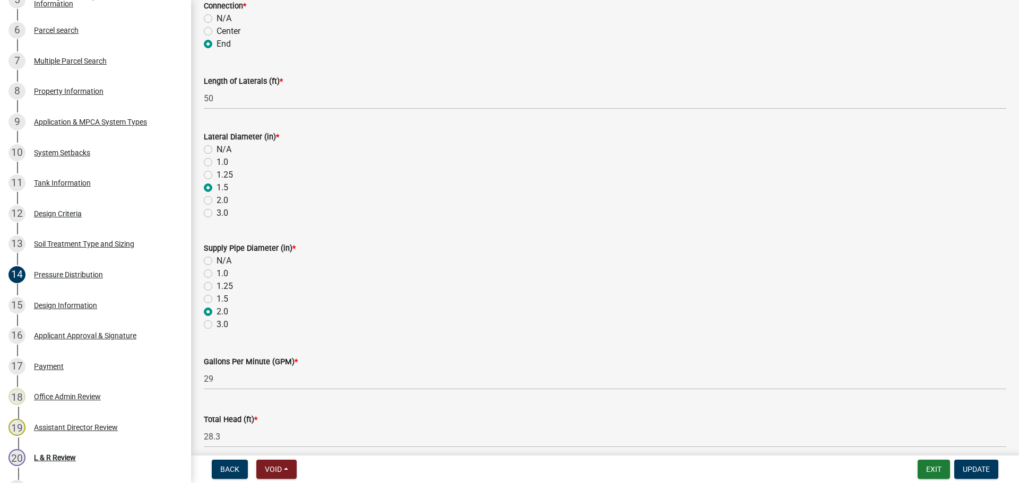
scroll to position [378, 0]
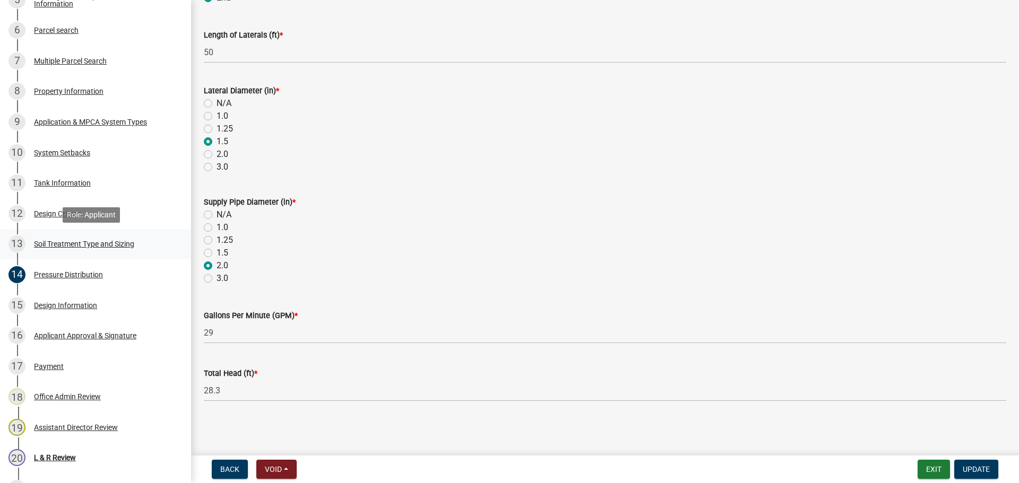
click at [64, 246] on div "Soil Treatment Type and Sizing" at bounding box center [84, 243] width 100 height 7
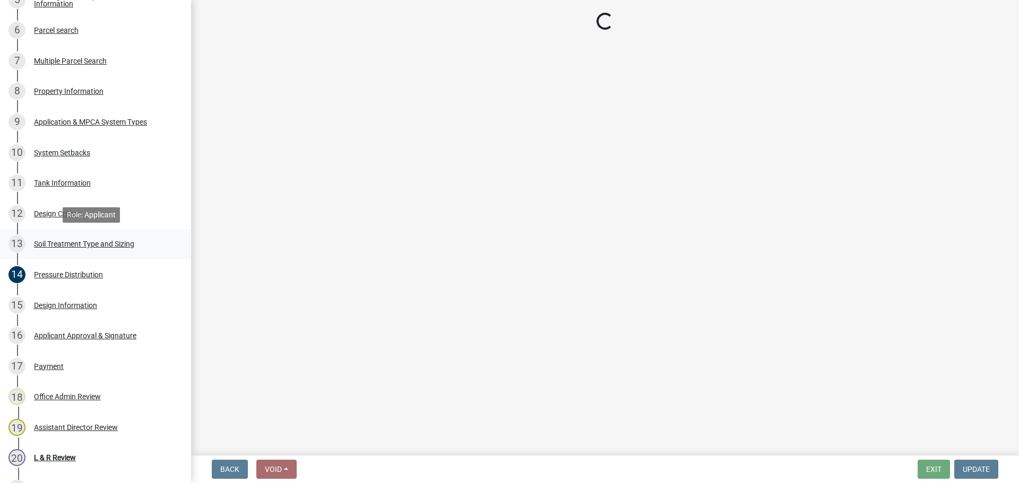
scroll to position [0, 0]
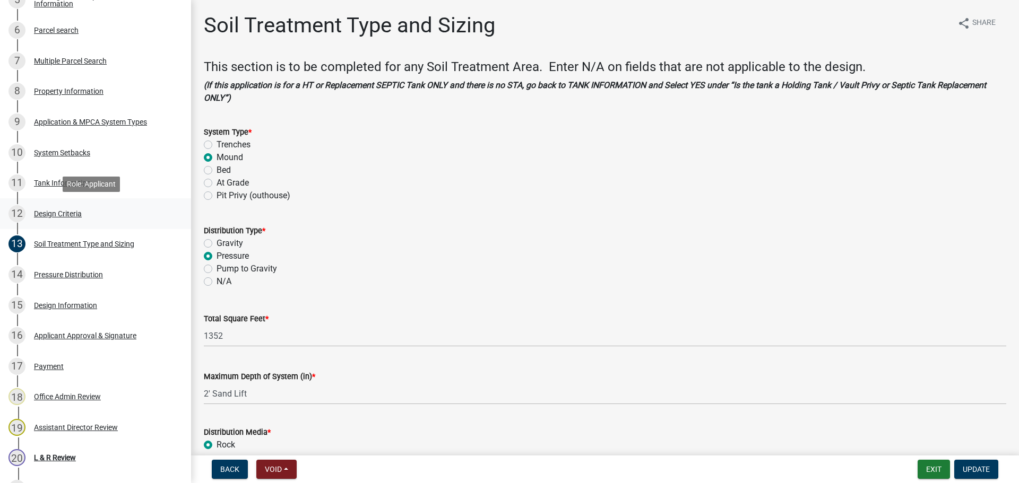
click at [61, 220] on div "12 Design Criteria" at bounding box center [91, 213] width 166 height 17
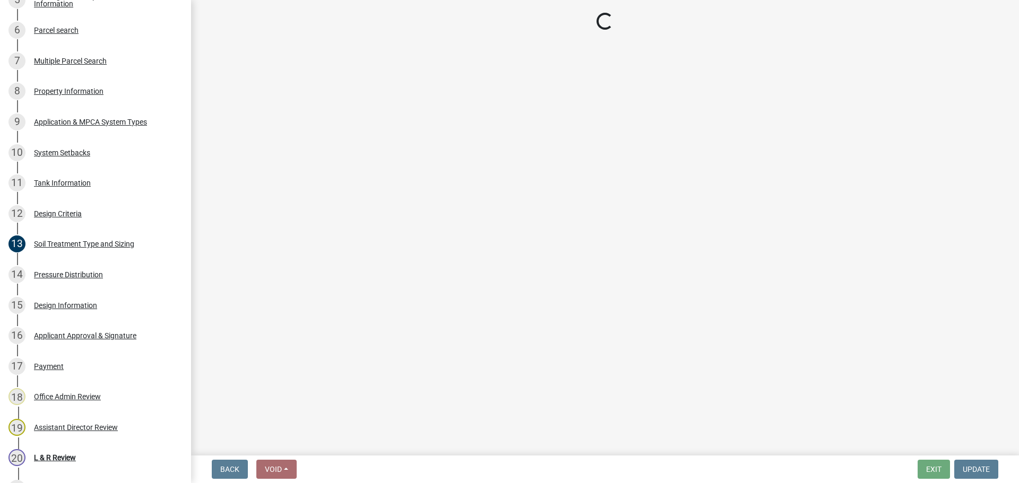
select select "161dc003-2926-44f5-9717-bc9d566eecc1"
select select "3153871a-0646-45c0-8d36-98762e1aaded"
select select "14354fbd-e666-4c9c-b77c-8c181d233a28"
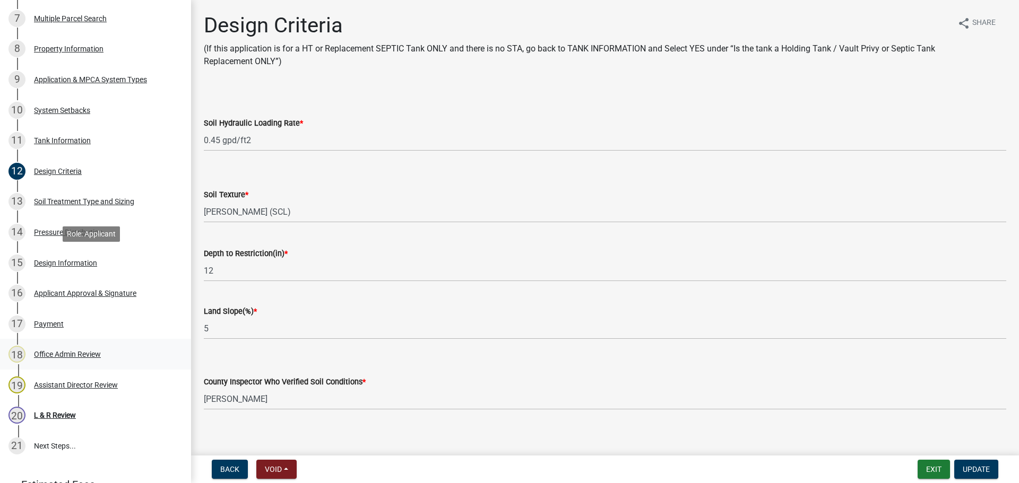
scroll to position [478, 0]
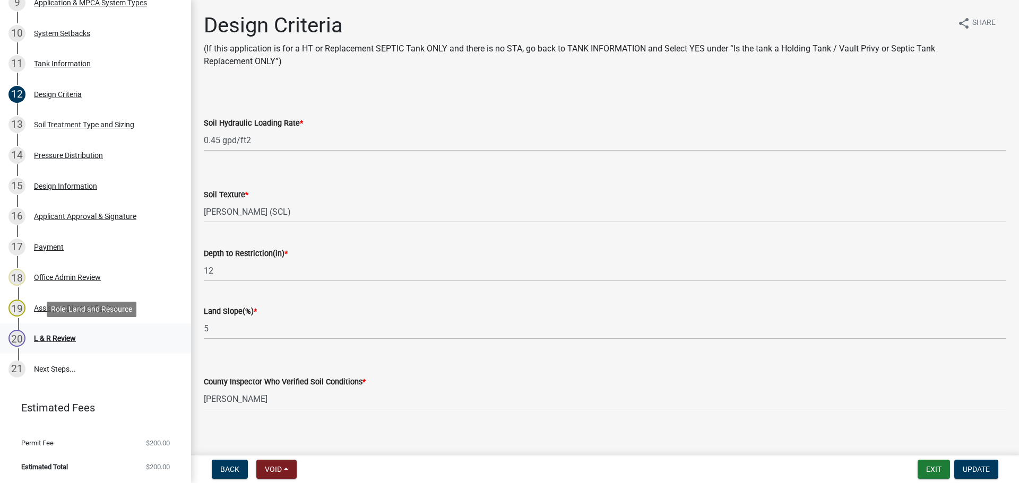
click at [88, 338] on div "20 L & R Review" at bounding box center [91, 338] width 166 height 17
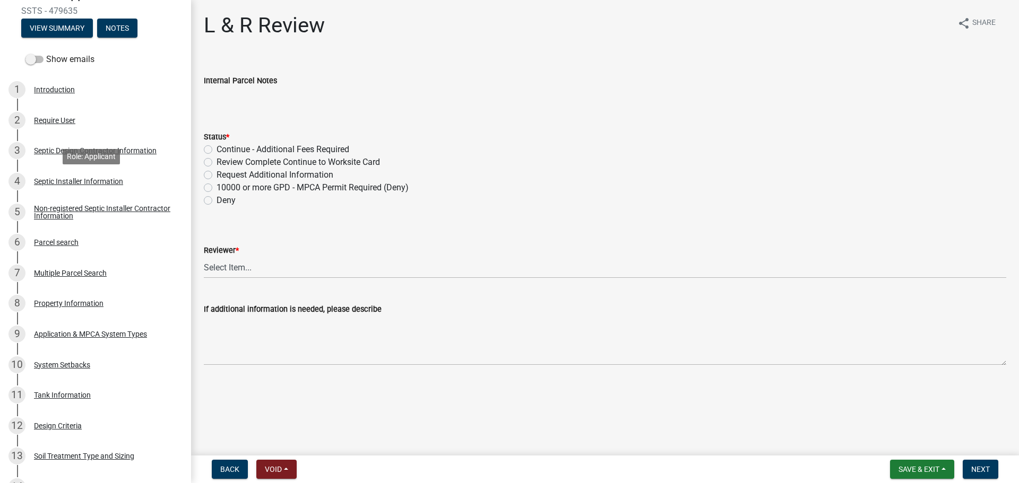
scroll to position [0, 0]
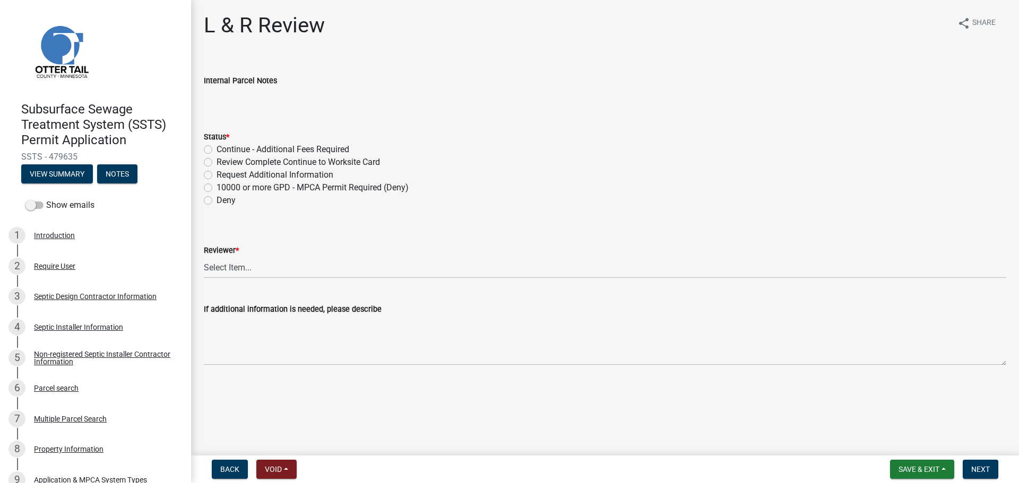
click at [269, 157] on label "Review Complete Continue to Worksite Card" at bounding box center [298, 162] width 163 height 13
click at [223, 157] on input "Review Complete Continue to Worksite Card" at bounding box center [220, 159] width 7 height 7
radio input "true"
click at [292, 259] on select "Select Item... Alexis Newark Andrea Perales Brittany Tollefson Elizabeth Plaste…" at bounding box center [605, 268] width 802 height 22
click at [204, 257] on select "Select Item... Alexis Newark Andrea Perales Brittany Tollefson Elizabeth Plaste…" at bounding box center [605, 268] width 802 height 22
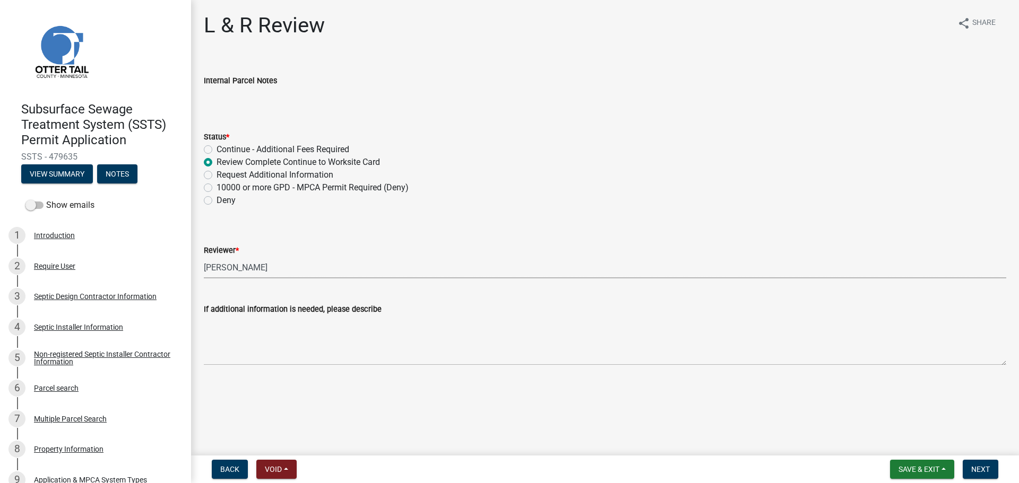
select select "05826fb5-7c18-481d-abe0-188b58e93217"
click at [991, 471] on button "Next" at bounding box center [981, 469] width 36 height 19
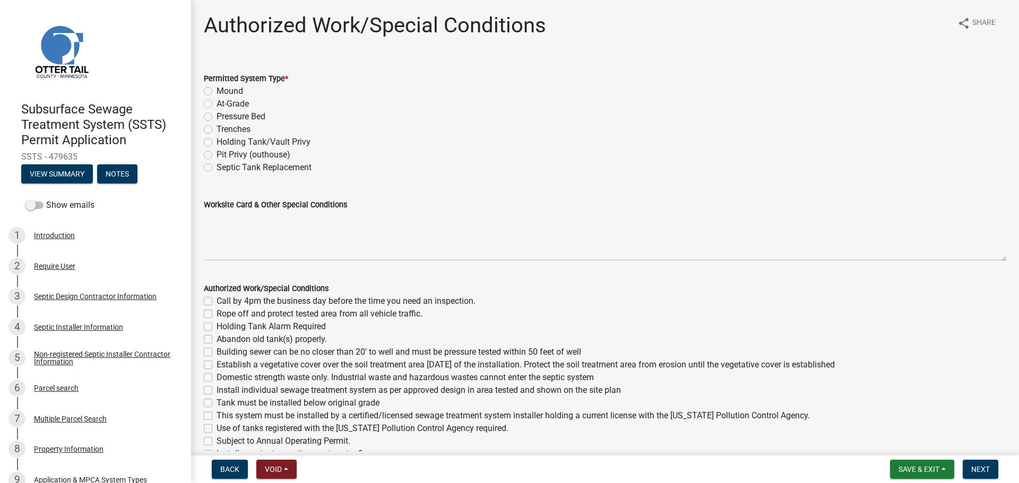
click at [230, 91] on label "Mound" at bounding box center [230, 91] width 27 height 13
click at [223, 91] on input "Mound" at bounding box center [220, 88] width 7 height 7
radio input "true"
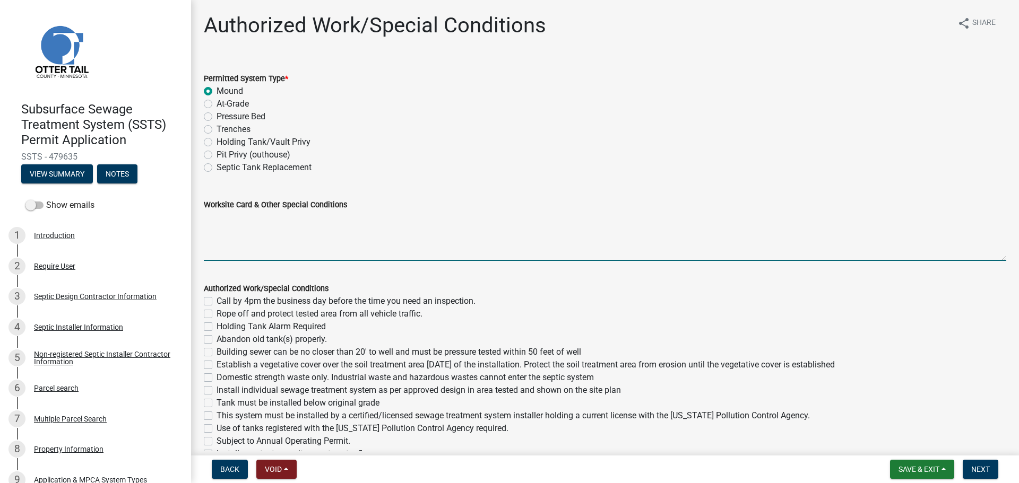
click at [333, 222] on textarea "Worksite Card & Other Special Conditions" at bounding box center [605, 236] width 802 height 50
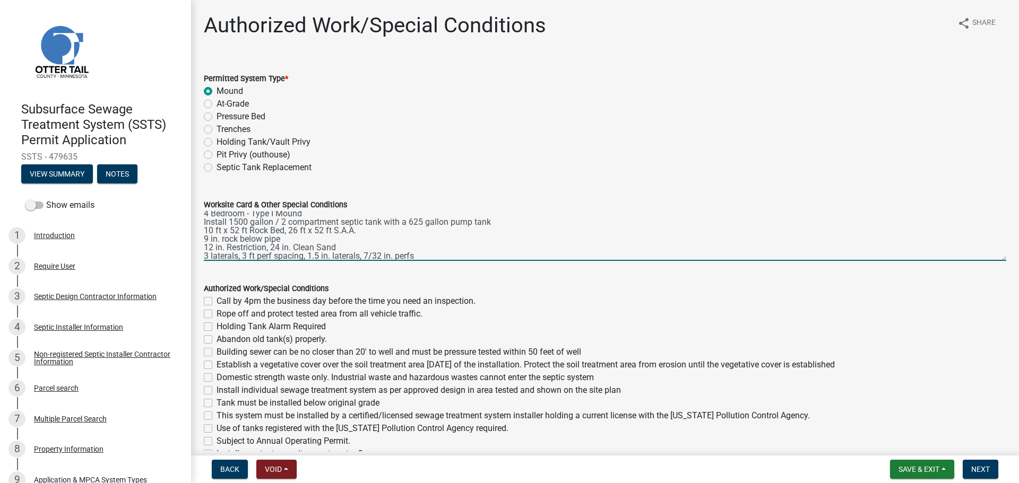
scroll to position [14, 0]
type textarea "4 Bedroom - Type I Mound Install 1500 gallon / 2 compartment septic tank with a…"
click at [217, 303] on label "Call by 4pm the business day before the time you need an inspection." at bounding box center [346, 301] width 259 height 13
click at [217, 302] on input "Call by 4pm the business day before the time you need an inspection." at bounding box center [220, 298] width 7 height 7
checkbox input "true"
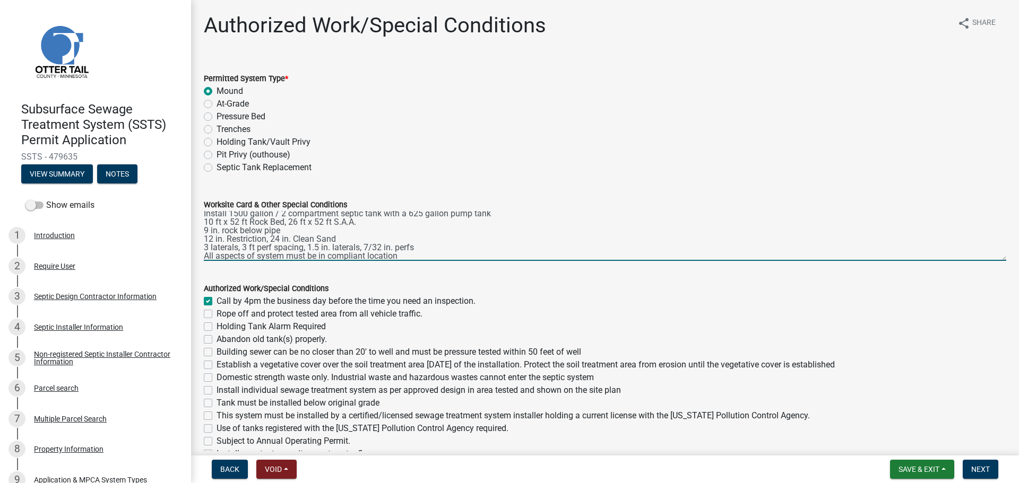
checkbox input "false"
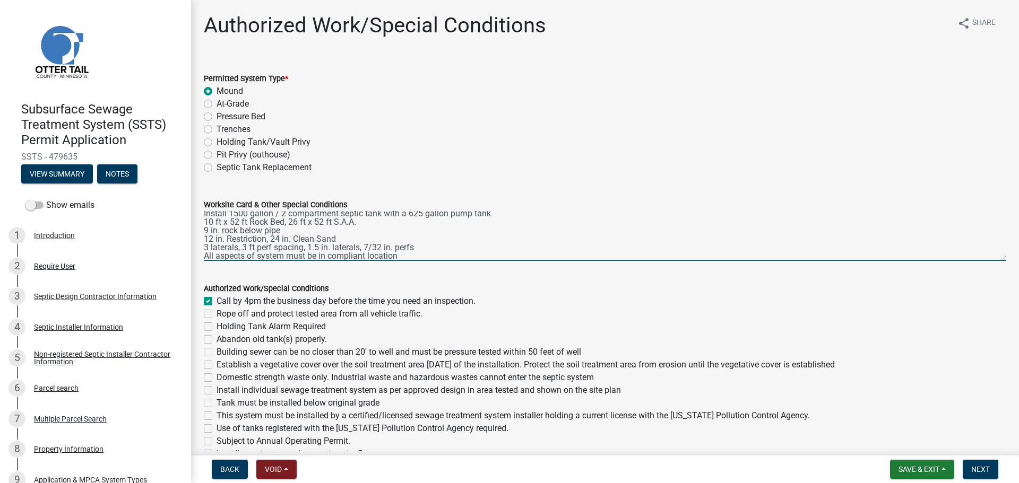
checkbox input "false"
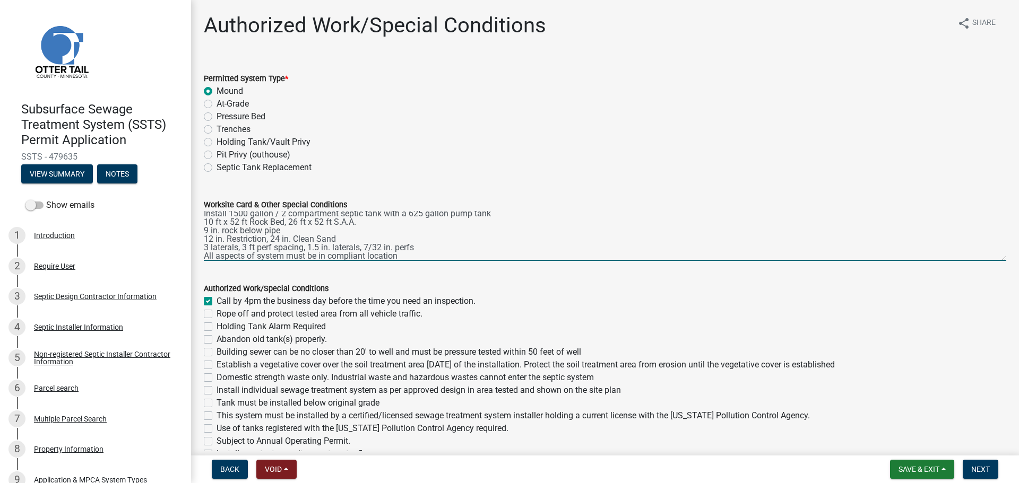
checkbox input "false"
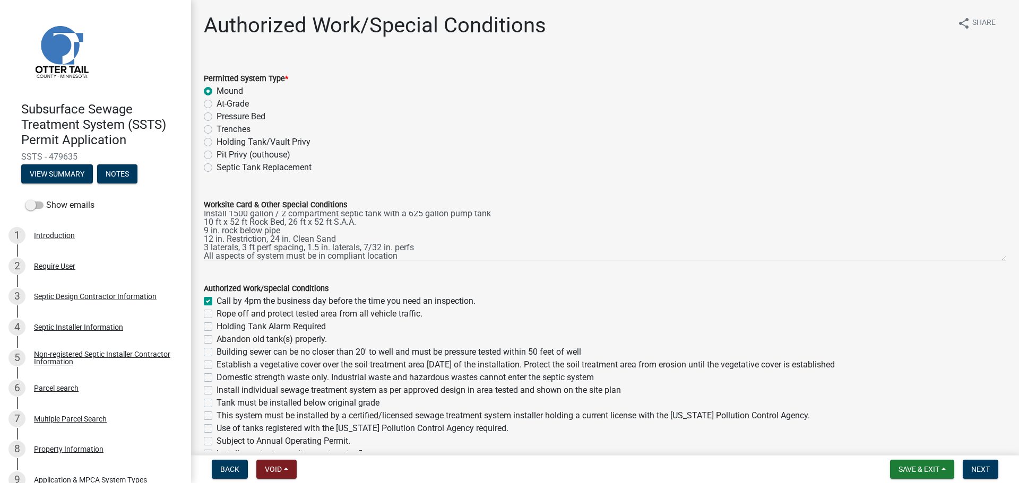
click at [217, 314] on label "Rope off and protect tested area from all vehicle traffic." at bounding box center [320, 314] width 206 height 13
click at [217, 314] on input "Rope off and protect tested area from all vehicle traffic." at bounding box center [220, 311] width 7 height 7
checkbox input "true"
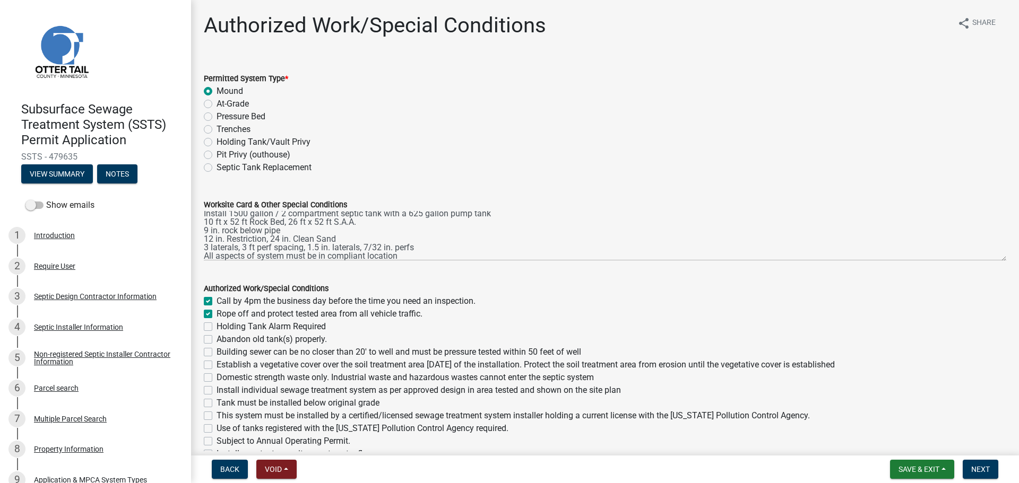
checkbox input "false"
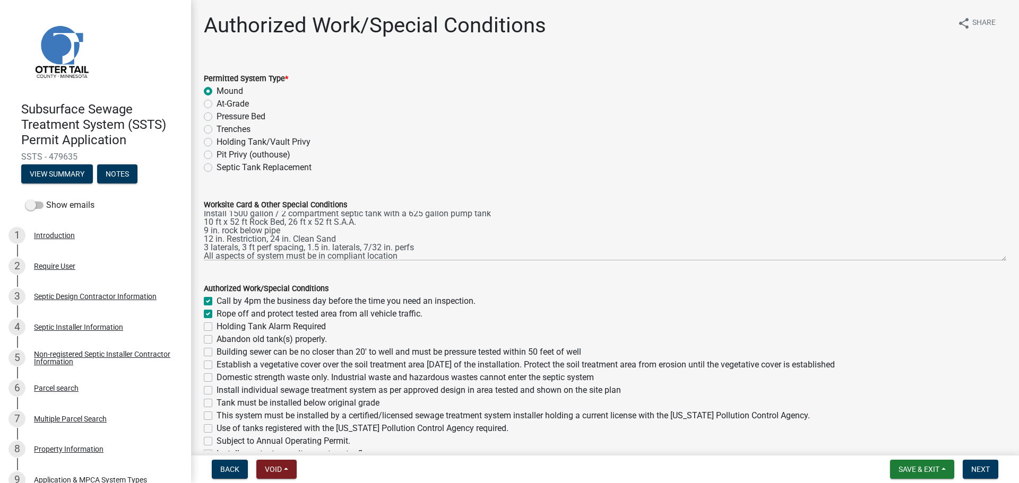
checkbox input "false"
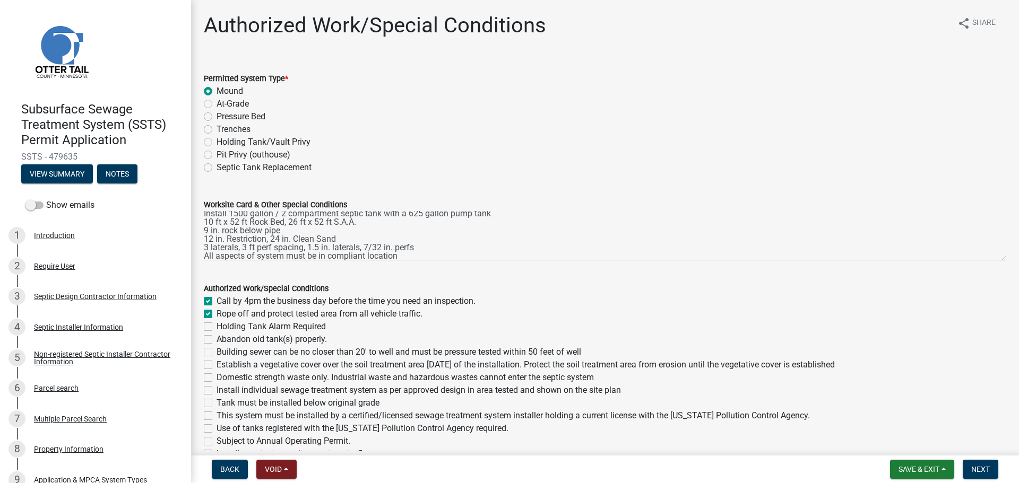
checkbox input "false"
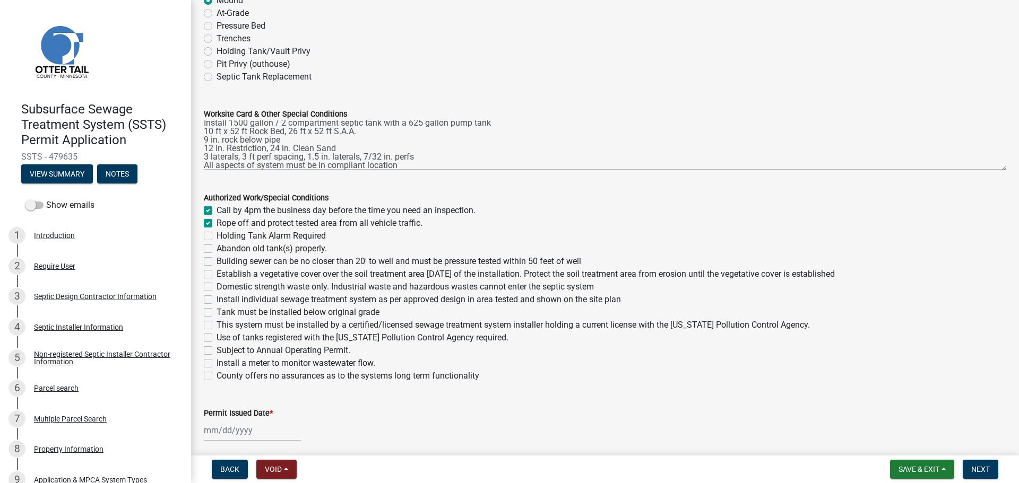
scroll to position [93, 0]
click at [217, 259] on label "Building sewer can be no closer than 20' to well and must be pressure tested wi…" at bounding box center [399, 259] width 365 height 13
click at [217, 259] on input "Building sewer can be no closer than 20' to well and must be pressure tested wi…" at bounding box center [220, 256] width 7 height 7
checkbox input "true"
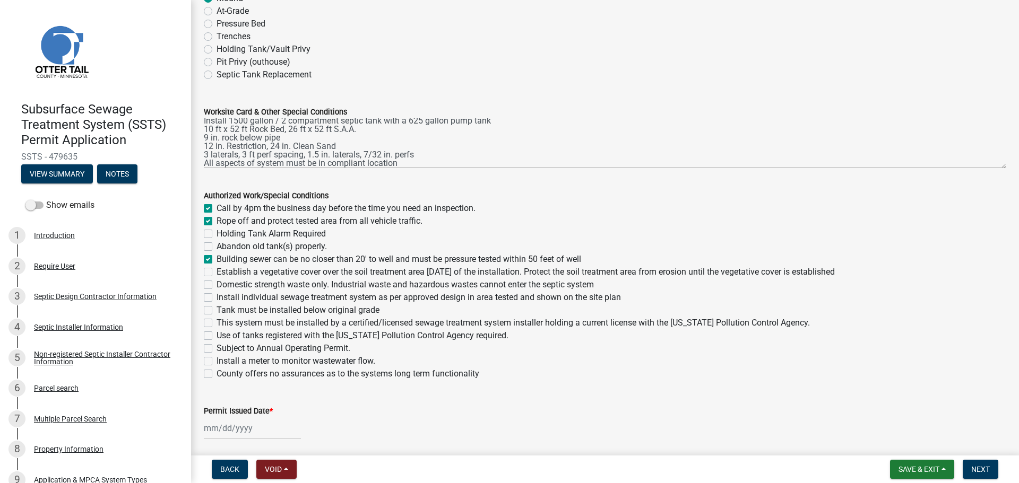
checkbox input "true"
checkbox input "false"
checkbox input "true"
checkbox input "false"
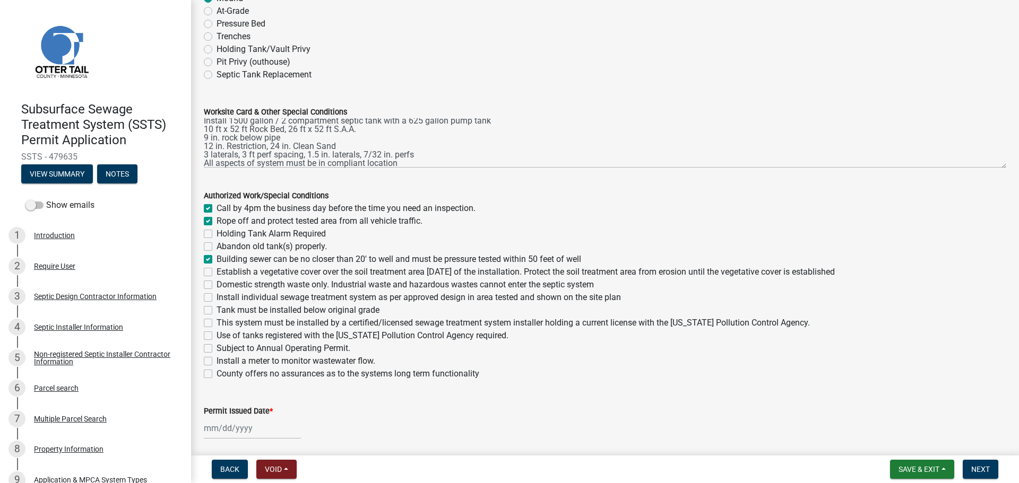
checkbox input "false"
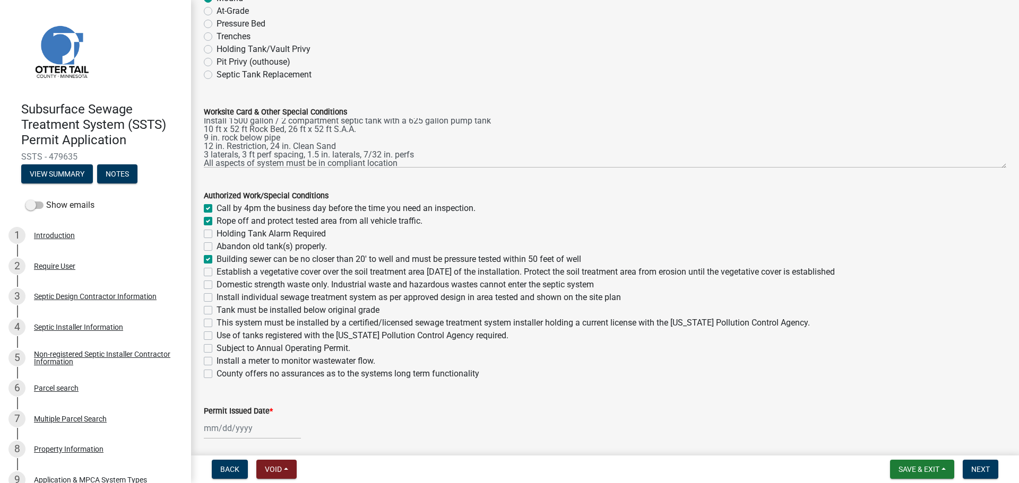
checkbox input "false"
click at [217, 273] on label "Establish a vegetative cover over the soil treatment area within 30 days of the…" at bounding box center [526, 272] width 618 height 13
click at [217, 273] on input "Establish a vegetative cover over the soil treatment area within 30 days of the…" at bounding box center [220, 269] width 7 height 7
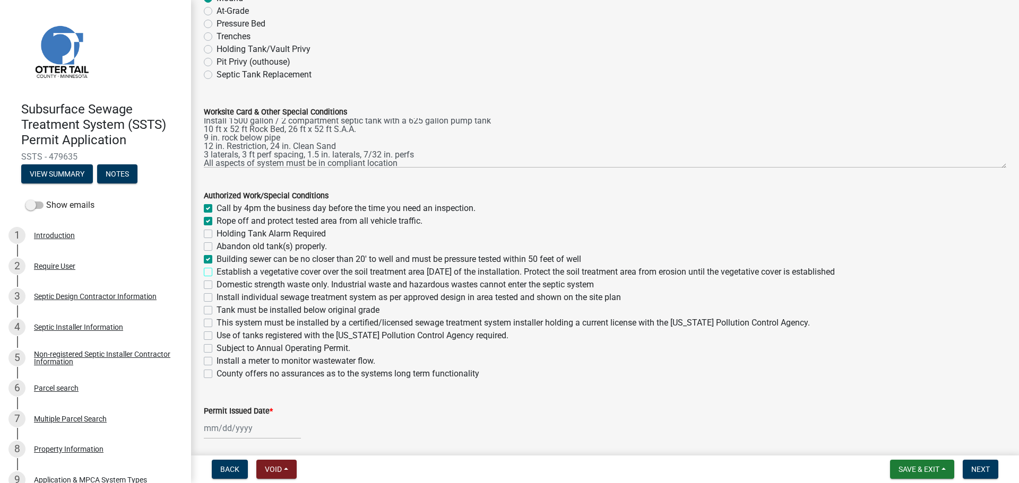
checkbox input "true"
checkbox input "false"
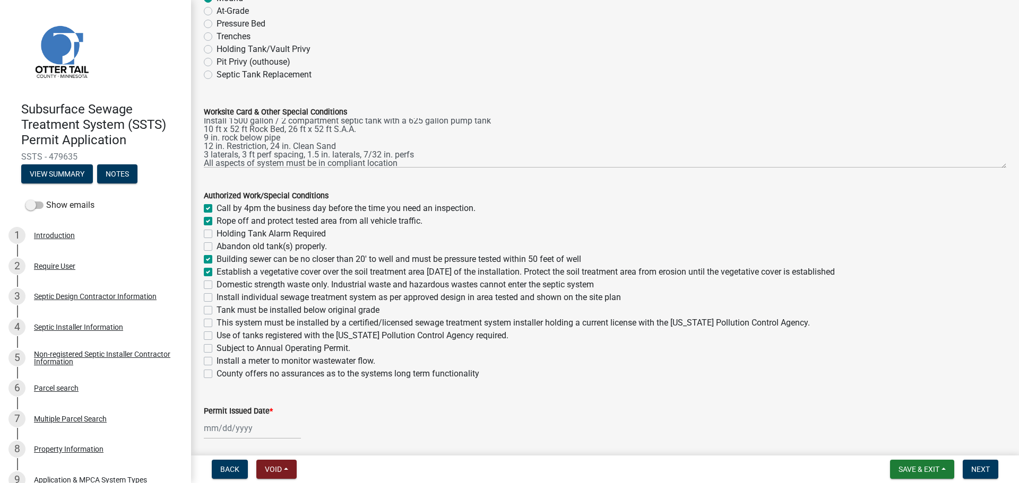
checkbox input "true"
checkbox input "false"
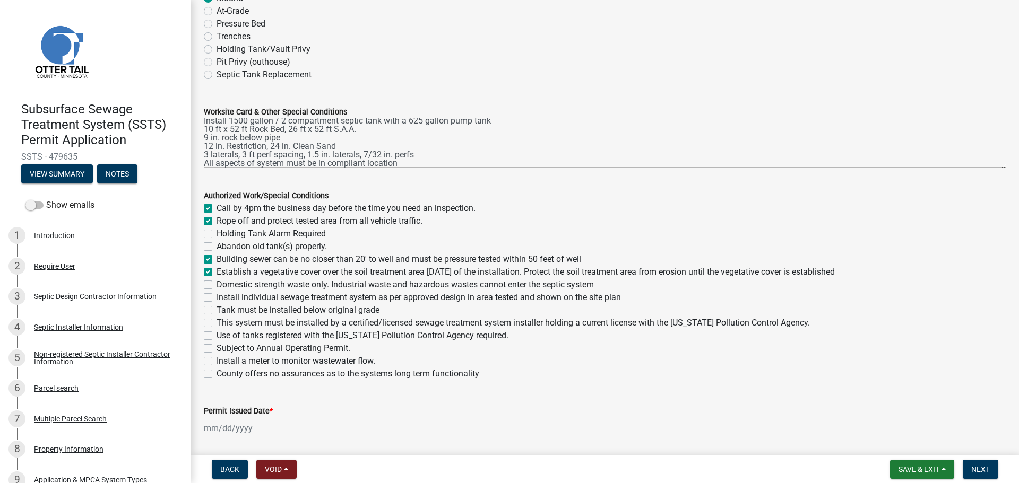
checkbox input "false"
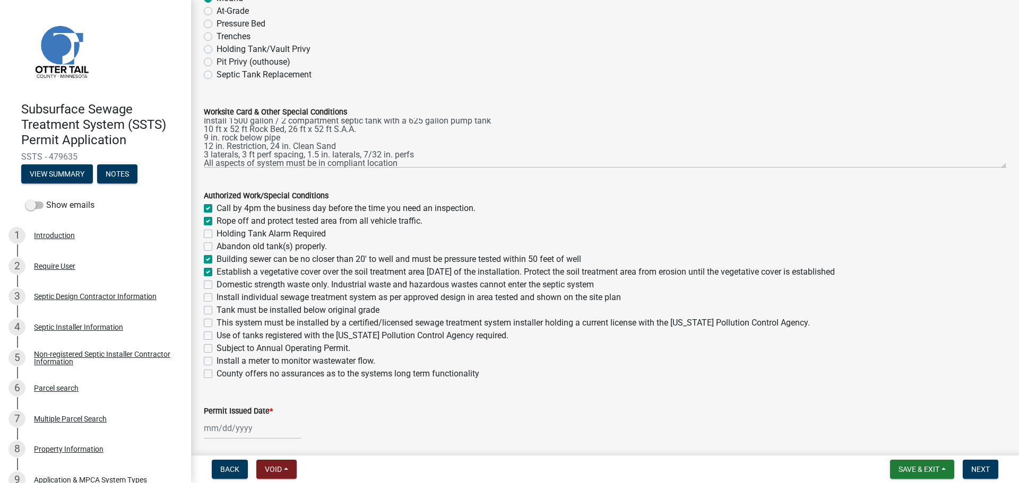
click at [212, 287] on div "Domestic strength waste only. Industrial waste and hazardous wastes cannot ente…" at bounding box center [605, 285] width 802 height 13
click at [217, 300] on label "Install individual sewage treatment system as per approved design in area teste…" at bounding box center [419, 297] width 404 height 13
click at [217, 298] on input "Install individual sewage treatment system as per approved design in area teste…" at bounding box center [220, 294] width 7 height 7
checkbox input "true"
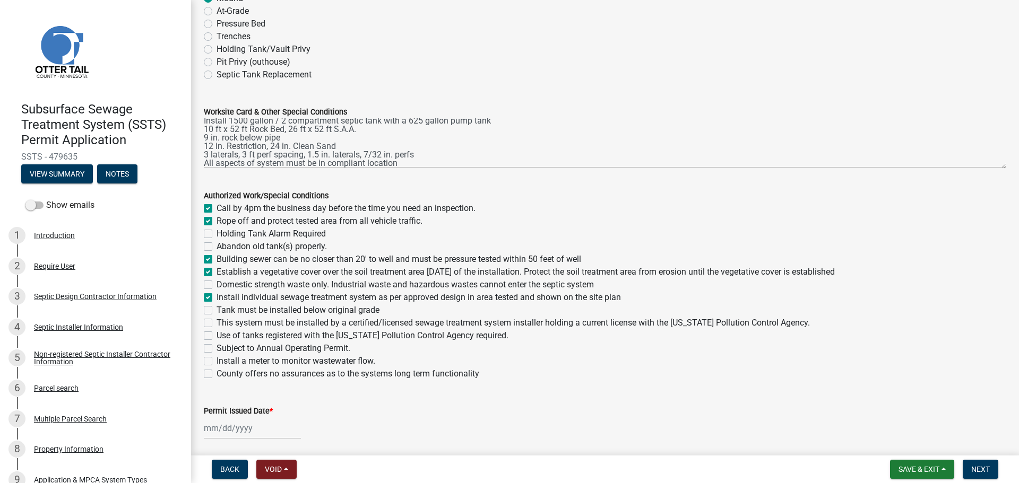
checkbox input "true"
checkbox input "false"
checkbox input "true"
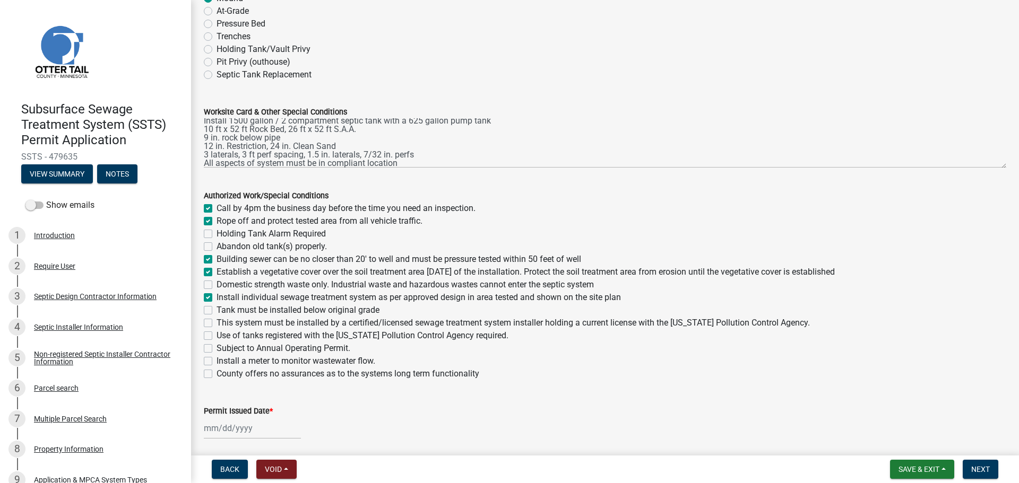
checkbox input "false"
checkbox input "true"
checkbox input "false"
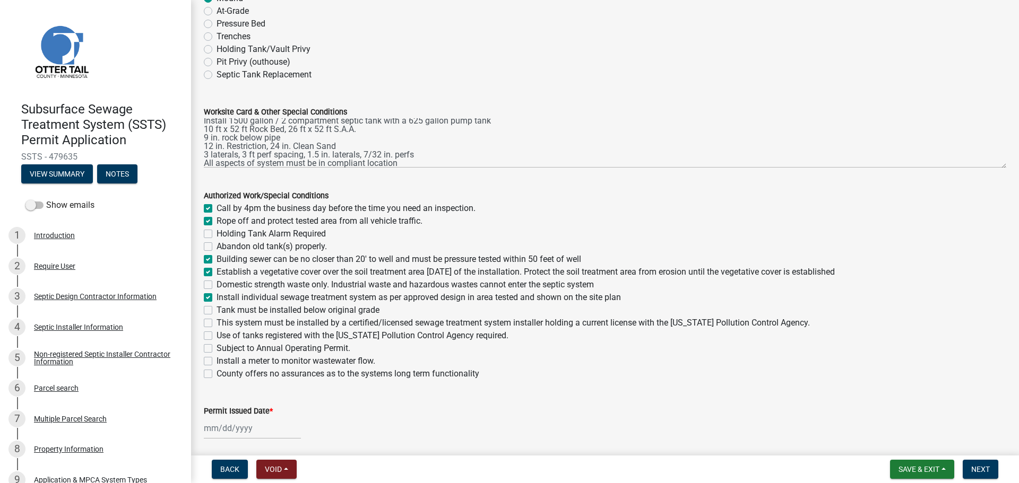
checkbox input "false"
click at [217, 288] on label "Domestic strength waste only. Industrial waste and hazardous wastes cannot ente…" at bounding box center [405, 285] width 377 height 13
click at [217, 285] on input "Domestic strength waste only. Industrial waste and hazardous wastes cannot ente…" at bounding box center [220, 282] width 7 height 7
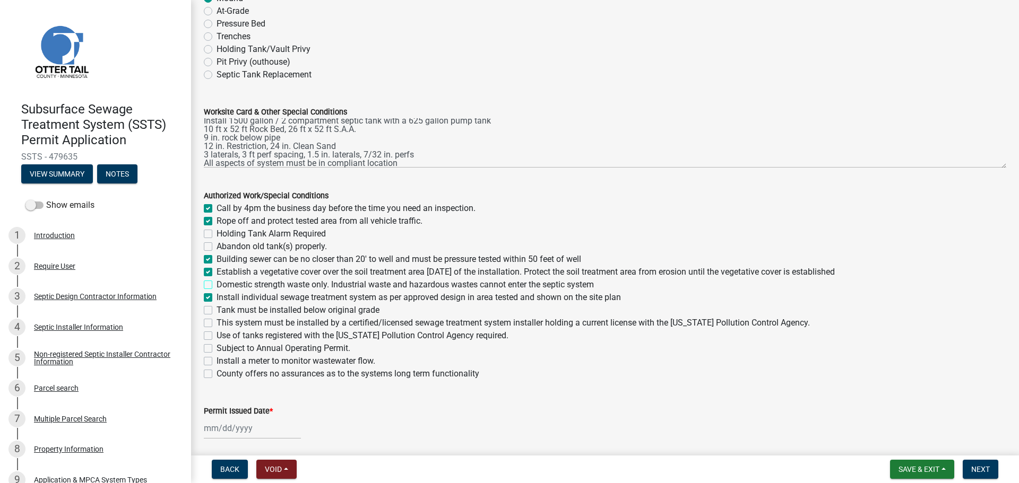
checkbox input "true"
checkbox input "false"
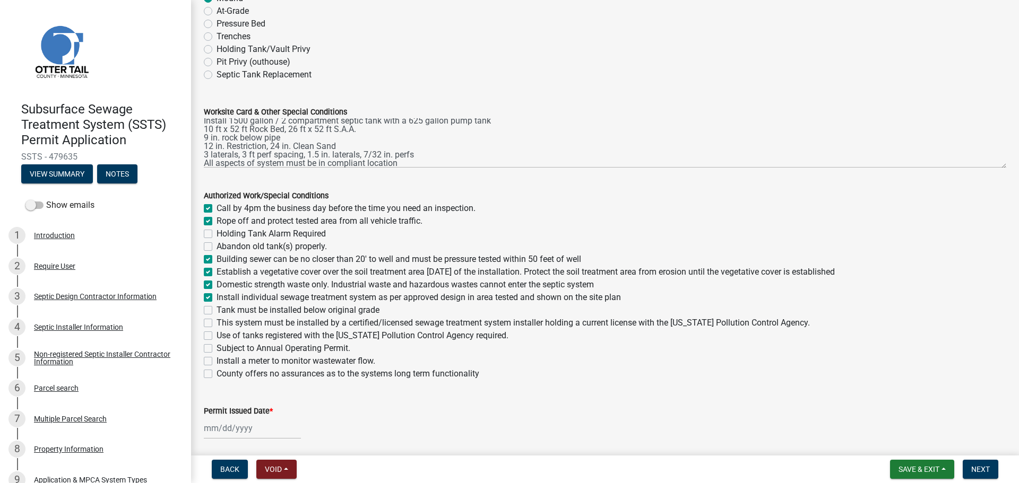
checkbox input "true"
checkbox input "false"
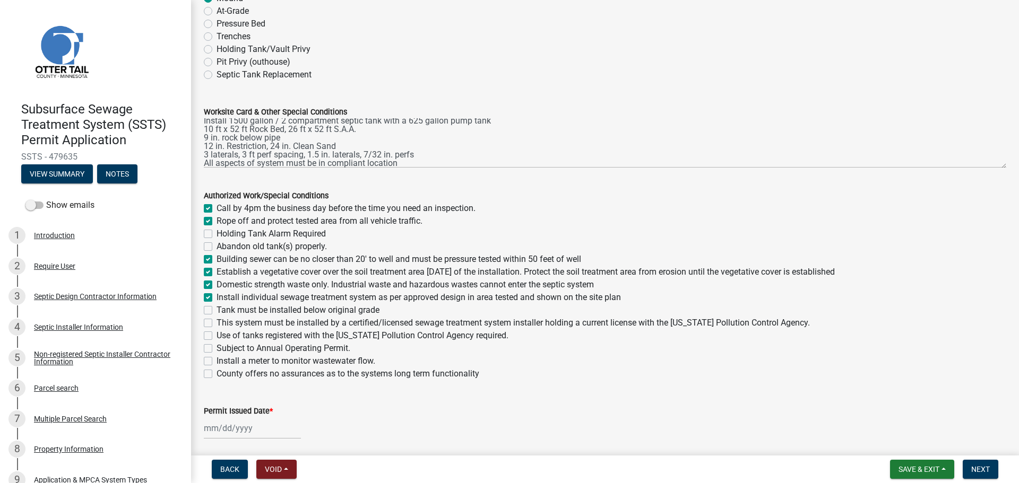
checkbox input "false"
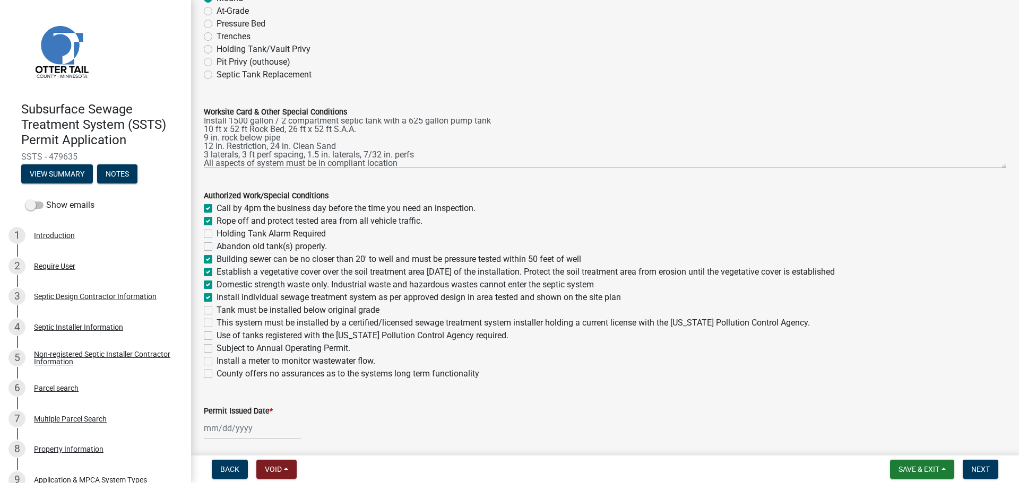
click at [206, 315] on div "Tank must be installed below original grade" at bounding box center [605, 310] width 802 height 13
click at [217, 323] on label "This system must be installed by a certified/licensed sewage treatment system i…" at bounding box center [513, 323] width 593 height 13
click at [217, 323] on input "This system must be installed by a certified/licensed sewage treatment system i…" at bounding box center [220, 320] width 7 height 7
checkbox input "true"
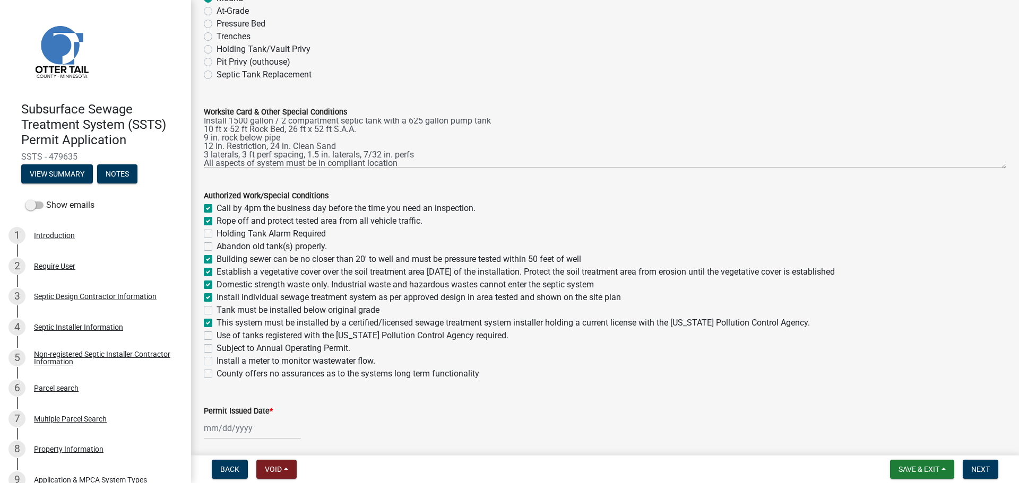
checkbox input "true"
checkbox input "false"
checkbox input "true"
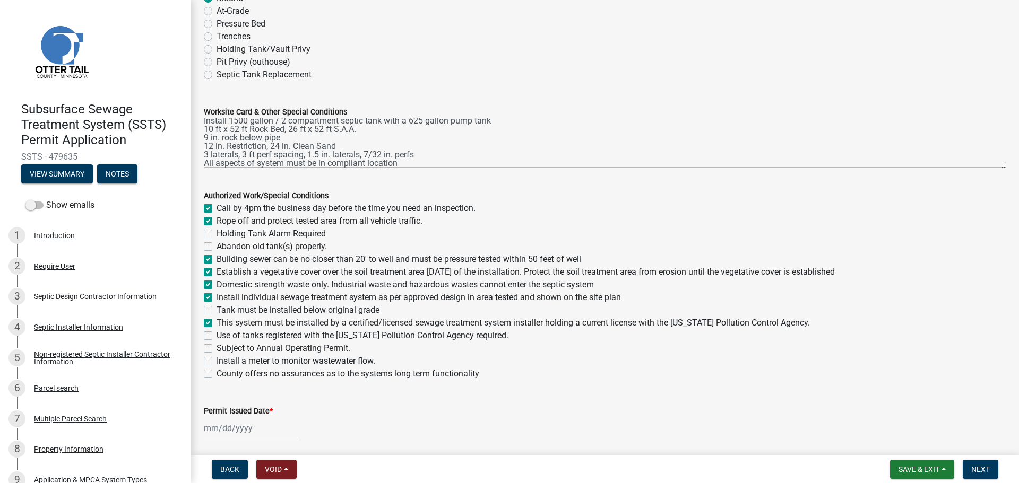
checkbox input "true"
checkbox input "false"
checkbox input "true"
checkbox input "false"
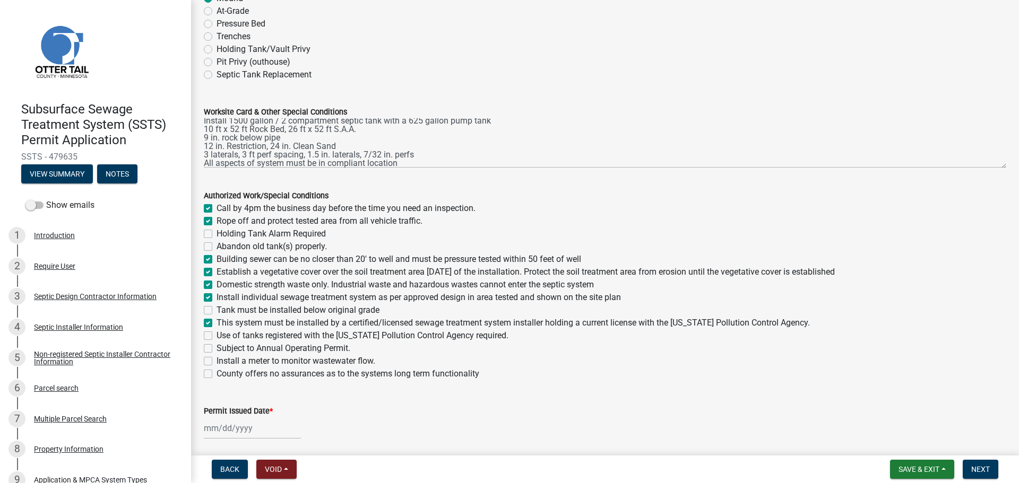
checkbox input "false"
click at [217, 310] on label "Tank must be installed below original grade" at bounding box center [298, 310] width 163 height 13
click at [217, 310] on input "Tank must be installed below original grade" at bounding box center [220, 307] width 7 height 7
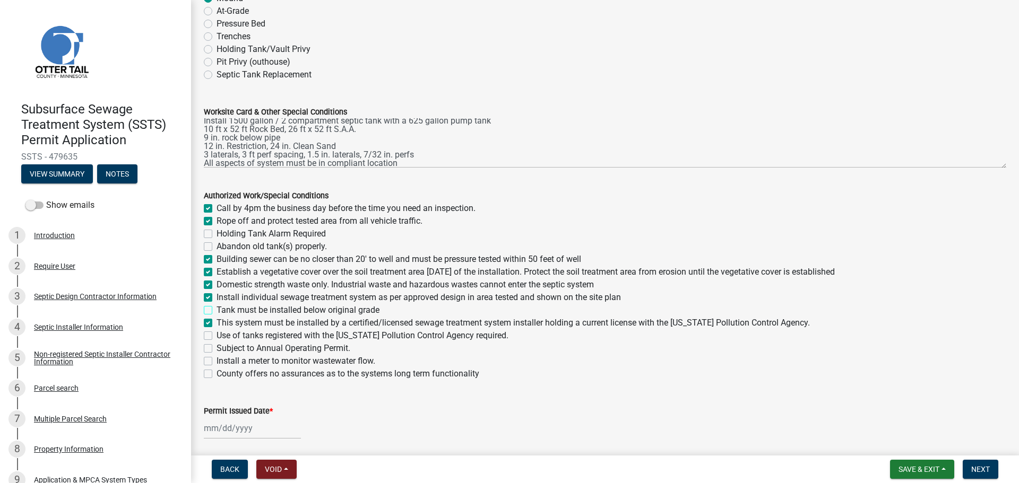
checkbox input "true"
checkbox input "false"
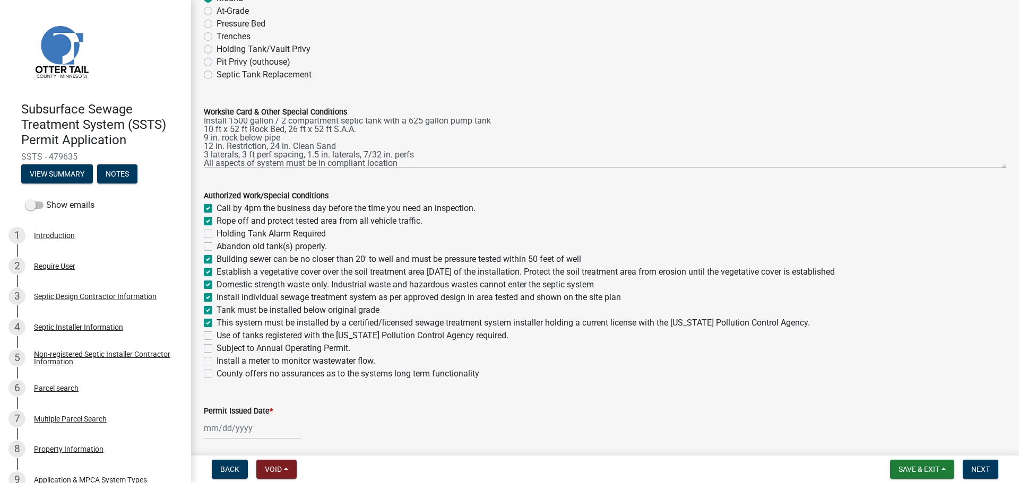
checkbox input "true"
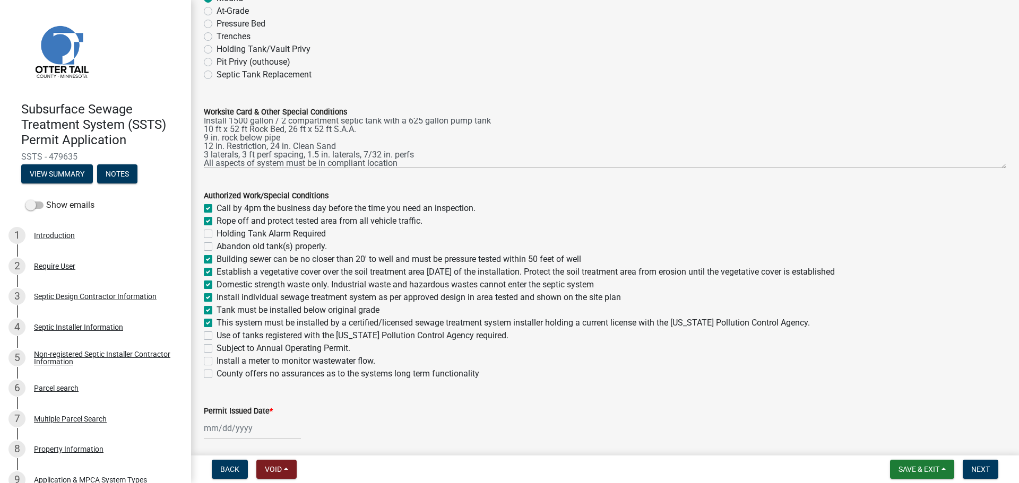
checkbox input "true"
checkbox input "false"
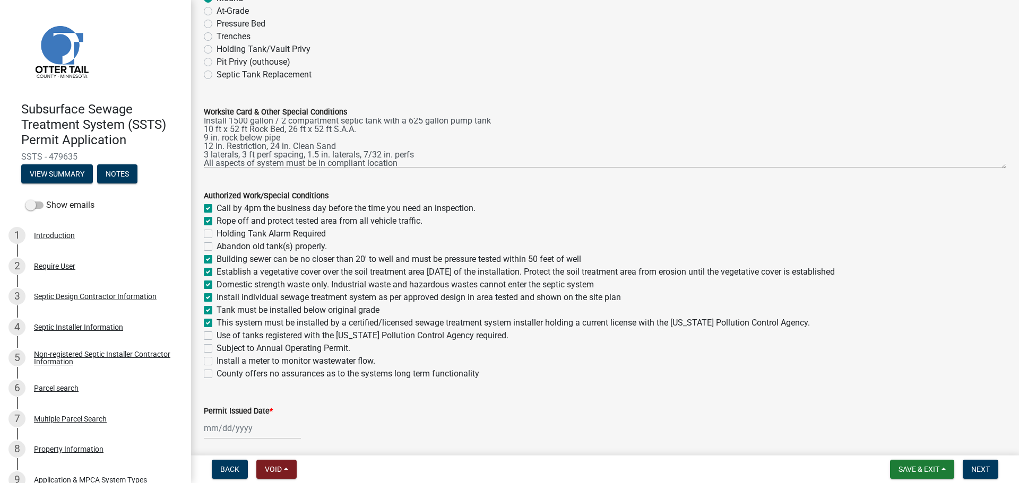
click at [212, 337] on div "Use of tanks registered with the Minnesota Pollution Control Agency required." at bounding box center [605, 336] width 802 height 13
click at [217, 335] on label "Use of tanks registered with the Minnesota Pollution Control Agency required." at bounding box center [363, 336] width 292 height 13
click at [217, 335] on input "Use of tanks registered with the Minnesota Pollution Control Agency required." at bounding box center [220, 333] width 7 height 7
checkbox input "true"
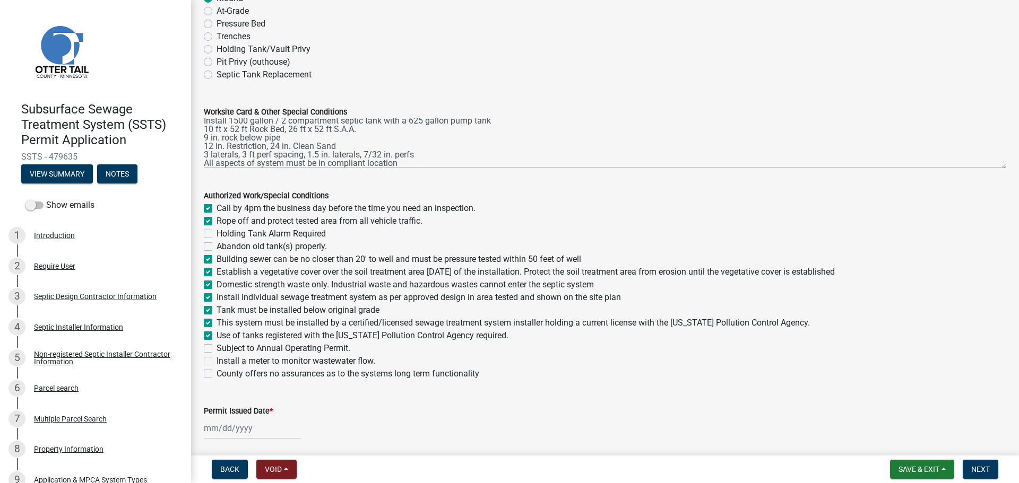
checkbox input "true"
checkbox input "false"
checkbox input "true"
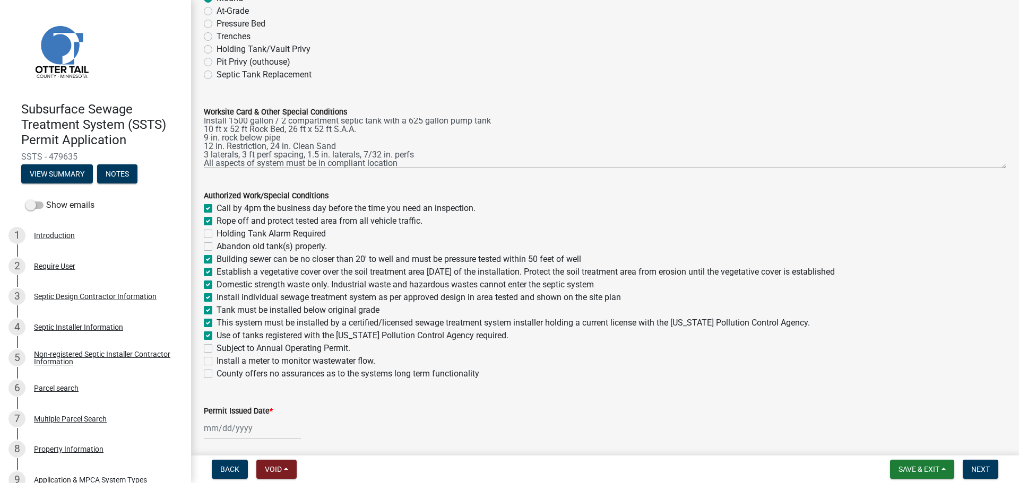
checkbox input "true"
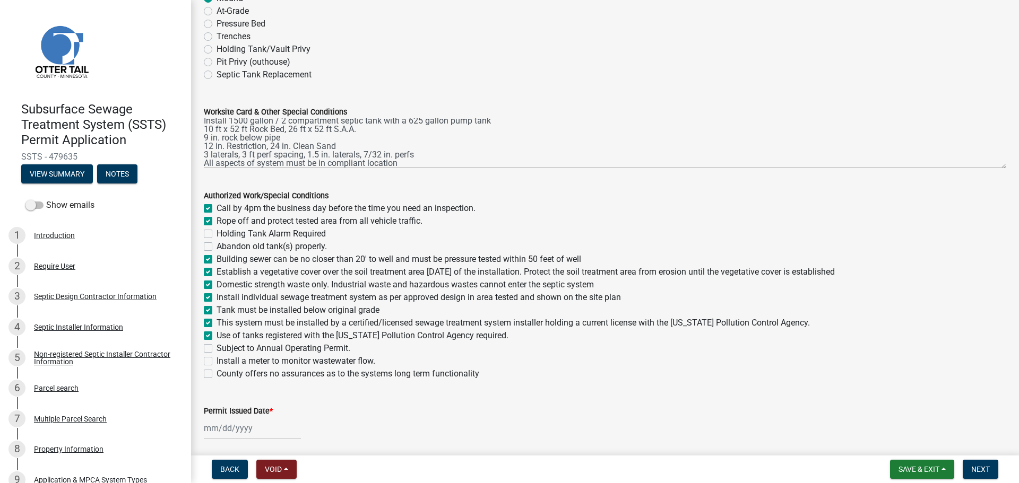
checkbox input "false"
select select "9"
select select "2025"
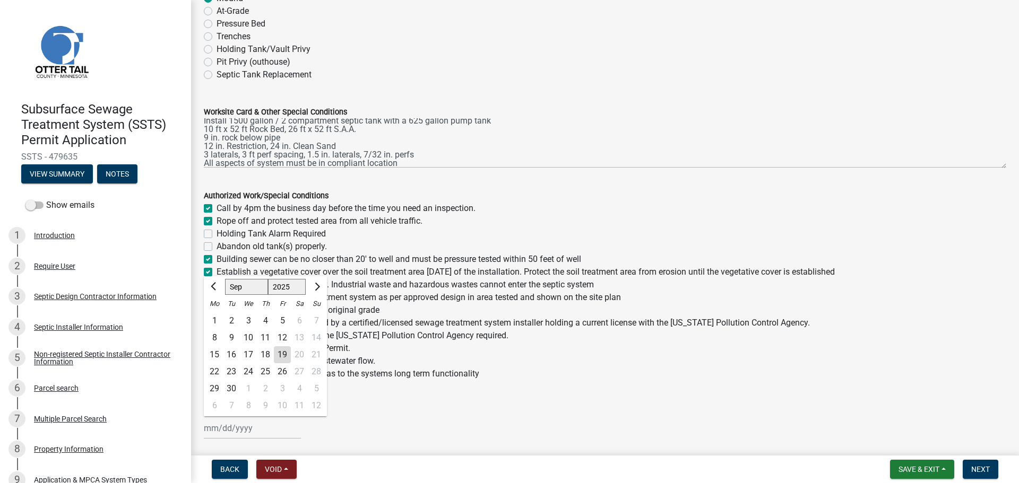
click at [251, 434] on div "Jan Feb Mar Apr May Jun Jul Aug Sep Oct Nov Dec 1525 1526 1527 1528 1529 1530 1…" at bounding box center [252, 429] width 97 height 22
click at [279, 356] on div "19" at bounding box center [282, 355] width 17 height 17
type input "[DATE]"
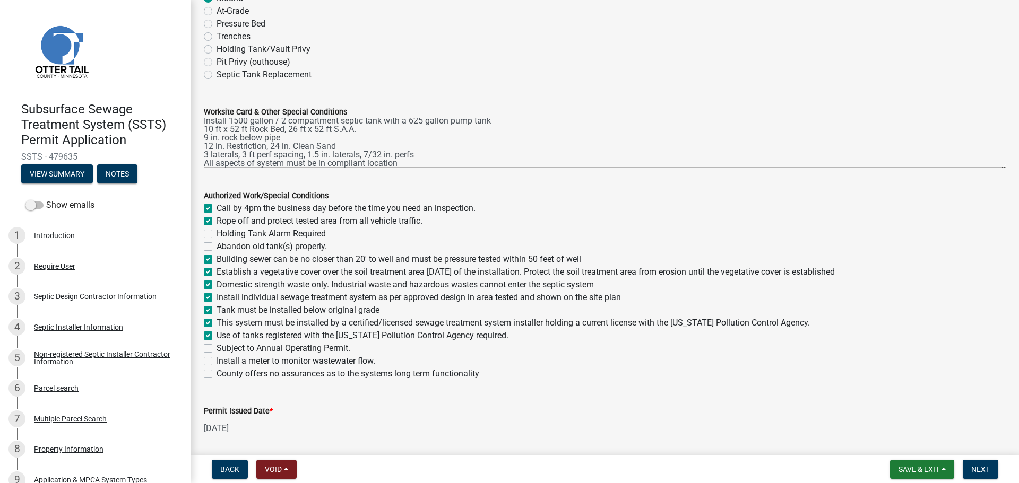
click at [217, 246] on label "Abandon old tank(s) properly." at bounding box center [272, 246] width 110 height 13
click at [217, 246] on input "Abandon old tank(s) properly." at bounding box center [220, 243] width 7 height 7
checkbox input "true"
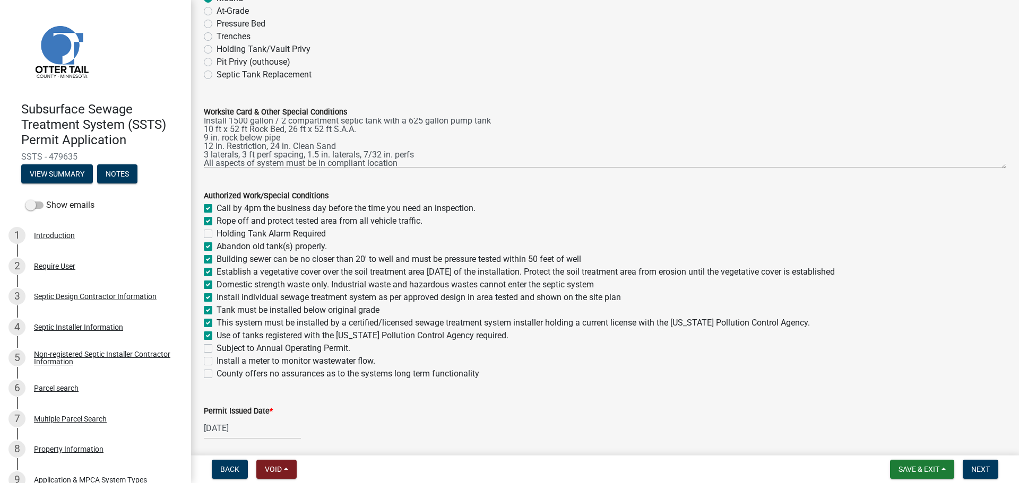
checkbox input "false"
checkbox input "true"
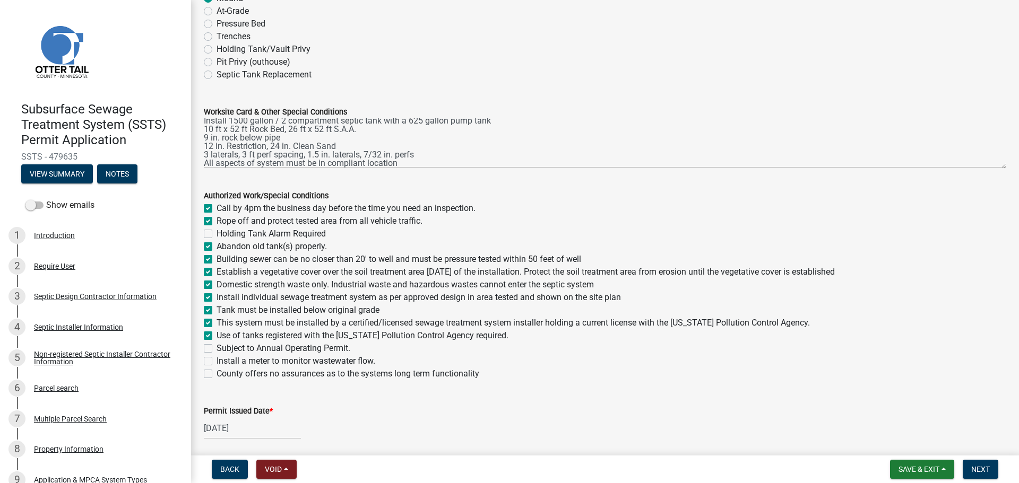
checkbox input "true"
checkbox input "false"
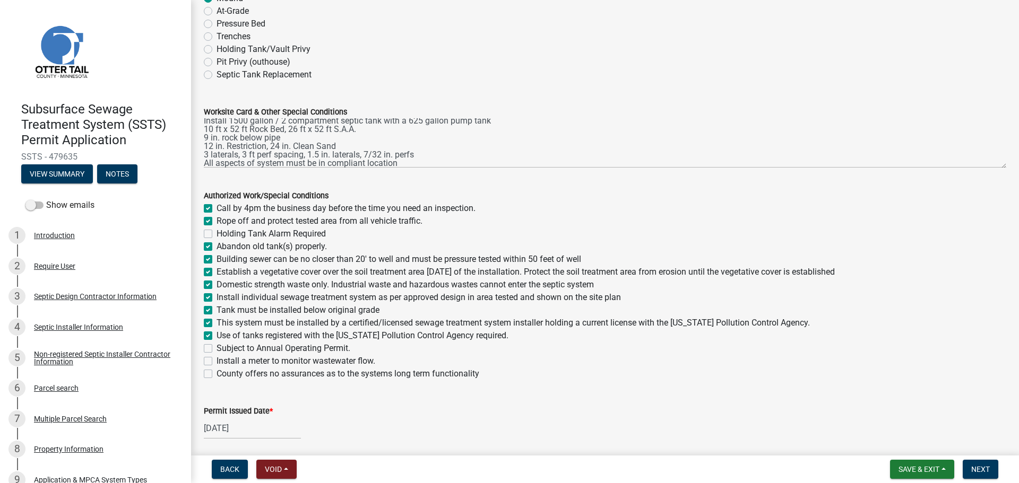
checkbox input "false"
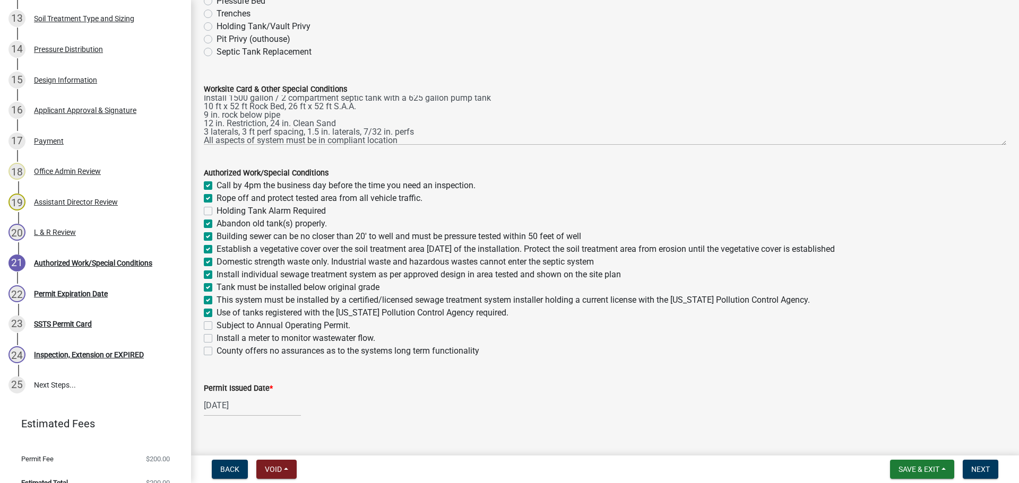
scroll to position [132, 0]
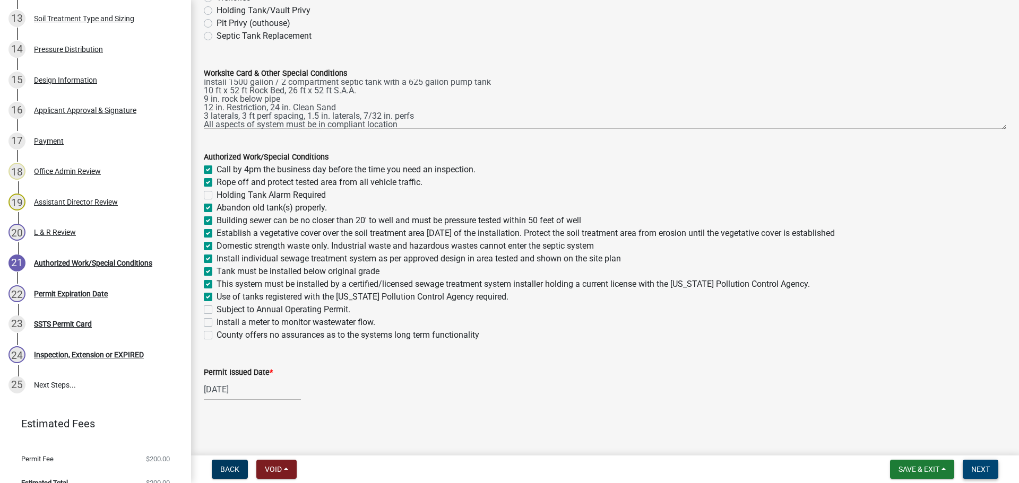
click at [973, 469] on span "Next" at bounding box center [980, 469] width 19 height 8
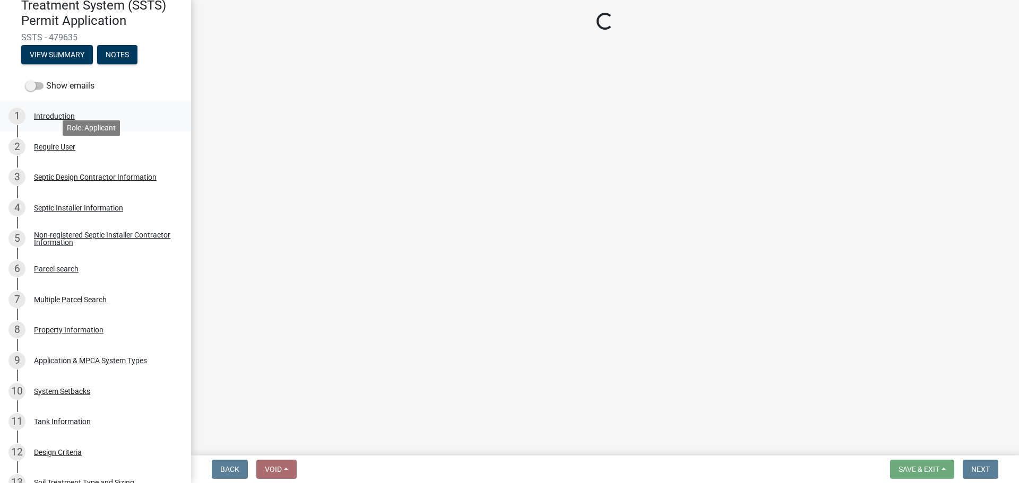
scroll to position [0, 0]
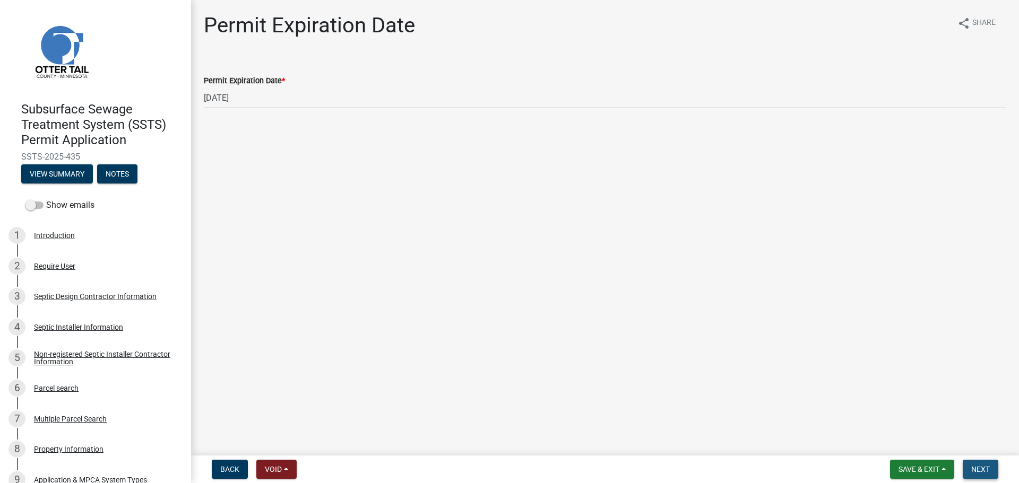
click at [985, 471] on span "Next" at bounding box center [980, 469] width 19 height 8
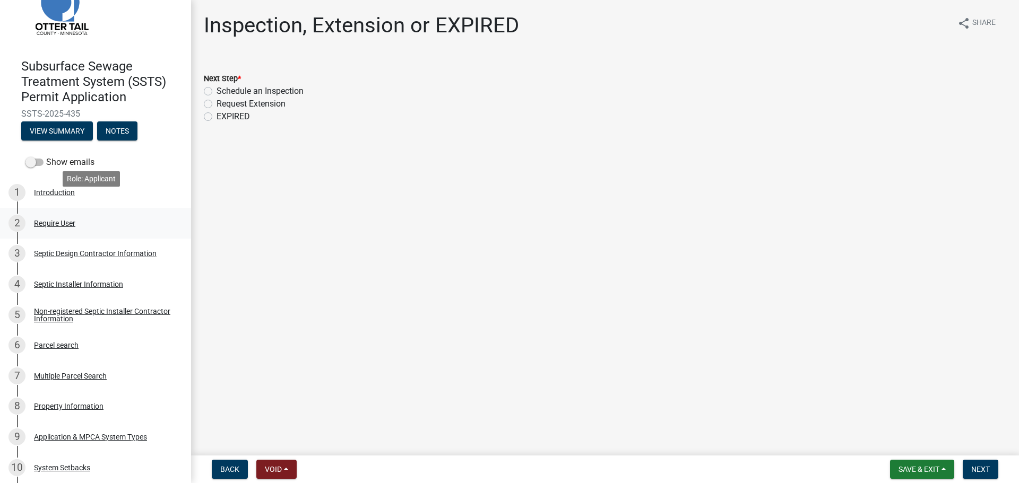
scroll to position [66, 0]
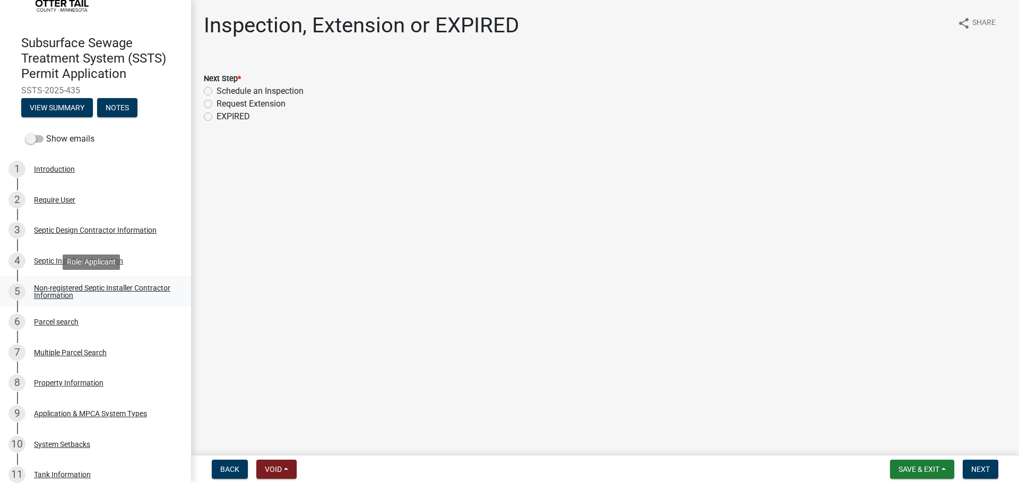
click at [131, 291] on div "Non-registered Septic Installer Contractor Information" at bounding box center [104, 291] width 140 height 15
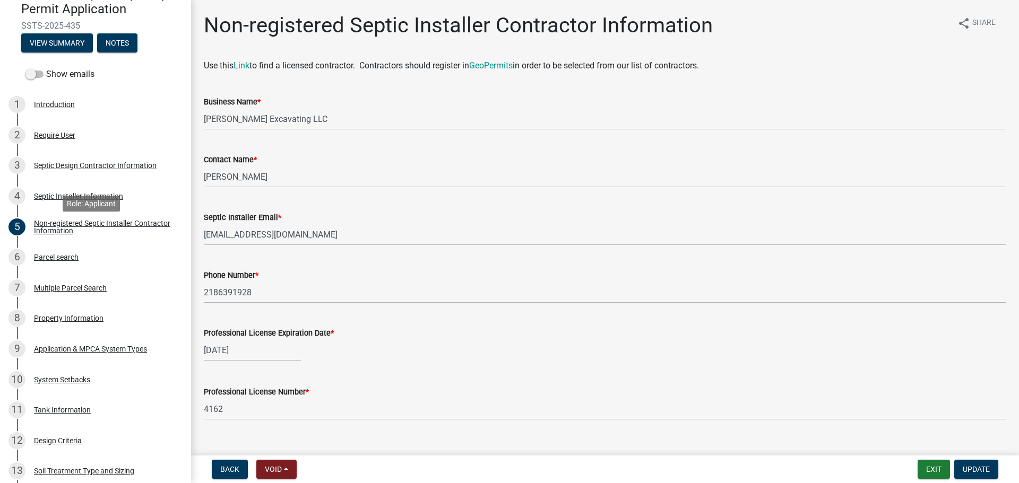
scroll to position [0, 0]
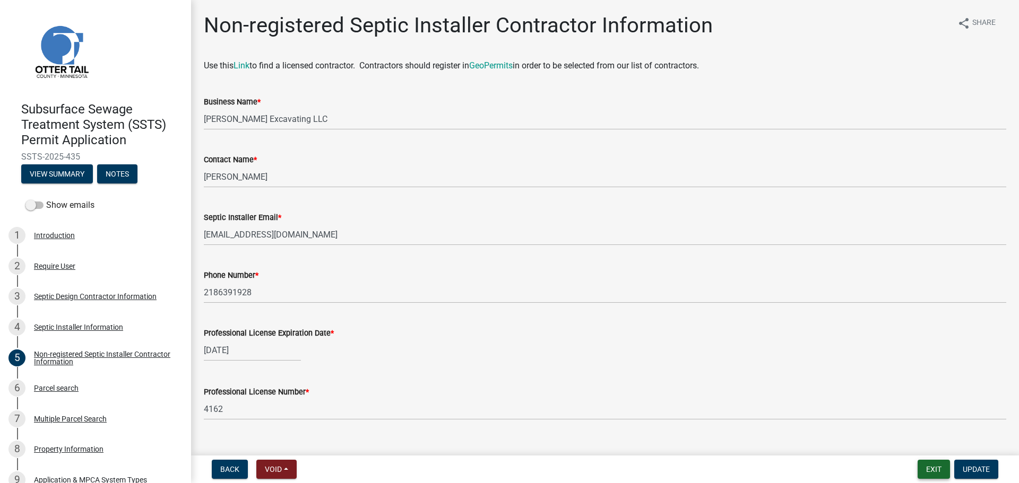
click at [939, 471] on button "Exit" at bounding box center [934, 469] width 32 height 19
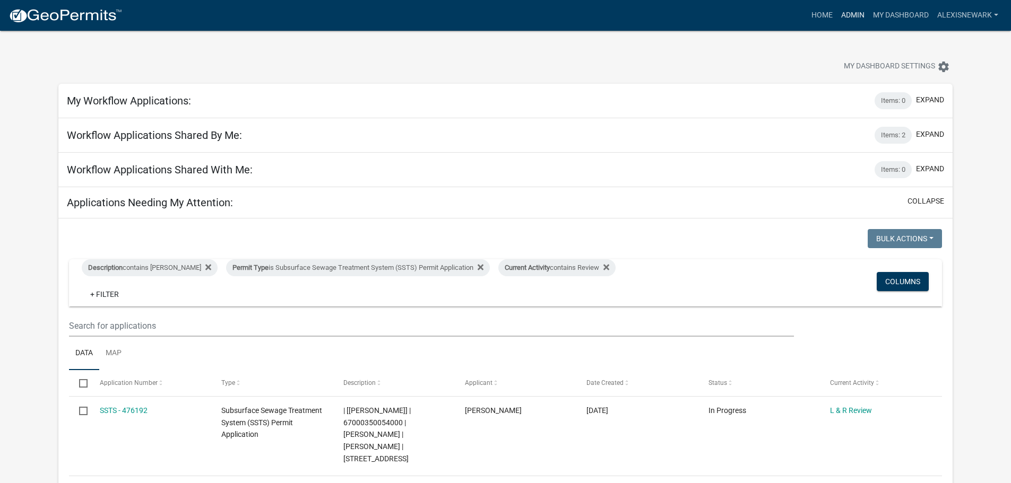
click at [852, 17] on link "Admin" at bounding box center [853, 15] width 32 height 20
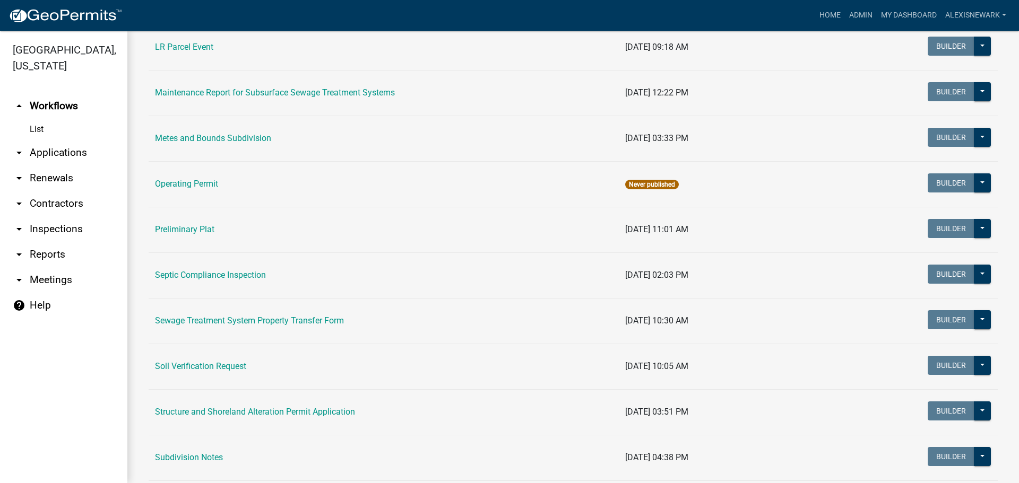
scroll to position [517, 0]
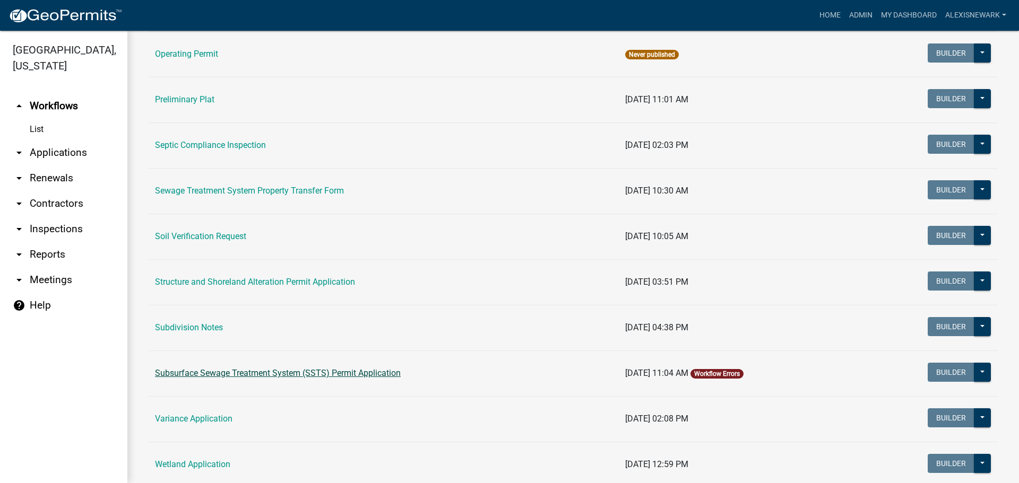
click at [336, 377] on link "Subsurface Sewage Treatment System (SSTS) Permit Application" at bounding box center [278, 373] width 246 height 10
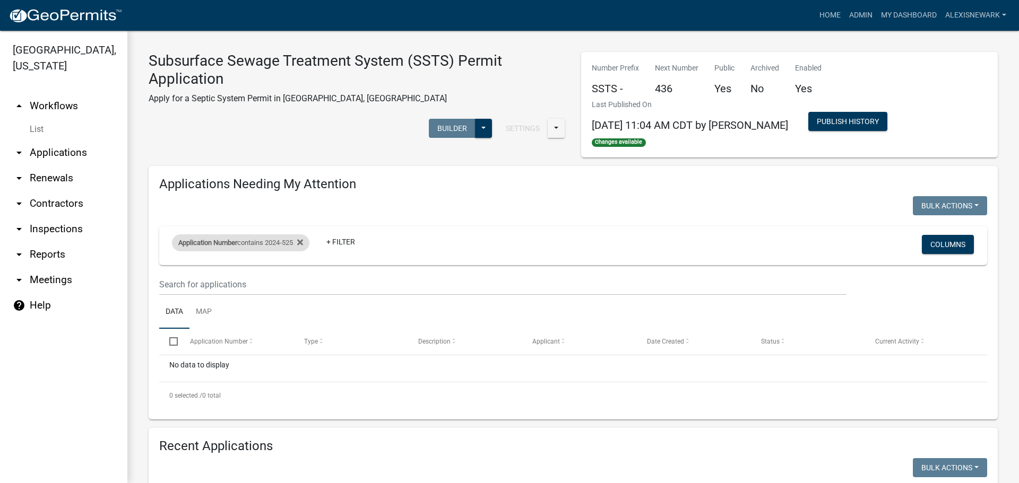
click at [267, 246] on div "Application Number contains 2024-525" at bounding box center [240, 243] width 137 height 17
click at [232, 278] on input "2024-525" at bounding box center [245, 283] width 97 height 22
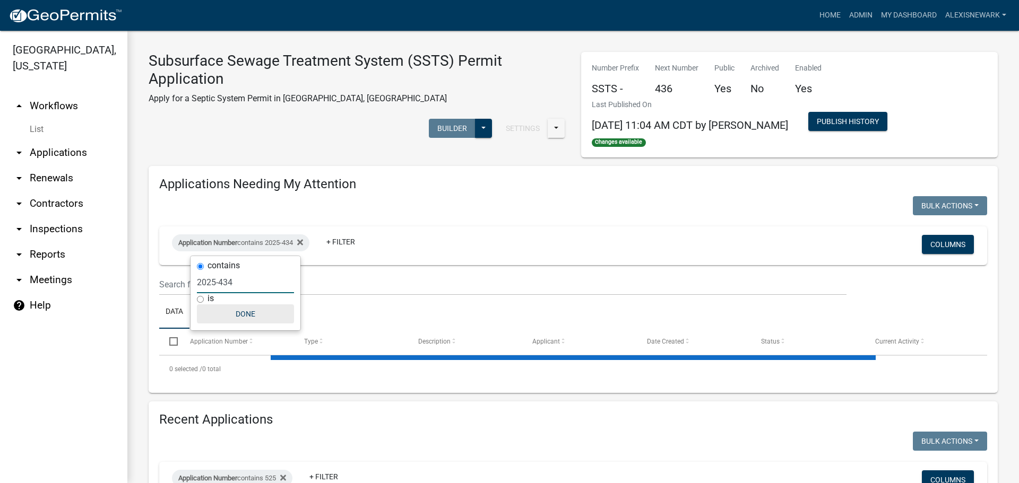
type input "2025-434"
click at [248, 317] on button "Done" at bounding box center [245, 314] width 97 height 19
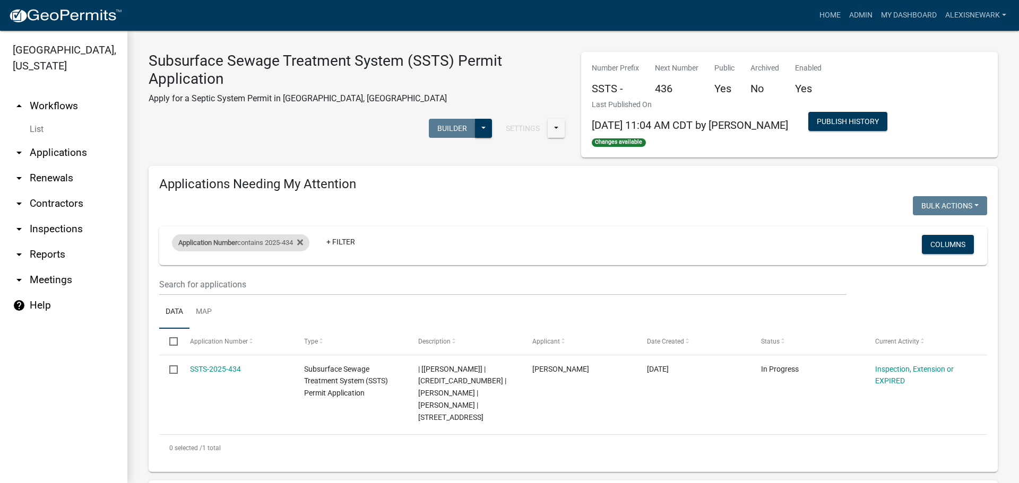
click at [288, 242] on div "Application Number contains 2025-434" at bounding box center [240, 243] width 137 height 17
click at [243, 282] on input "2025-434" at bounding box center [245, 283] width 97 height 22
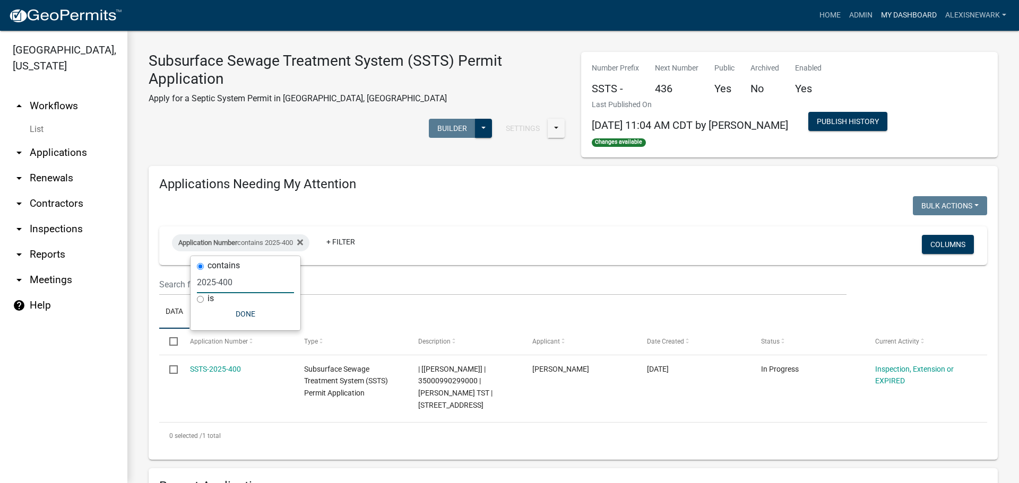
type input "2025-400"
click at [893, 18] on link "My Dashboard" at bounding box center [909, 15] width 64 height 20
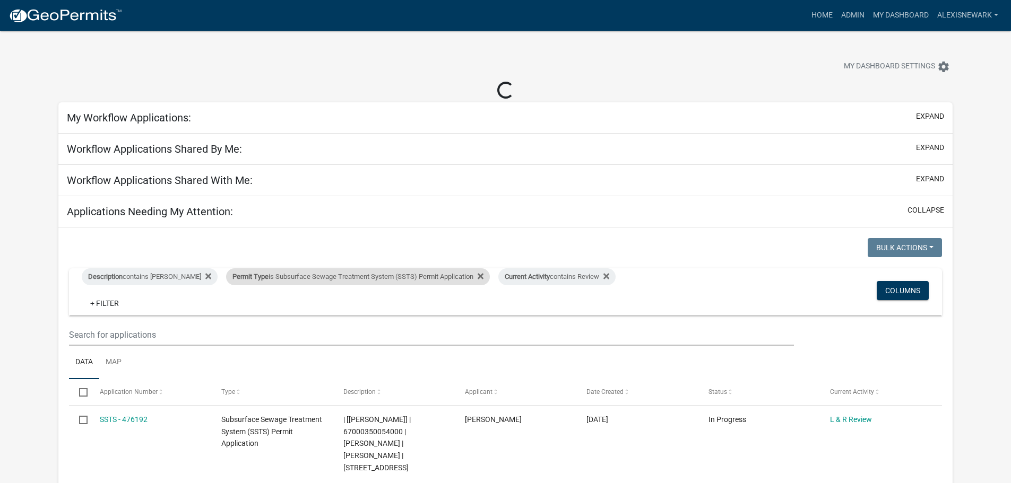
click at [438, 281] on div "Permit Type is Subsurface Sewage Treatment System (SSTS) Permit Application" at bounding box center [358, 277] width 264 height 17
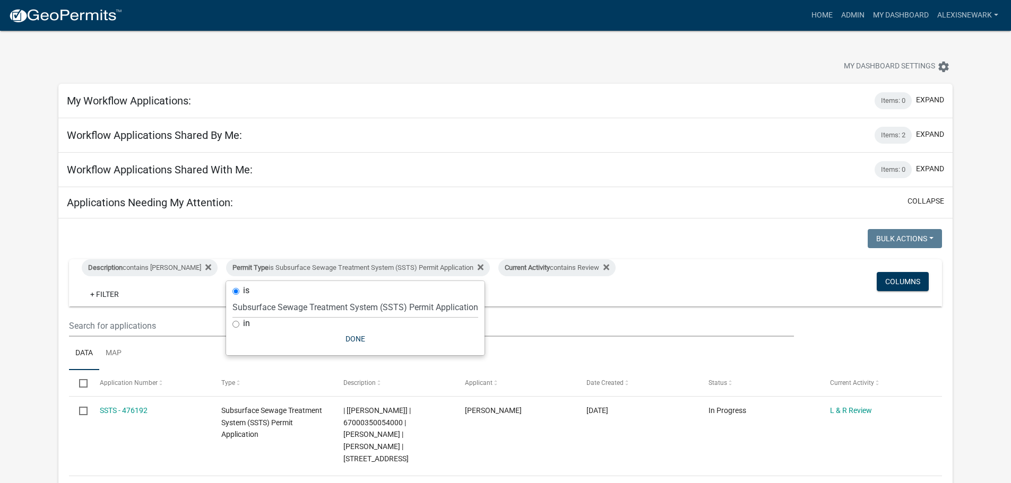
click at [404, 321] on div "in" at bounding box center [355, 323] width 246 height 11
click at [404, 313] on select "Select an option Building Contractor / Excavators (Registration) Building Contr…" at bounding box center [355, 308] width 246 height 22
select select "79d4bf26-a84c-4898-8d16-9ebea2345fb4"
click at [232, 305] on select "Select an option Building Contractor / Excavators (Registration) Building Contr…" at bounding box center [355, 308] width 246 height 22
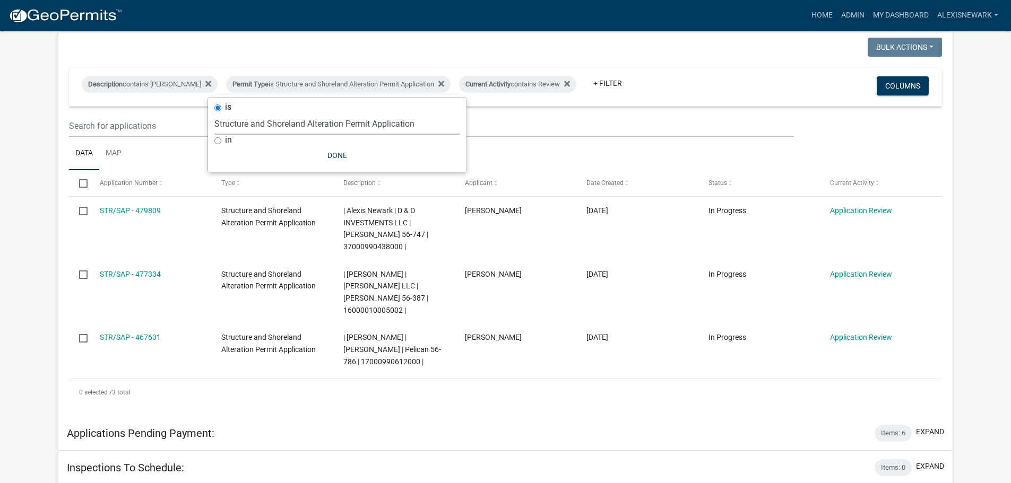
scroll to position [292, 0]
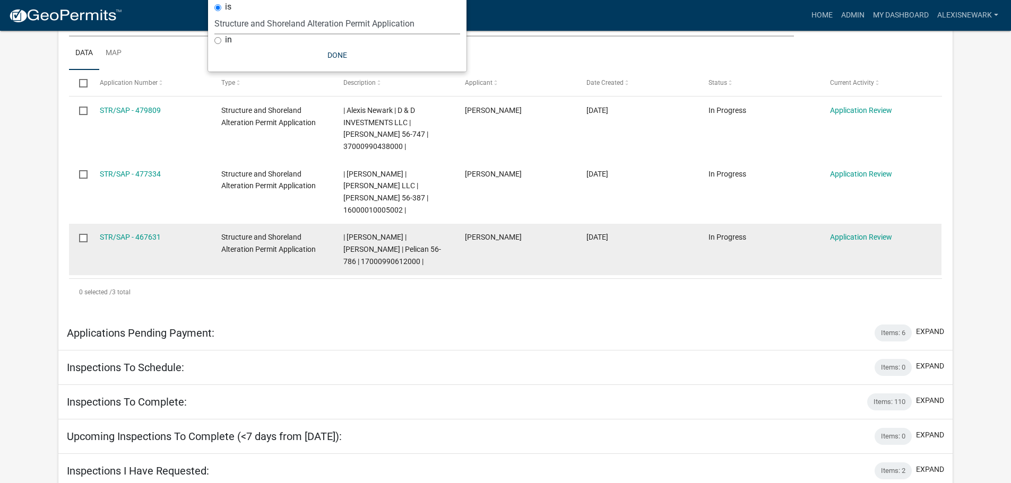
click at [402, 236] on span "| Alexis Newark | SHIRLEY J STEWART TST | Pelican 56-786 | 17000990612000 |" at bounding box center [392, 249] width 98 height 33
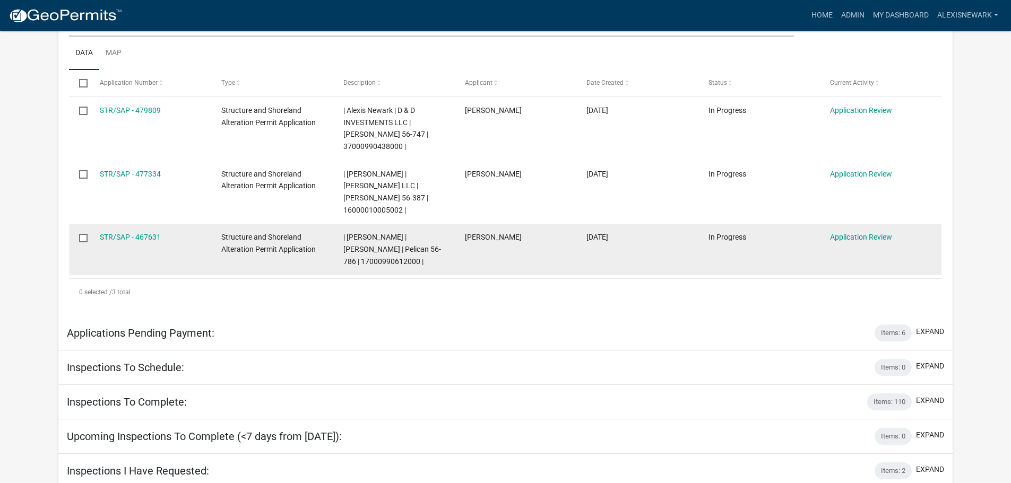
click at [402, 236] on span "| Alexis Newark | SHIRLEY J STEWART TST | Pelican 56-786 | 17000990612000 |" at bounding box center [392, 249] width 98 height 33
copy span "17000990612000"
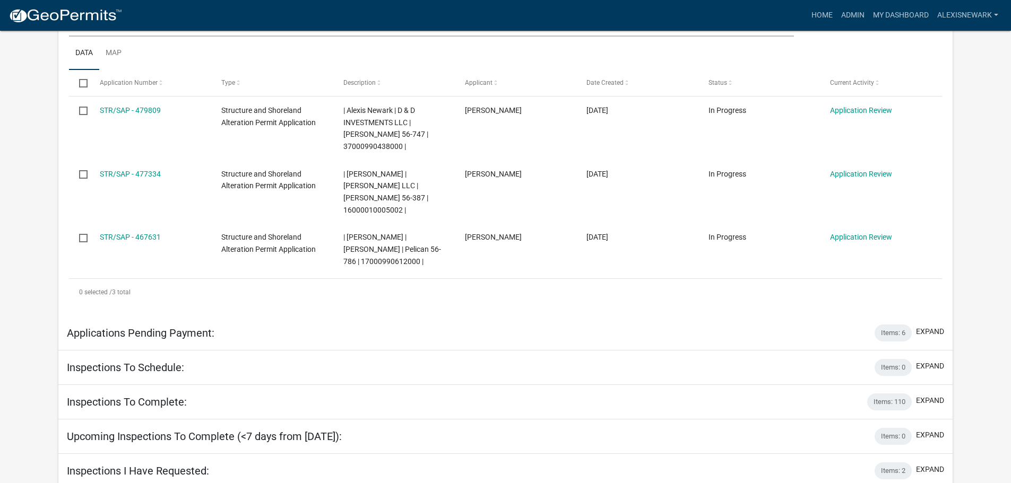
click at [39, 205] on app-user-applications "more_horiz Home Admin My Dashboard alexisnewark Admin Account Logout My Dashboa…" at bounding box center [505, 148] width 1011 height 819
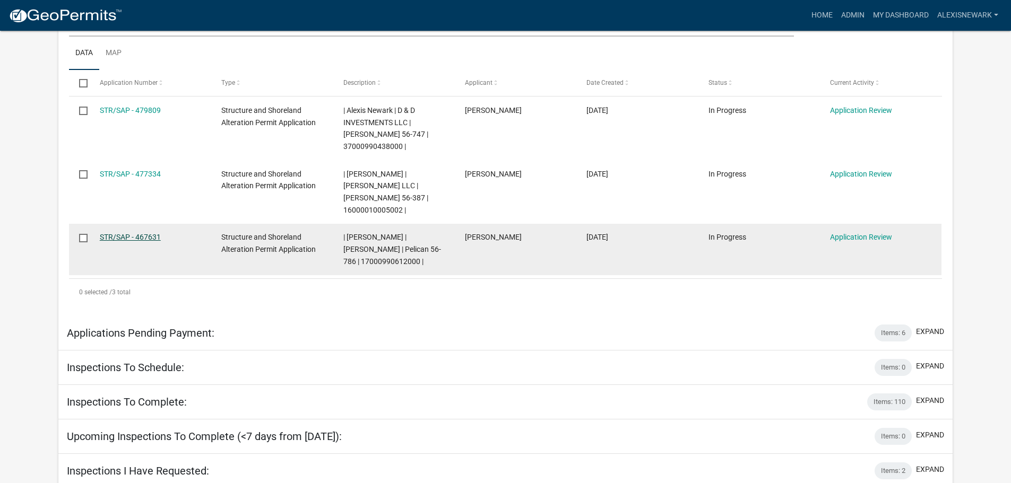
click at [136, 233] on link "STR/SAP - 467631" at bounding box center [130, 237] width 61 height 8
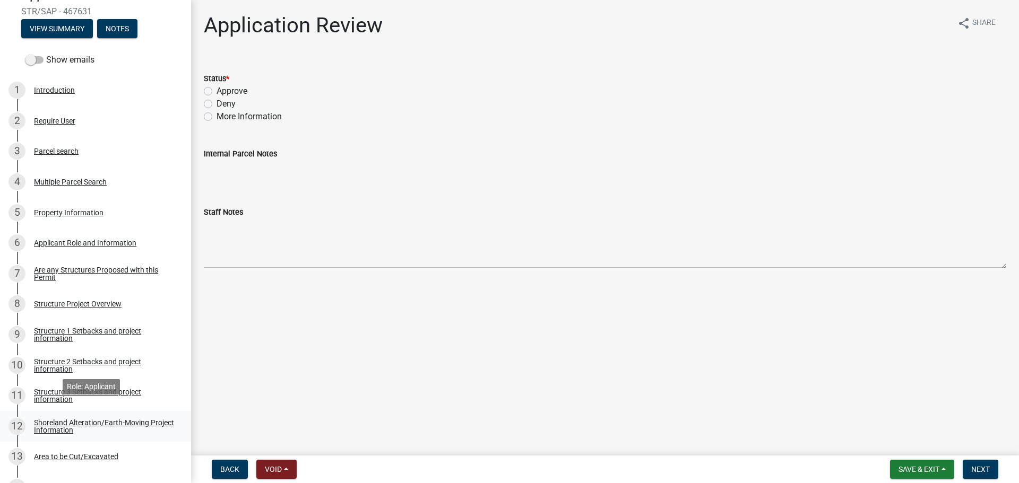
scroll to position [172, 0]
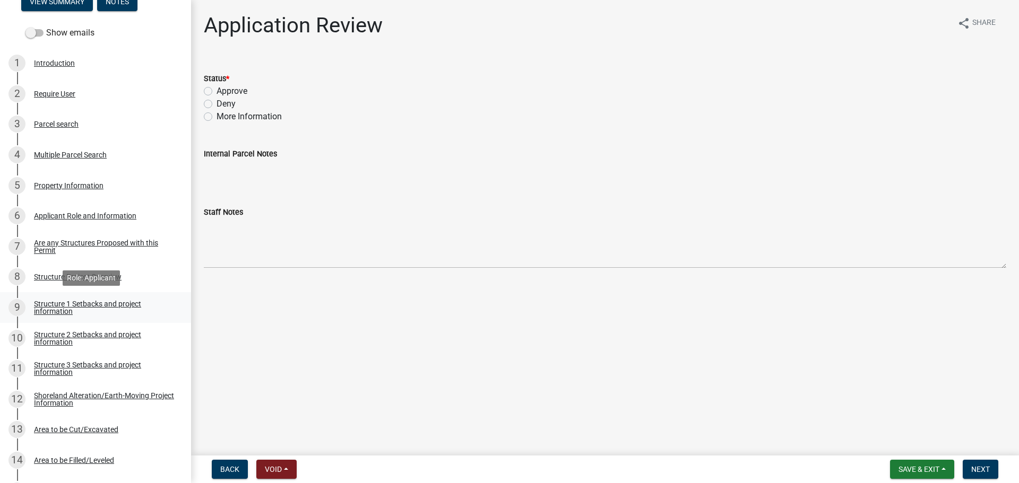
click at [123, 293] on link "9 Structure 1 Setbacks and project information" at bounding box center [95, 307] width 191 height 31
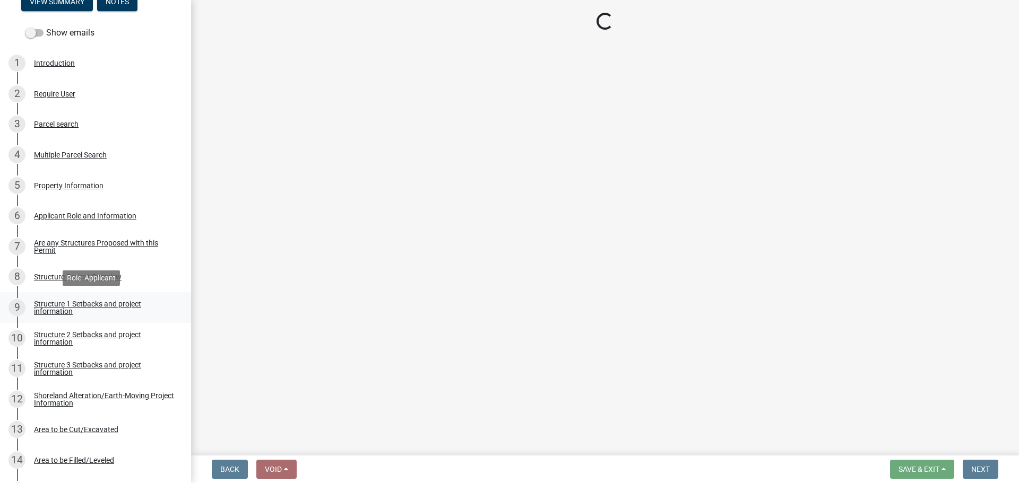
select select "a3cc236c-43aa-406a-8353-e0398d57c407"
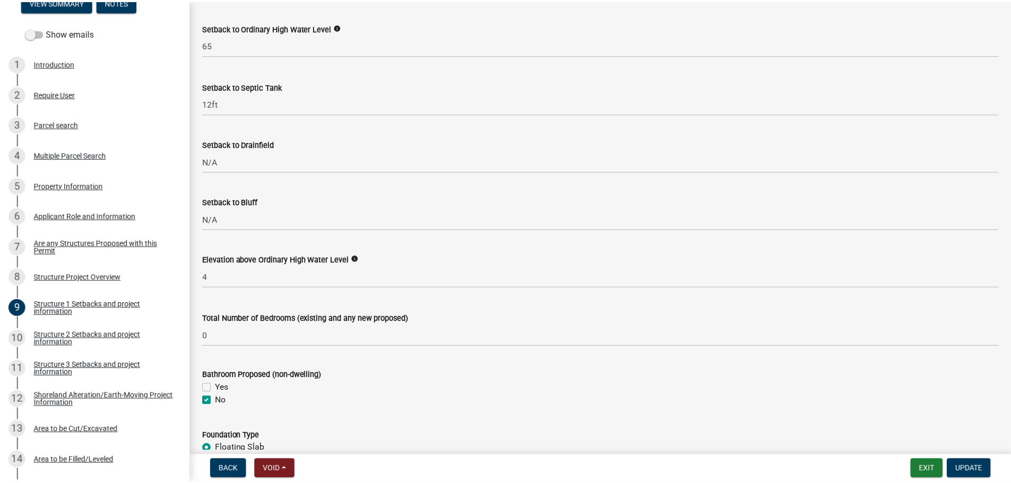
scroll to position [968, 0]
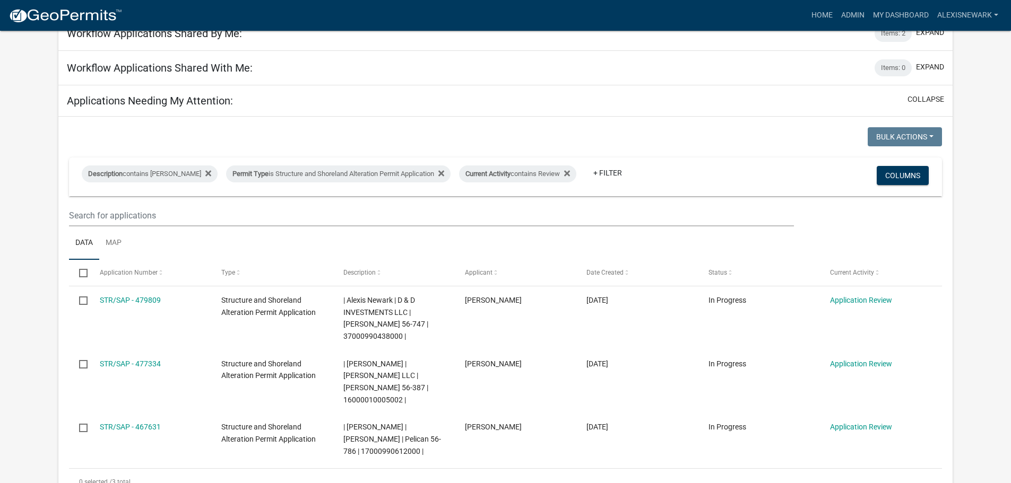
scroll to position [133, 0]
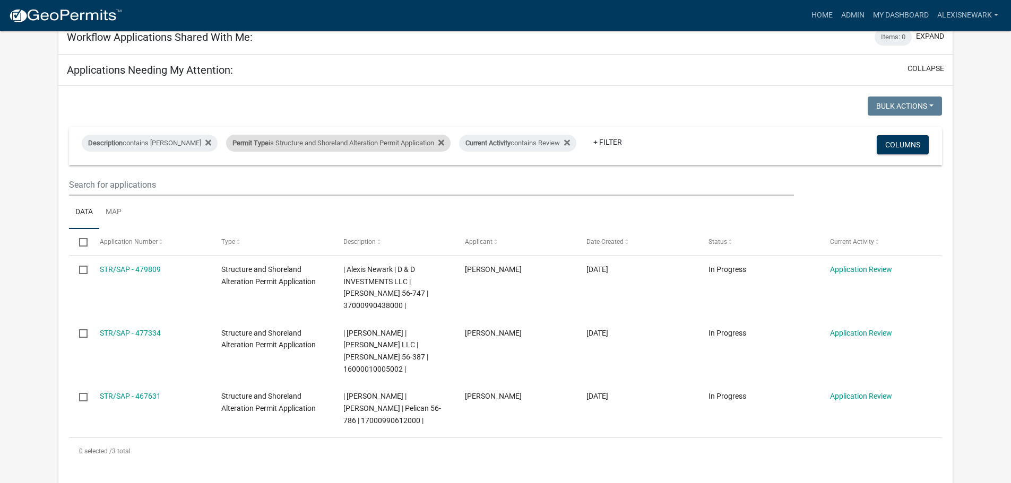
click at [343, 135] on div "Permit Type is Structure and Shoreland Alteration Permit Application" at bounding box center [338, 143] width 224 height 17
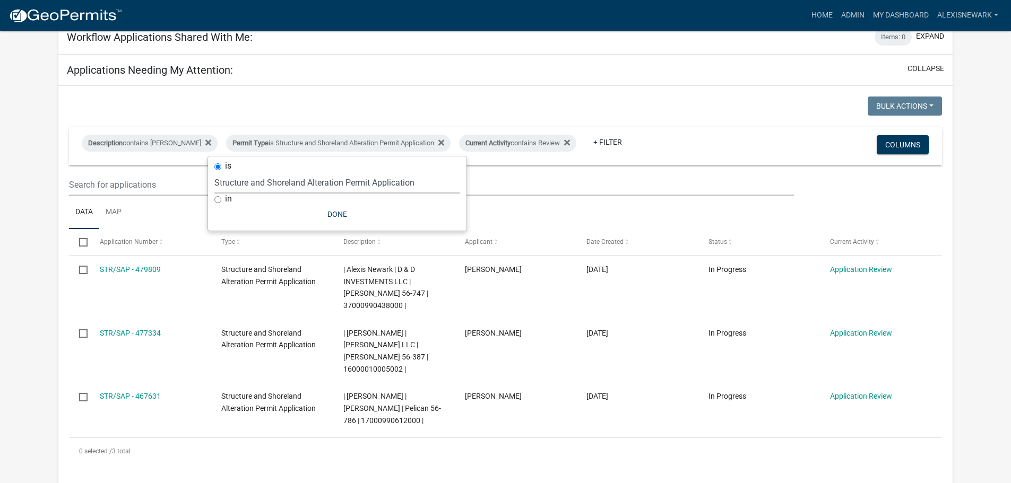
click at [354, 183] on select "Select an option Building Contractor / Excavators (Registration) Building Contr…" at bounding box center [337, 183] width 246 height 22
click at [214, 172] on select "Select an option Building Contractor / Excavators (Registration) Building Contr…" at bounding box center [337, 183] width 246 height 22
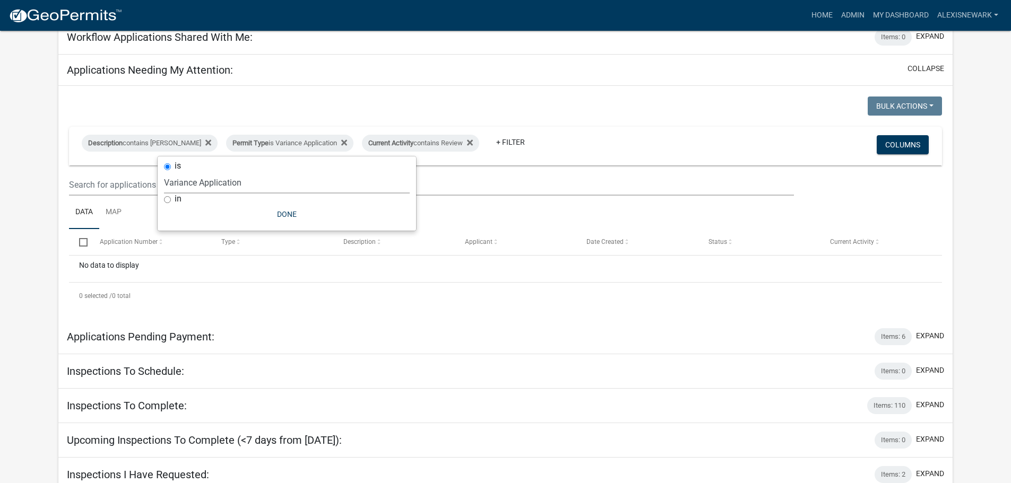
click at [349, 181] on select "Select an option Building Contractor / Excavators (Registration) Building Contr…" at bounding box center [287, 183] width 246 height 22
select select "68d28c81-f724-4f90-9ad3-bed34bf6fb80"
click at [232, 172] on select "Select an option Building Contractor / Excavators (Registration) Building Contr…" at bounding box center [287, 183] width 246 height 22
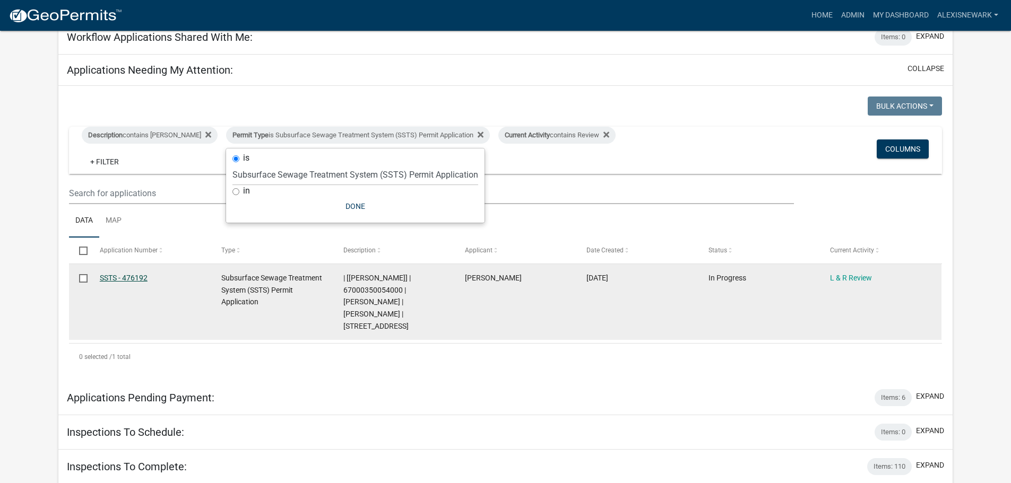
click at [139, 274] on link "SSTS - 476192" at bounding box center [124, 278] width 48 height 8
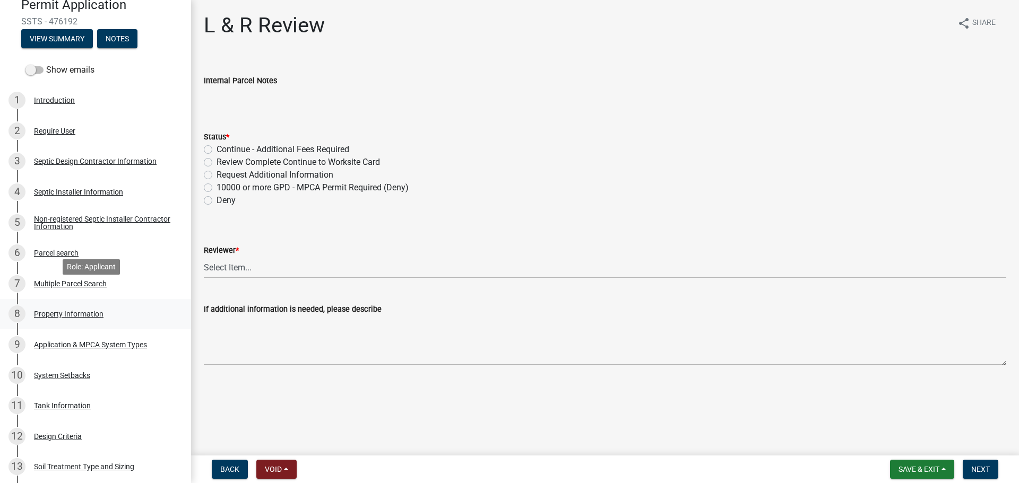
scroll to position [146, 0]
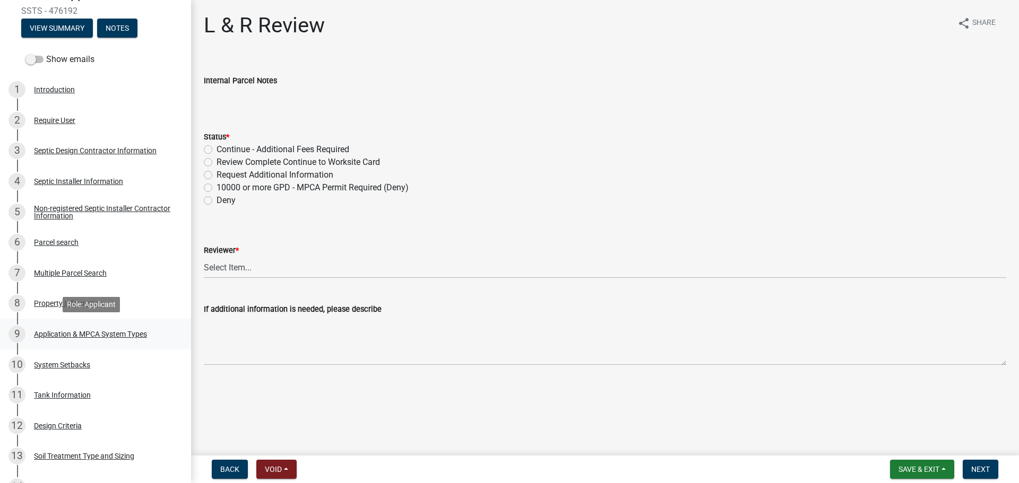
click at [151, 326] on div "9 Application & MPCA System Types" at bounding box center [91, 334] width 166 height 17
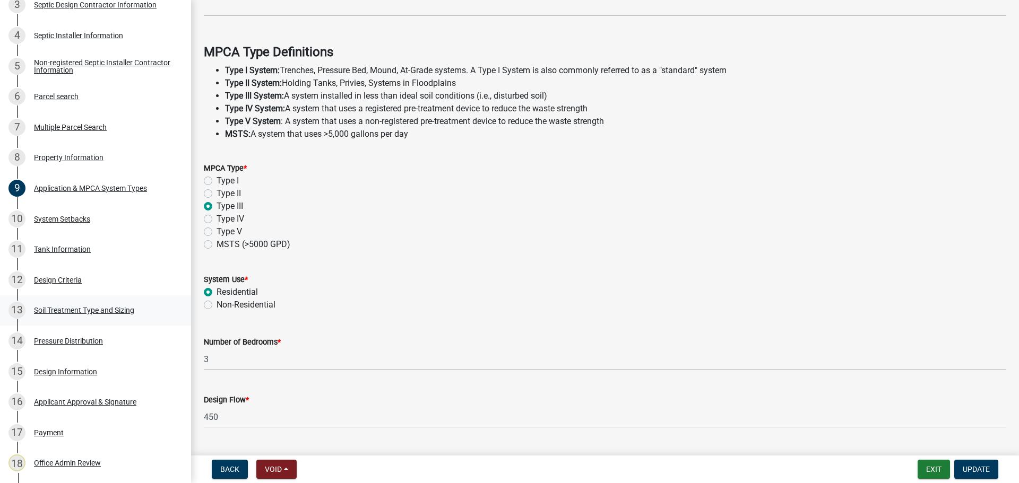
scroll to position [304, 0]
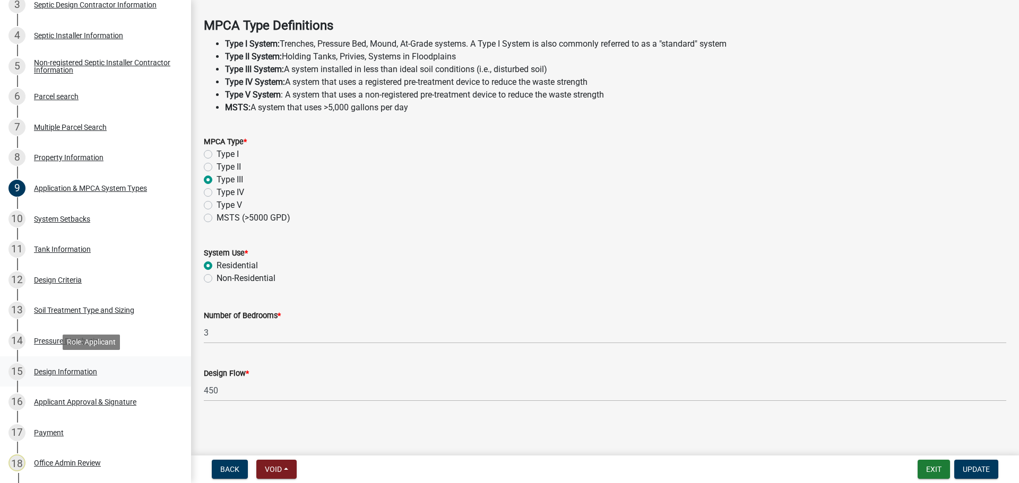
click at [134, 383] on link "15 Design Information" at bounding box center [95, 372] width 191 height 31
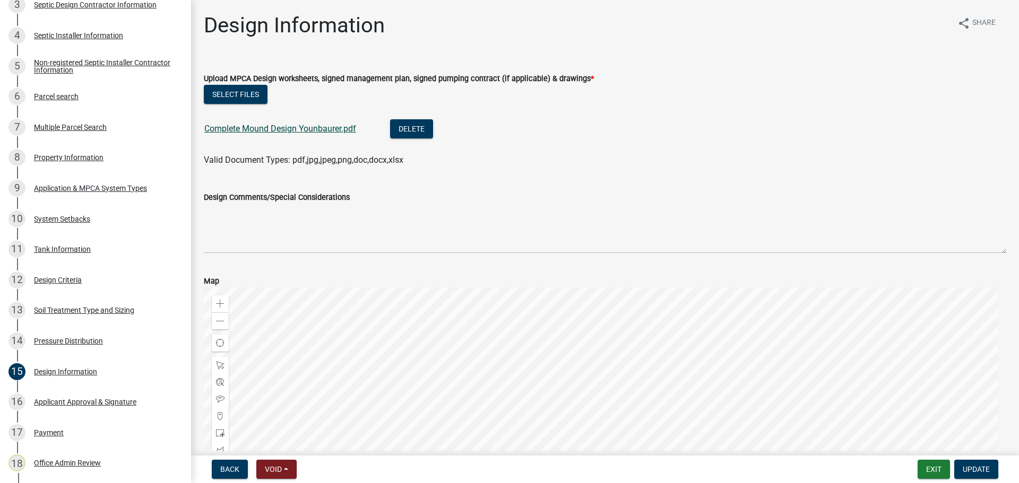
click at [230, 132] on link "Complete Mound Design Younbaurer.pdf" at bounding box center [280, 129] width 152 height 10
click at [107, 273] on div "12 Design Criteria" at bounding box center [91, 280] width 166 height 17
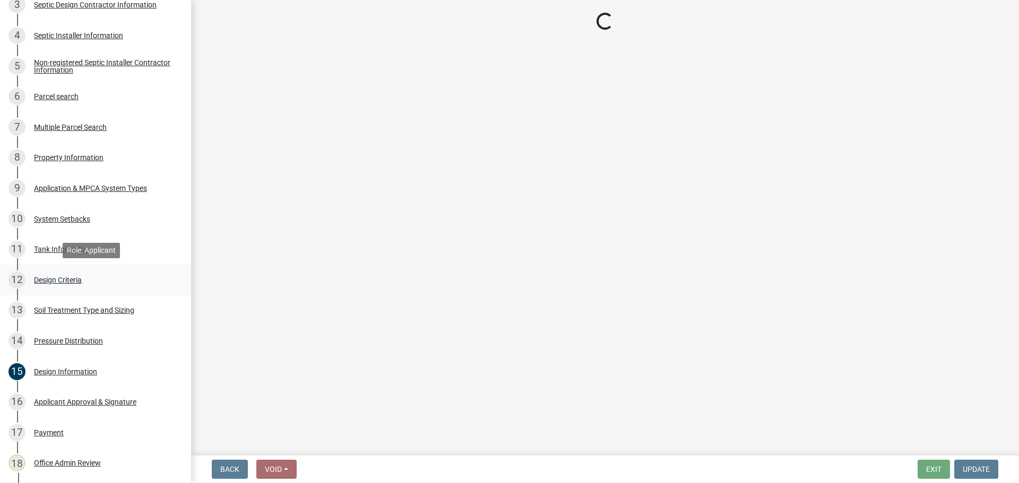
select select "b8a1b220-aca7-4670-a1f5-0f0b15eabd52"
select select "70eb23f8-102f-4072-81d7-b3b0dd1c94c8"
select select "14354fbd-e666-4c9c-b77c-8c181d233a28"
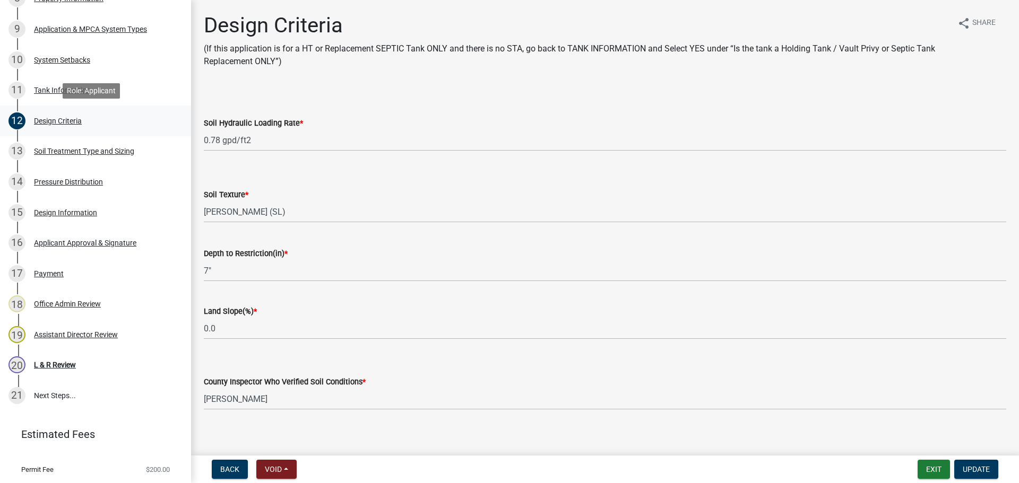
scroll to position [464, 0]
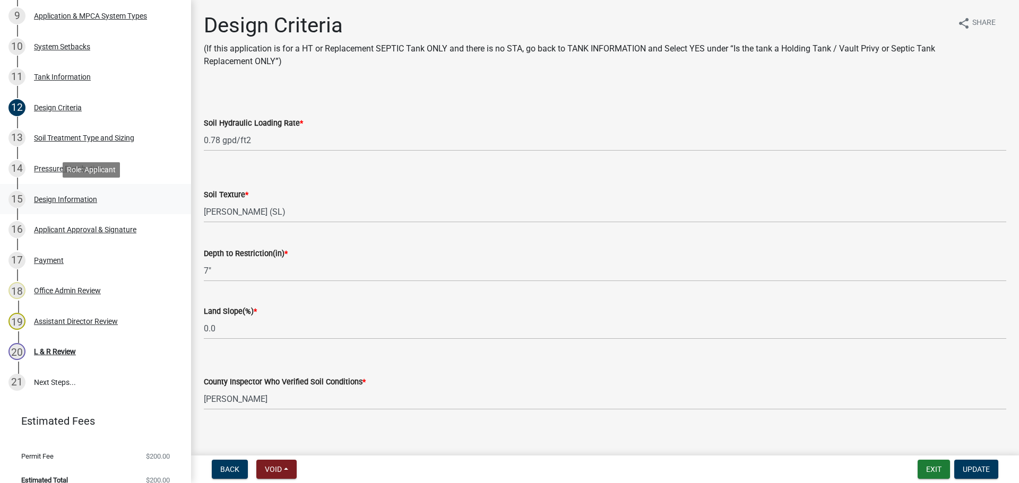
click at [86, 198] on div "Design Information" at bounding box center [65, 199] width 63 height 7
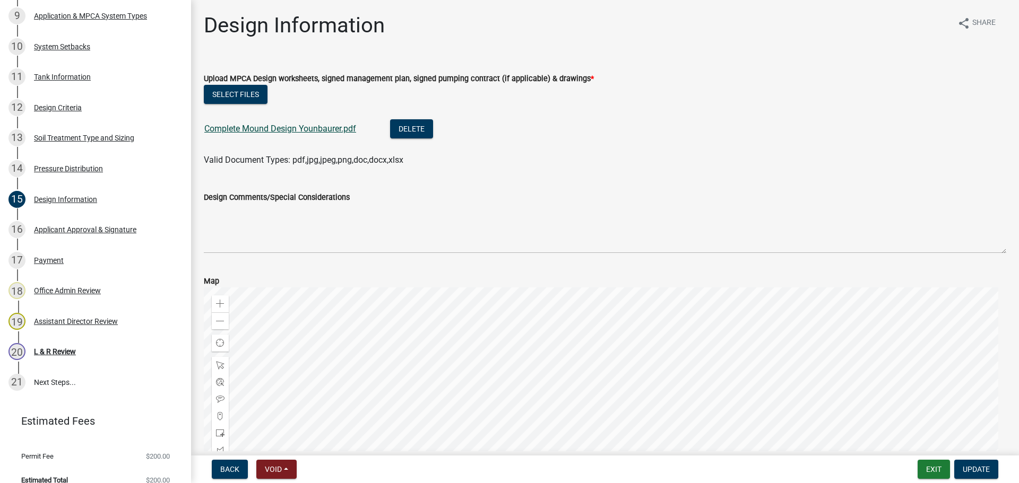
click at [276, 125] on link "Complete Mound Design Younbaurer.pdf" at bounding box center [280, 129] width 152 height 10
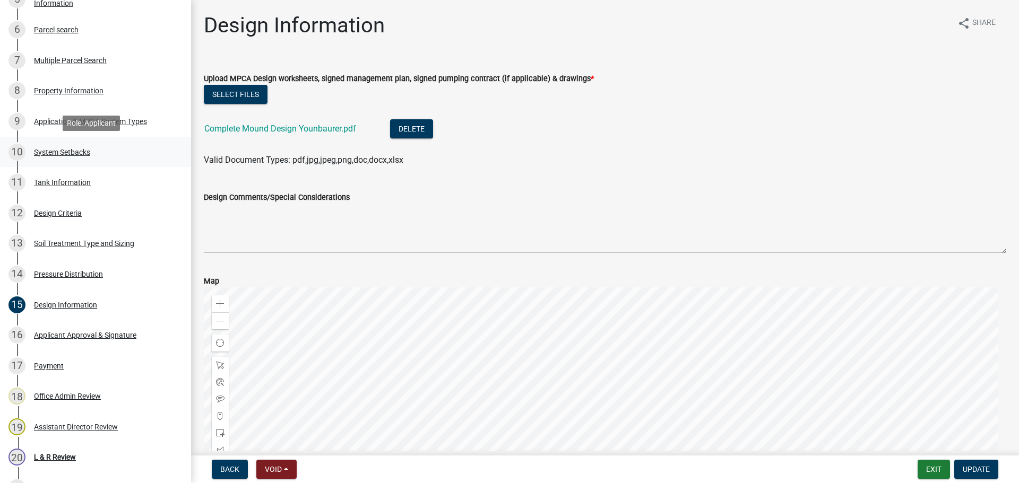
scroll to position [358, 0]
click at [125, 124] on div "Application & MPCA System Types" at bounding box center [90, 121] width 113 height 7
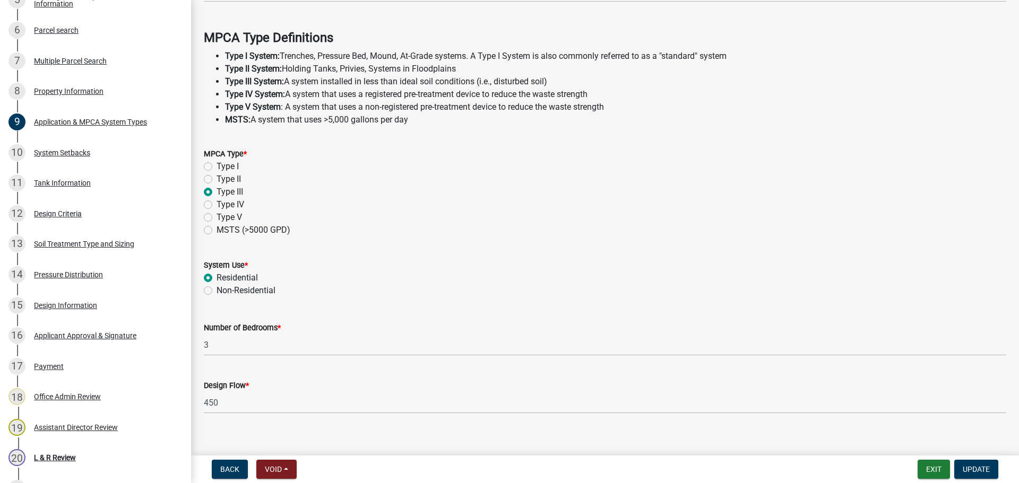
scroll to position [304, 0]
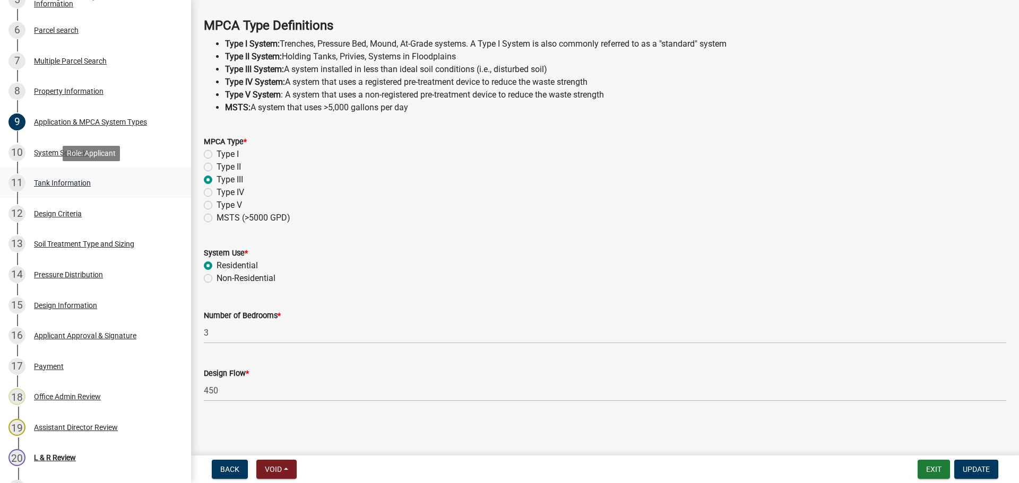
click at [137, 180] on div "11 Tank Information" at bounding box center [91, 183] width 166 height 17
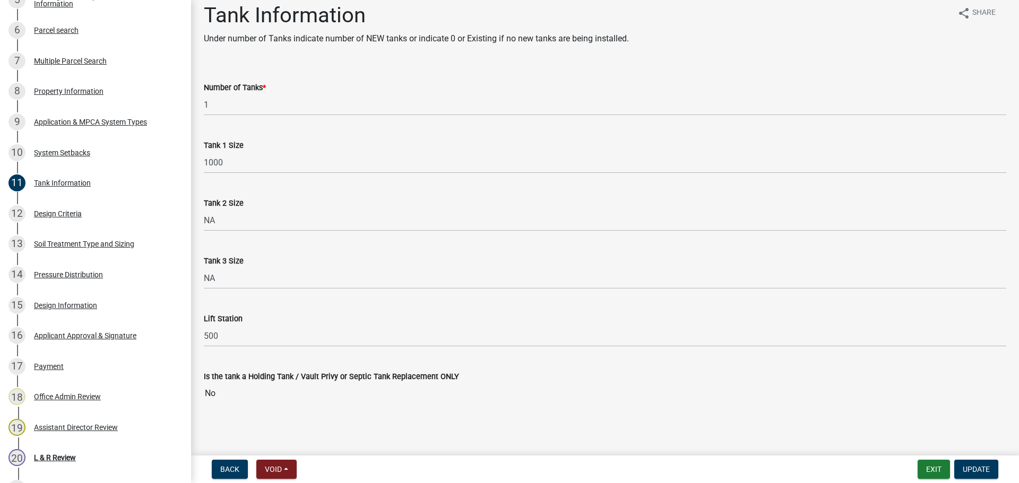
scroll to position [13, 0]
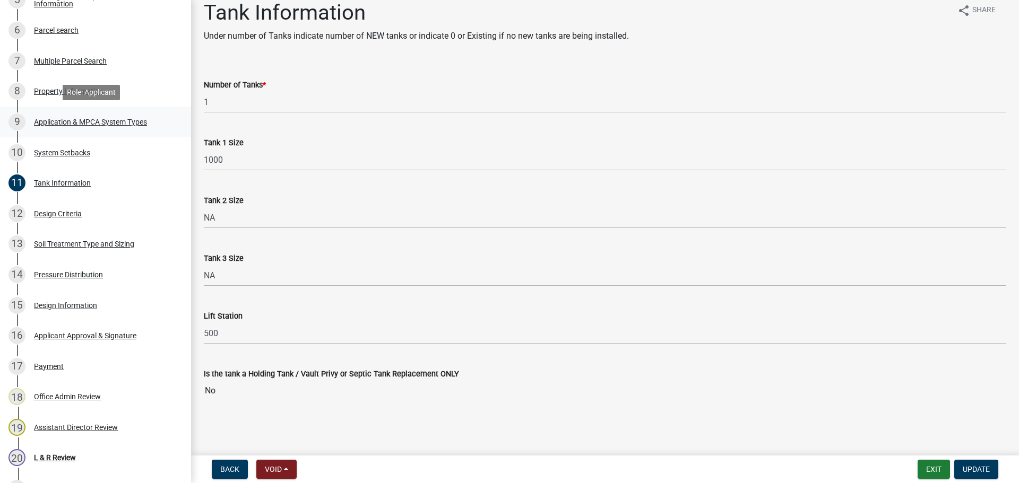
click at [149, 121] on div "9 Application & MPCA System Types" at bounding box center [91, 122] width 166 height 17
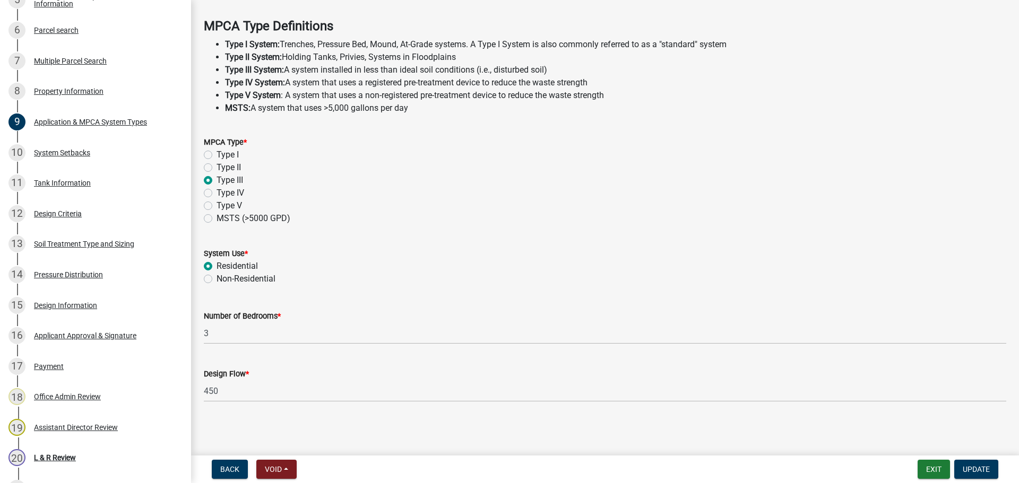
scroll to position [304, 0]
click at [114, 184] on div "11 Tank Information" at bounding box center [91, 183] width 166 height 17
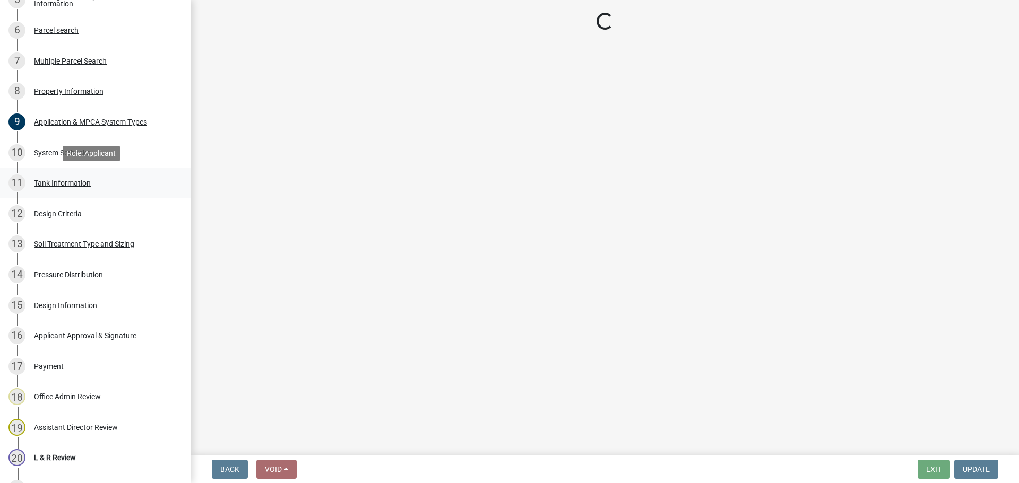
scroll to position [0, 0]
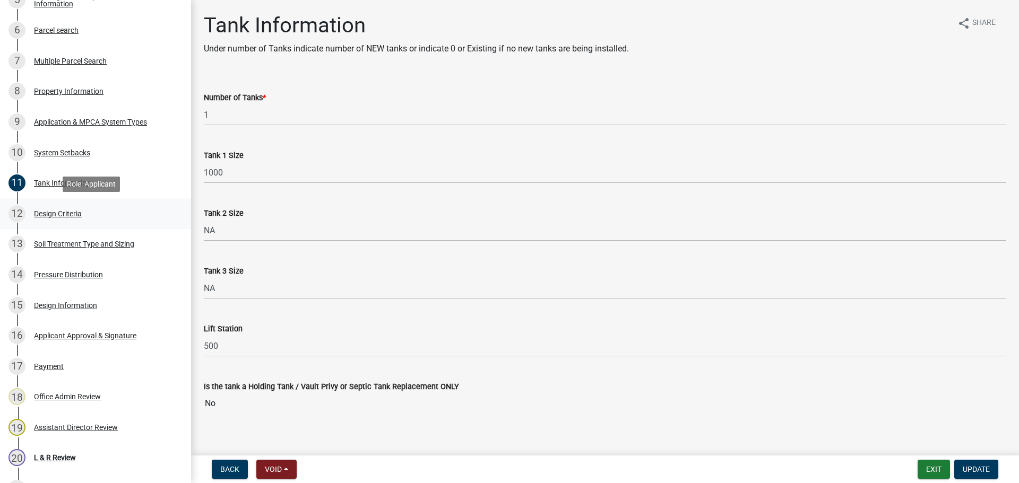
click at [123, 220] on div "12 Design Criteria" at bounding box center [91, 213] width 166 height 17
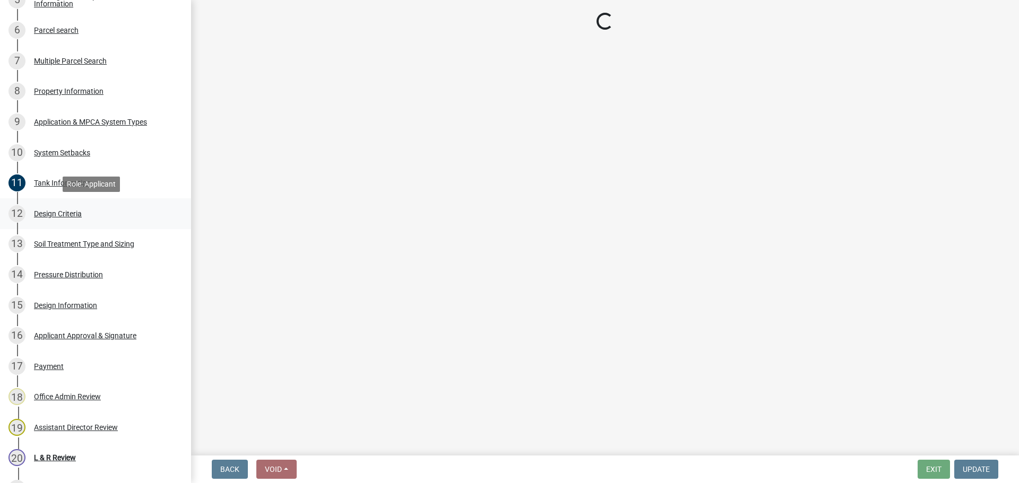
select select "b8a1b220-aca7-4670-a1f5-0f0b15eabd52"
select select "70eb23f8-102f-4072-81d7-b3b0dd1c94c8"
select select "14354fbd-e666-4c9c-b77c-8c181d233a28"
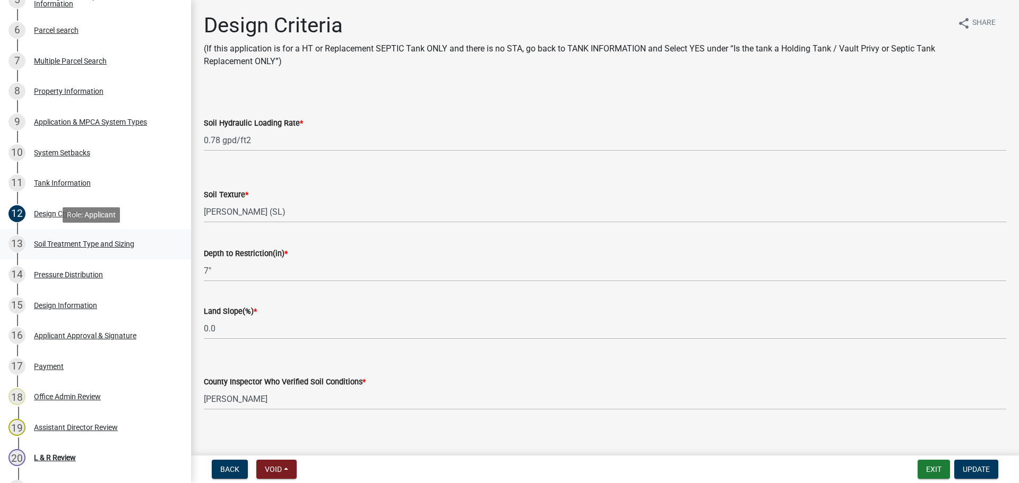
click at [134, 248] on div "Soil Treatment Type and Sizing" at bounding box center [84, 243] width 100 height 7
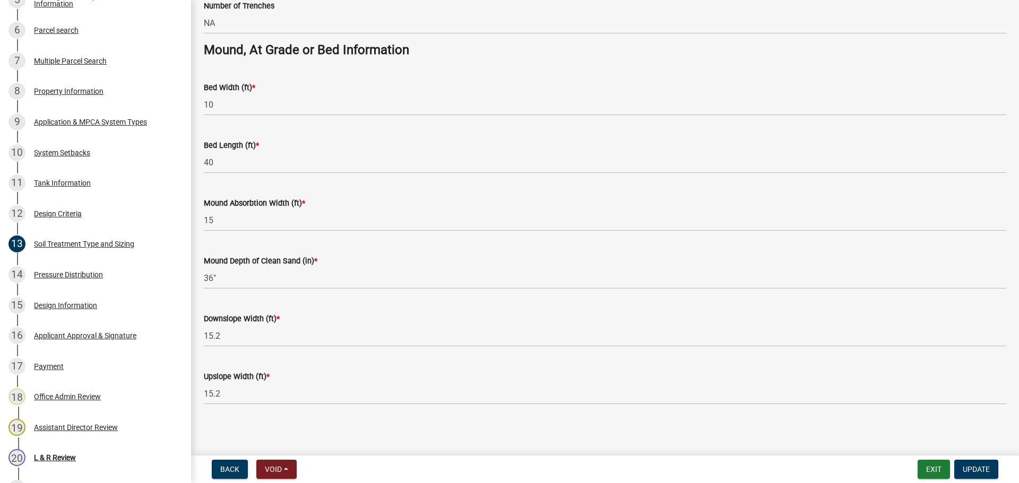
scroll to position [769, 0]
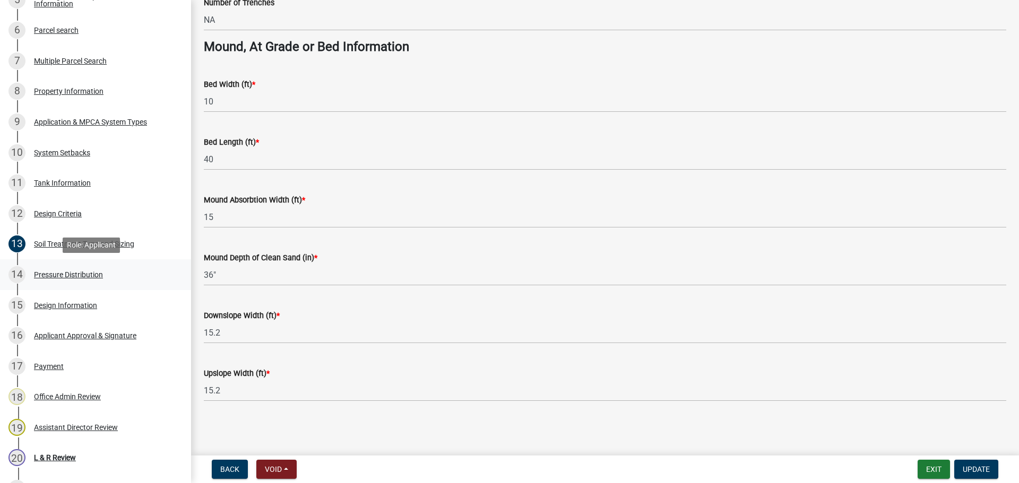
click at [117, 273] on div "14 Pressure Distribution" at bounding box center [91, 274] width 166 height 17
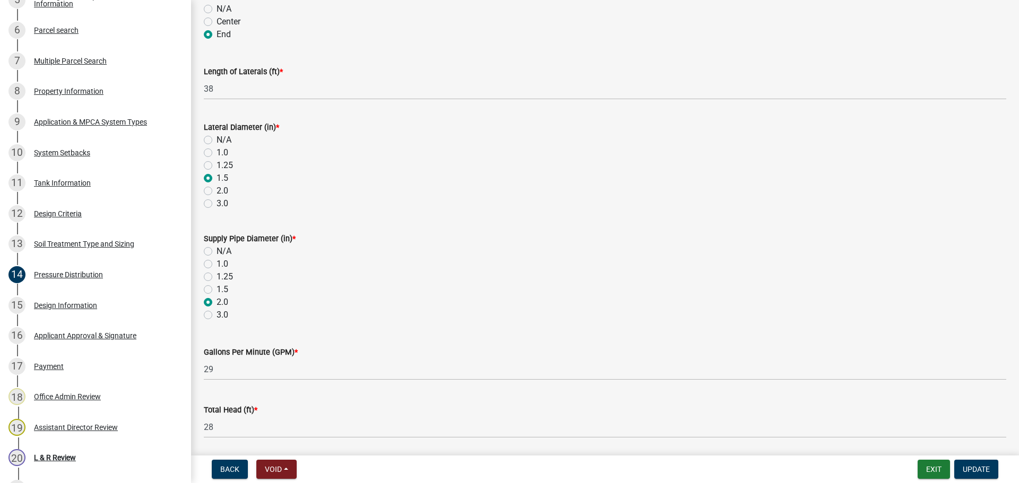
scroll to position [345, 0]
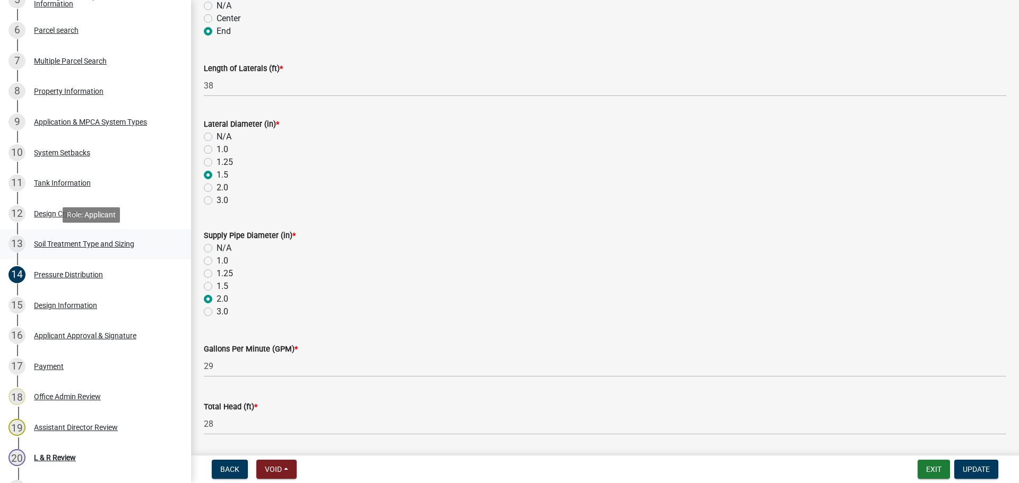
click at [99, 238] on div "13 Soil Treatment Type and Sizing" at bounding box center [91, 244] width 166 height 17
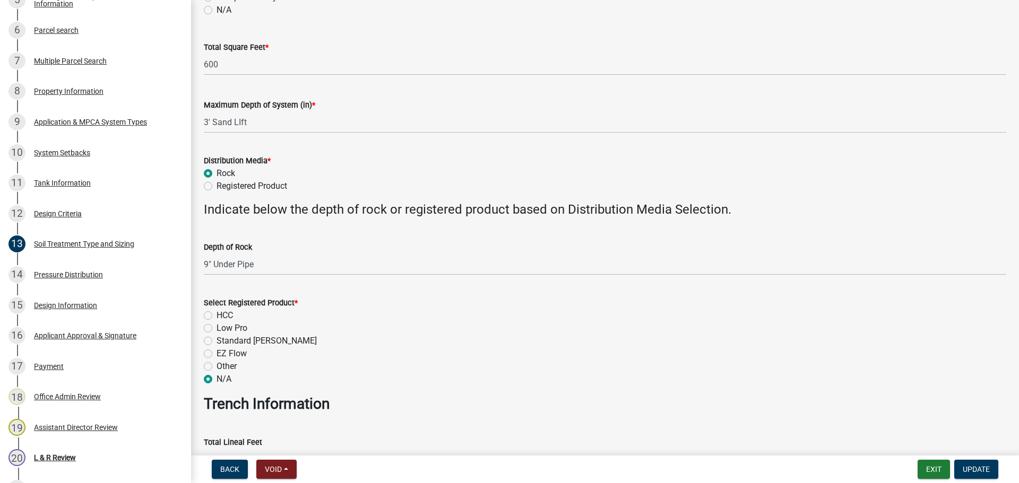
scroll to position [252, 0]
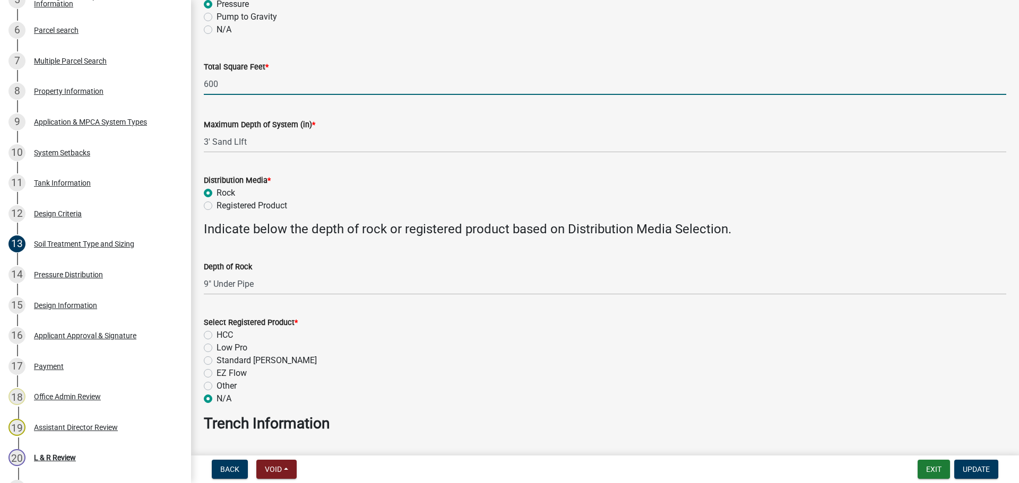
click at [220, 83] on input "600" at bounding box center [605, 84] width 802 height 22
type input "400"
click at [976, 469] on span "Update" at bounding box center [976, 469] width 27 height 8
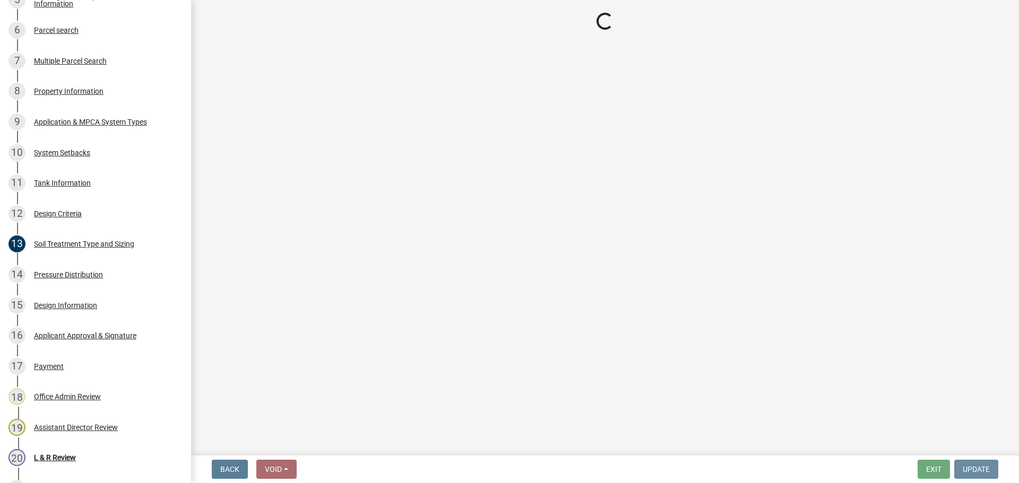
scroll to position [0, 0]
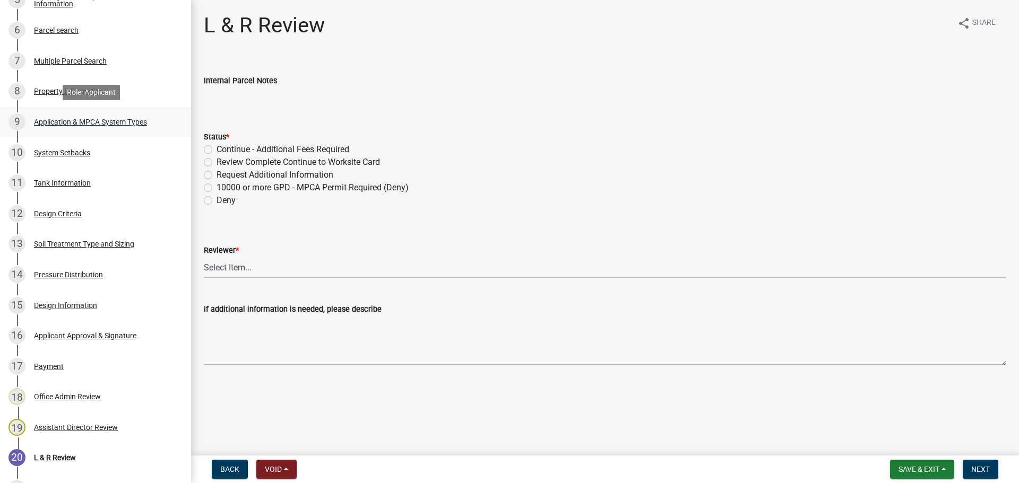
click at [124, 124] on div "Application & MPCA System Types" at bounding box center [90, 121] width 113 height 7
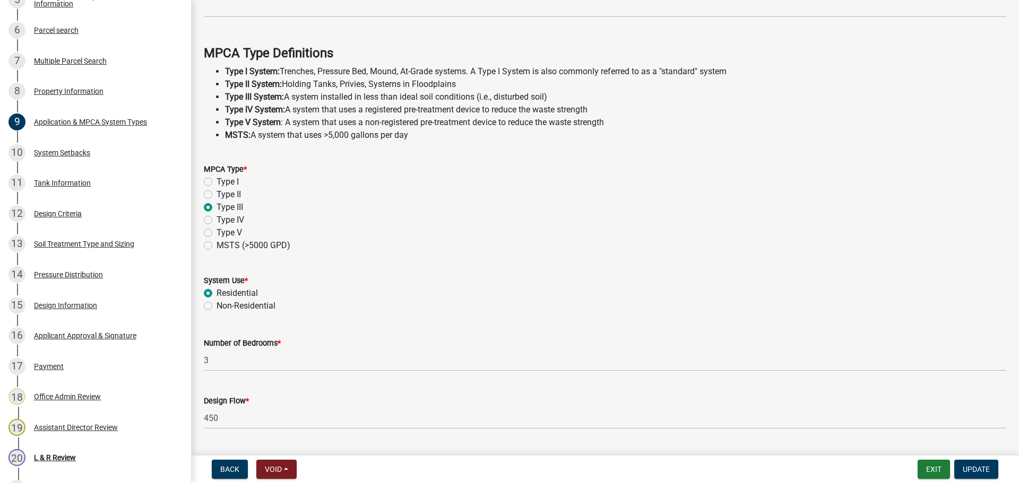
scroll to position [304, 0]
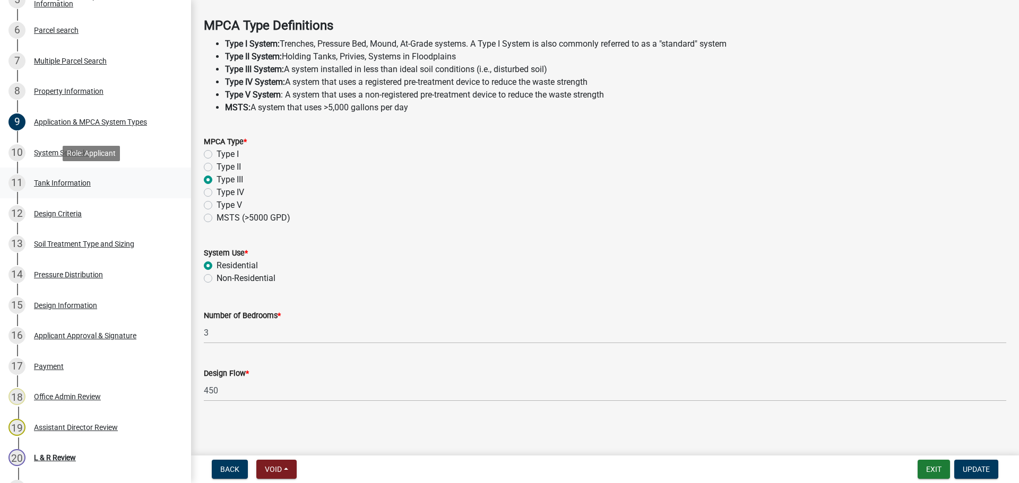
click at [92, 181] on div "11 Tank Information" at bounding box center [91, 183] width 166 height 17
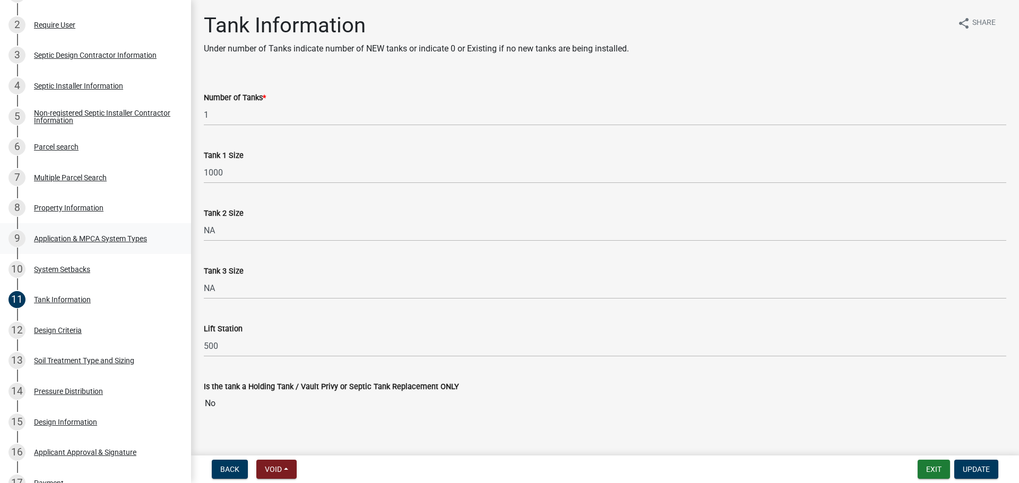
scroll to position [239, 0]
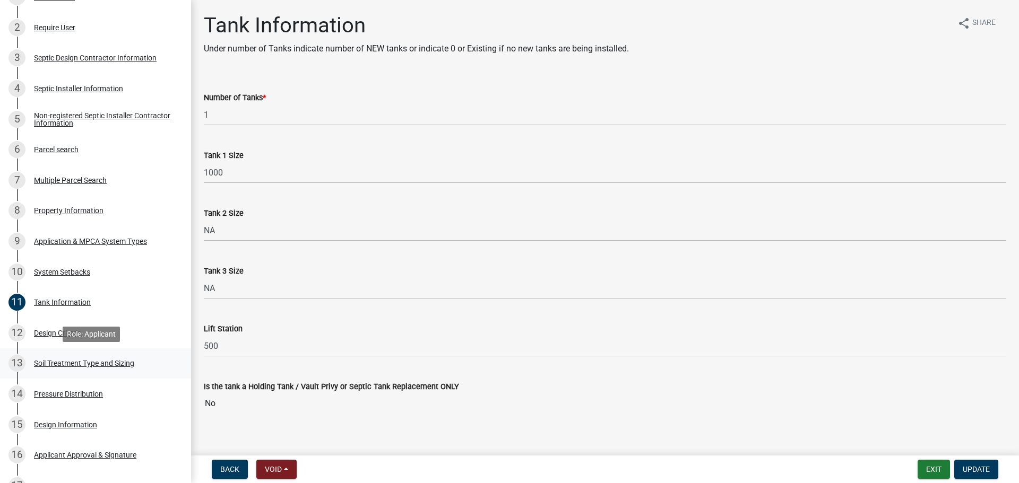
click at [137, 374] on link "13 Soil Treatment Type and Sizing" at bounding box center [95, 364] width 191 height 31
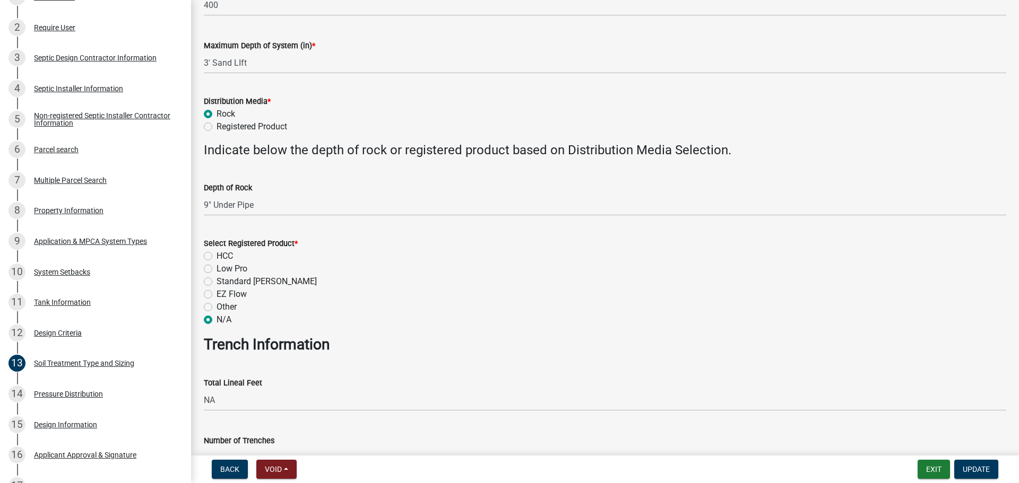
scroll to position [332, 0]
click at [150, 323] on link "12 Design Criteria" at bounding box center [95, 333] width 191 height 31
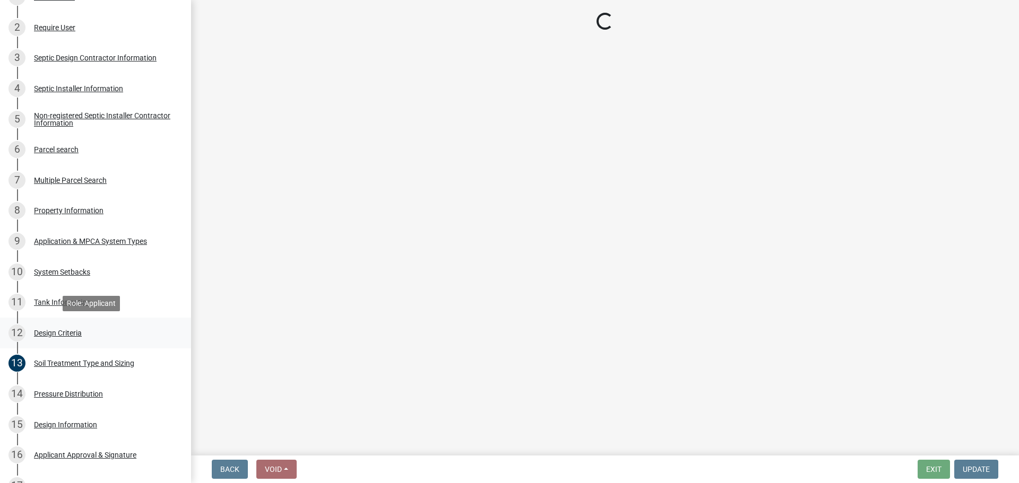
scroll to position [0, 0]
select select "b8a1b220-aca7-4670-a1f5-0f0b15eabd52"
select select "70eb23f8-102f-4072-81d7-b3b0dd1c94c8"
select select "14354fbd-e666-4c9c-b77c-8c181d233a28"
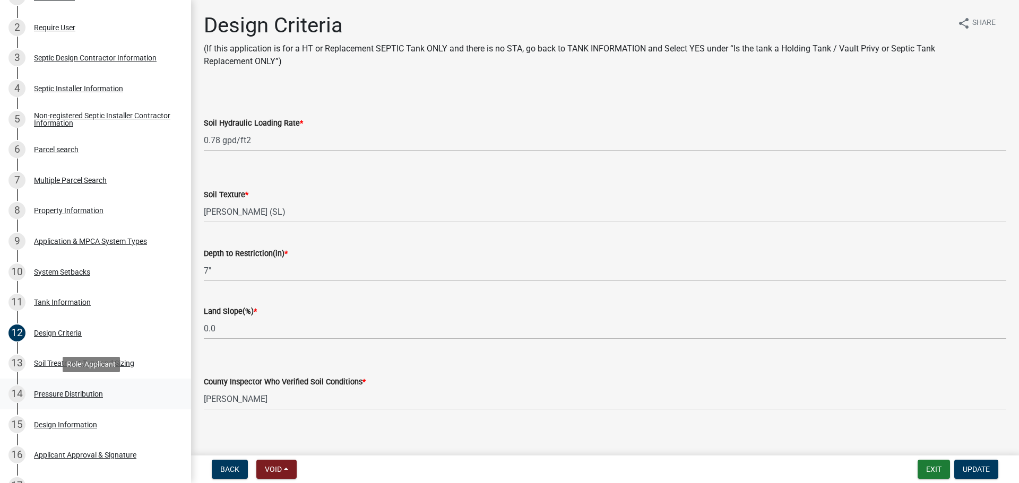
click at [99, 399] on div "14 Pressure Distribution" at bounding box center [91, 394] width 166 height 17
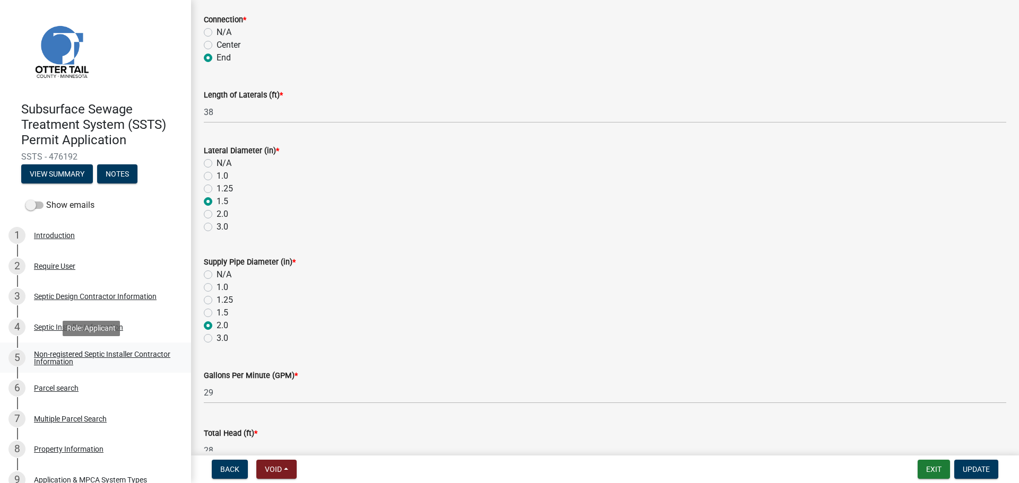
click at [122, 352] on div "Non-registered Septic Installer Contractor Information" at bounding box center [104, 358] width 140 height 15
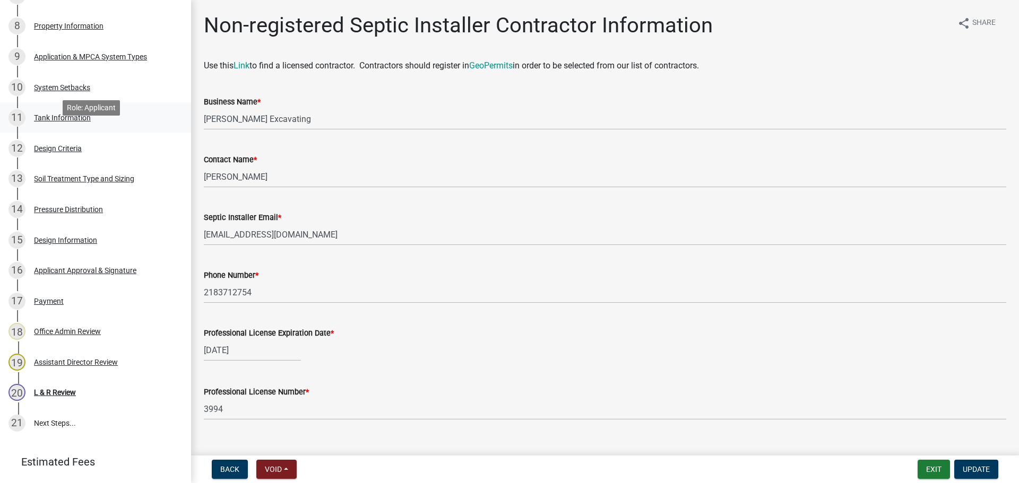
scroll to position [425, 0]
drag, startPoint x: 107, startPoint y: 397, endPoint x: 102, endPoint y: 391, distance: 8.0
click at [107, 397] on div "20 L & R Review" at bounding box center [91, 391] width 166 height 17
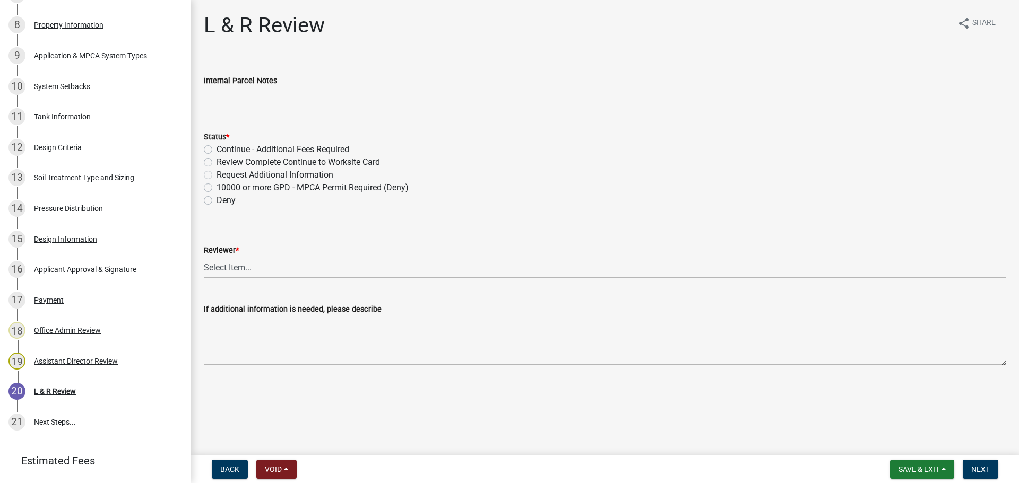
click at [240, 160] on label "Review Complete Continue to Worksite Card" at bounding box center [298, 162] width 163 height 13
click at [223, 160] on input "Review Complete Continue to Worksite Card" at bounding box center [220, 159] width 7 height 7
radio input "true"
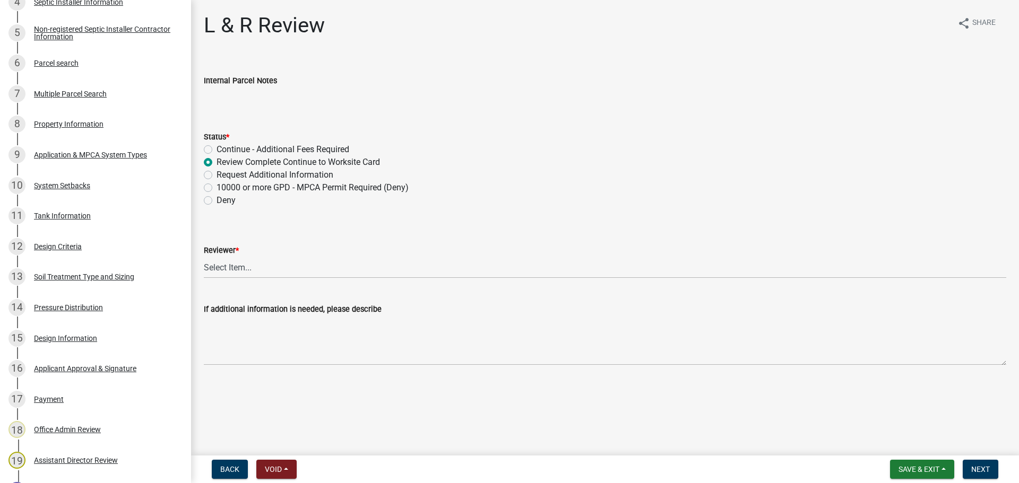
scroll to position [186, 0]
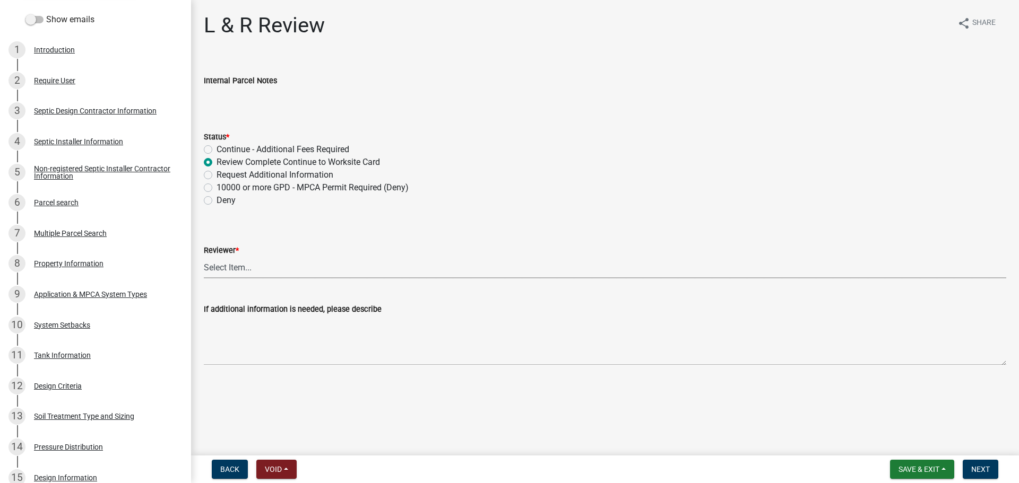
click at [226, 272] on select "Select Item... Alexis Newark Andrea Perales Brittany Tollefson Elizabeth Plaste…" at bounding box center [605, 268] width 802 height 22
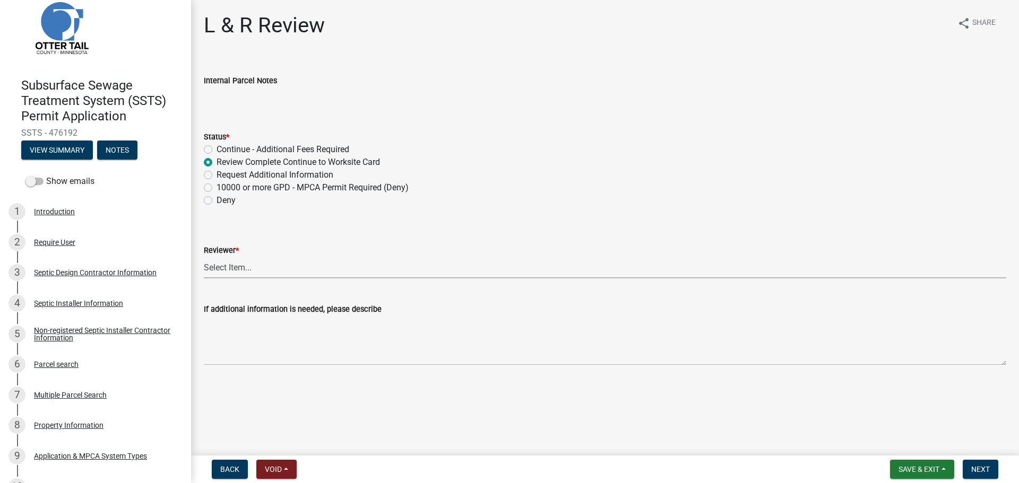
scroll to position [0, 0]
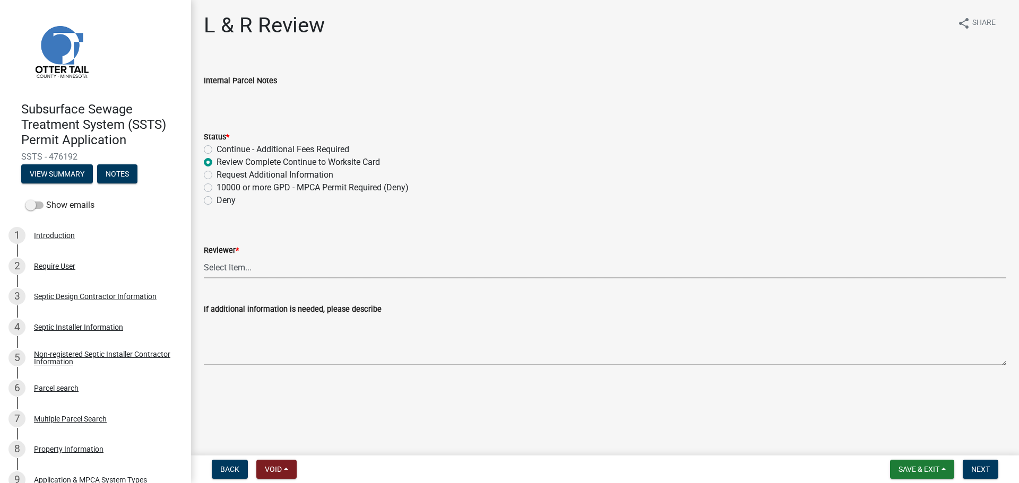
click at [276, 267] on select "Select Item... Alexis Newark Andrea Perales Brittany Tollefson Elizabeth Plaste…" at bounding box center [605, 268] width 802 height 22
click at [204, 257] on select "Select Item... Alexis Newark Andrea Perales Brittany Tollefson Elizabeth Plaste…" at bounding box center [605, 268] width 802 height 22
select select "05826fb5-7c18-481d-abe0-188b58e93217"
click at [987, 468] on span "Next" at bounding box center [980, 469] width 19 height 8
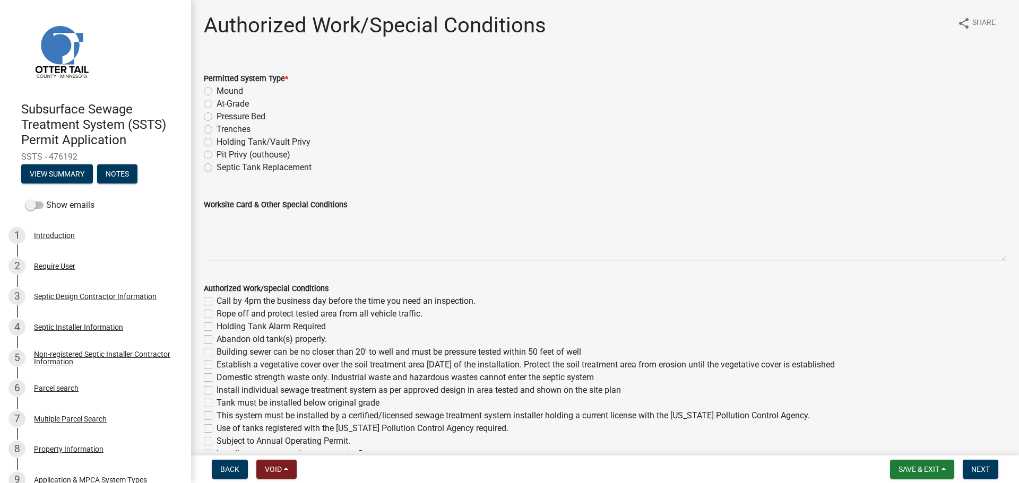
click at [217, 90] on label "Mound" at bounding box center [230, 91] width 27 height 13
click at [217, 90] on input "Mound" at bounding box center [220, 88] width 7 height 7
radio input "true"
drag, startPoint x: 268, startPoint y: 190, endPoint x: 273, endPoint y: 207, distance: 17.8
click at [269, 192] on div "Worksite Card & Other Special Conditions" at bounding box center [605, 222] width 802 height 77
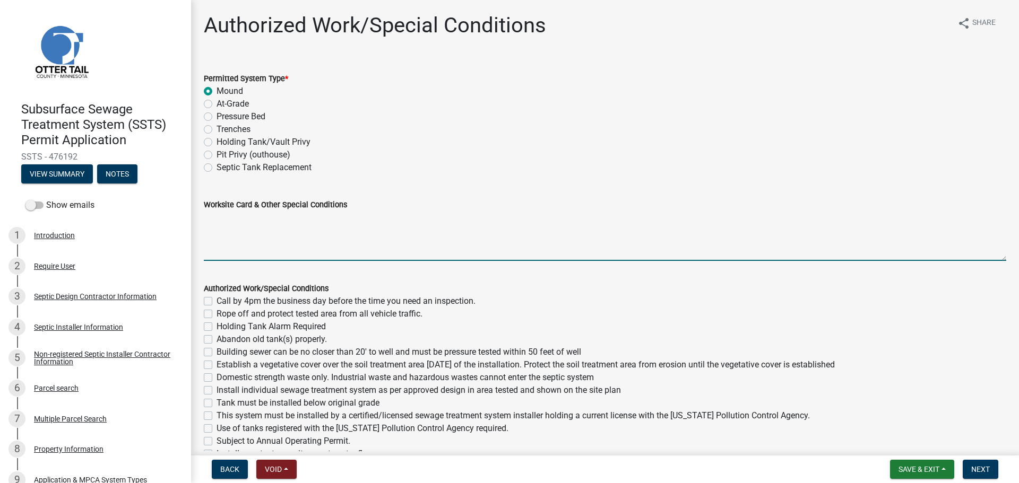
click at [286, 228] on textarea "Worksite Card & Other Special Conditions" at bounding box center [605, 236] width 802 height 50
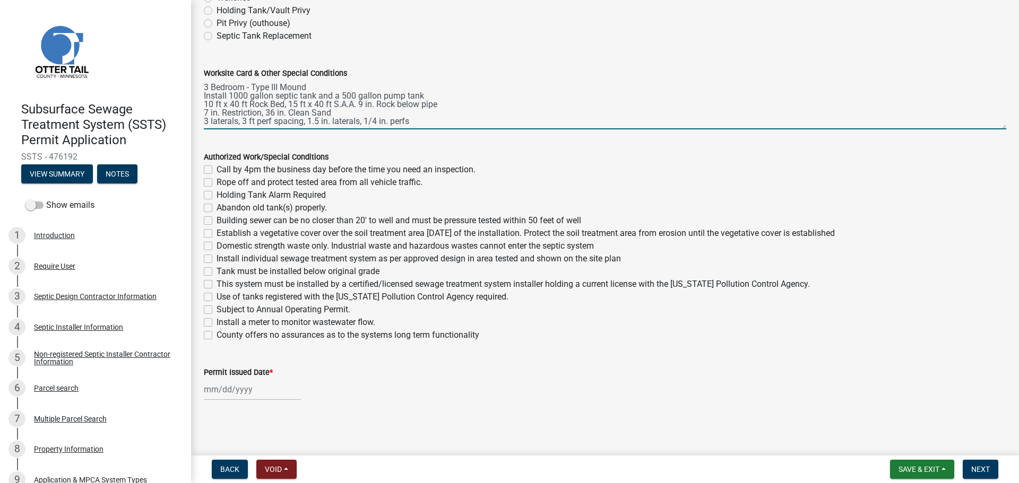
scroll to position [5, 0]
type textarea "3 Bedroom - Type III Mound Install 1000 gallon septic tank and a 500 gallon pum…"
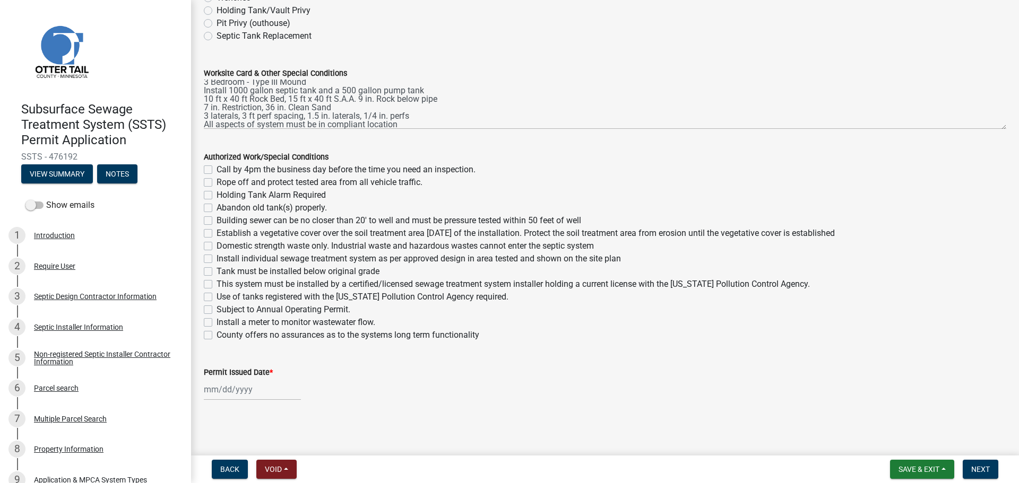
click at [217, 168] on label "Call by 4pm the business day before the time you need an inspection." at bounding box center [346, 169] width 259 height 13
click at [217, 168] on input "Call by 4pm the business day before the time you need an inspection." at bounding box center [220, 166] width 7 height 7
checkbox input "true"
checkbox input "false"
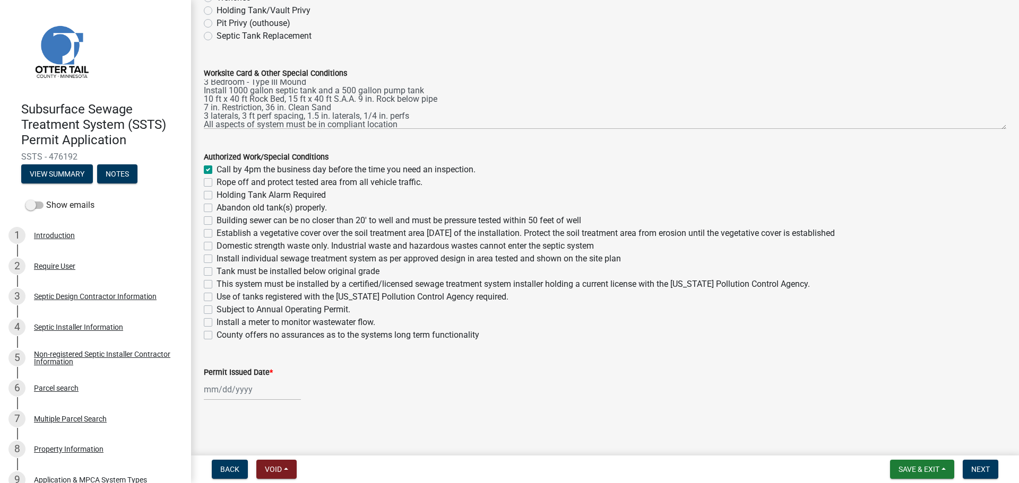
checkbox input "false"
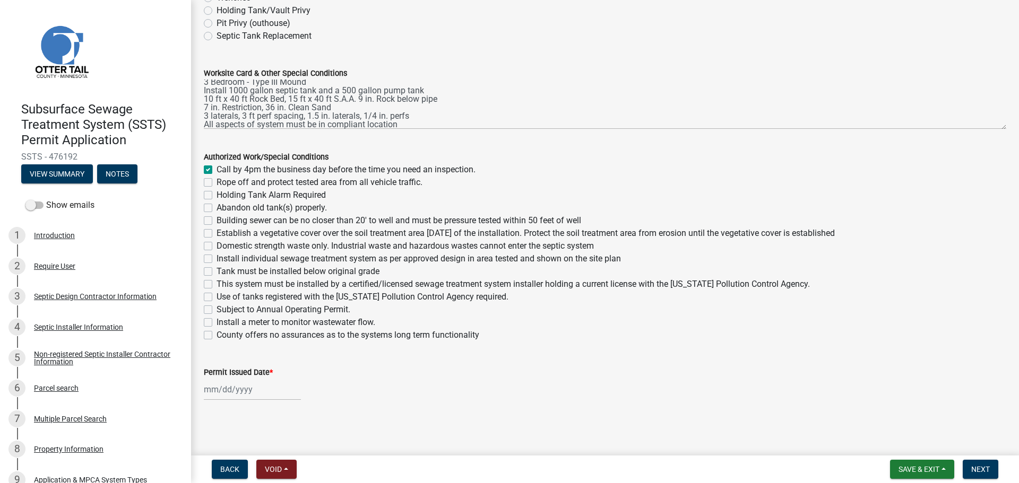
checkbox input "false"
click at [217, 183] on label "Rope off and protect tested area from all vehicle traffic." at bounding box center [320, 182] width 206 height 13
click at [217, 183] on input "Rope off and protect tested area from all vehicle traffic." at bounding box center [220, 179] width 7 height 7
click at [217, 206] on label "Abandon old tank(s) properly." at bounding box center [272, 208] width 110 height 13
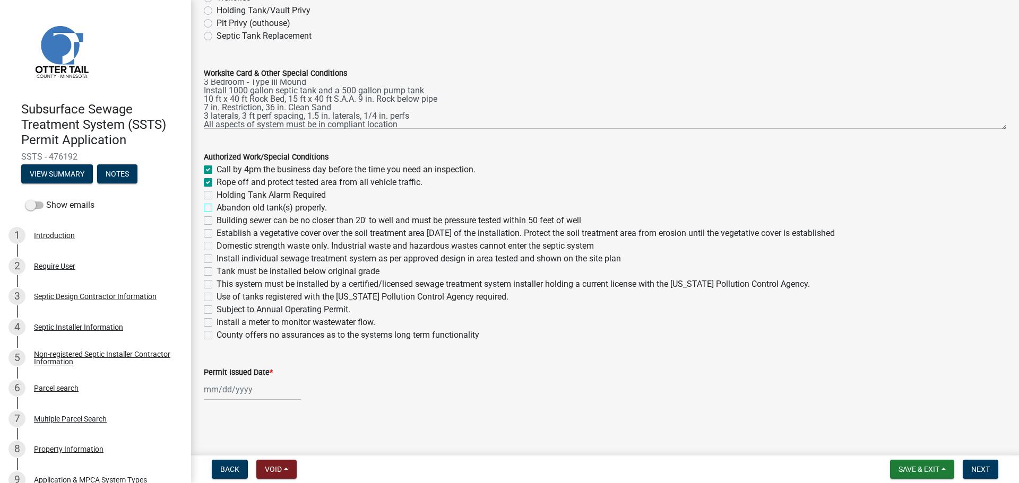
click at [217, 206] on input "Abandon old tank(s) properly." at bounding box center [220, 205] width 7 height 7
click at [217, 223] on label "Building sewer can be no closer than 20' to well and must be pressure tested wi…" at bounding box center [399, 220] width 365 height 13
click at [217, 221] on input "Building sewer can be no closer than 20' to well and must be pressure tested wi…" at bounding box center [220, 217] width 7 height 7
click at [217, 235] on label "Establish a vegetative cover over the soil treatment area within 30 days of the…" at bounding box center [526, 233] width 618 height 13
click at [217, 234] on input "Establish a vegetative cover over the soil treatment area within 30 days of the…" at bounding box center [220, 230] width 7 height 7
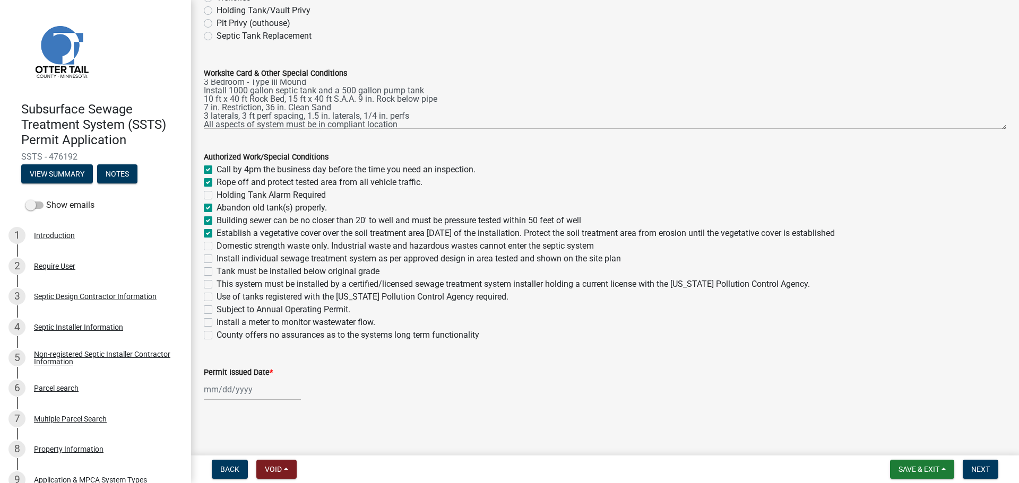
click at [217, 247] on label "Domestic strength waste only. Industrial waste and hazardous wastes cannot ente…" at bounding box center [405, 246] width 377 height 13
click at [217, 247] on input "Domestic strength waste only. Industrial waste and hazardous wastes cannot ente…" at bounding box center [220, 243] width 7 height 7
click at [217, 262] on label "Install individual sewage treatment system as per approved design in area teste…" at bounding box center [419, 259] width 404 height 13
click at [217, 259] on input "Install individual sewage treatment system as per approved design in area teste…" at bounding box center [220, 256] width 7 height 7
click at [217, 271] on label "Tank must be installed below original grade" at bounding box center [298, 271] width 163 height 13
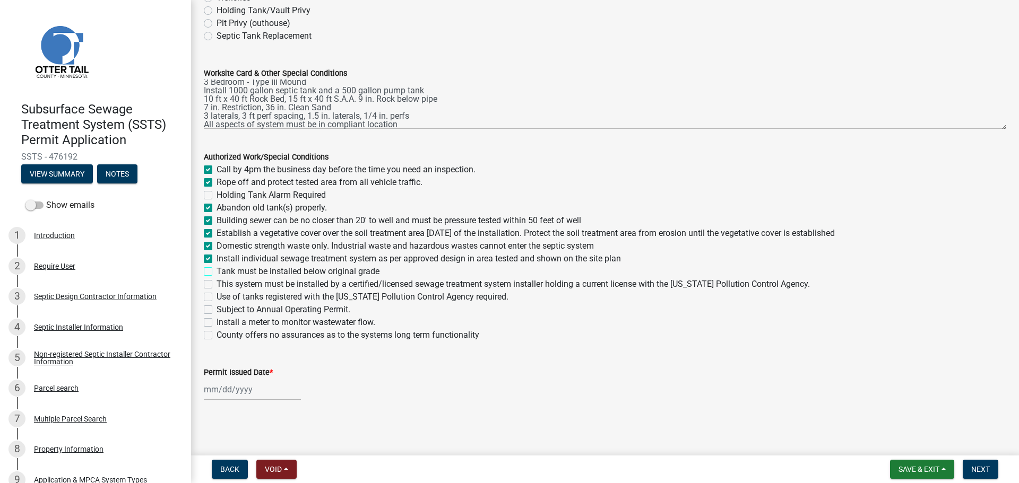
click at [217, 271] on input "Tank must be installed below original grade" at bounding box center [220, 268] width 7 height 7
click at [207, 280] on div "This system must be installed by a certified/licensed sewage treatment system i…" at bounding box center [605, 284] width 802 height 13
click at [209, 291] on div "Use of tanks registered with the Minnesota Pollution Control Agency required." at bounding box center [605, 297] width 802 height 13
drag, startPoint x: 207, startPoint y: 283, endPoint x: 207, endPoint y: 296, distance: 13.3
click at [217, 283] on label "This system must be installed by a certified/licensed sewage treatment system i…" at bounding box center [513, 284] width 593 height 13
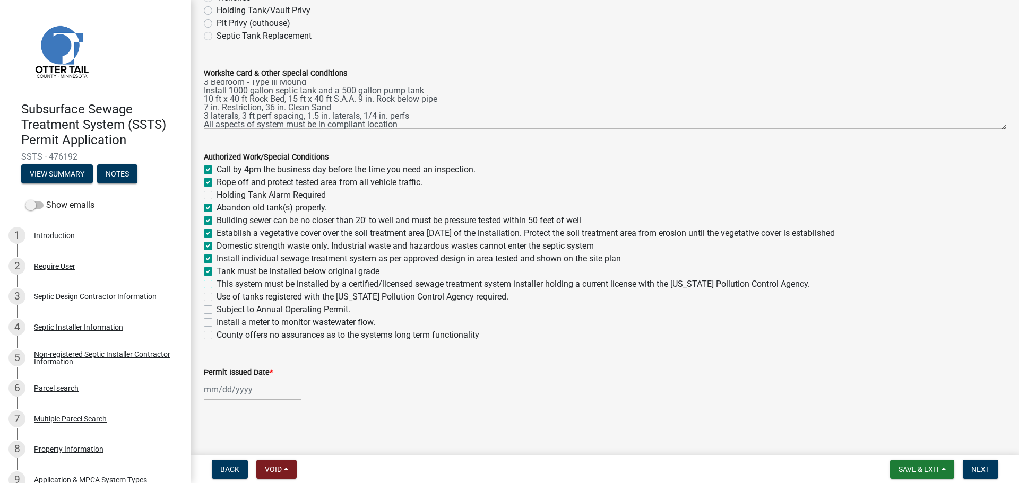
click at [217, 283] on input "This system must be installed by a certified/licensed sewage treatment system i…" at bounding box center [220, 281] width 7 height 7
click at [217, 297] on label "Use of tanks registered with the Minnesota Pollution Control Agency required." at bounding box center [363, 297] width 292 height 13
click at [217, 297] on input "Use of tanks registered with the Minnesota Pollution Control Agency required." at bounding box center [220, 294] width 7 height 7
click at [217, 334] on label "County offers no assurances as to the systems long term functionality" at bounding box center [348, 335] width 263 height 13
click at [217, 334] on input "County offers no assurances as to the systems long term functionality" at bounding box center [220, 332] width 7 height 7
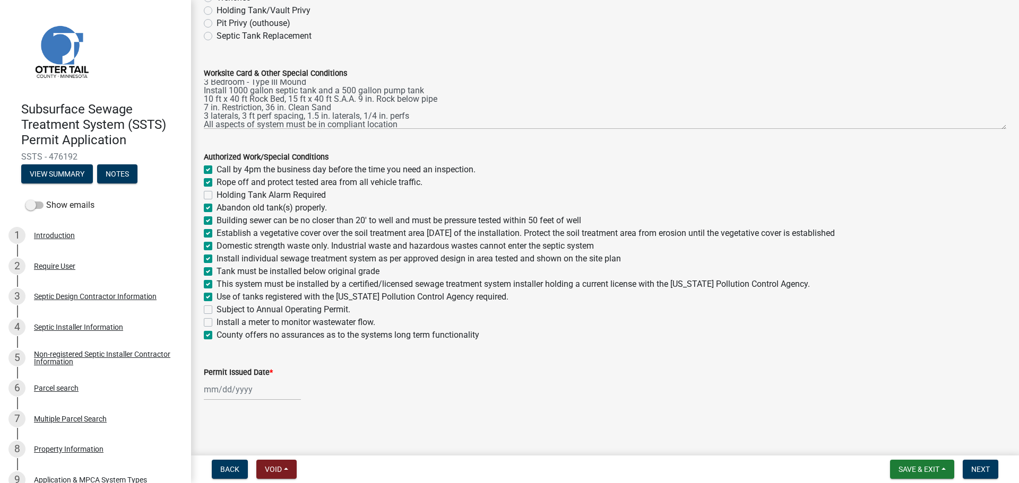
click at [256, 400] on input "Permit Issued Date *" at bounding box center [252, 390] width 97 height 22
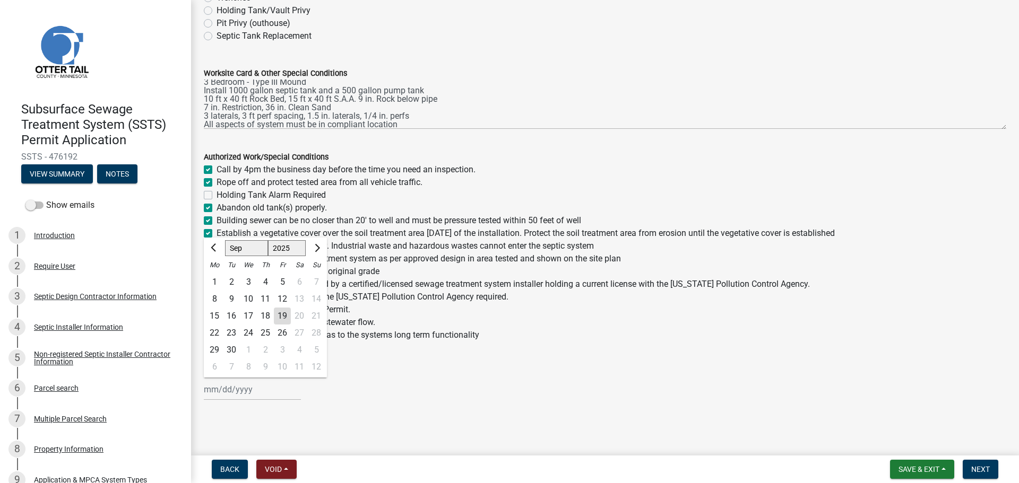
click at [282, 318] on div "19" at bounding box center [282, 316] width 17 height 17
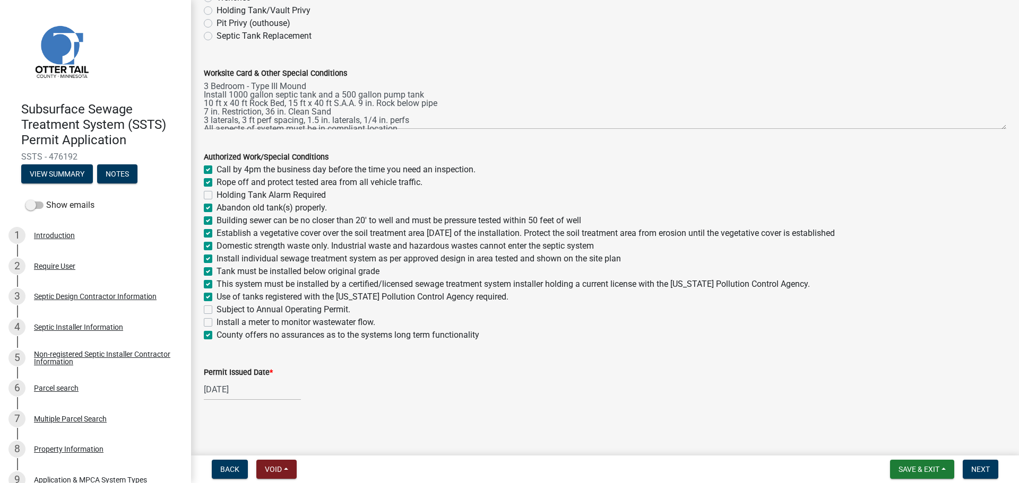
scroll to position [0, 0]
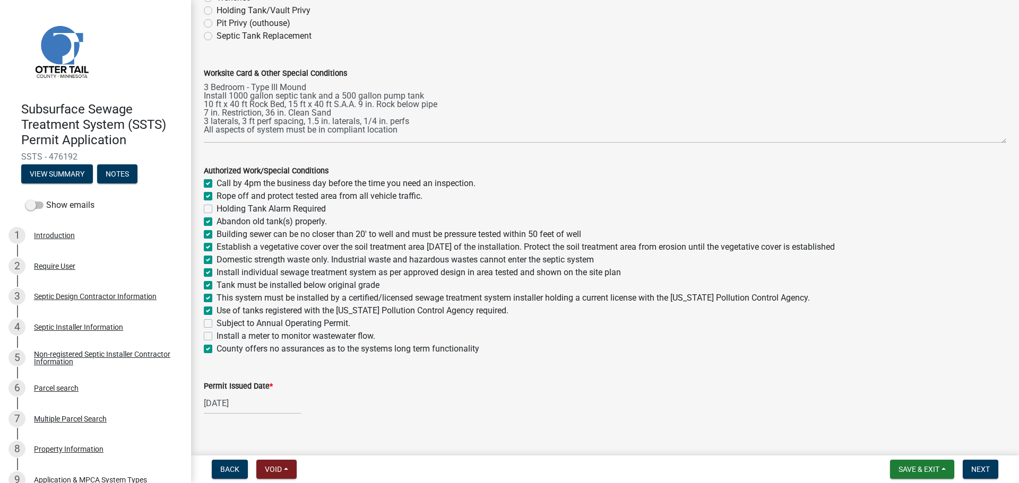
drag, startPoint x: 997, startPoint y: 127, endPoint x: 996, endPoint y: 141, distance: 13.8
click at [996, 141] on textarea "3 Bedroom - Type III Mound Install 1000 gallon septic tank and a 500 gallon pum…" at bounding box center [605, 112] width 802 height 64
click at [988, 464] on button "Next" at bounding box center [981, 469] width 36 height 19
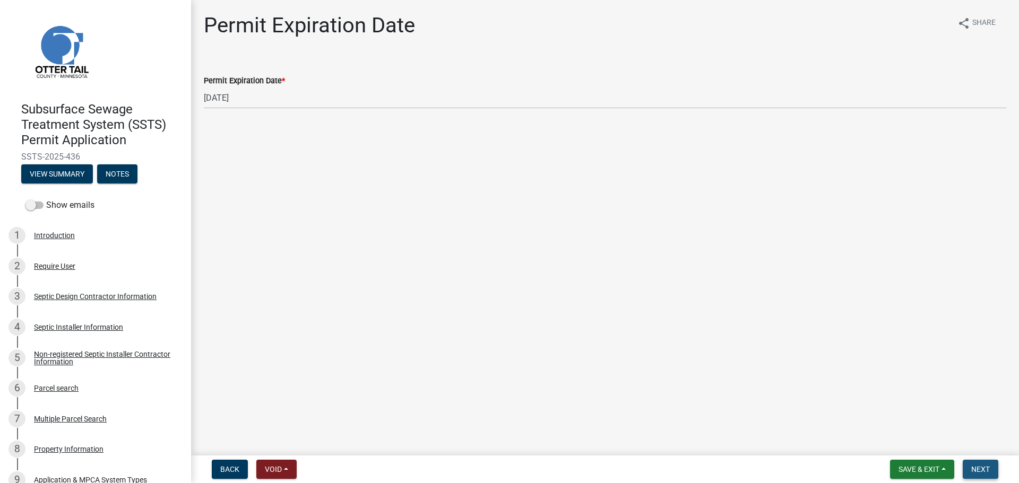
click at [993, 472] on button "Next" at bounding box center [981, 469] width 36 height 19
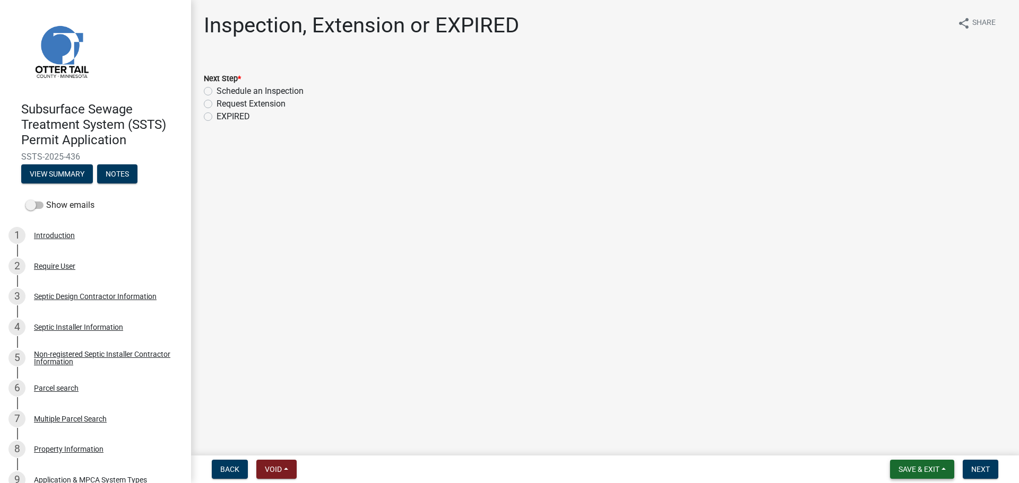
click at [913, 461] on button "Save & Exit" at bounding box center [922, 469] width 64 height 19
click at [907, 443] on button "Save & Exit" at bounding box center [911, 441] width 85 height 25
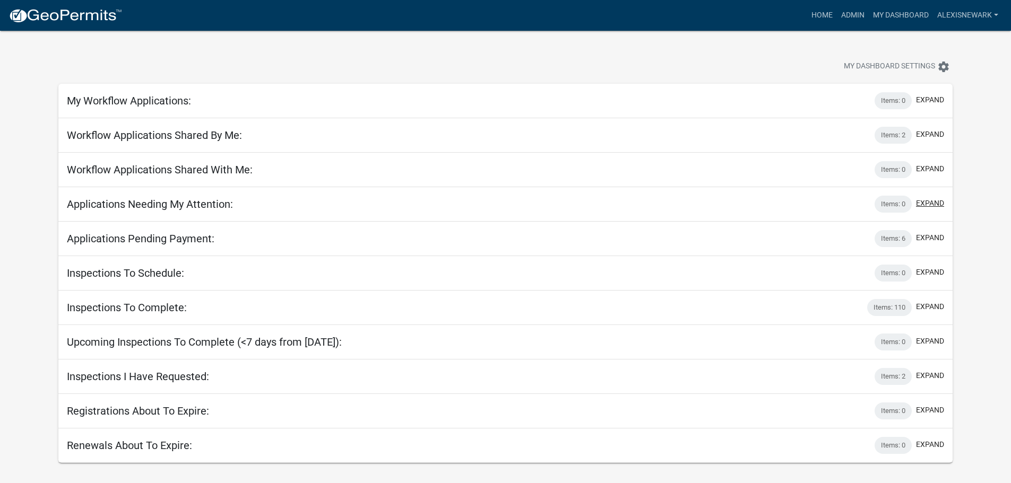
click at [939, 204] on button "expand" at bounding box center [930, 203] width 28 height 11
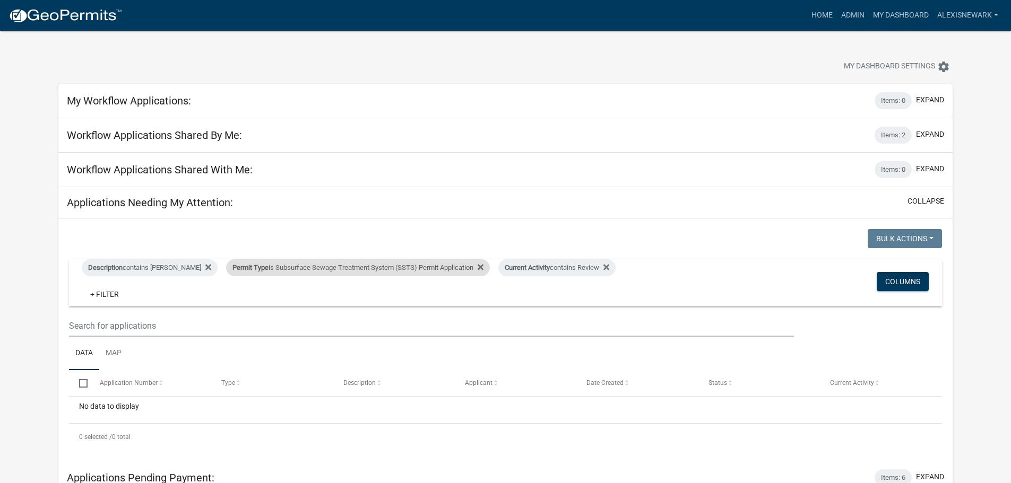
click at [383, 262] on div "Permit Type is Subsurface Sewage Treatment System (SSTS) Permit Application" at bounding box center [358, 267] width 264 height 17
click at [367, 316] on select "Select an option Building Contractor / Excavators (Registration) Building Contr…" at bounding box center [355, 308] width 246 height 22
click at [232, 305] on select "Select an option Building Contractor / Excavators (Registration) Building Contr…" at bounding box center [355, 308] width 246 height 22
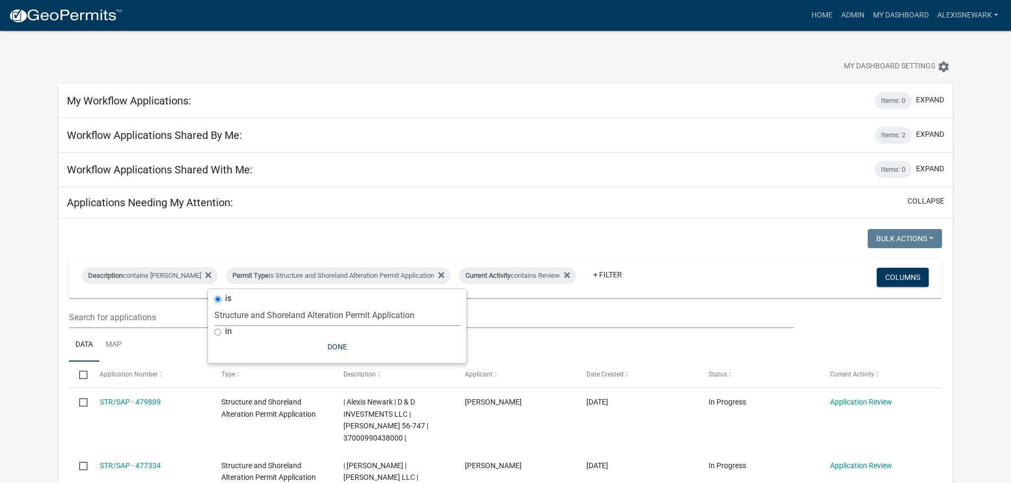
click at [42, 206] on app-user-applications "more_horiz Home Admin My Dashboard alexisnewark Admin Account Logout My Dashboa…" at bounding box center [505, 440] width 1011 height 819
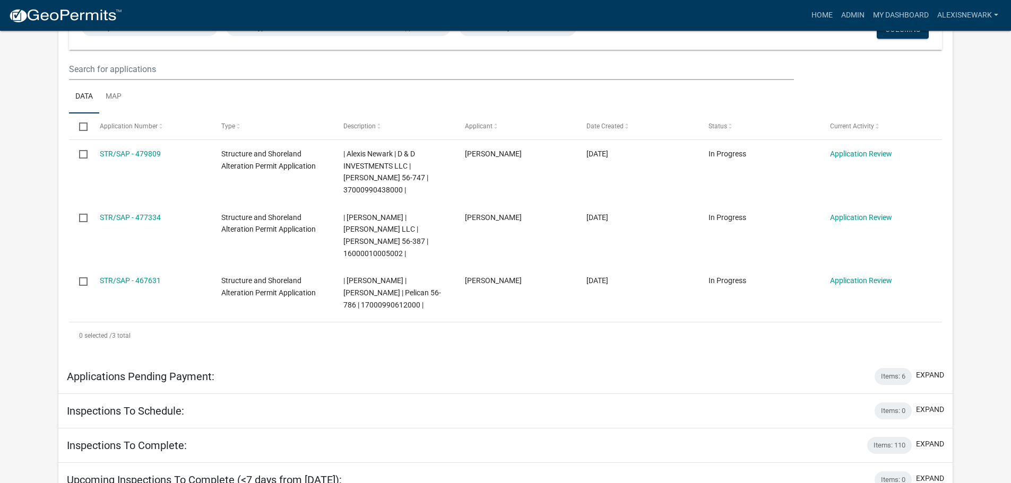
scroll to position [252, 0]
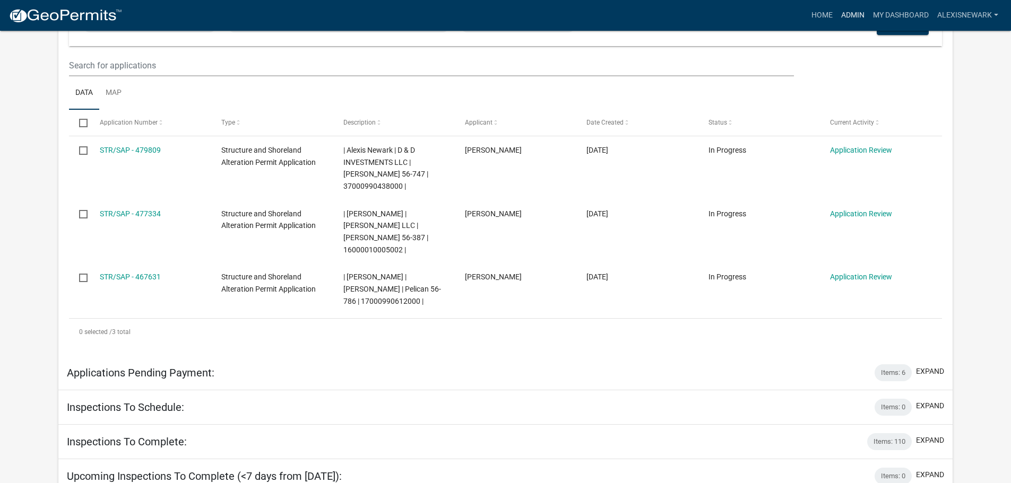
drag, startPoint x: 858, startPoint y: 8, endPoint x: 836, endPoint y: 16, distance: 23.5
click at [858, 8] on link "Admin" at bounding box center [853, 15] width 32 height 20
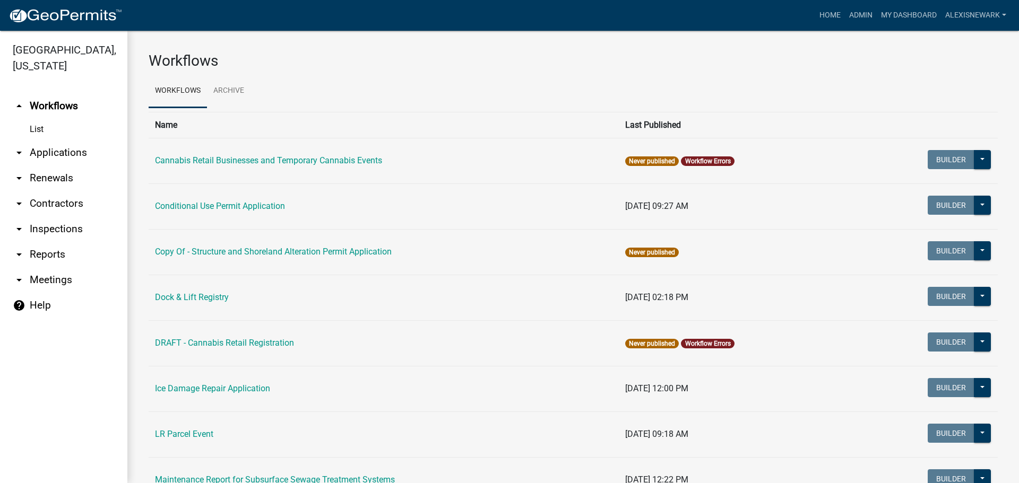
click at [85, 144] on link "arrow_drop_down Applications" at bounding box center [63, 152] width 127 height 25
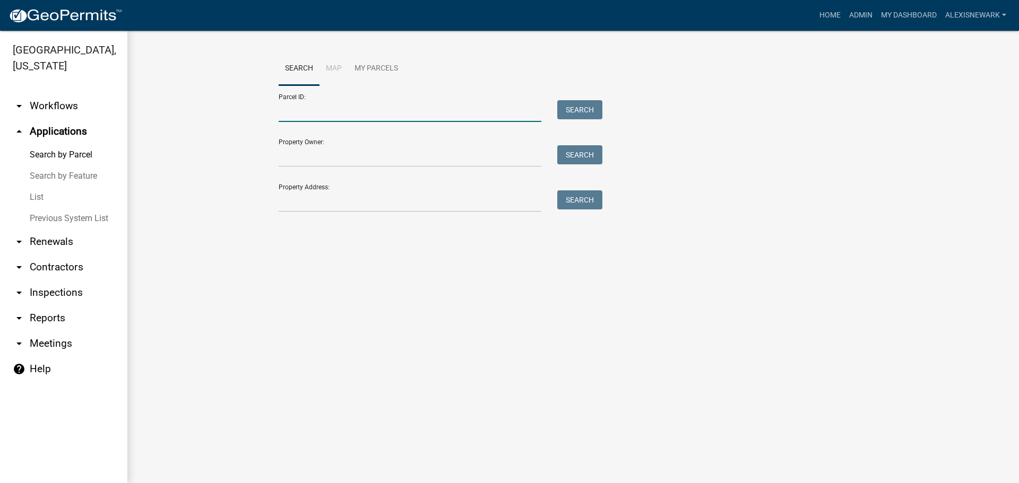
click at [328, 119] on input "Parcel ID:" at bounding box center [410, 111] width 263 height 22
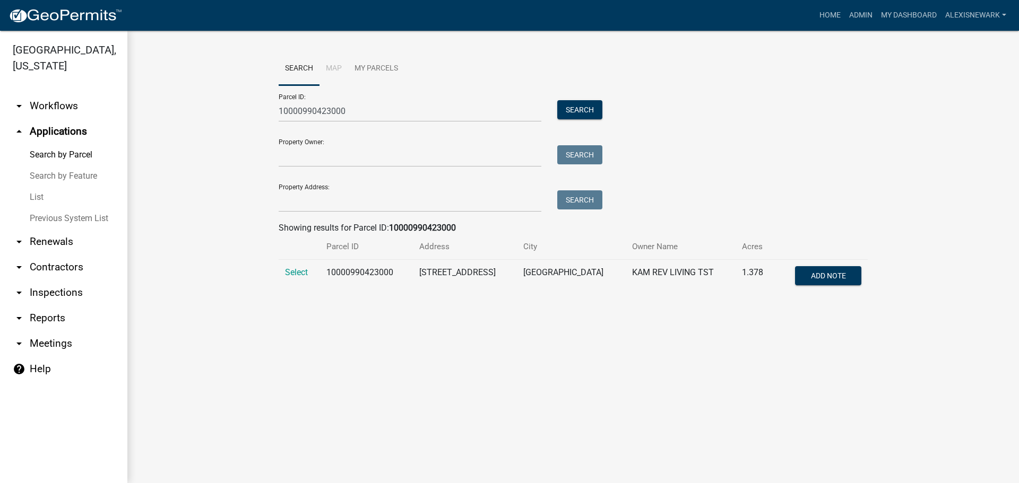
click at [283, 280] on td "Select" at bounding box center [299, 277] width 41 height 35
click at [291, 275] on span "Select" at bounding box center [296, 272] width 23 height 10
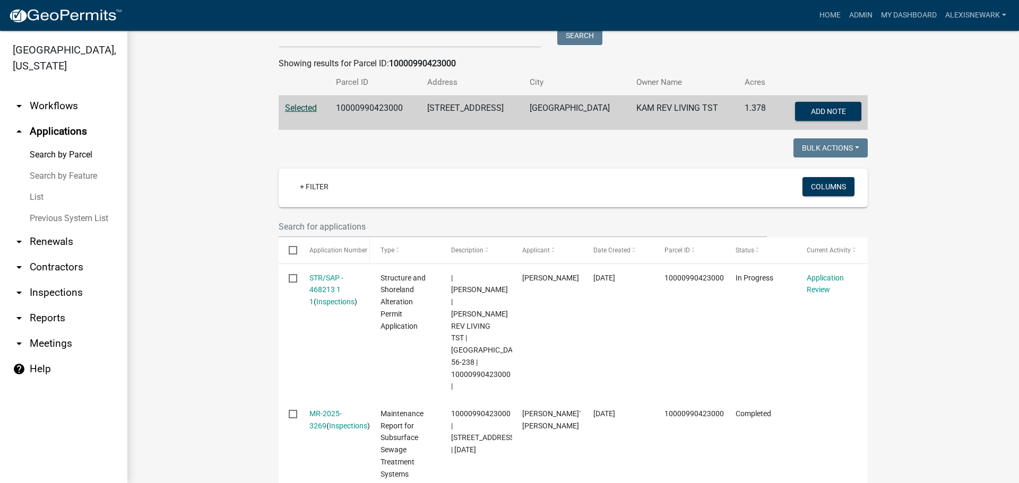
scroll to position [215, 0]
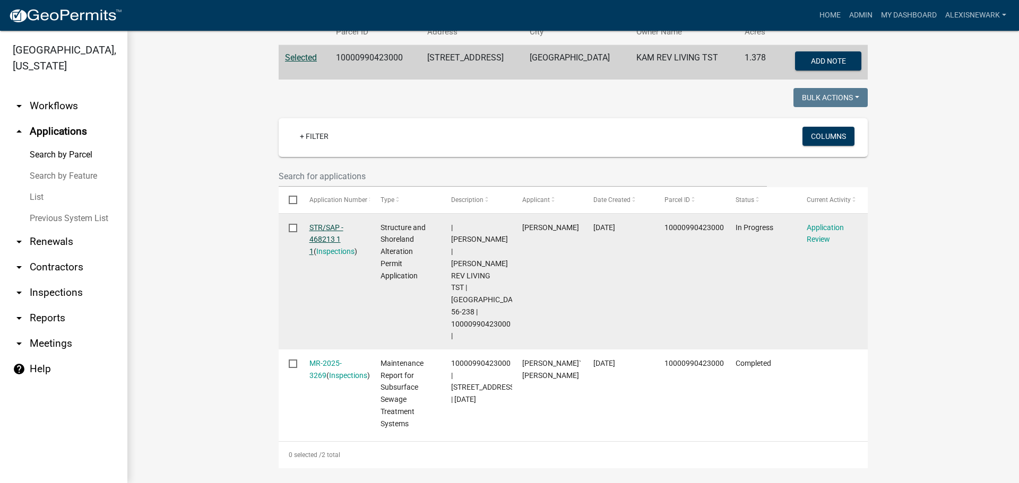
click at [323, 224] on link "STR/SAP - 468213 1 1" at bounding box center [326, 239] width 34 height 33
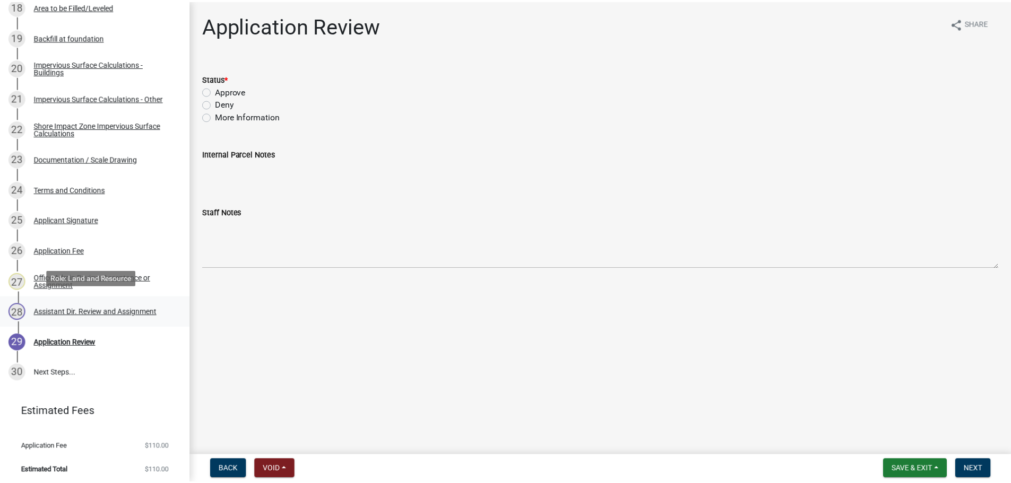
scroll to position [752, 0]
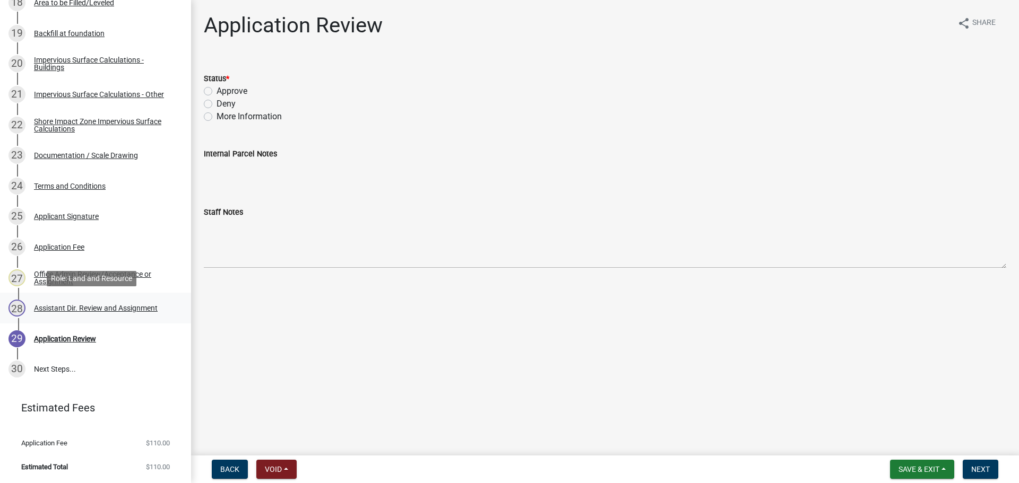
click at [114, 308] on div "Assistant Dir. Review and Assignment" at bounding box center [96, 308] width 124 height 7
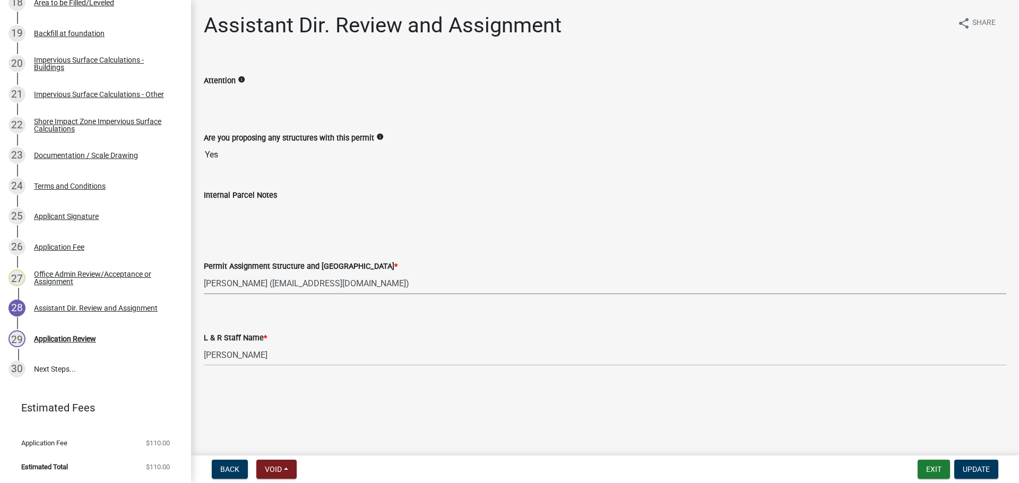
click at [224, 289] on select "Select Item... Alexis Newark (anewark@ottertailcounty.gov) Amy Busko (abusko@ot…" at bounding box center [605, 284] width 802 height 22
click at [204, 273] on select "Select Item... Alexis Newark (anewark@ottertailcounty.gov) Amy Busko (abusko@ot…" at bounding box center [605, 284] width 802 height 22
drag, startPoint x: 245, startPoint y: 357, endPoint x: 241, endPoint y: 347, distance: 10.7
click at [245, 357] on select "Select Item... Alexis Newark Amy Busko Andrea Perales Brittany Tollefson Christ…" at bounding box center [605, 355] width 802 height 22
click at [204, 344] on select "Select Item... Alexis Newark Amy Busko Andrea Perales Brittany Tollefson Christ…" at bounding box center [605, 355] width 802 height 22
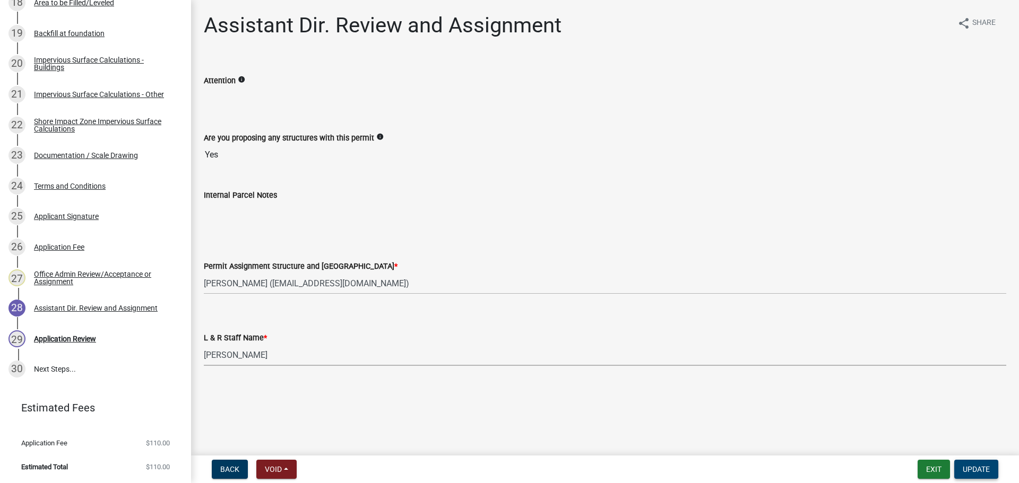
click at [980, 471] on span "Update" at bounding box center [976, 469] width 27 height 8
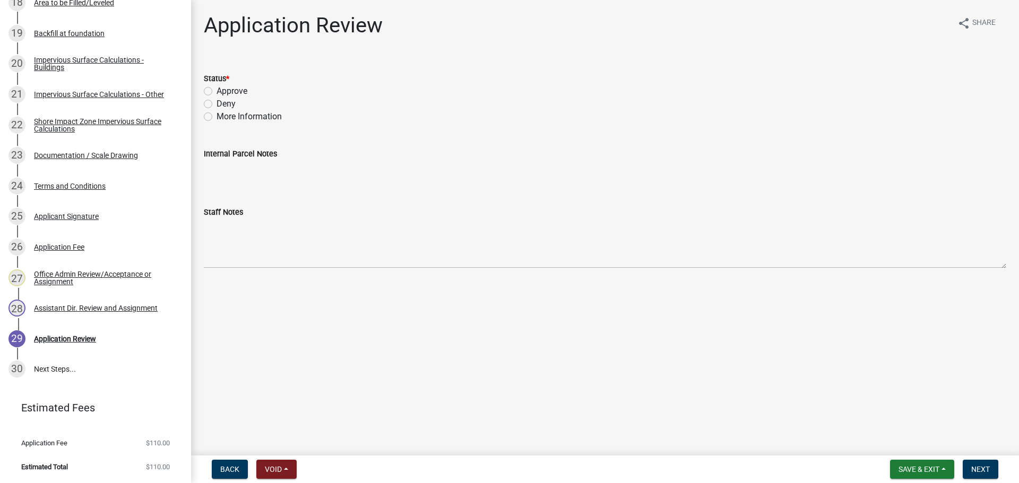
click at [921, 458] on nav "Back Void Withdraw Lock Expire Void Save & Exit Save Save & Exit Next" at bounding box center [605, 470] width 828 height 28
click at [919, 465] on span "Save & Exit" at bounding box center [918, 469] width 41 height 8
click at [912, 419] on button "Save" at bounding box center [911, 416] width 85 height 25
click at [936, 464] on button "Save & Exit" at bounding box center [922, 469] width 64 height 19
click at [913, 443] on button "Save & Exit" at bounding box center [911, 441] width 85 height 25
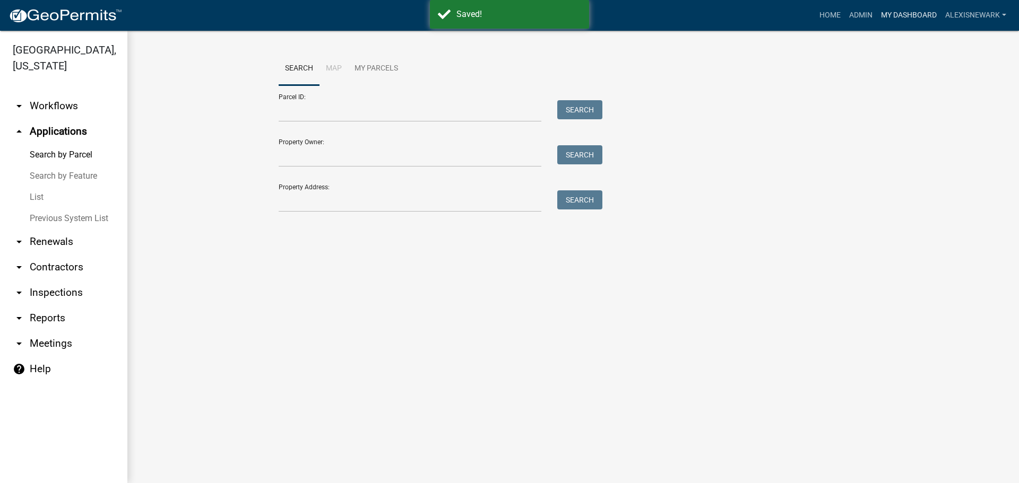
click at [886, 21] on link "My Dashboard" at bounding box center [909, 15] width 64 height 20
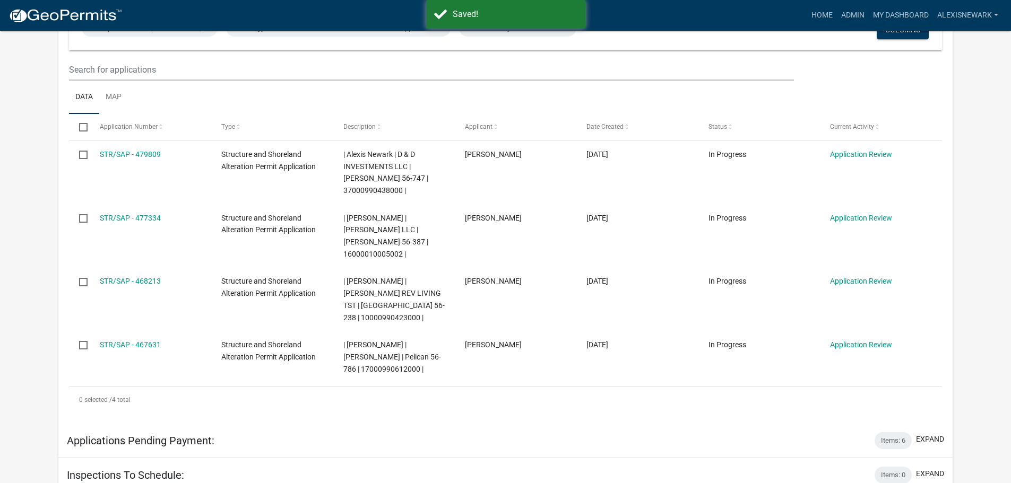
scroll to position [292, 0]
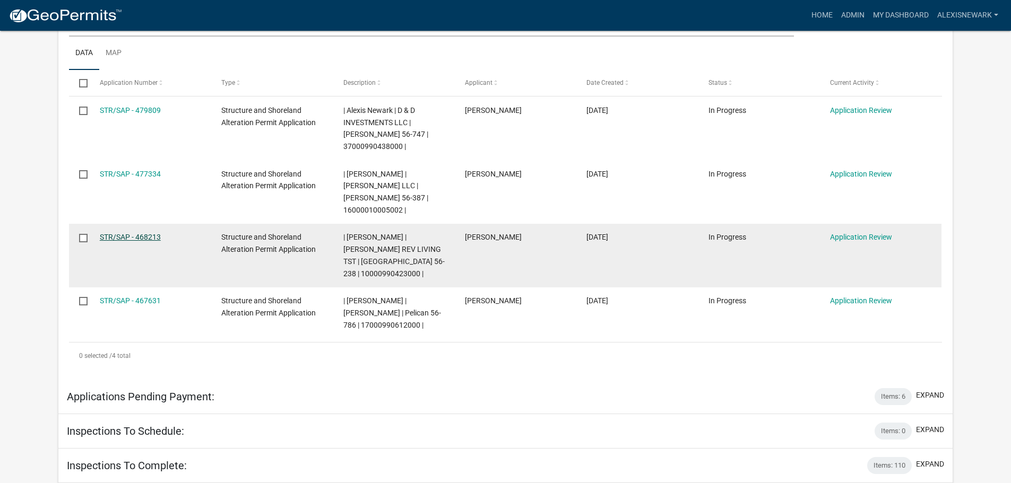
click at [135, 233] on link "STR/SAP - 468213" at bounding box center [130, 237] width 61 height 8
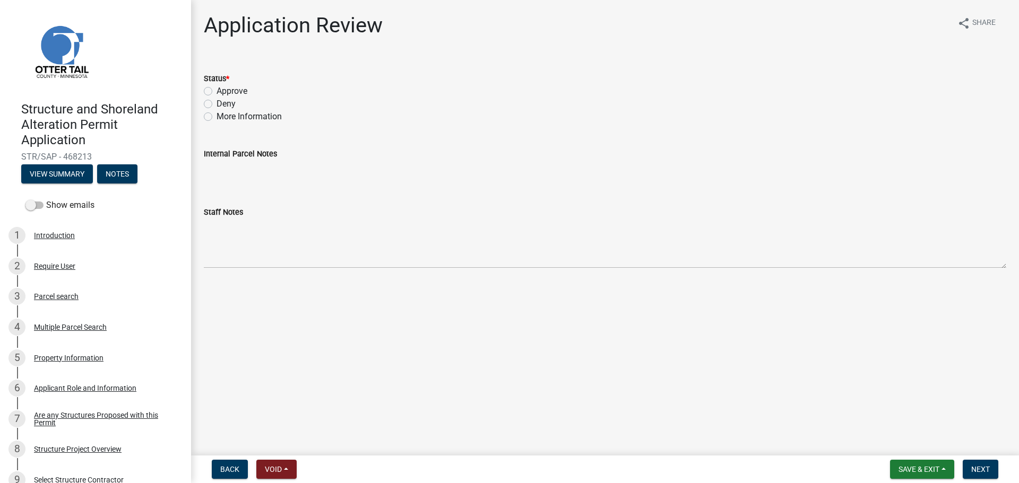
click at [273, 118] on label "More Information" at bounding box center [249, 116] width 65 height 13
click at [223, 117] on input "More Information" at bounding box center [220, 113] width 7 height 7
click at [975, 468] on span "Next" at bounding box center [980, 469] width 19 height 8
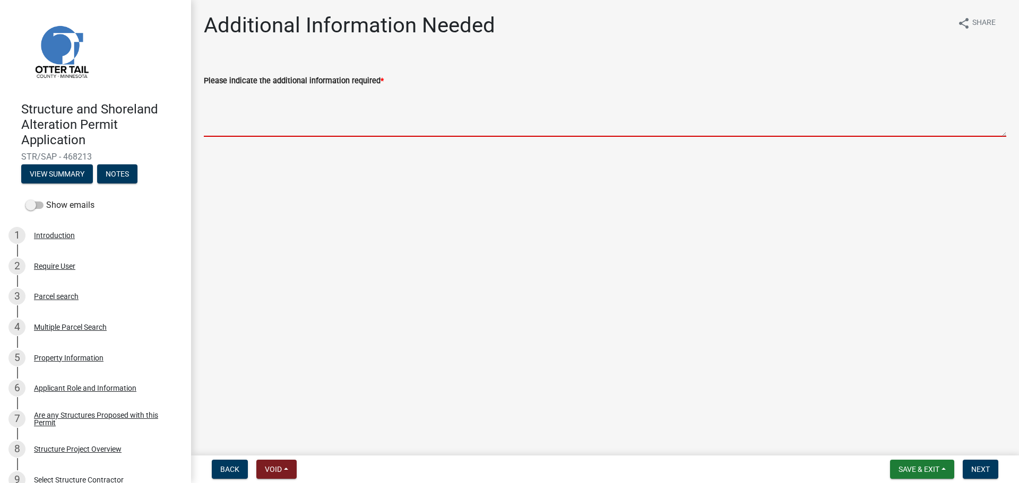
click at [408, 96] on textarea "Please indicate the additional information required *" at bounding box center [605, 112] width 802 height 50
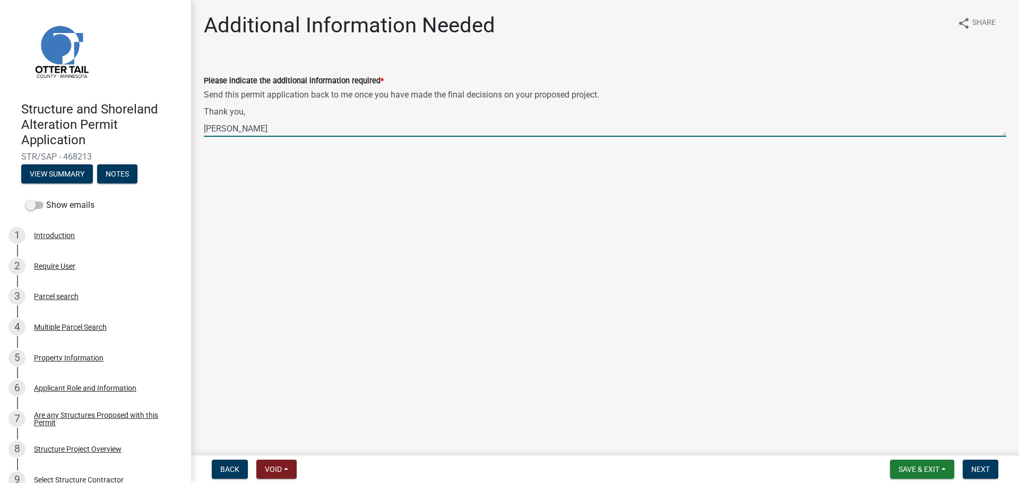
click at [204, 92] on textarea "Send this permit application back to me once you have made the final decisions …" at bounding box center [605, 112] width 802 height 50
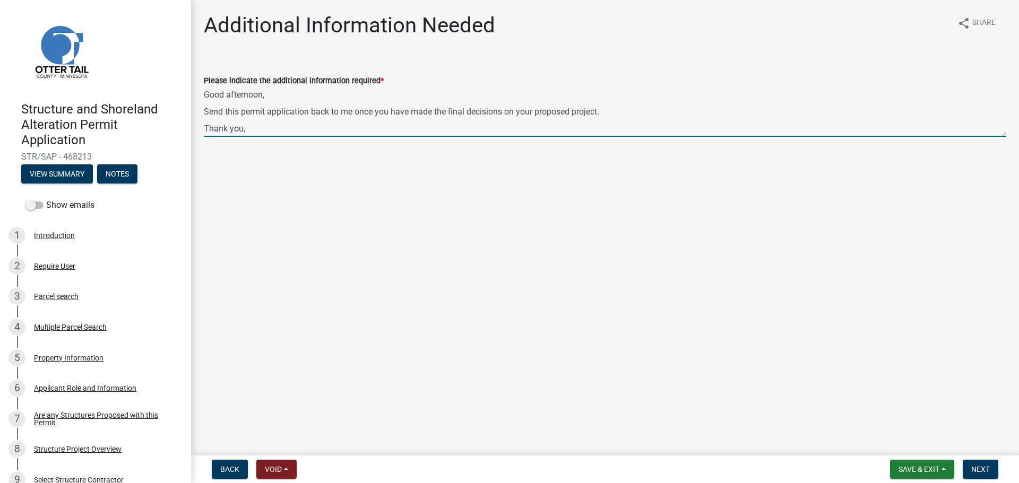
click at [207, 110] on textarea "Good afternoon, Send this permit application back to me once you have made the …" at bounding box center [605, 112] width 802 height 50
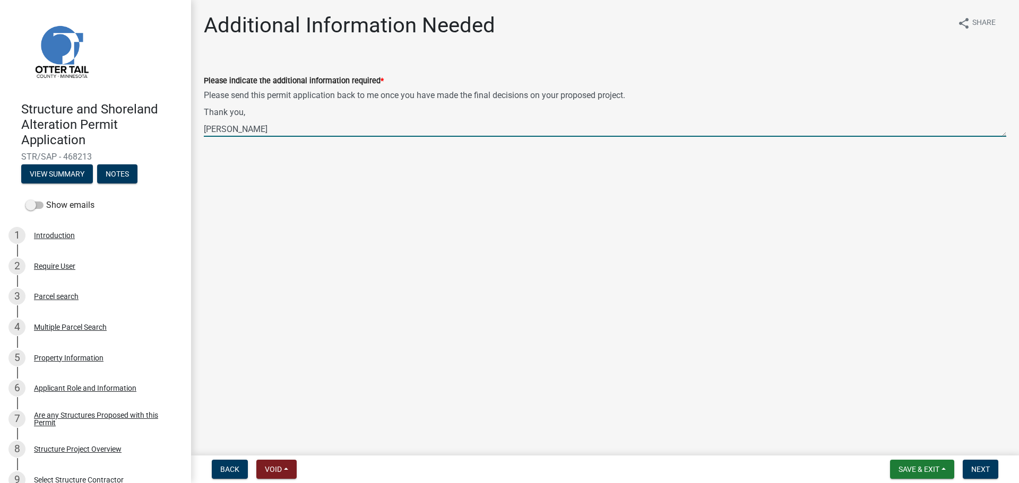
scroll to position [17, 0]
click at [996, 472] on button "Next" at bounding box center [981, 469] width 36 height 19
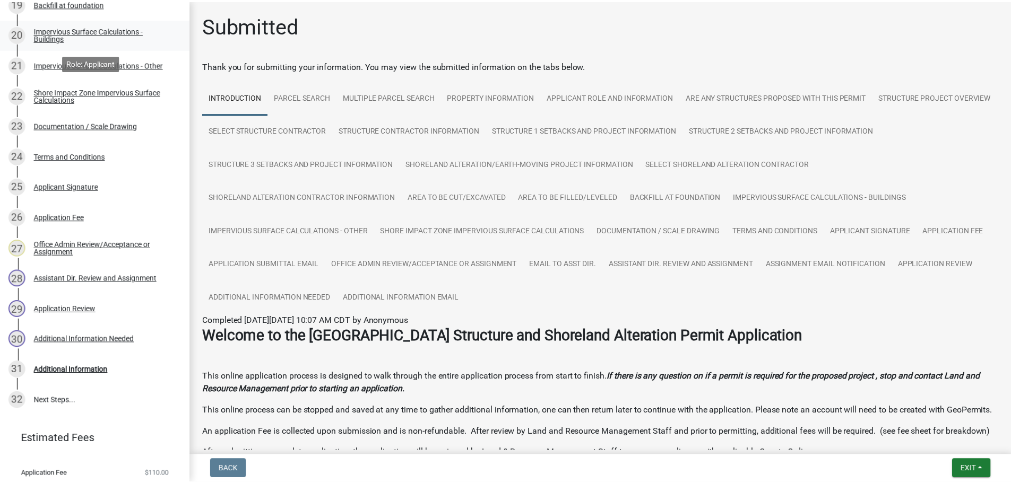
scroll to position [814, 0]
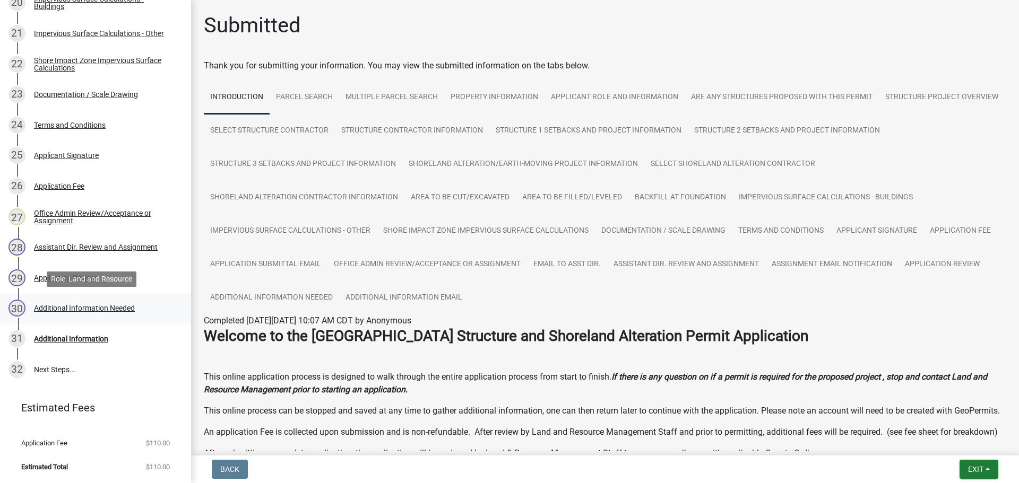
click at [96, 307] on div "Additional Information Needed" at bounding box center [84, 308] width 101 height 7
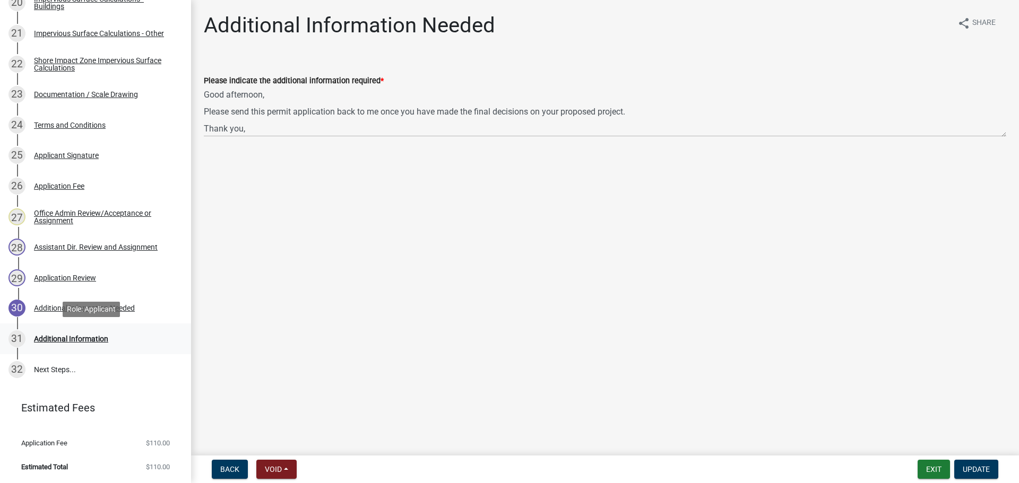
click at [157, 325] on link "31 Additional Information" at bounding box center [95, 339] width 191 height 31
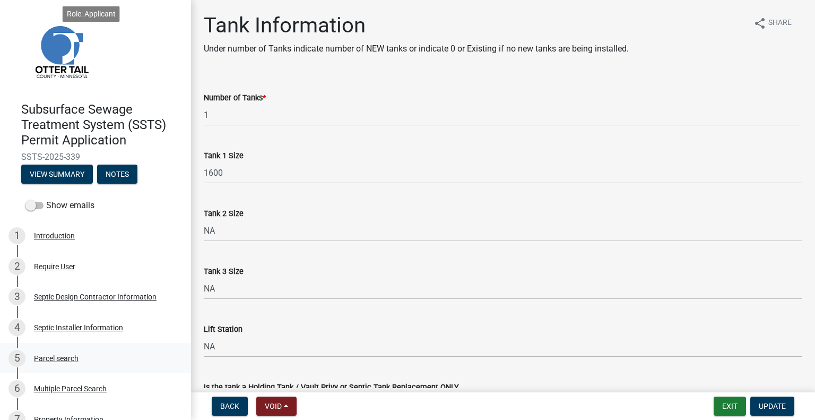
scroll to position [345, 0]
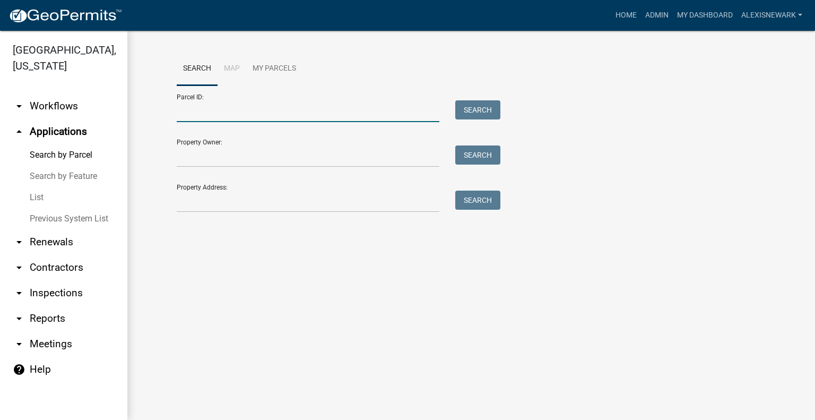
click at [226, 120] on input "Parcel ID:" at bounding box center [308, 111] width 263 height 22
click at [228, 108] on input "53000" at bounding box center [308, 111] width 263 height 22
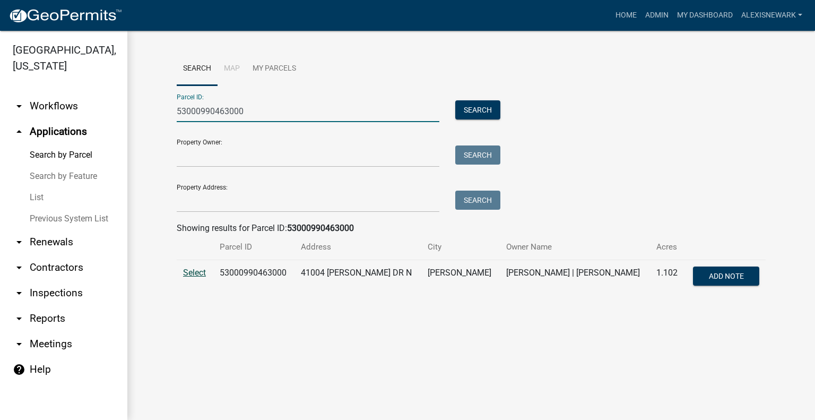
type input "53000990463000"
click at [204, 273] on span "Select" at bounding box center [194, 272] width 23 height 10
